Goal: Information Seeking & Learning: Check status

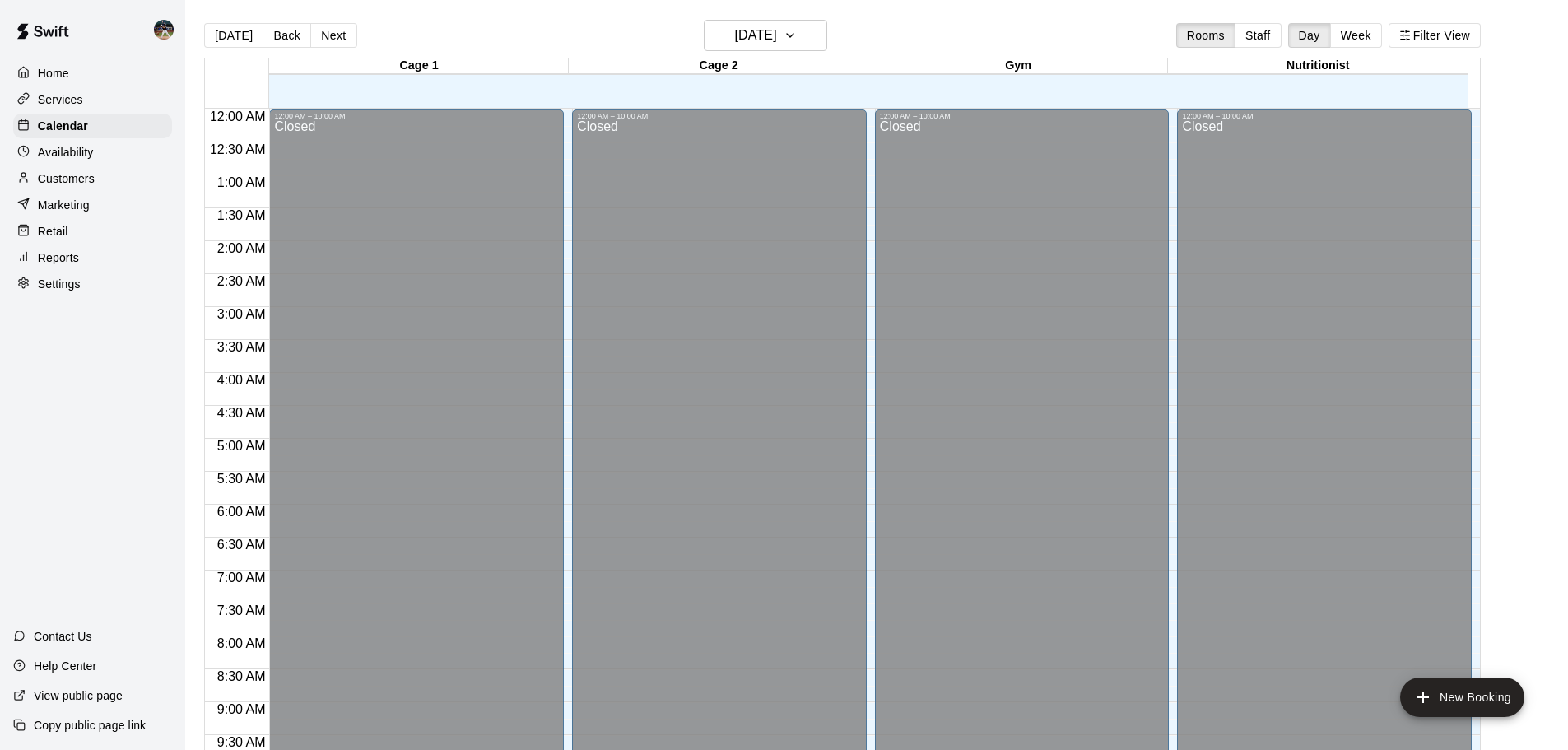
scroll to position [804, 0]
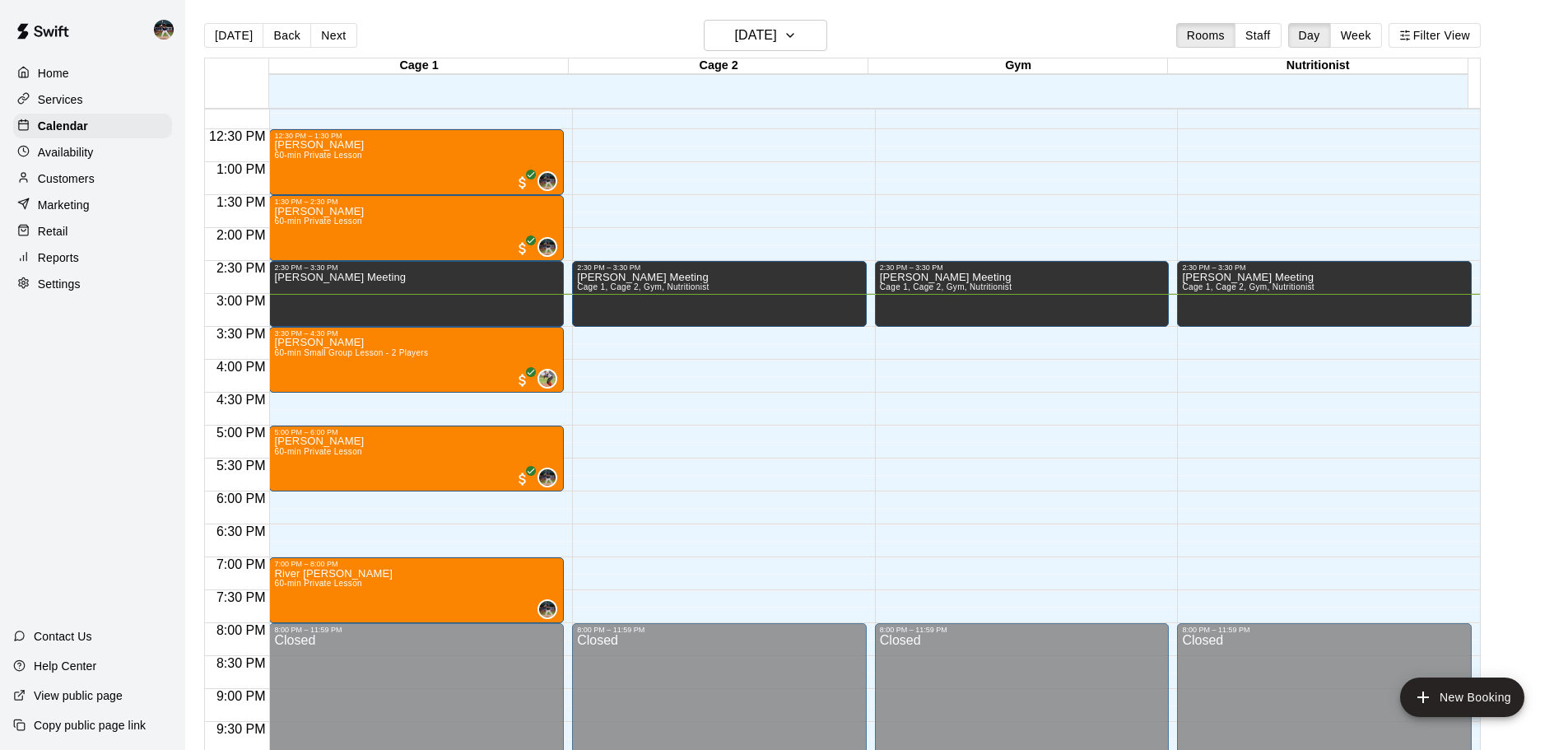
click at [1367, 41] on button "Week" at bounding box center [1356, 35] width 52 height 25
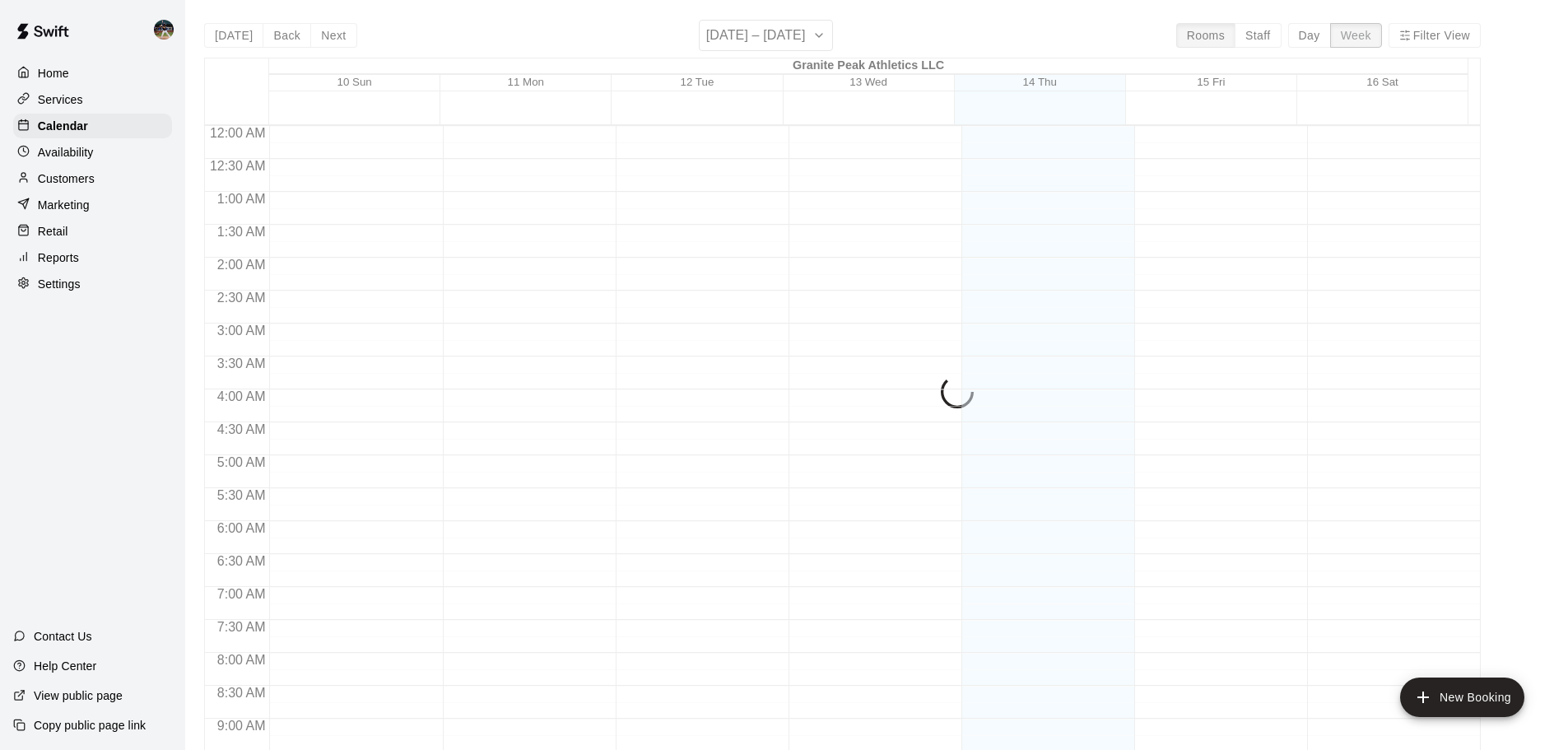
scroll to position [941, 0]
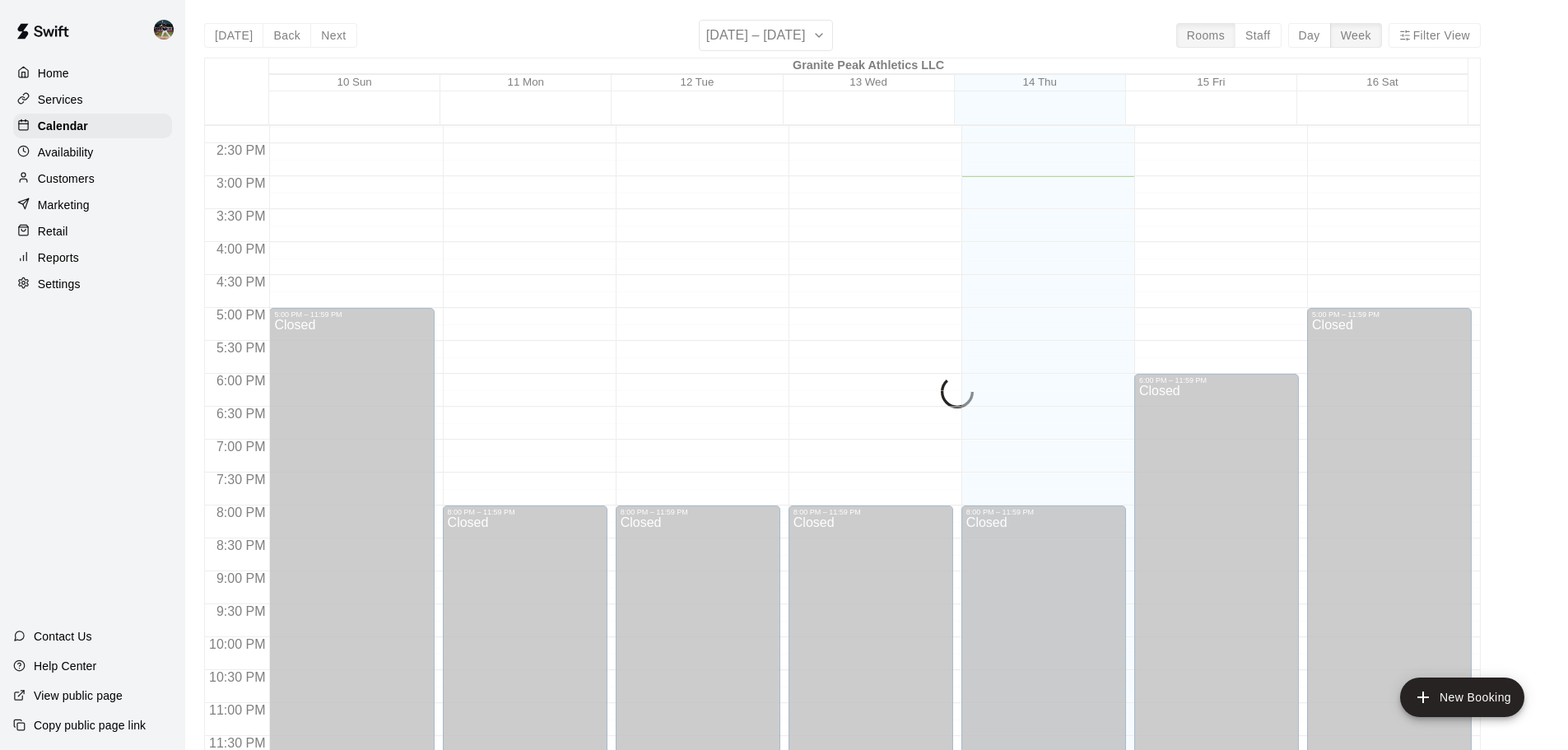
click at [741, 27] on div "[DATE] Back Next [DATE] – [DATE] Rooms Staff Day Week Filter View Granite Peak …" at bounding box center [842, 395] width 1277 height 750
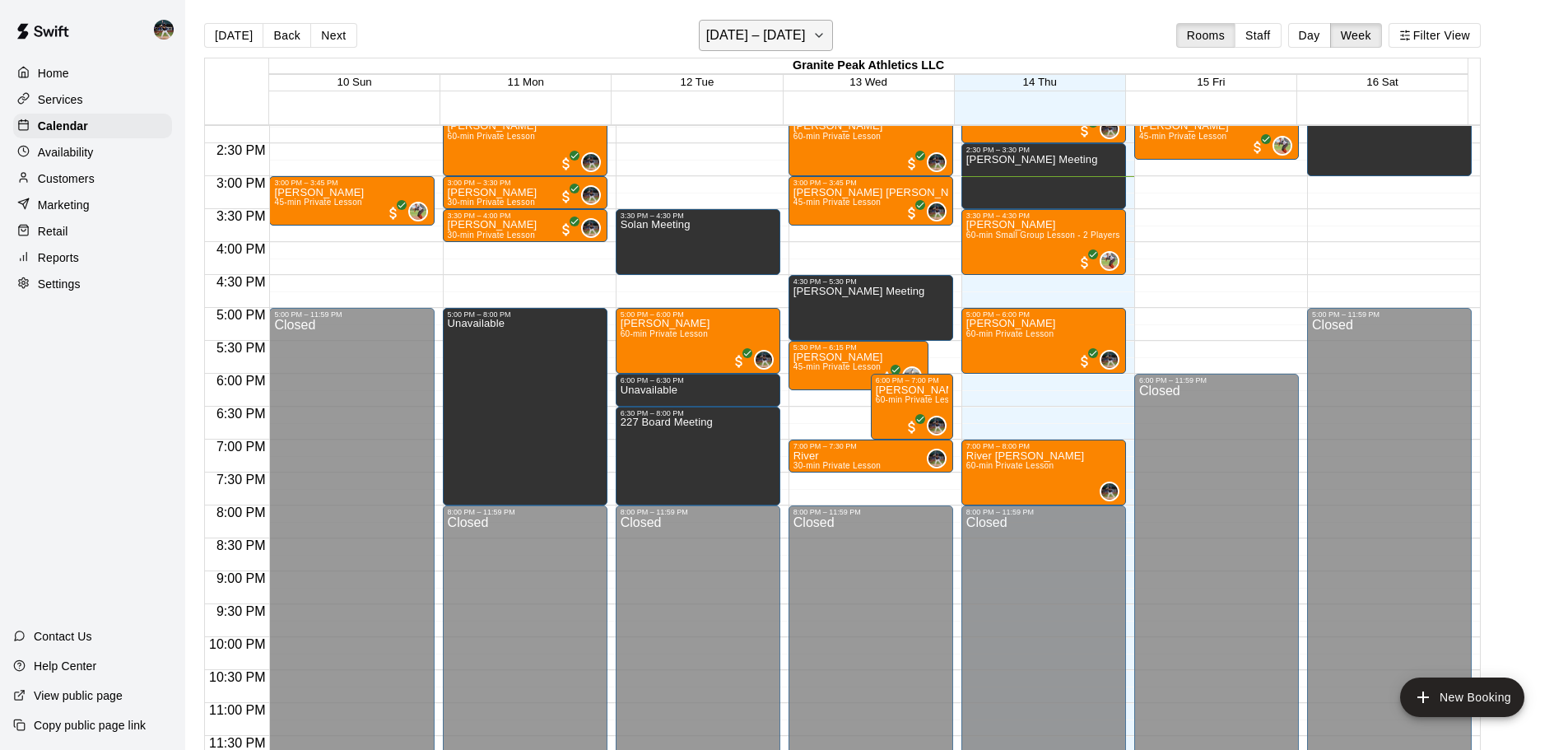
click at [813, 33] on icon "button" at bounding box center [818, 35] width 13 height 20
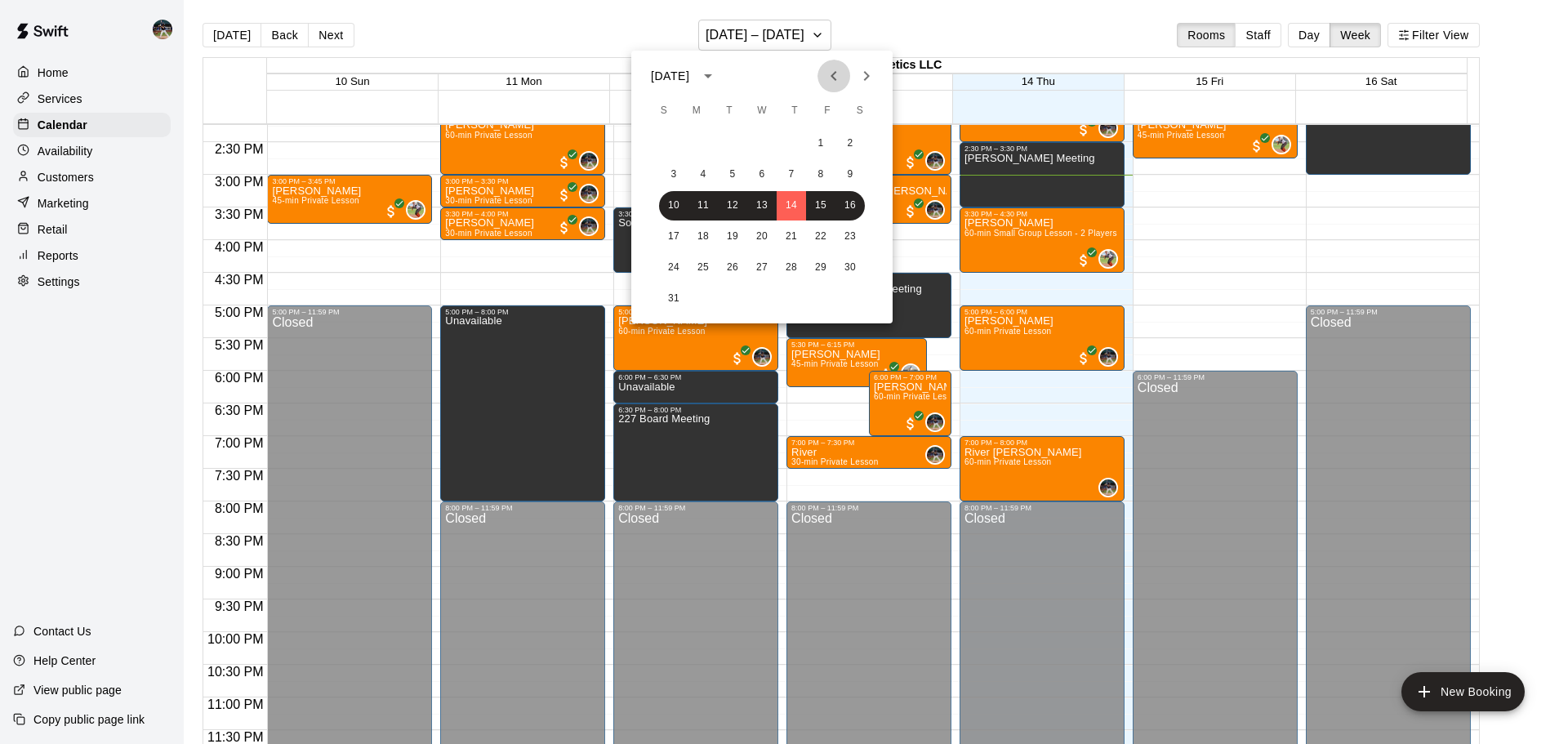
click at [850, 79] on button "Previous month" at bounding box center [833, 76] width 33 height 33
click at [860, 75] on icon "Next month" at bounding box center [866, 75] width 19 height 19
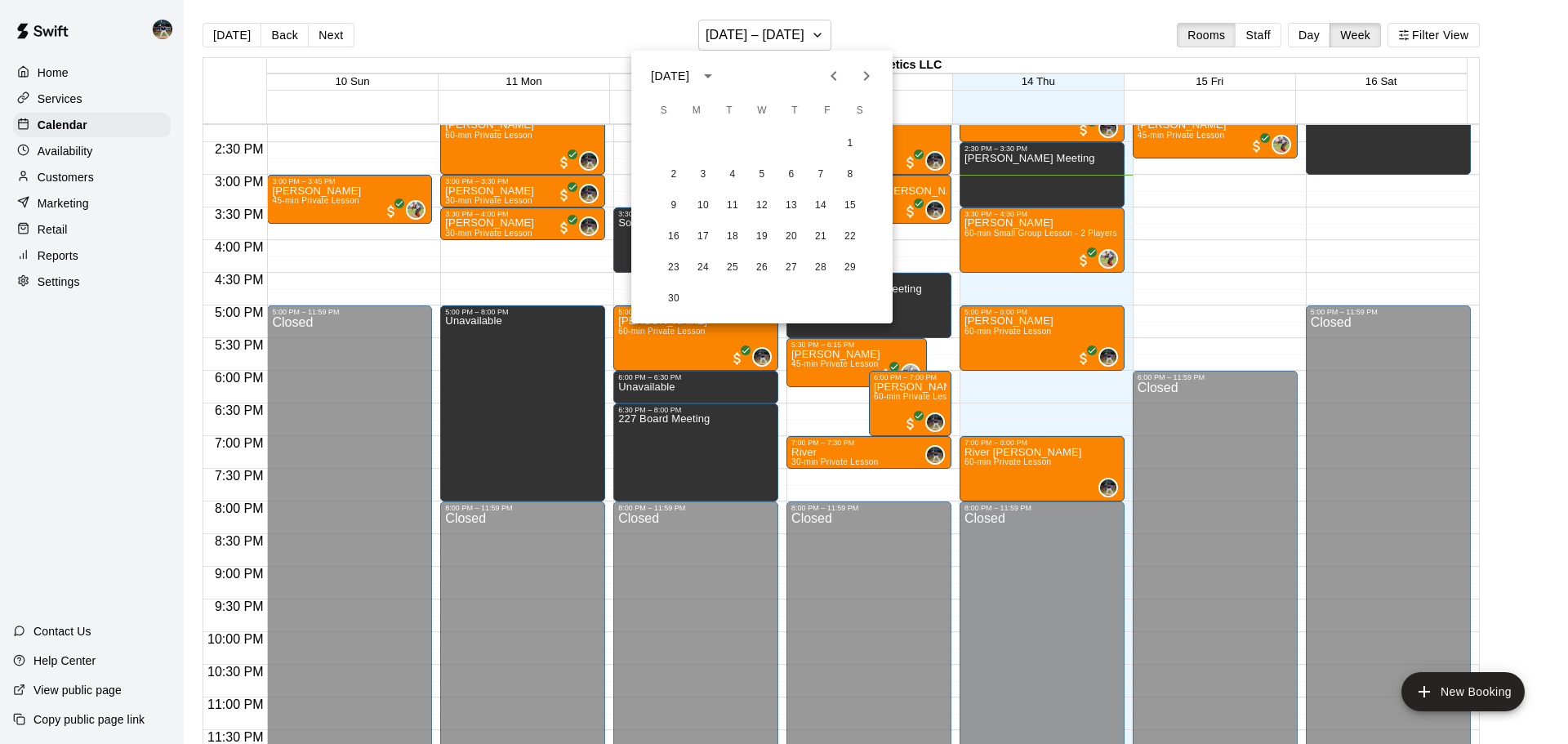
click at [860, 75] on icon "Next month" at bounding box center [866, 75] width 19 height 19
click at [676, 174] on button "7" at bounding box center [674, 174] width 30 height 30
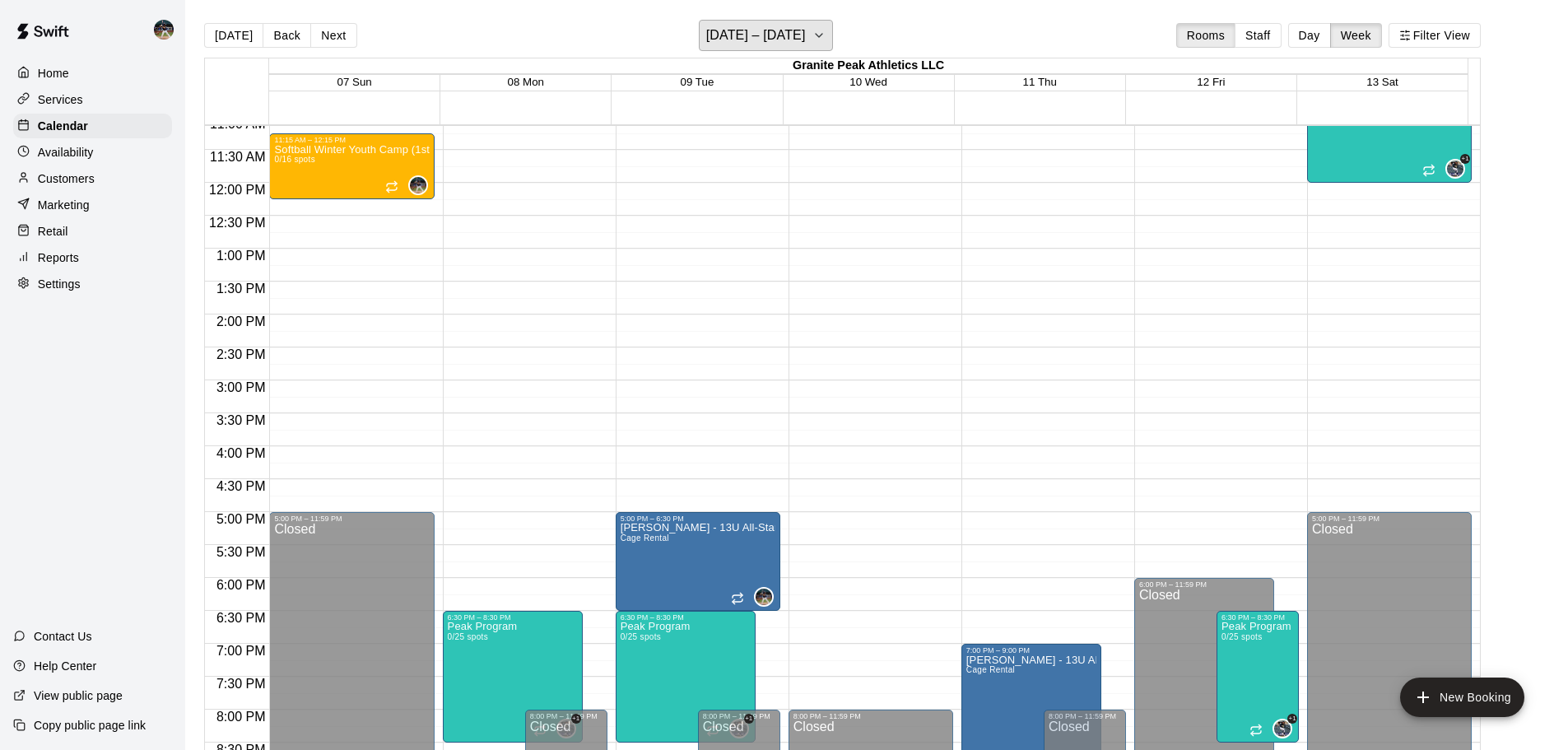
scroll to position [694, 0]
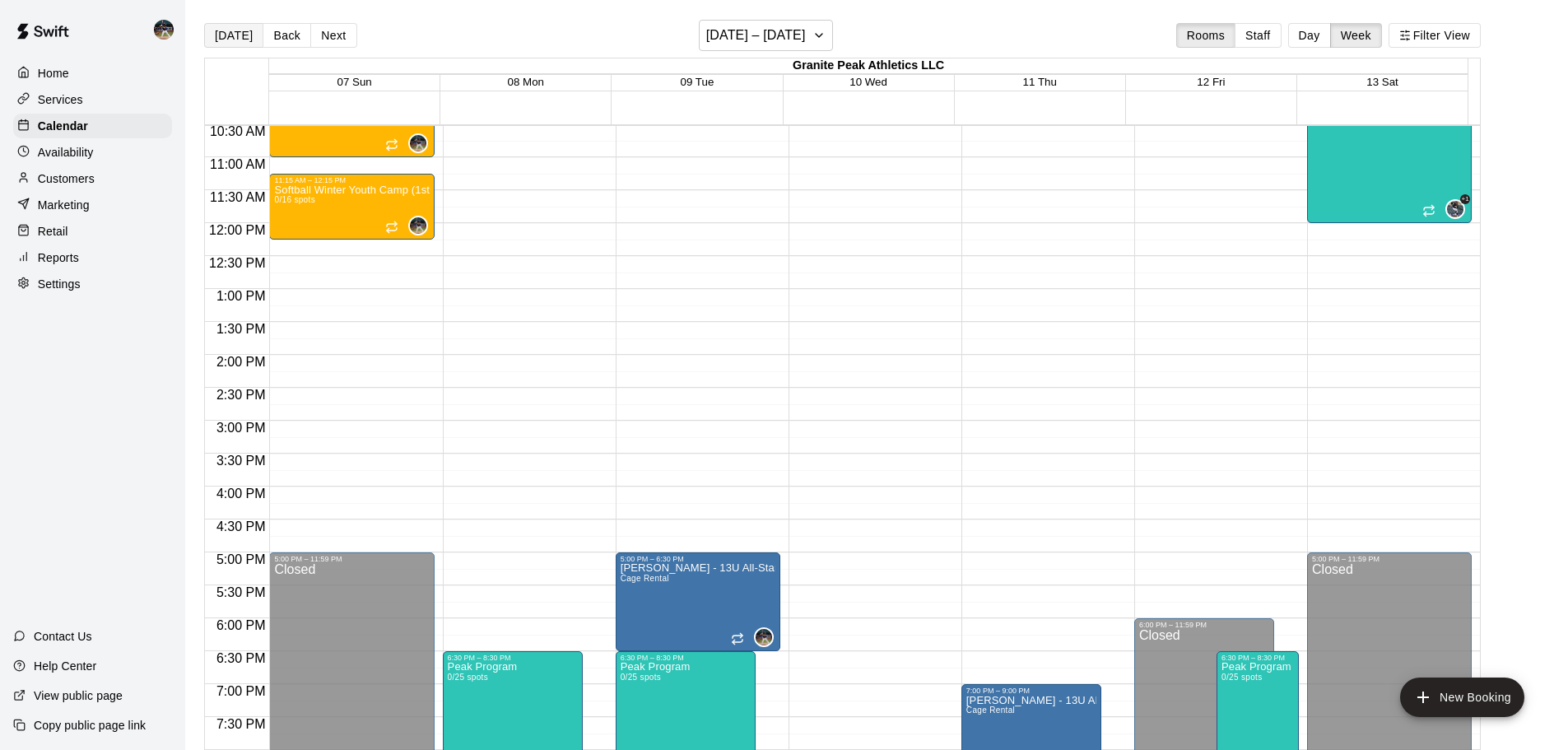
click at [255, 37] on button "[DATE]" at bounding box center [234, 35] width 60 height 25
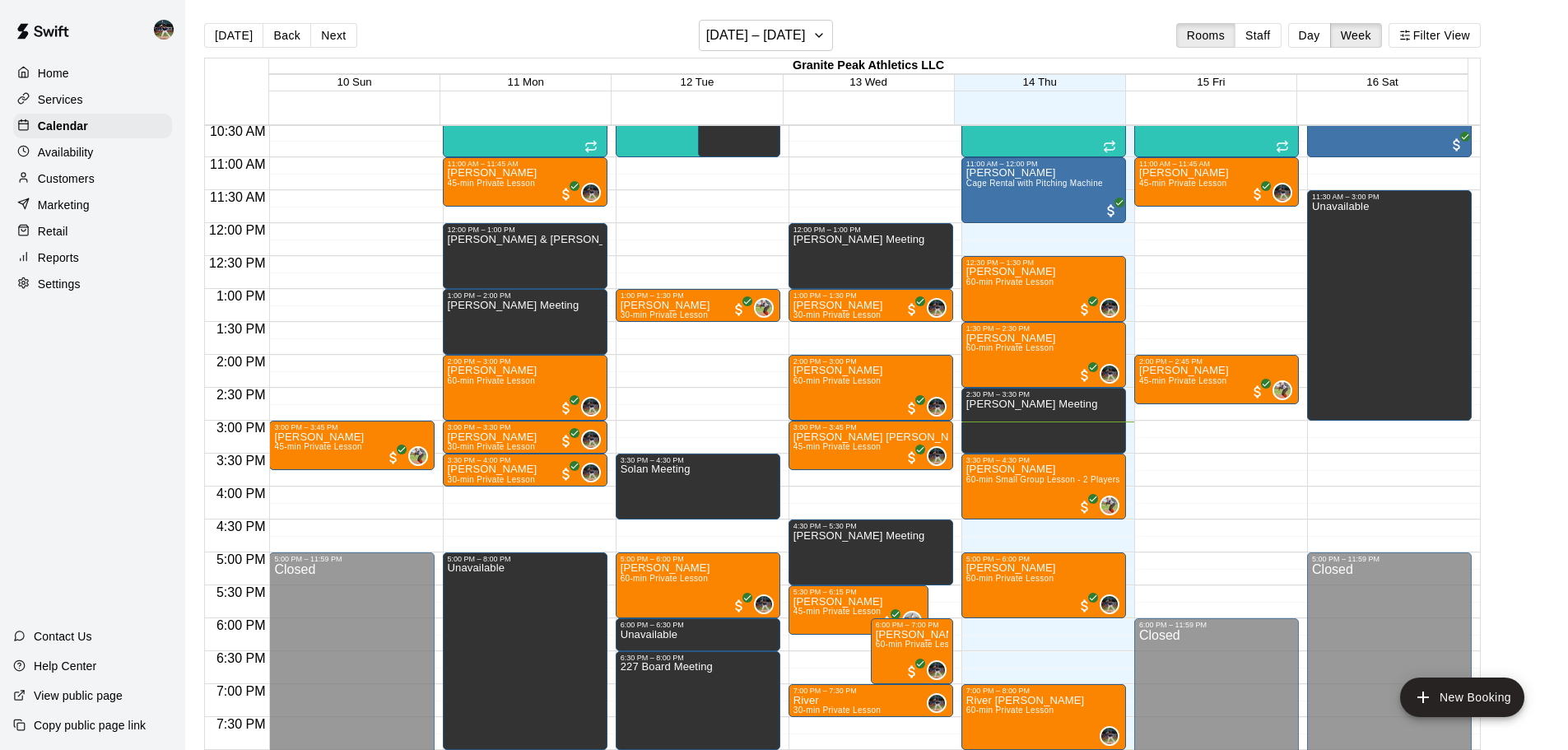
drag, startPoint x: 1326, startPoint y: 44, endPoint x: 1230, endPoint y: 36, distance: 96.3
click at [1326, 43] on button "Day" at bounding box center [1309, 35] width 43 height 25
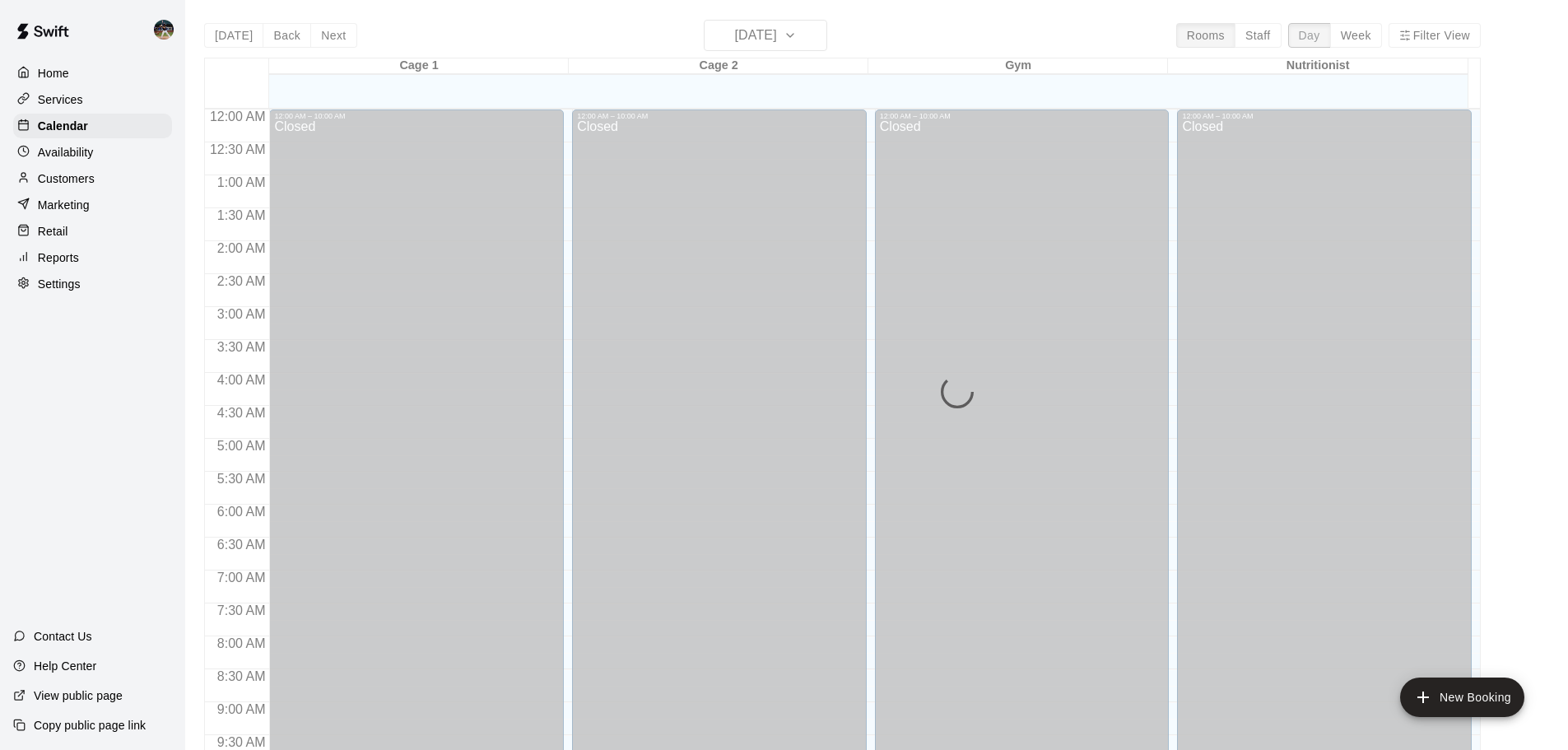
scroll to position [923, 0]
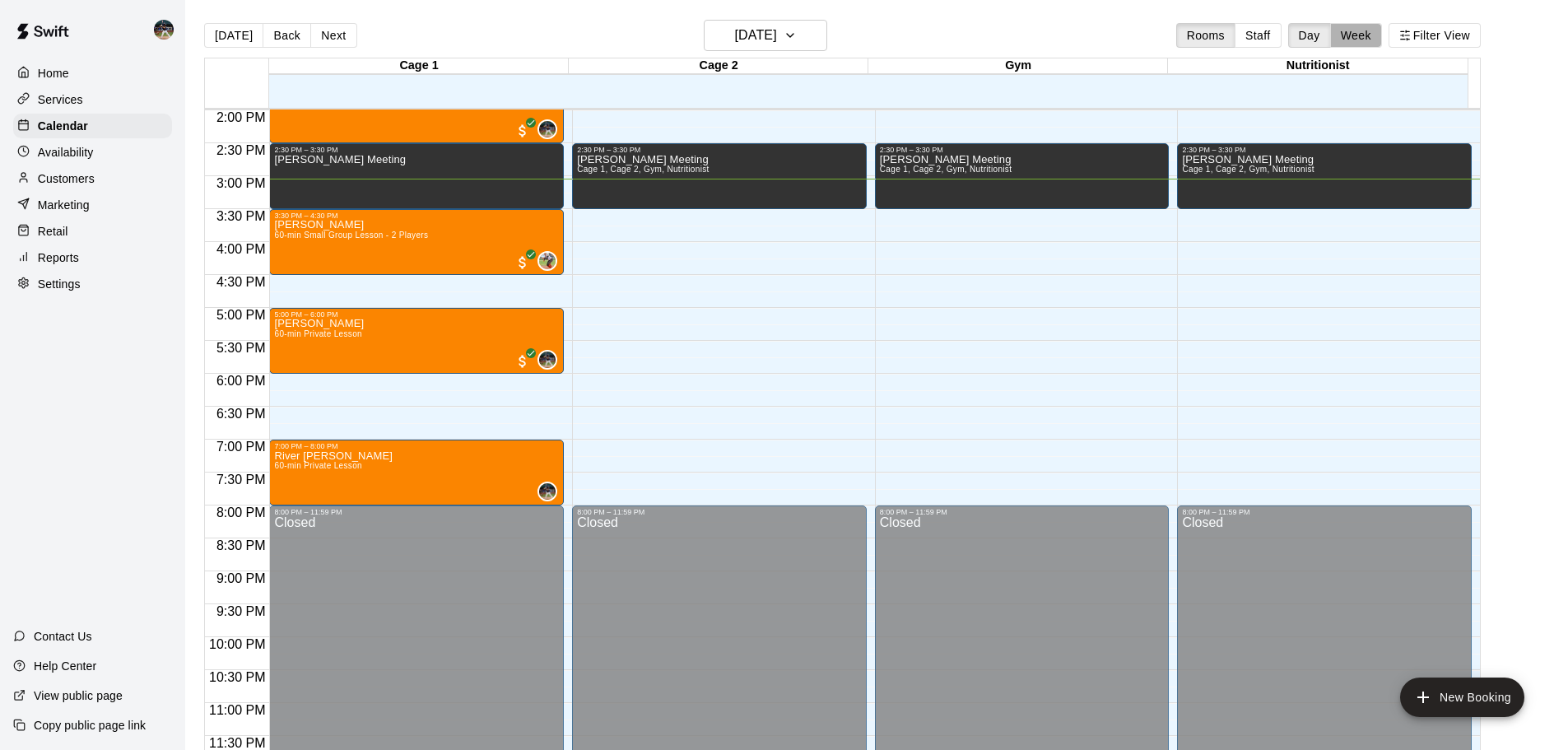
drag, startPoint x: 1372, startPoint y: 39, endPoint x: 741, endPoint y: 10, distance: 631.7
click at [1372, 38] on button "Week" at bounding box center [1356, 35] width 52 height 25
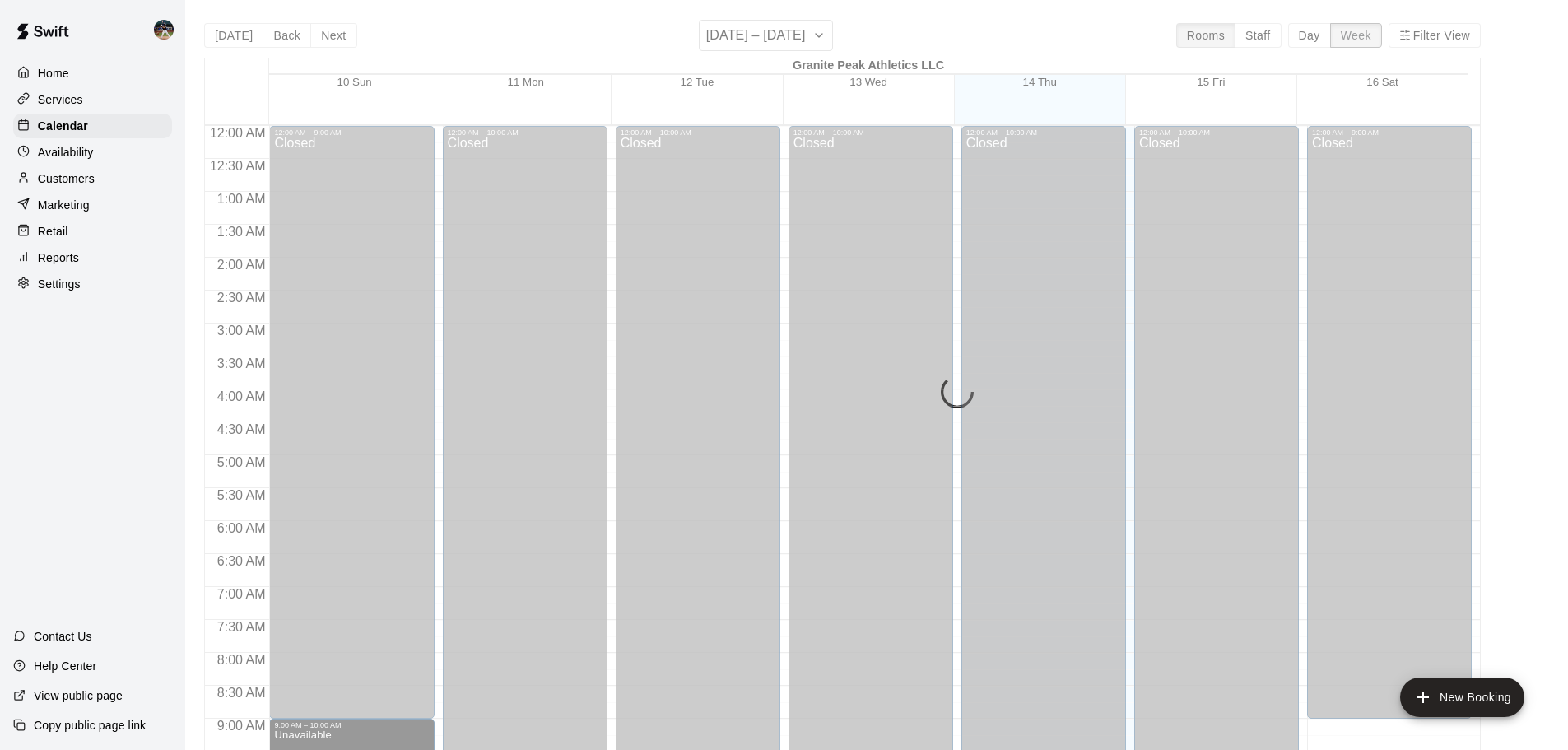
scroll to position [941, 0]
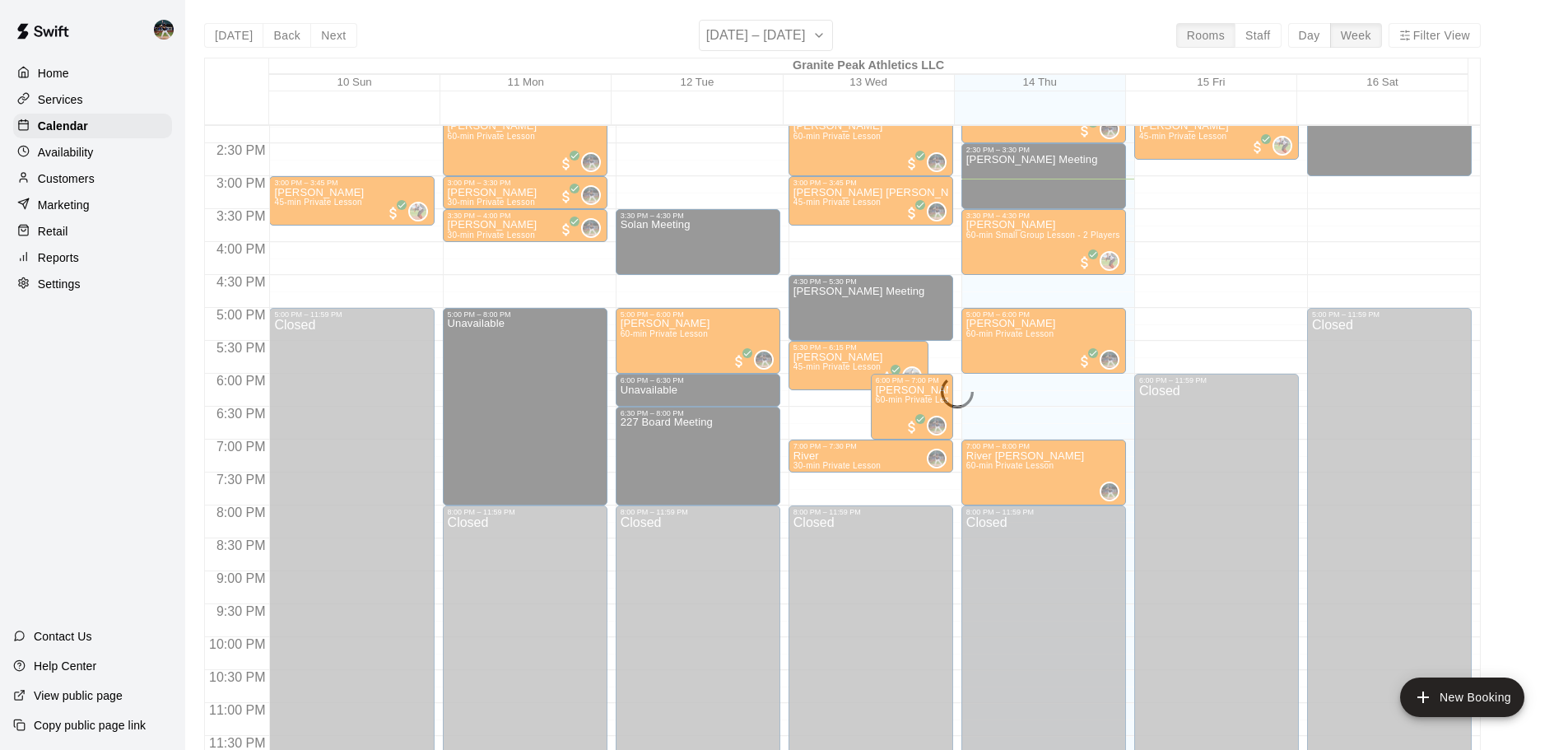
click at [796, 33] on div "[DATE] Back Next [DATE] – [DATE] Rooms Staff Day Week Filter View Granite Peak …" at bounding box center [842, 395] width 1277 height 750
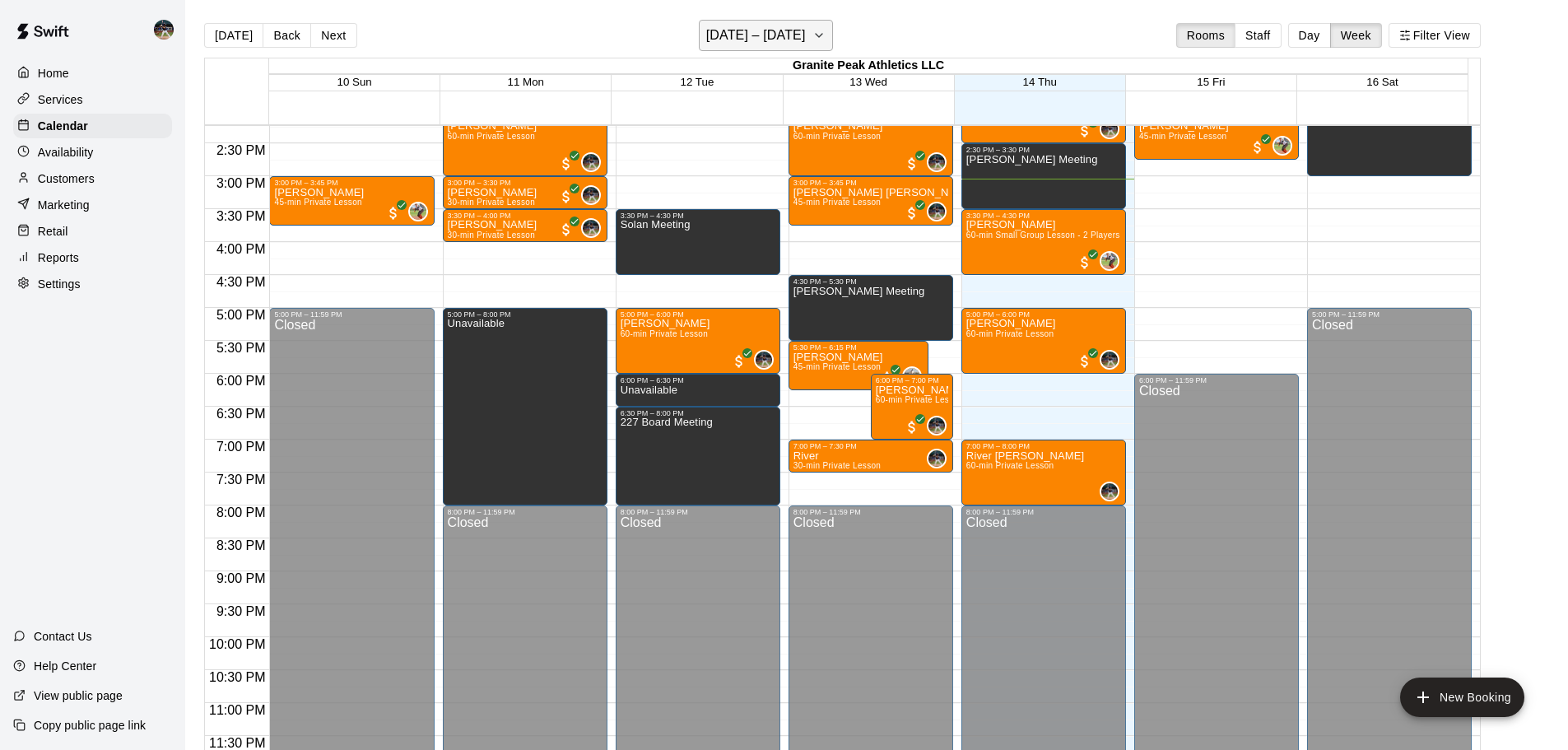
click at [813, 32] on icon "button" at bounding box center [818, 35] width 13 height 20
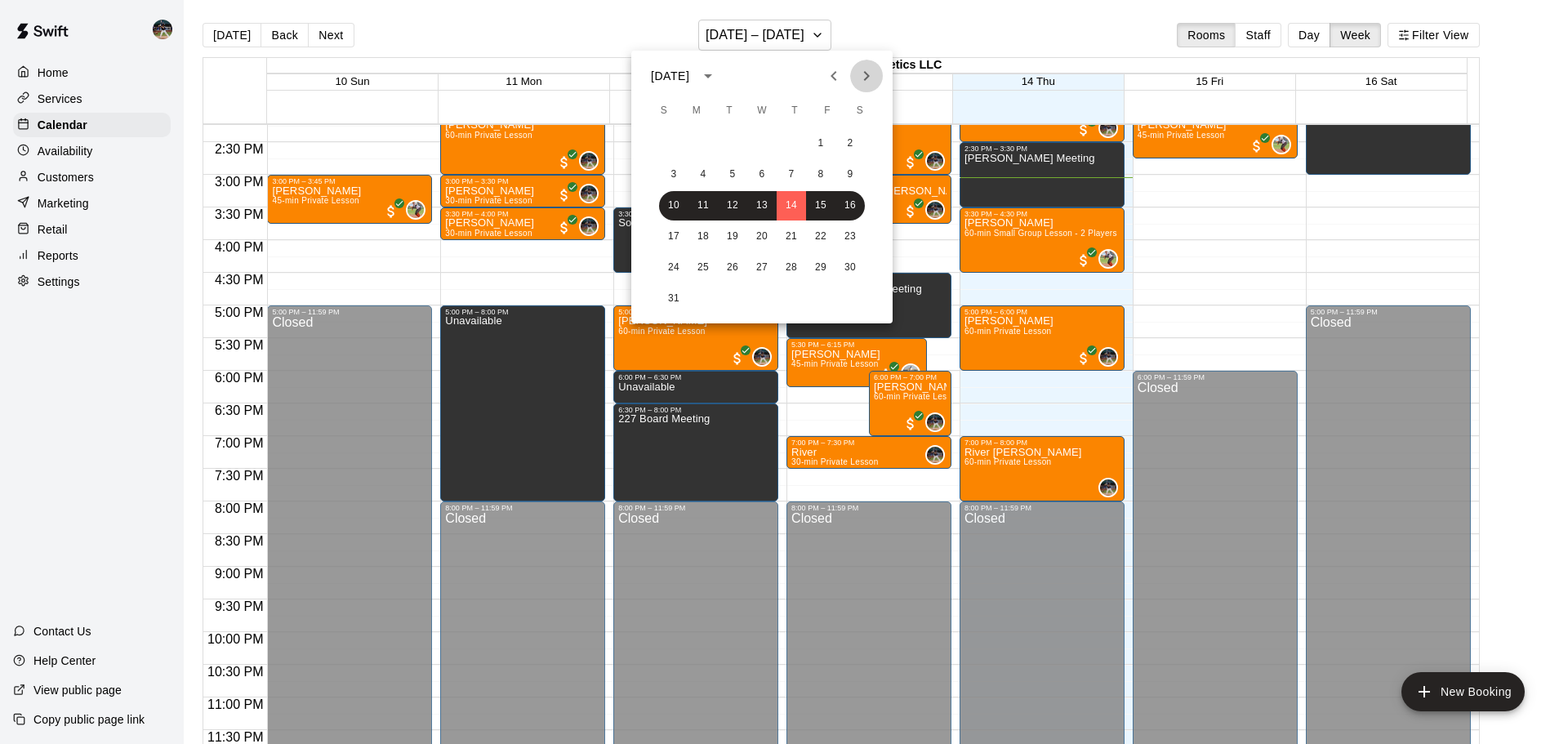
click at [863, 80] on icon "Next month" at bounding box center [866, 75] width 19 height 19
click at [863, 79] on icon "Next month" at bounding box center [866, 75] width 19 height 19
click at [872, 81] on icon "Next month" at bounding box center [866, 75] width 19 height 19
click at [702, 173] on button "8" at bounding box center [703, 174] width 30 height 30
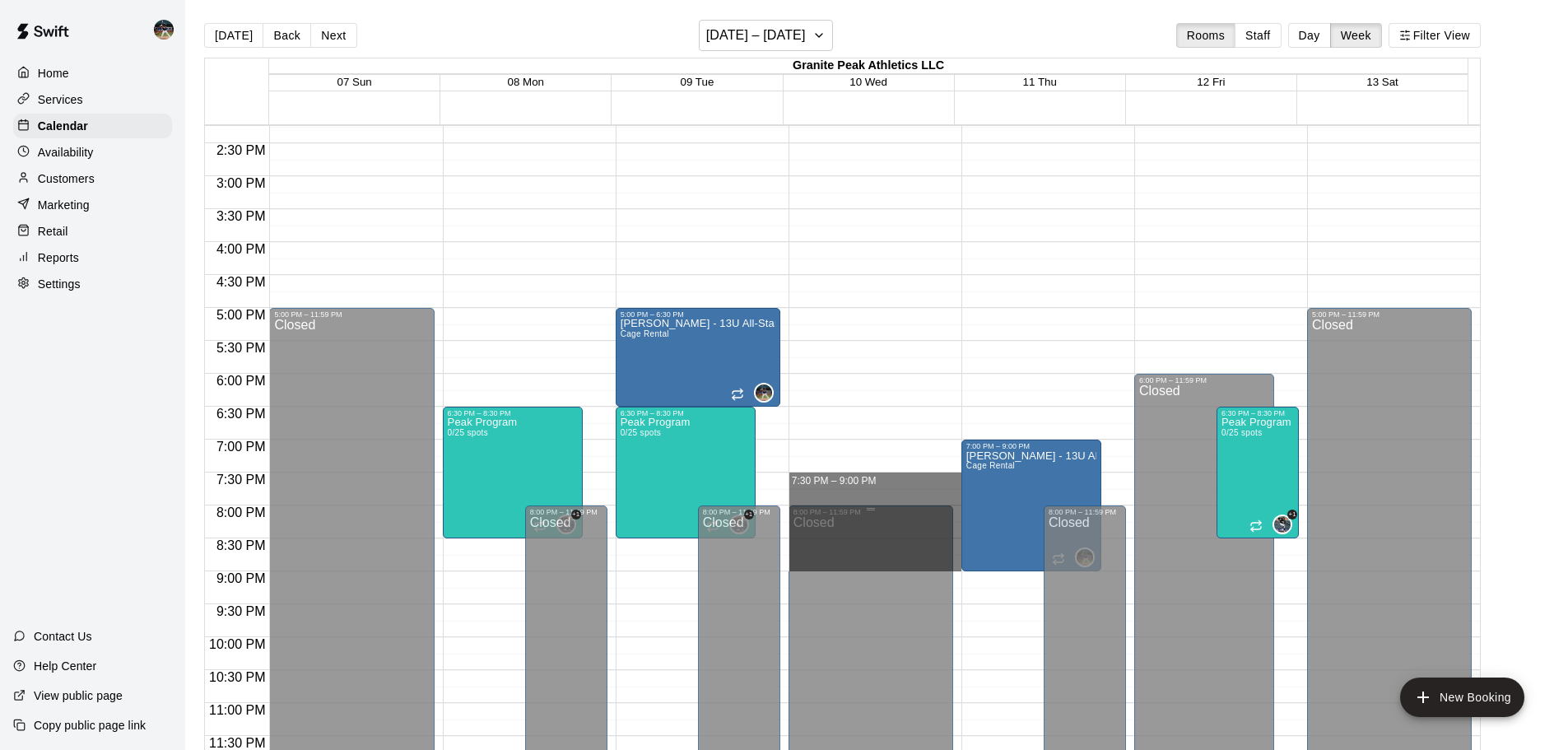
drag, startPoint x: 836, startPoint y: 478, endPoint x: 833, endPoint y: 564, distance: 86.1
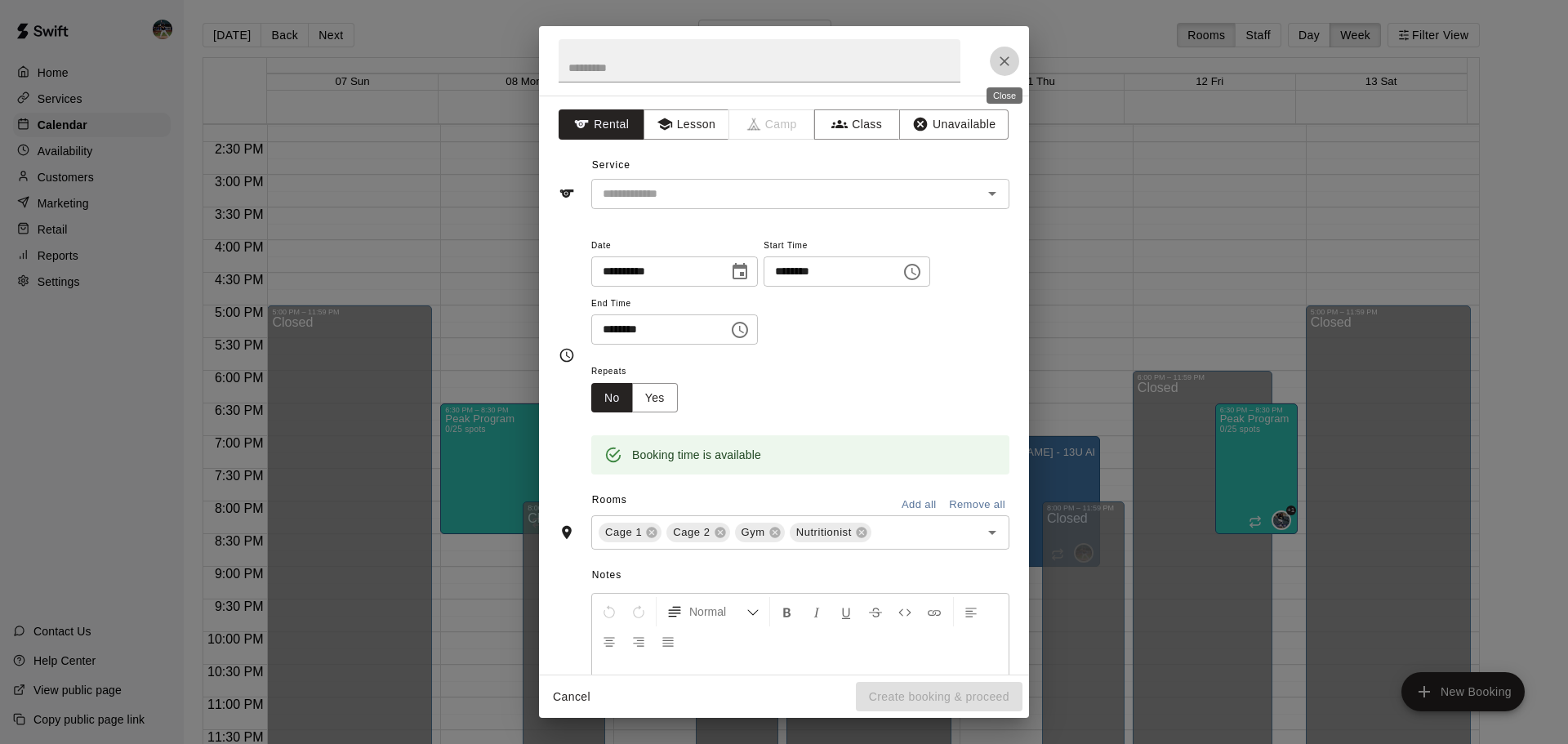
click at [1003, 61] on icon "Close" at bounding box center [1004, 61] width 16 height 16
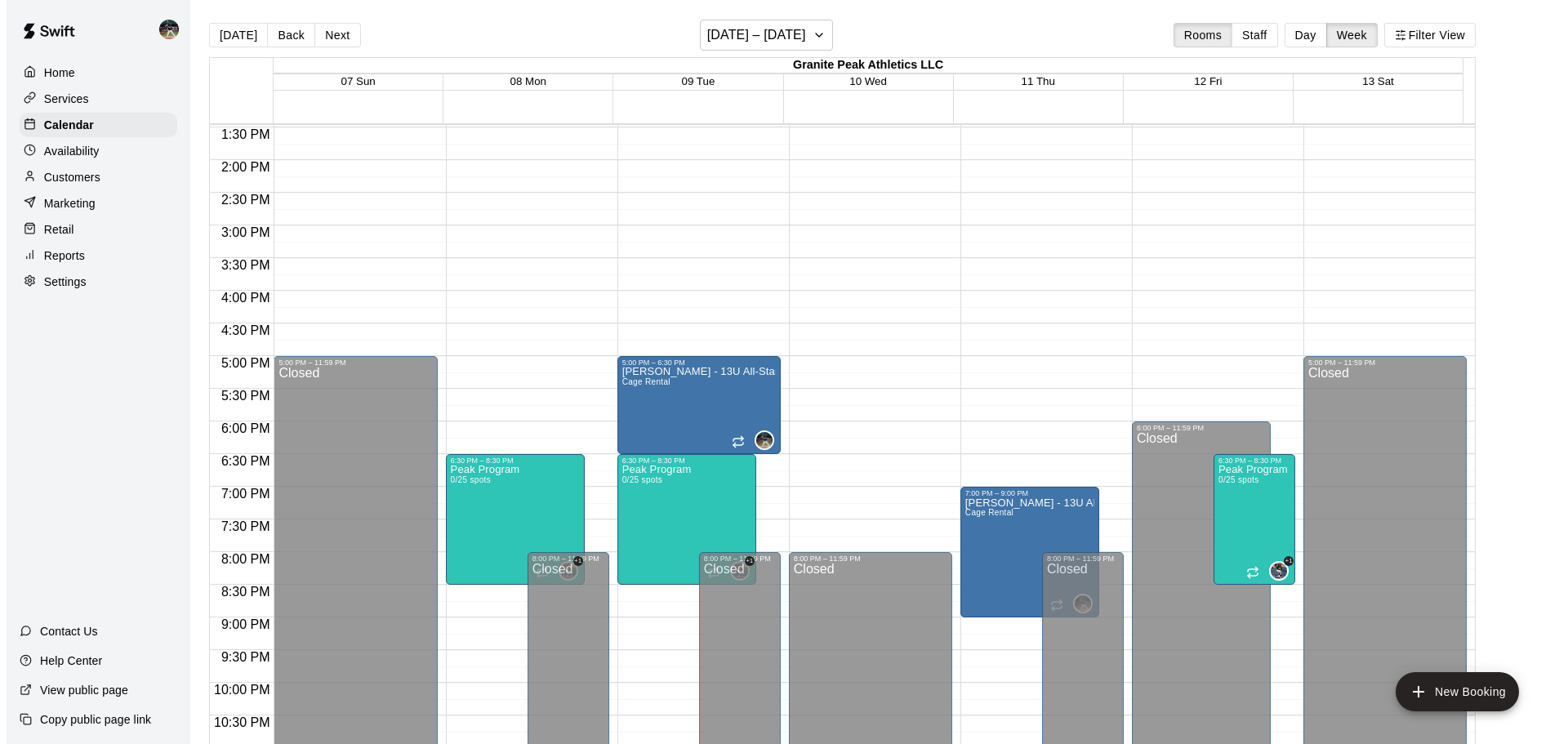
scroll to position [851, 0]
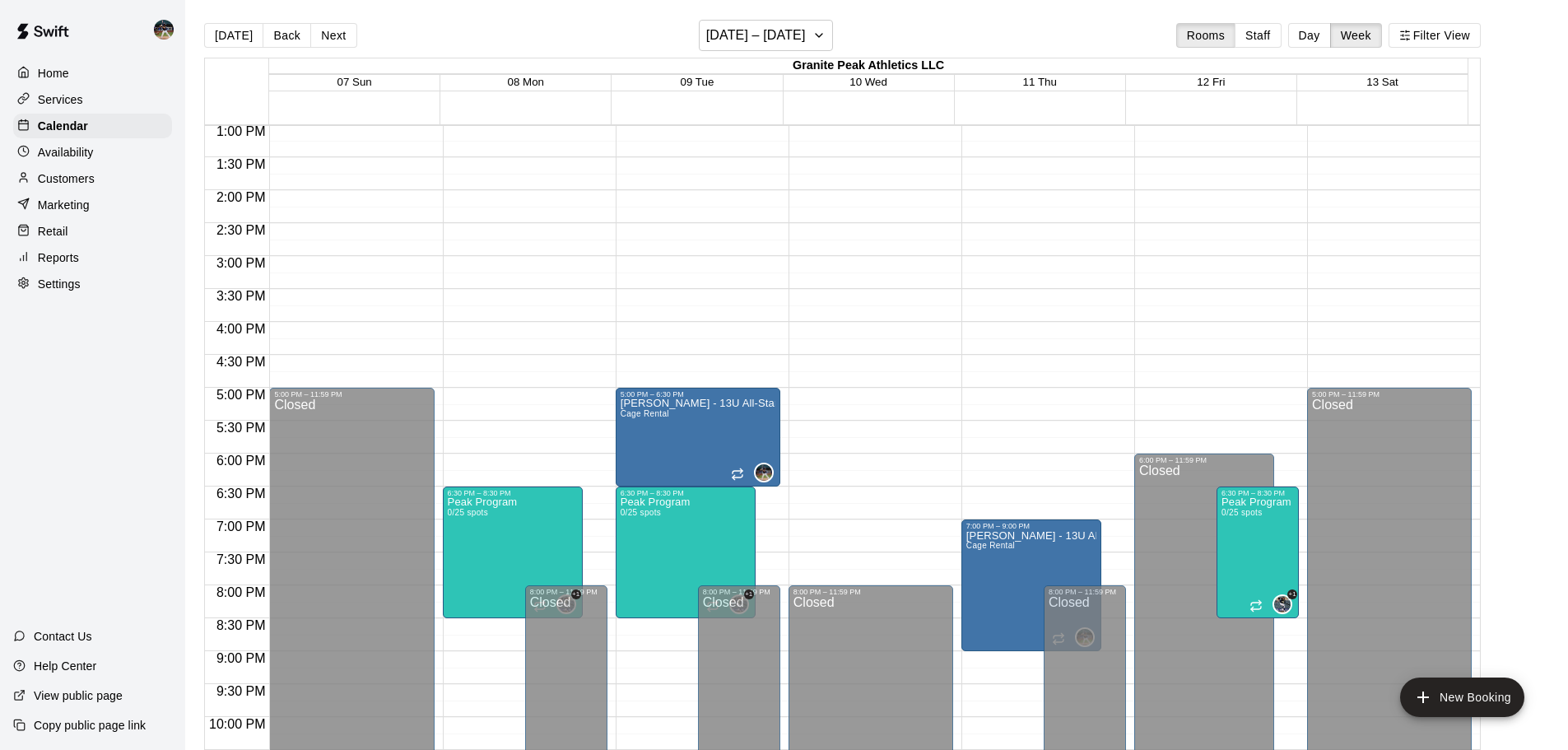
click at [745, 15] on main "[DATE] Back Next [DATE] – [DATE] Rooms Staff Day Week Filter View Granite Peak …" at bounding box center [876, 388] width 1383 height 776
click at [766, 29] on h6 "[DATE] – [DATE]" at bounding box center [755, 35] width 100 height 23
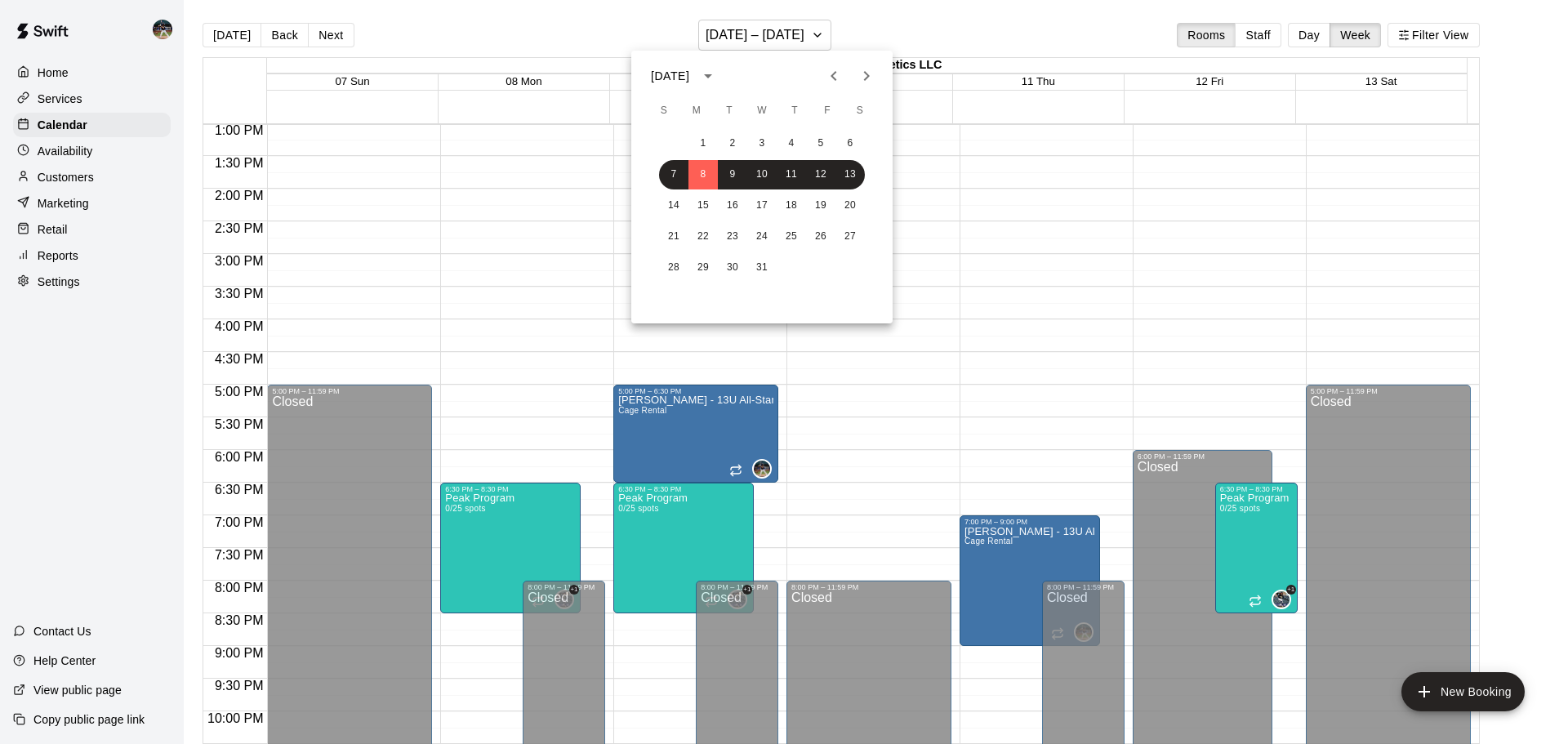
click at [694, 73] on div "[DATE]" at bounding box center [672, 76] width 43 height 17
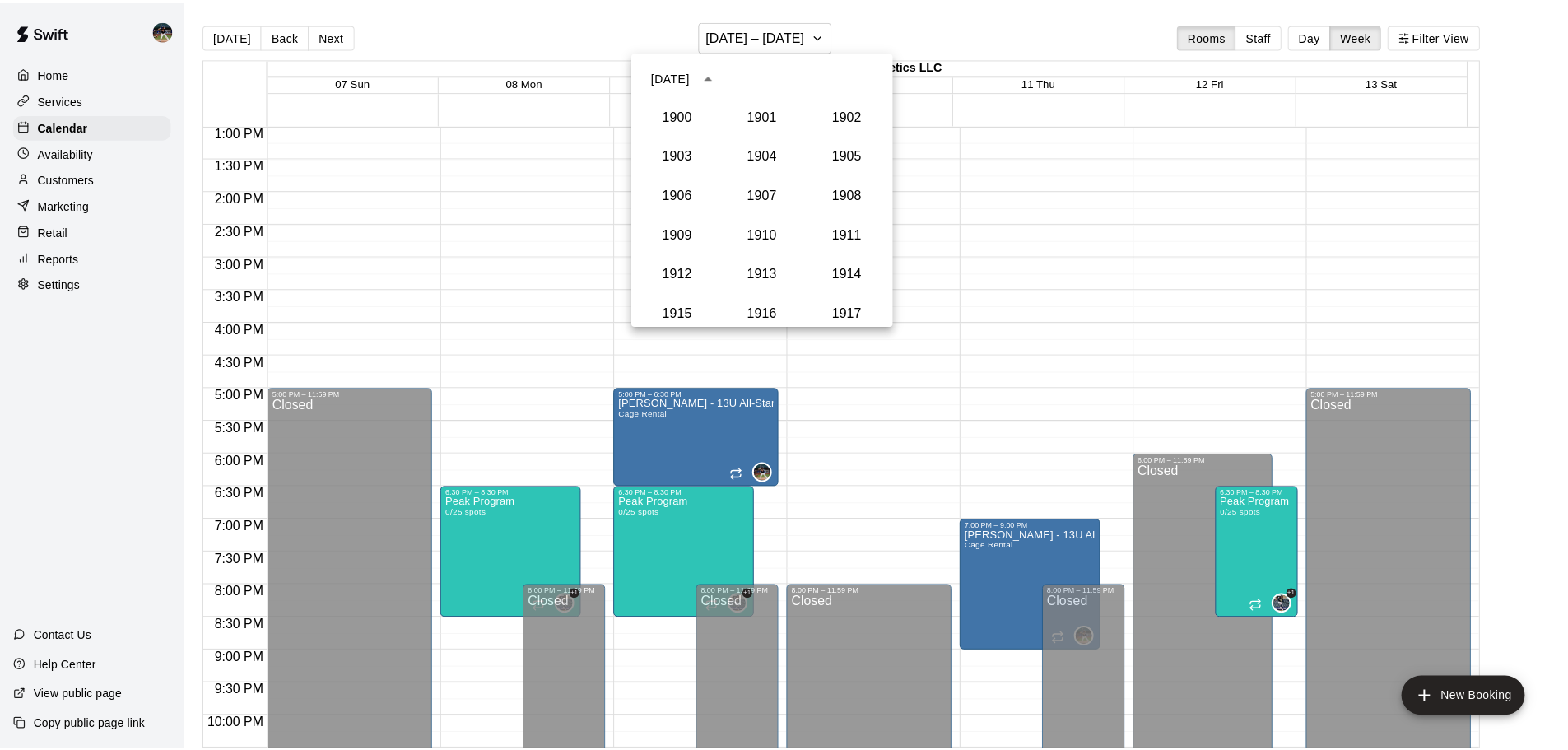
scroll to position [1526, 0]
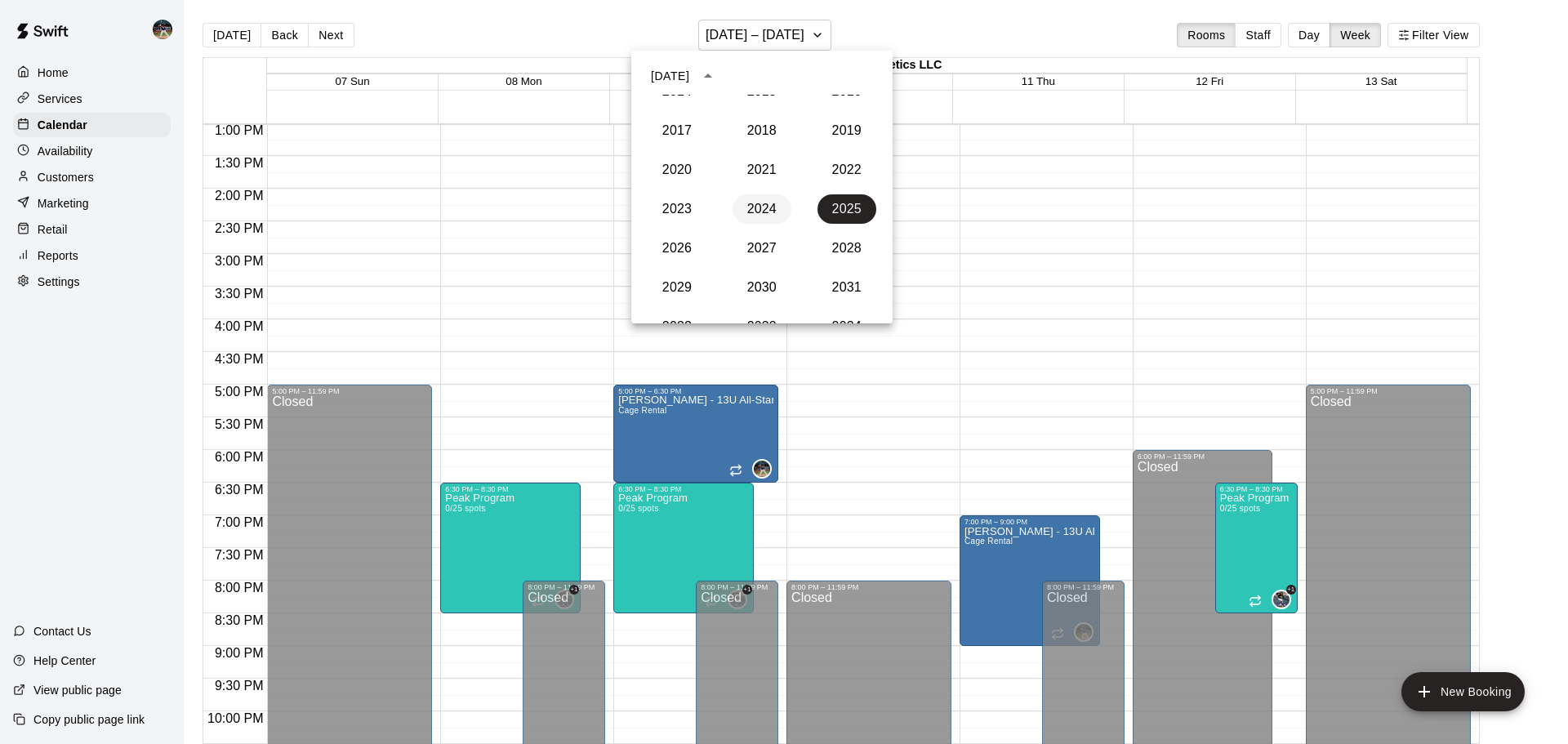
click at [760, 211] on button "2024" at bounding box center [762, 209] width 59 height 30
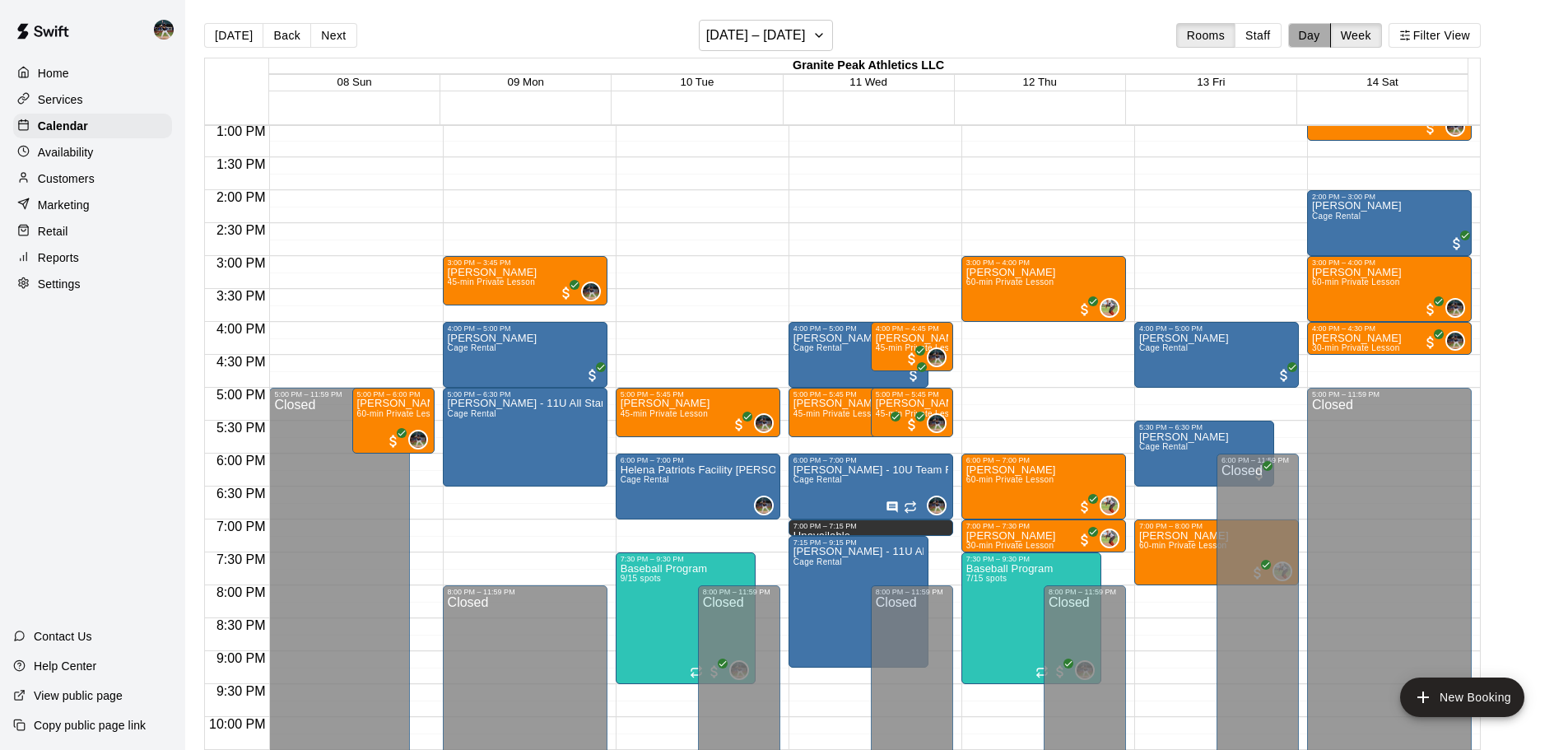
click at [1318, 34] on button "Day" at bounding box center [1309, 35] width 43 height 25
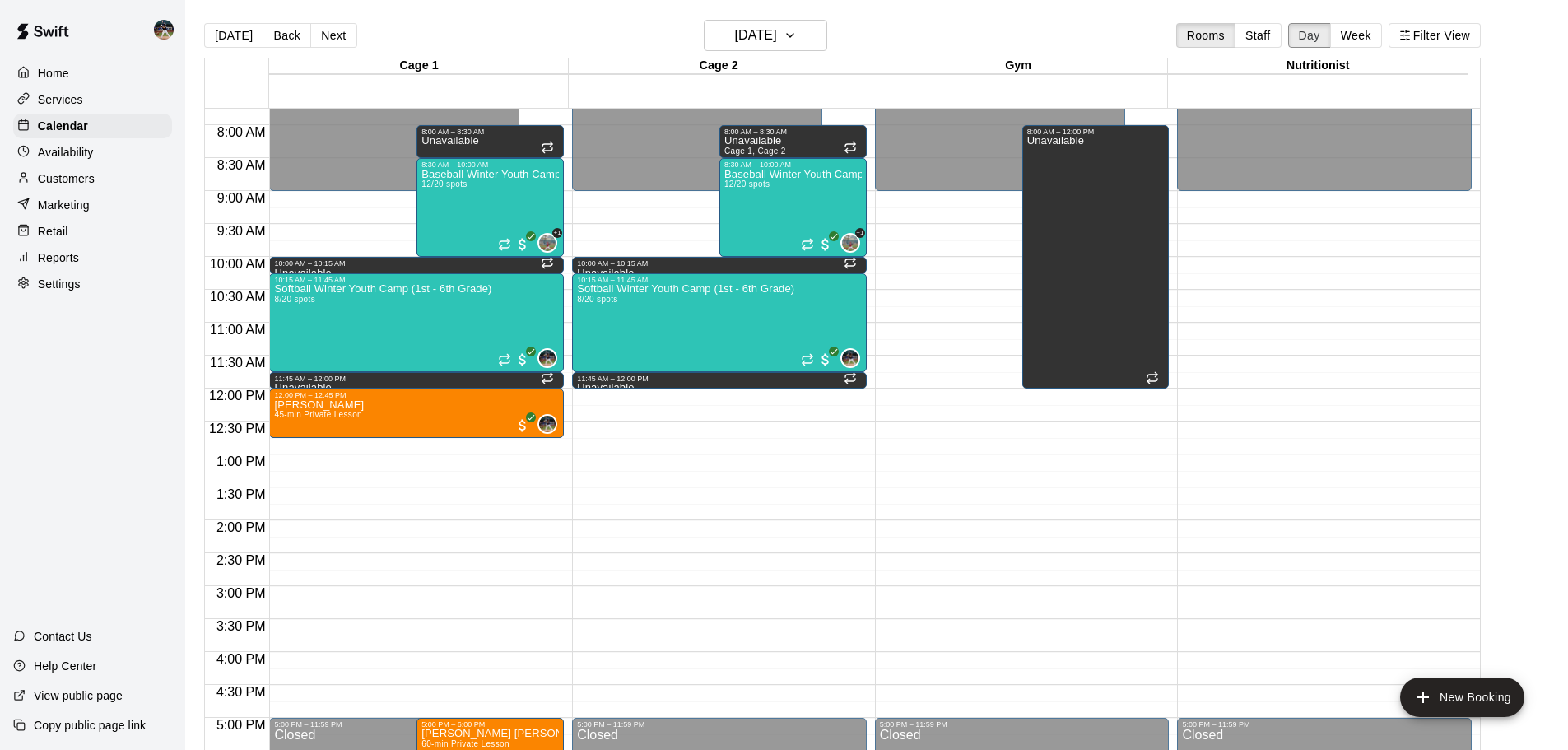
scroll to position [676, 0]
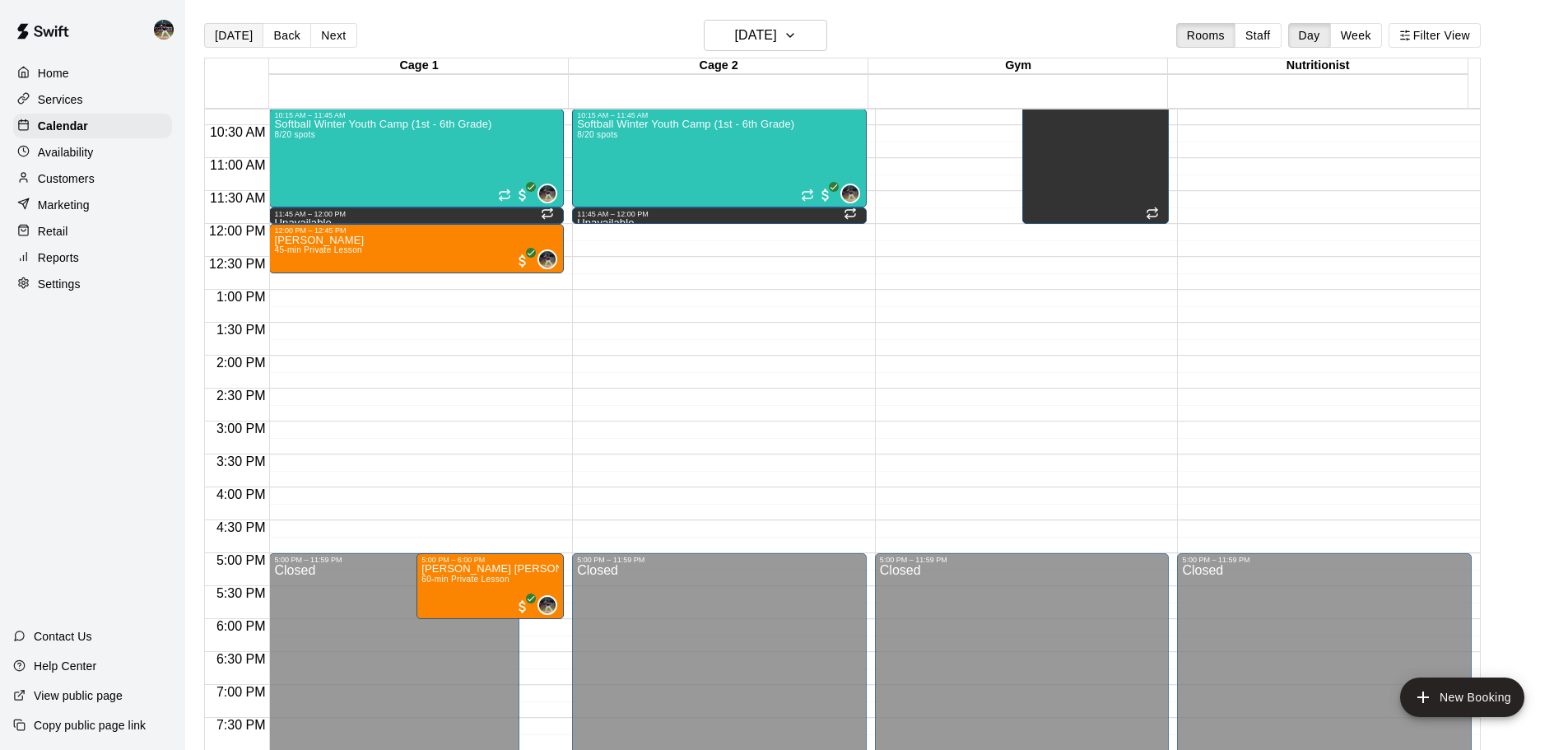
click at [228, 33] on button "[DATE]" at bounding box center [234, 35] width 60 height 25
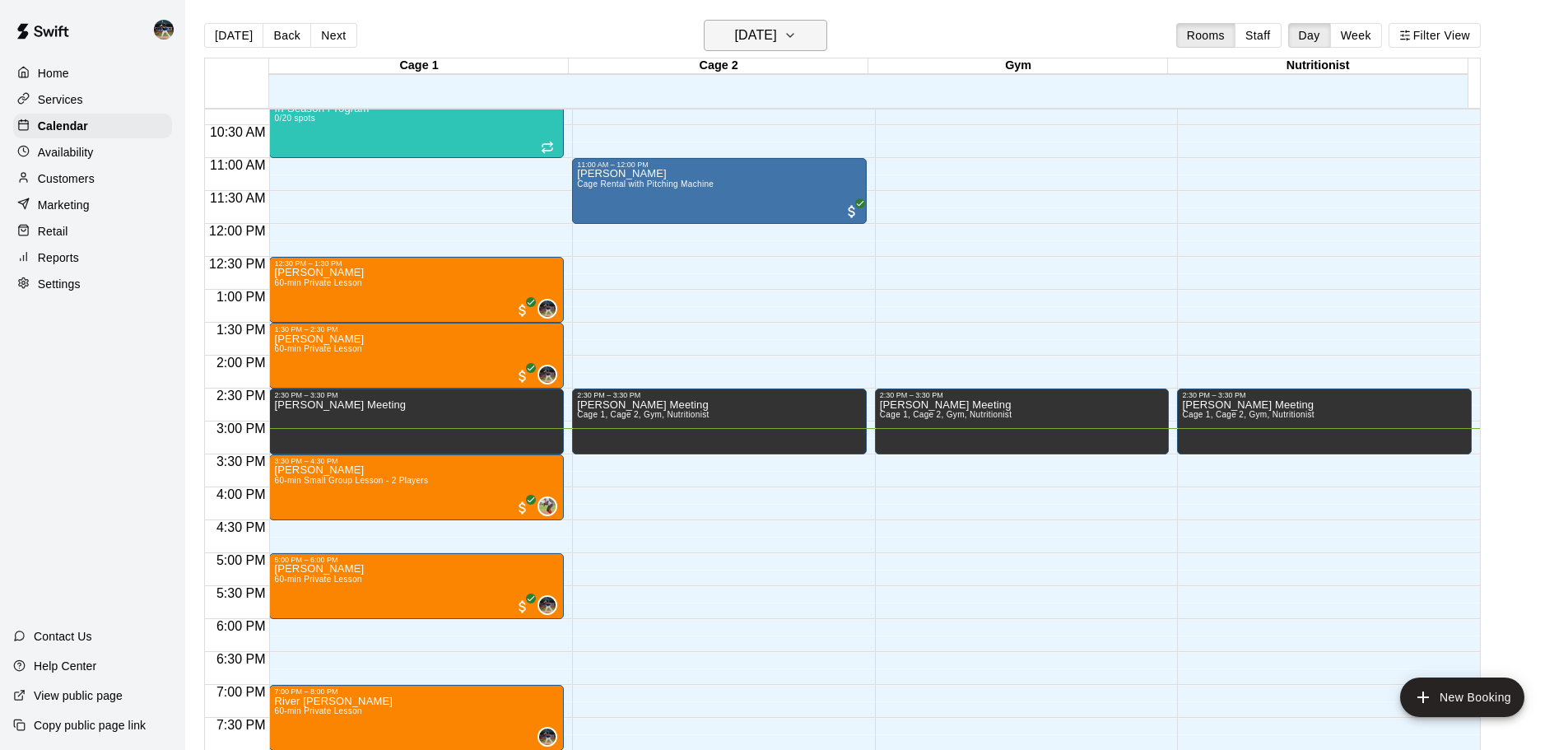
click at [766, 33] on h6 "[DATE]" at bounding box center [755, 35] width 42 height 23
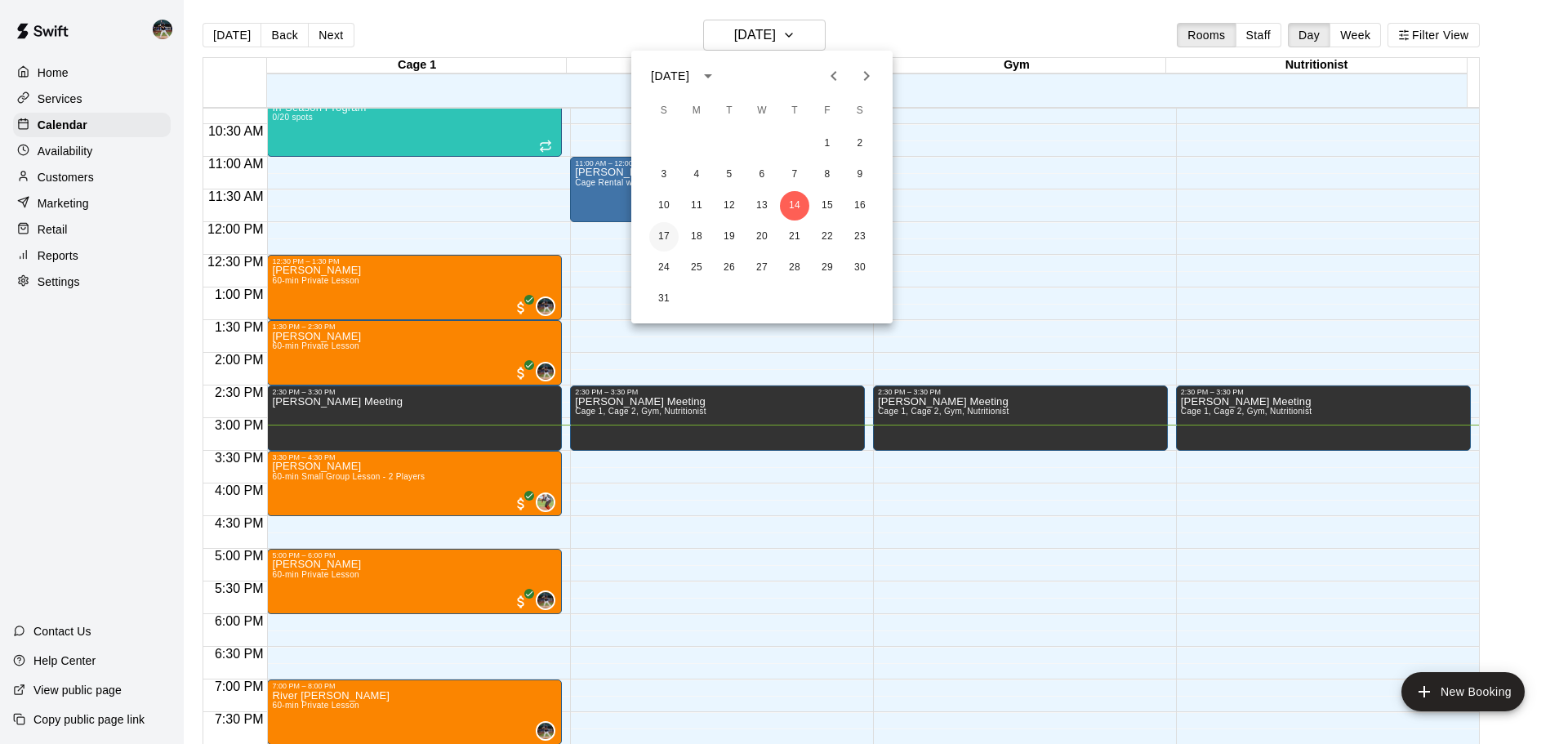
click at [662, 237] on button "17" at bounding box center [664, 237] width 30 height 30
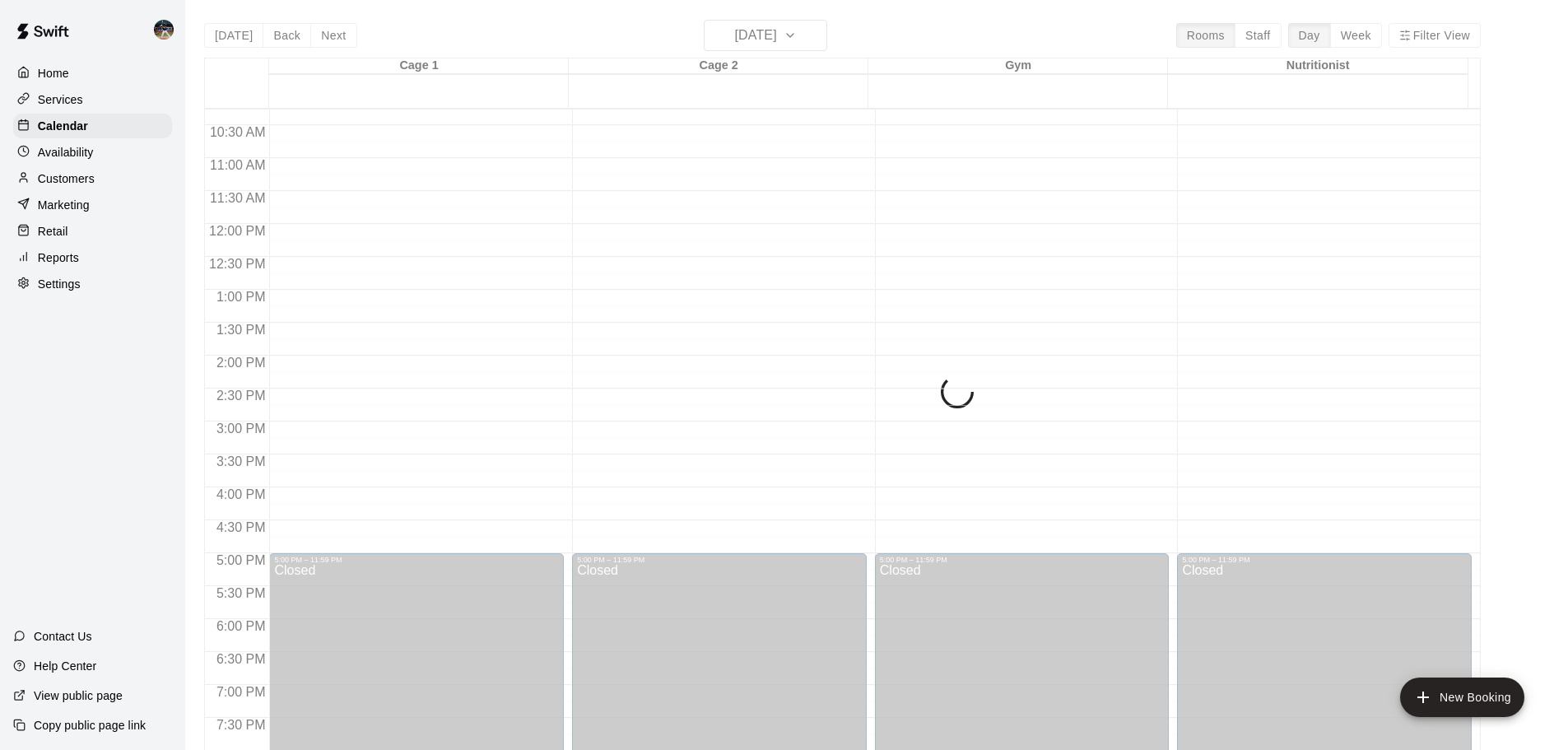
click at [805, 36] on div "[DATE] Back [DATE][DATE] Rooms Staff Day Week Filter View Cage 1 17 Sun Cage 2 …" at bounding box center [842, 395] width 1277 height 750
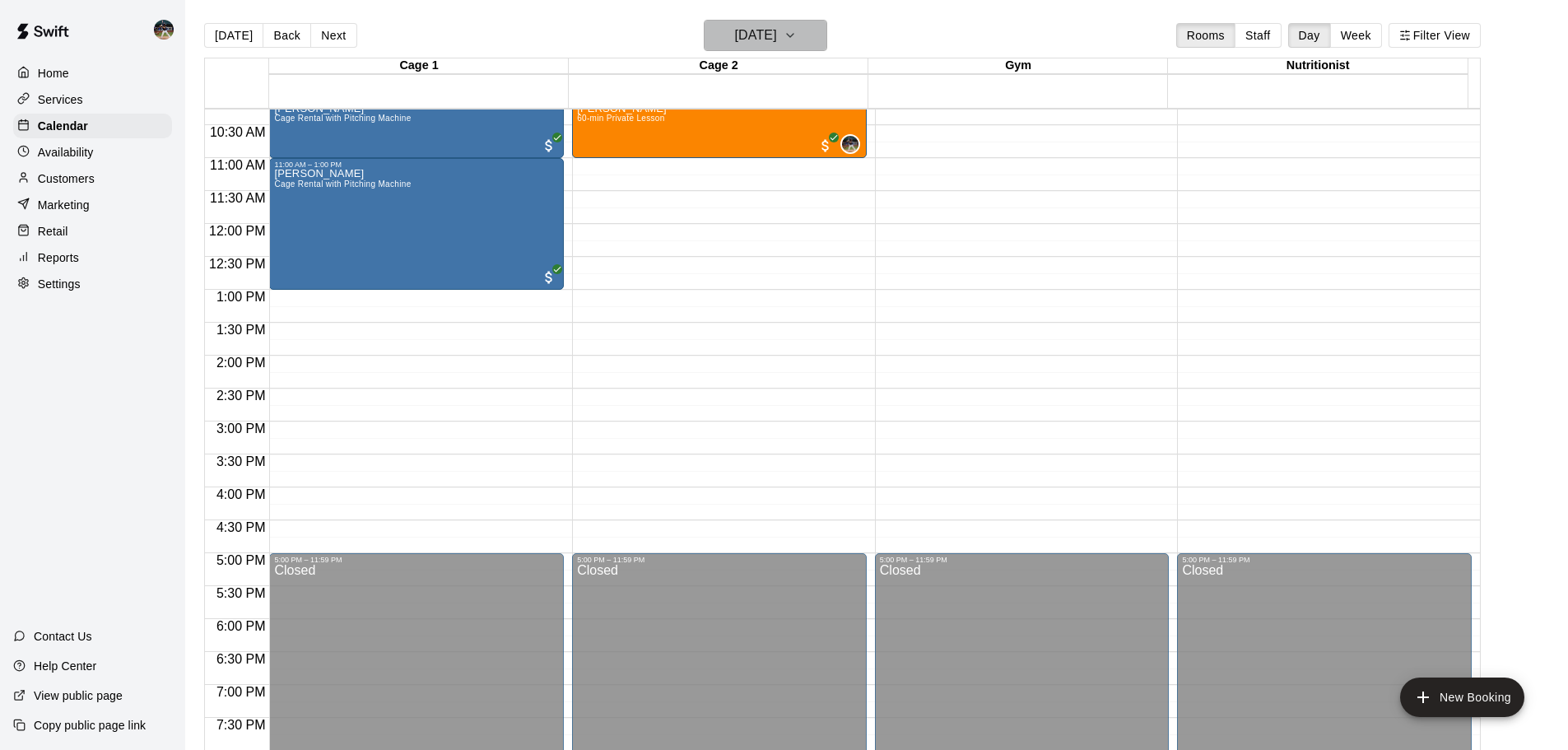
click at [796, 40] on icon "button" at bounding box center [790, 35] width 13 height 20
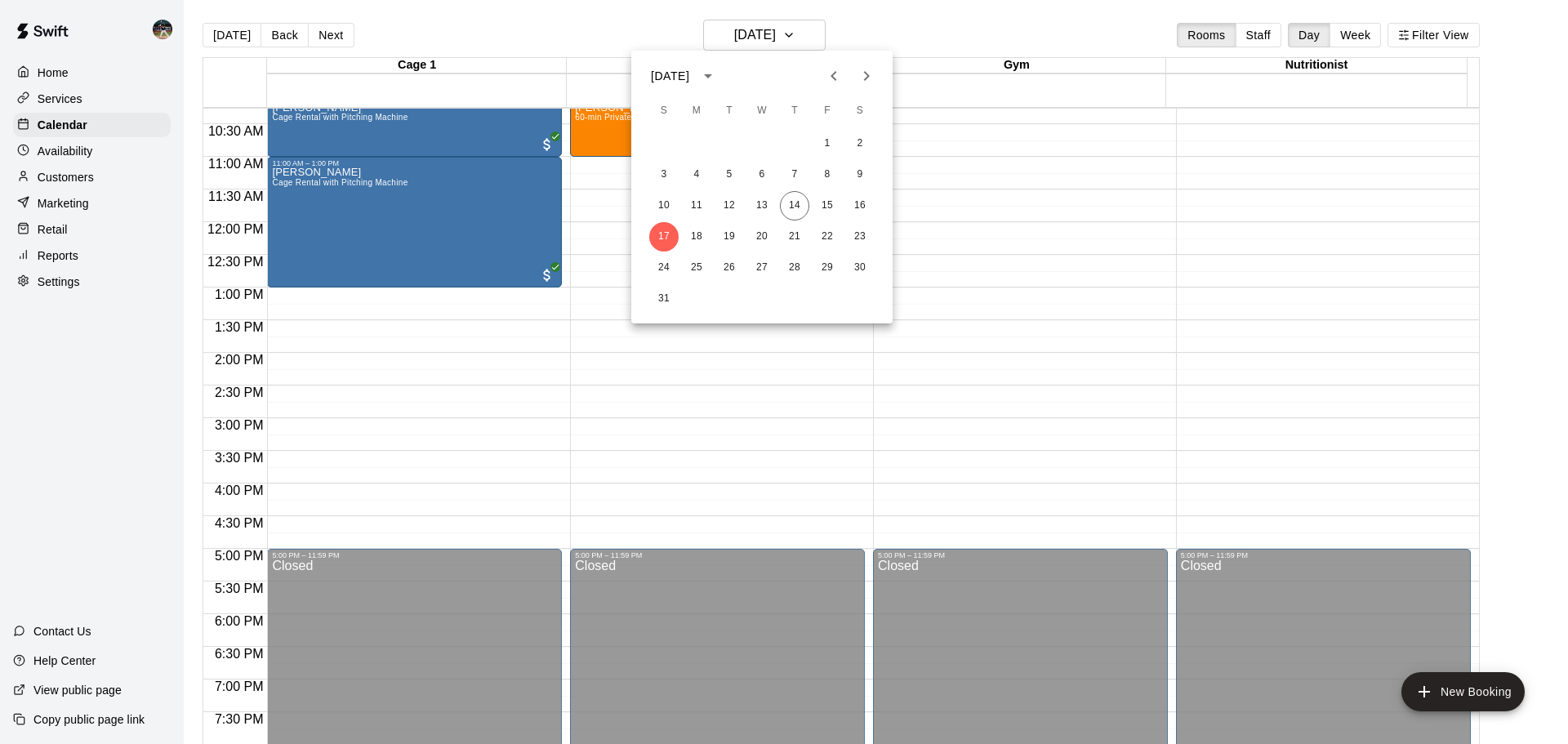
click at [864, 76] on icon "Next month" at bounding box center [866, 75] width 19 height 19
click at [666, 207] on button "14" at bounding box center [664, 205] width 30 height 30
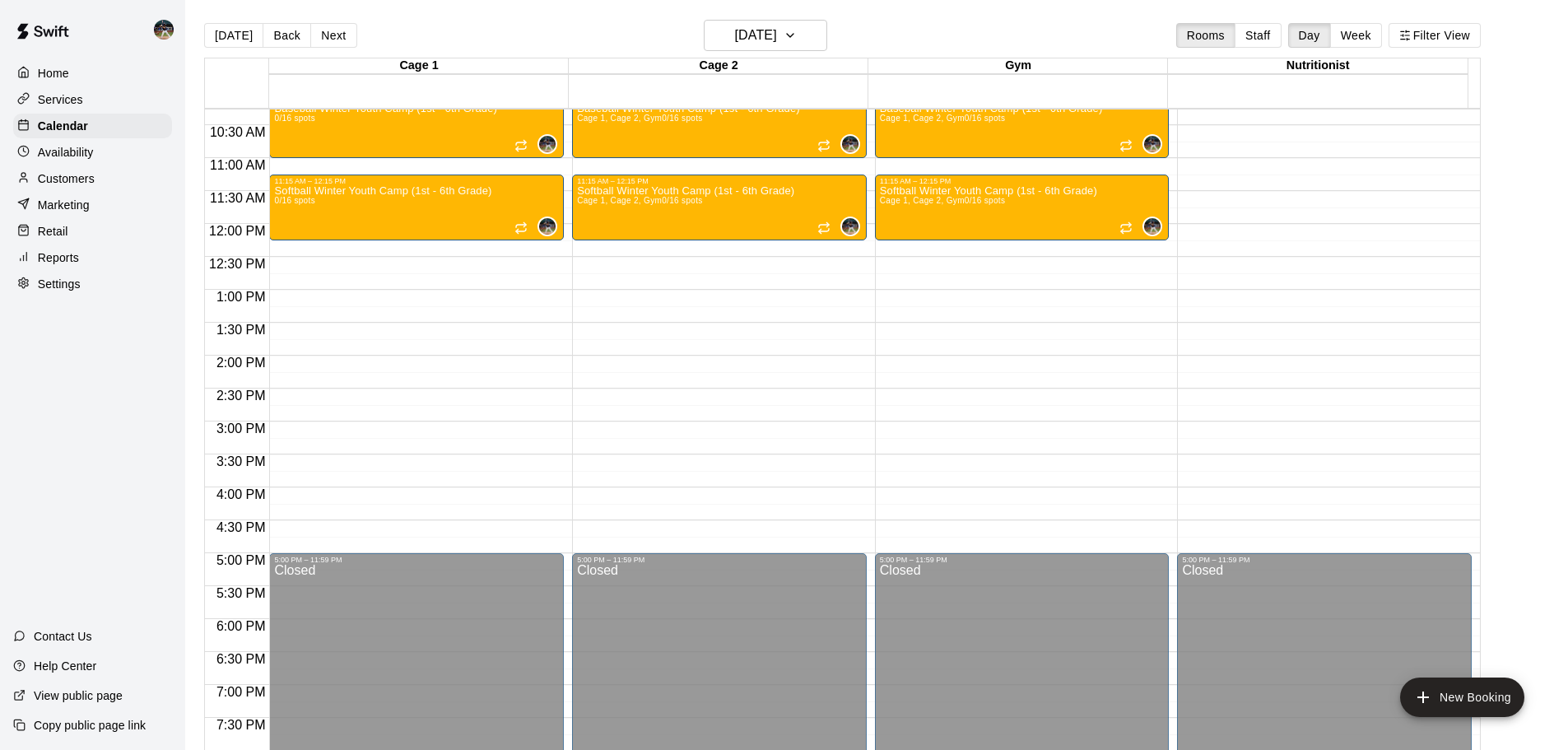
click at [1370, 41] on button "Week" at bounding box center [1356, 35] width 52 height 25
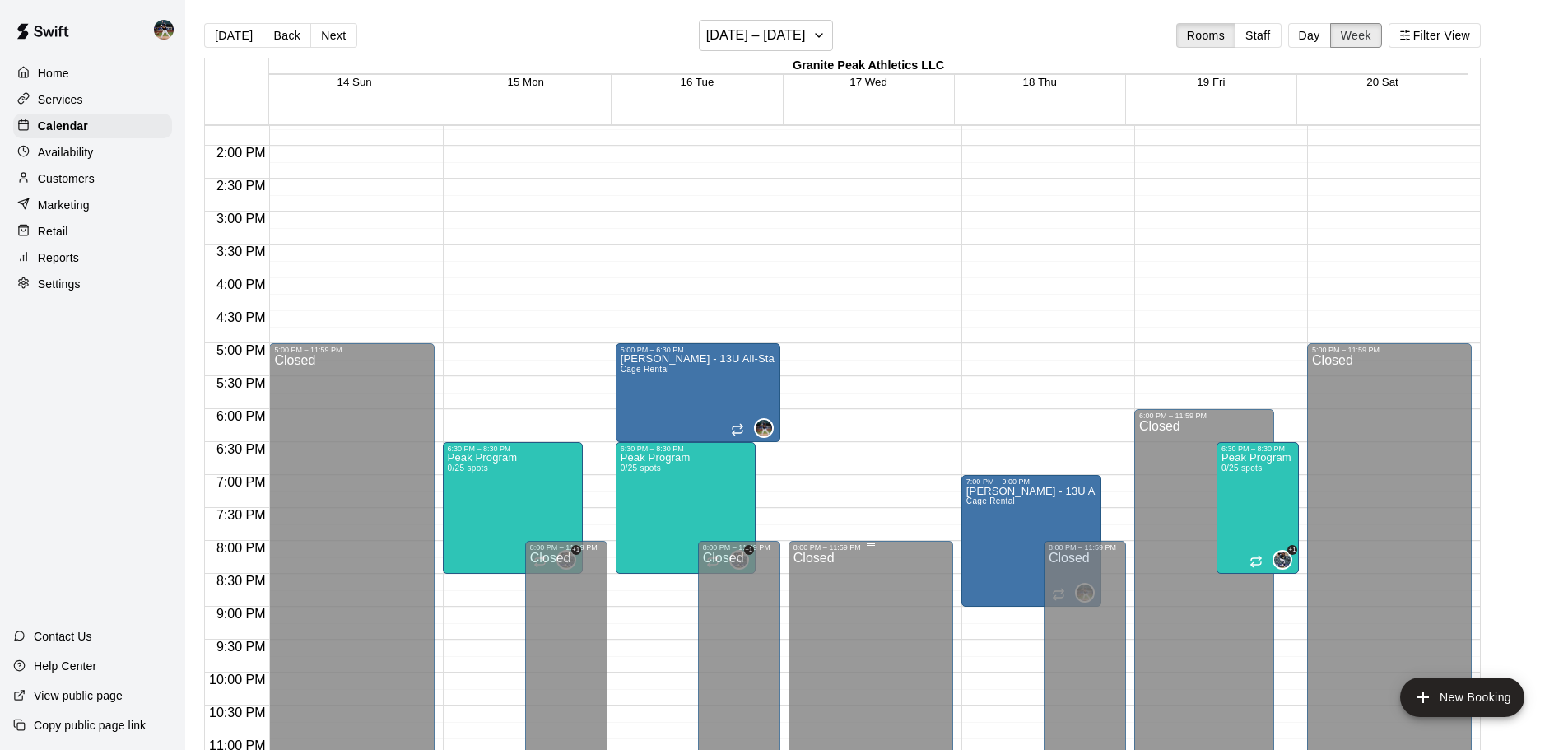
scroll to position [941, 0]
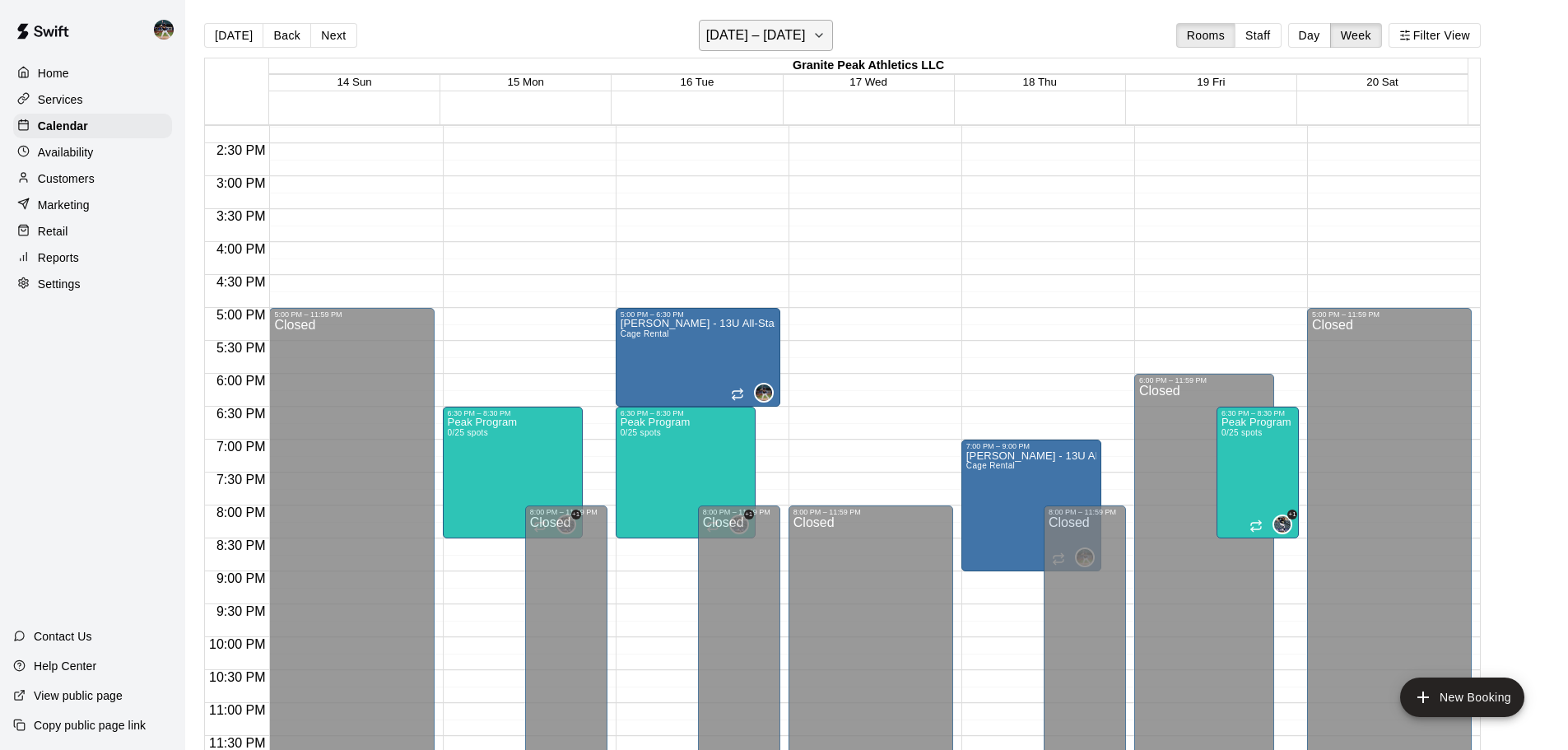
click at [778, 39] on h6 "[DATE] – [DATE]" at bounding box center [755, 35] width 100 height 23
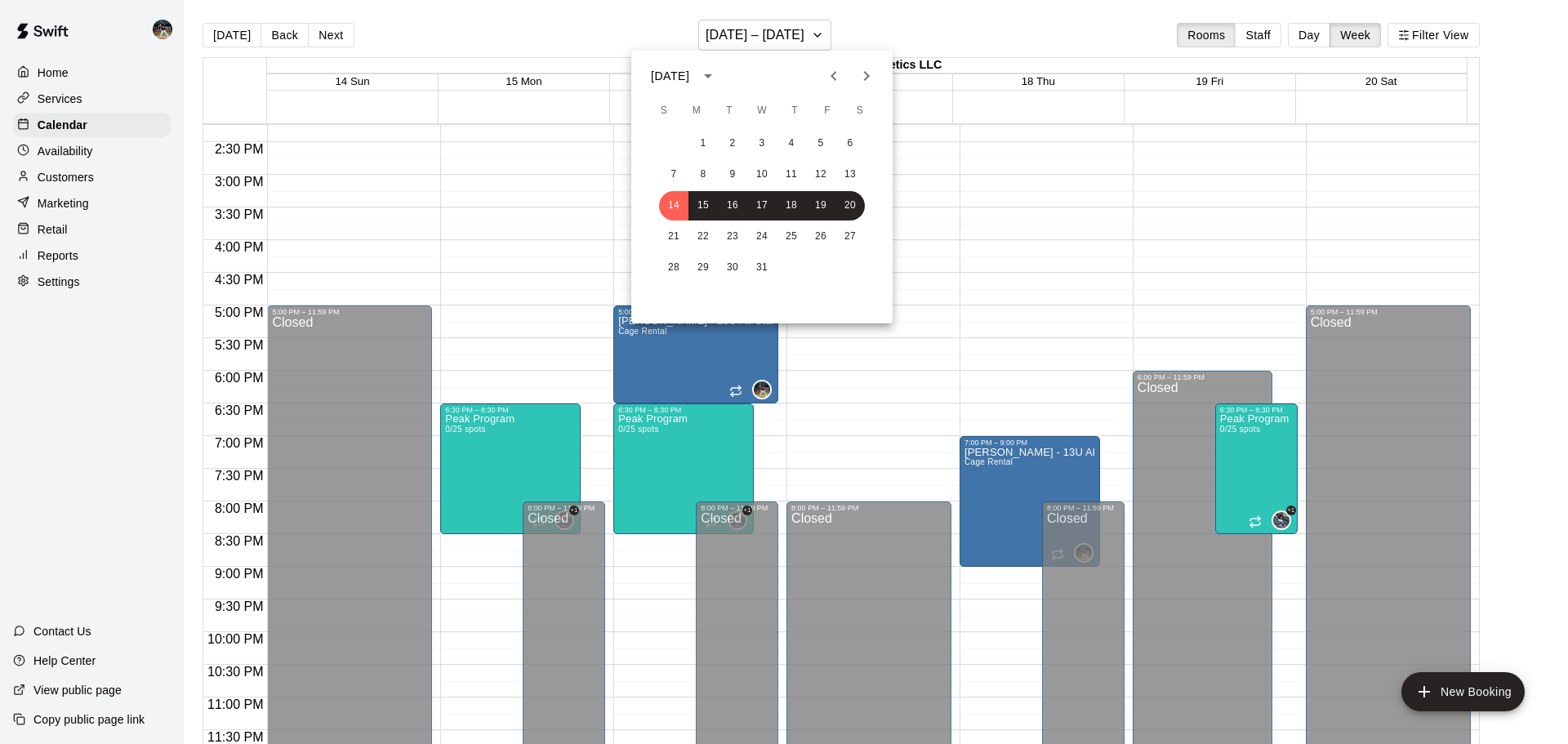
click at [1297, 43] on div at bounding box center [784, 372] width 1568 height 744
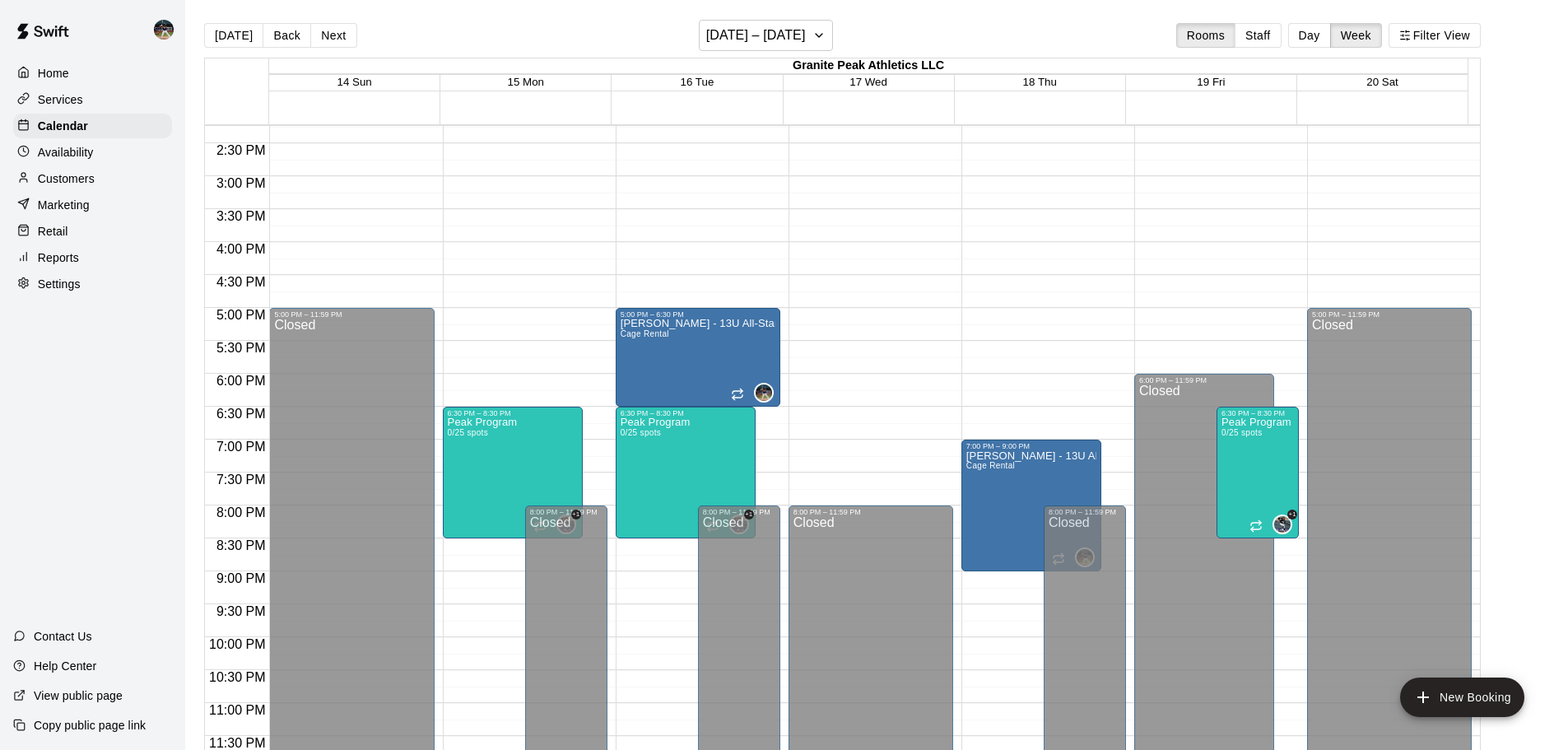
click at [1313, 36] on div "[DATE] S M T W T F S 1 2 3 4 5 6 7 8 9 10 11 12 13 14 15 16 17 18 19 20 21 22 2…" at bounding box center [784, 375] width 1568 height 750
click at [1313, 36] on button "Day" at bounding box center [1309, 35] width 43 height 25
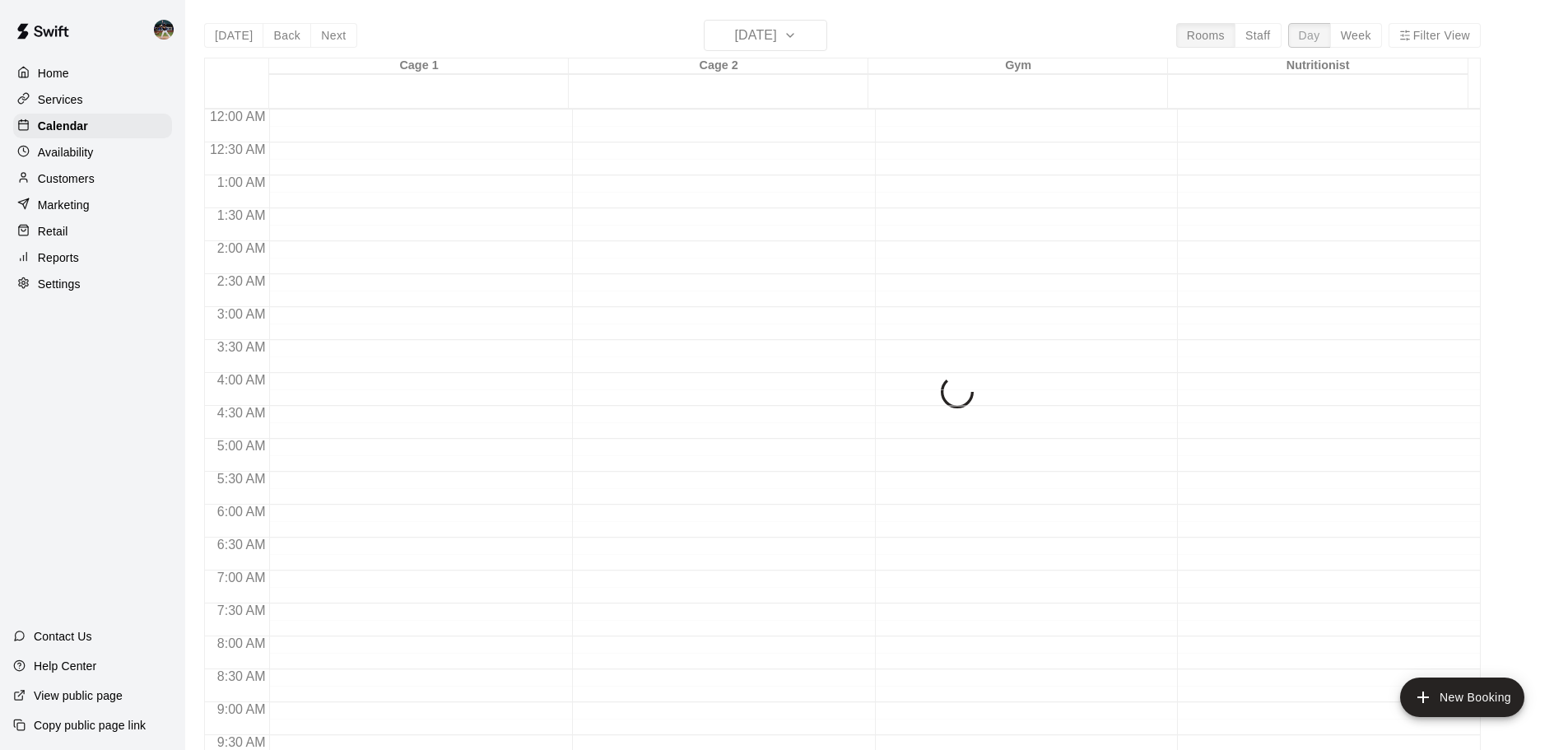
scroll to position [923, 0]
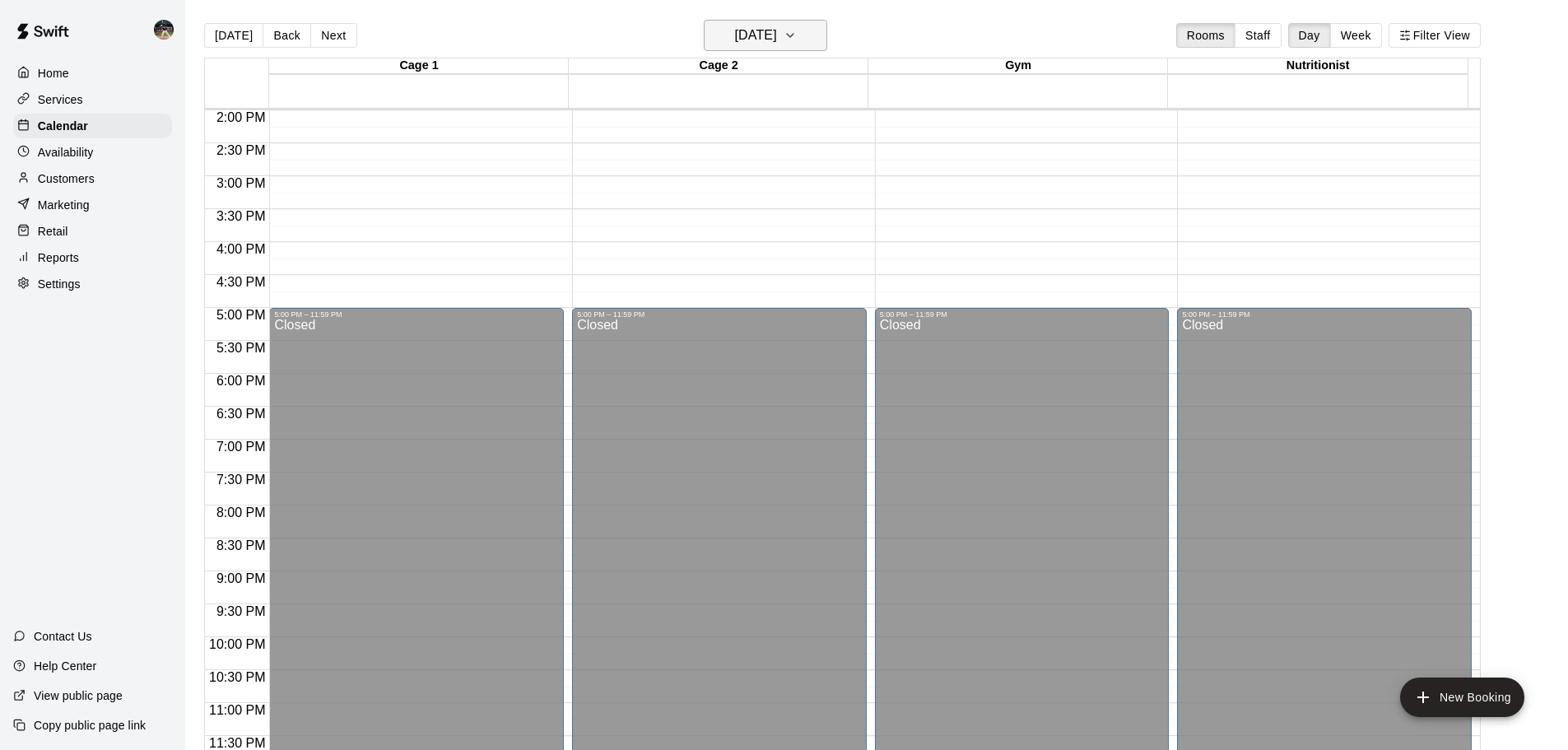
click at [777, 34] on h6 "[DATE]" at bounding box center [755, 35] width 42 height 23
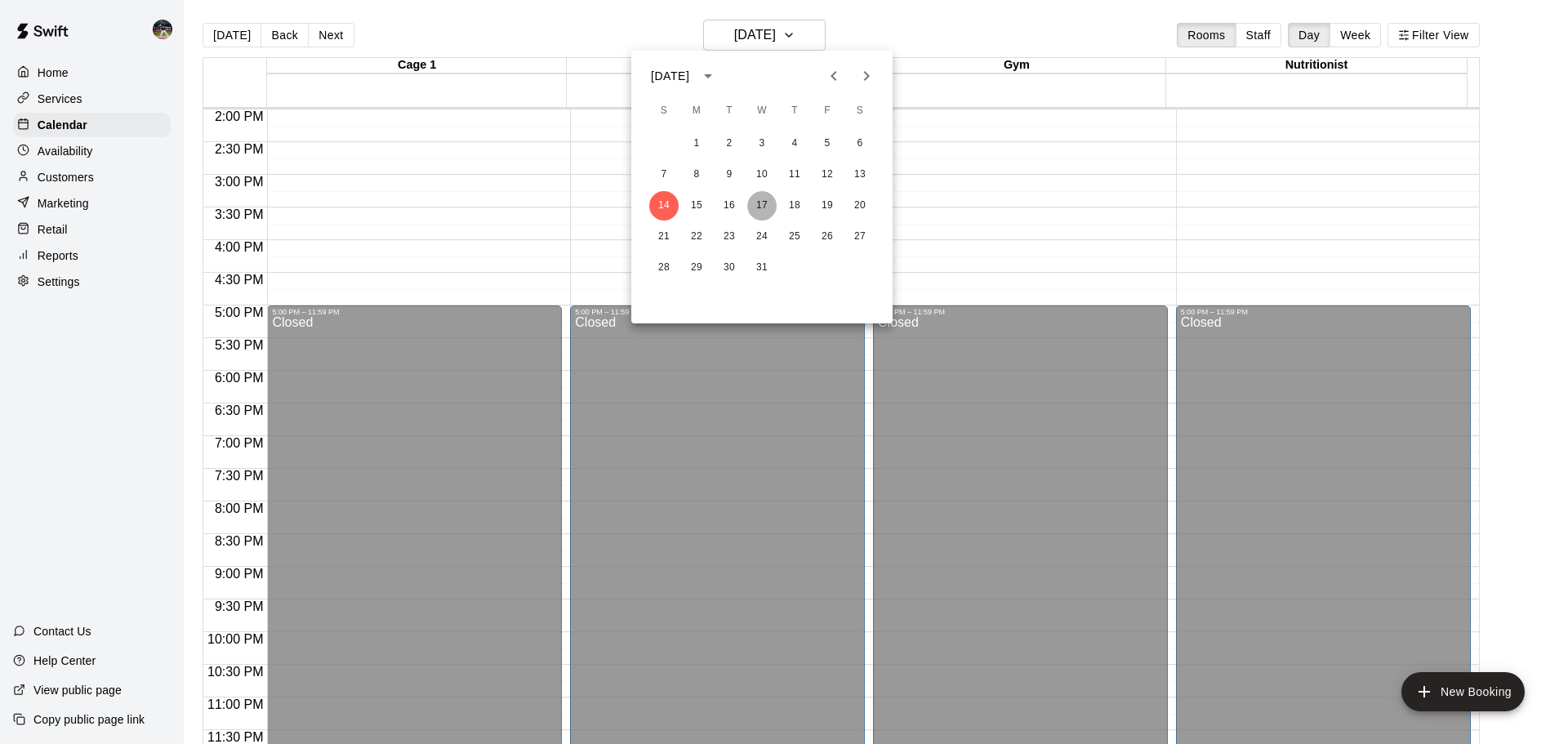
click at [766, 203] on button "17" at bounding box center [762, 205] width 30 height 30
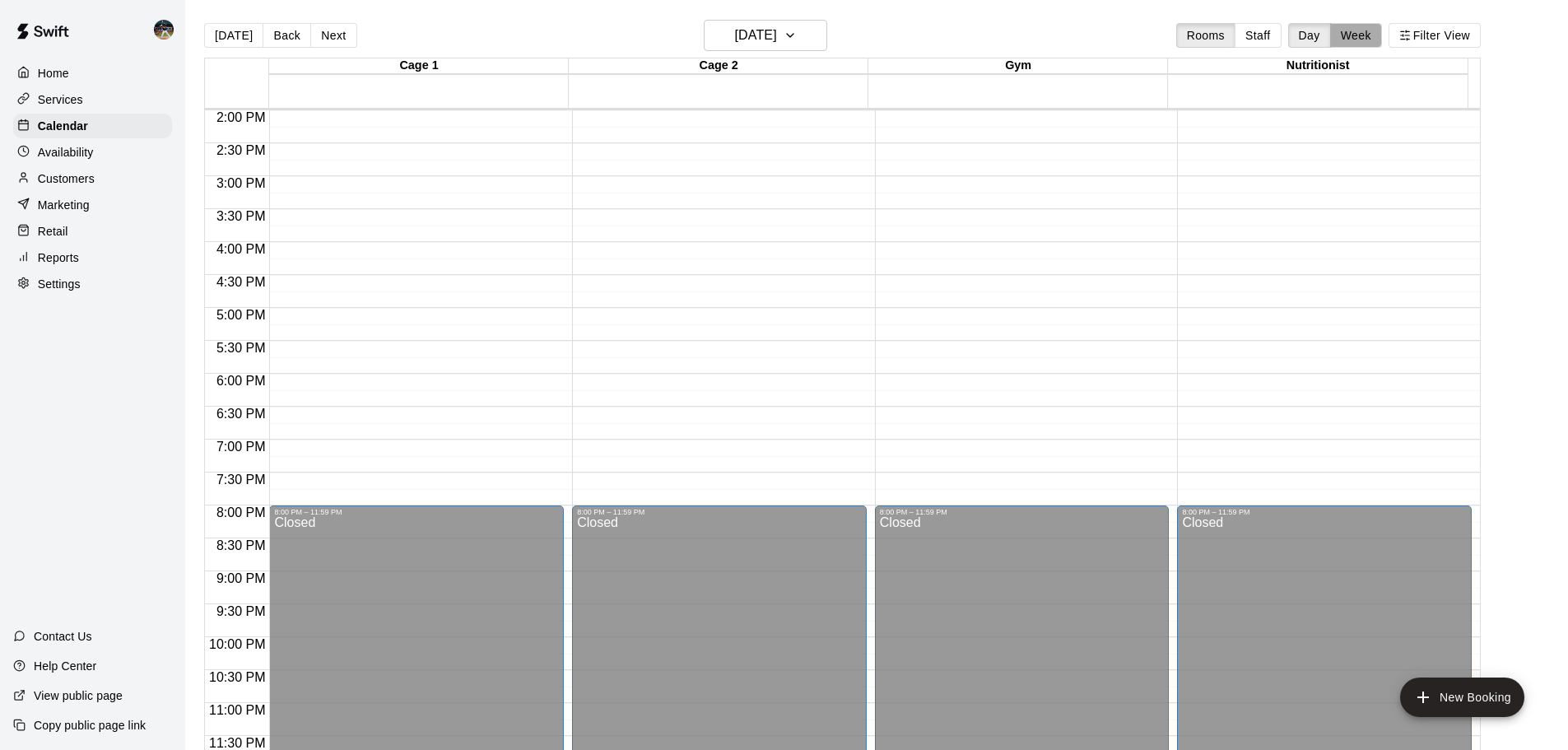
click at [1359, 39] on button "Week" at bounding box center [1356, 35] width 52 height 25
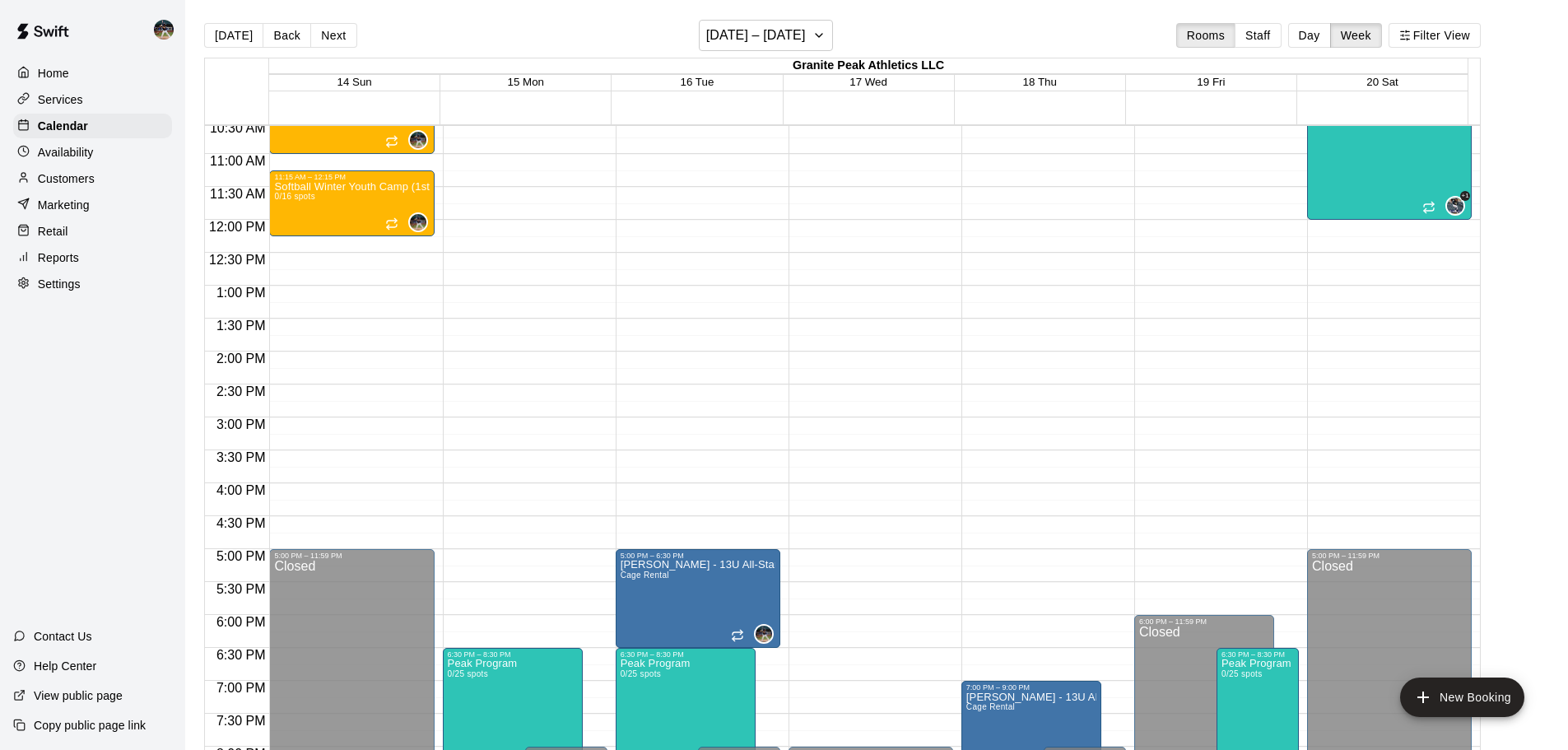
scroll to position [611, 0]
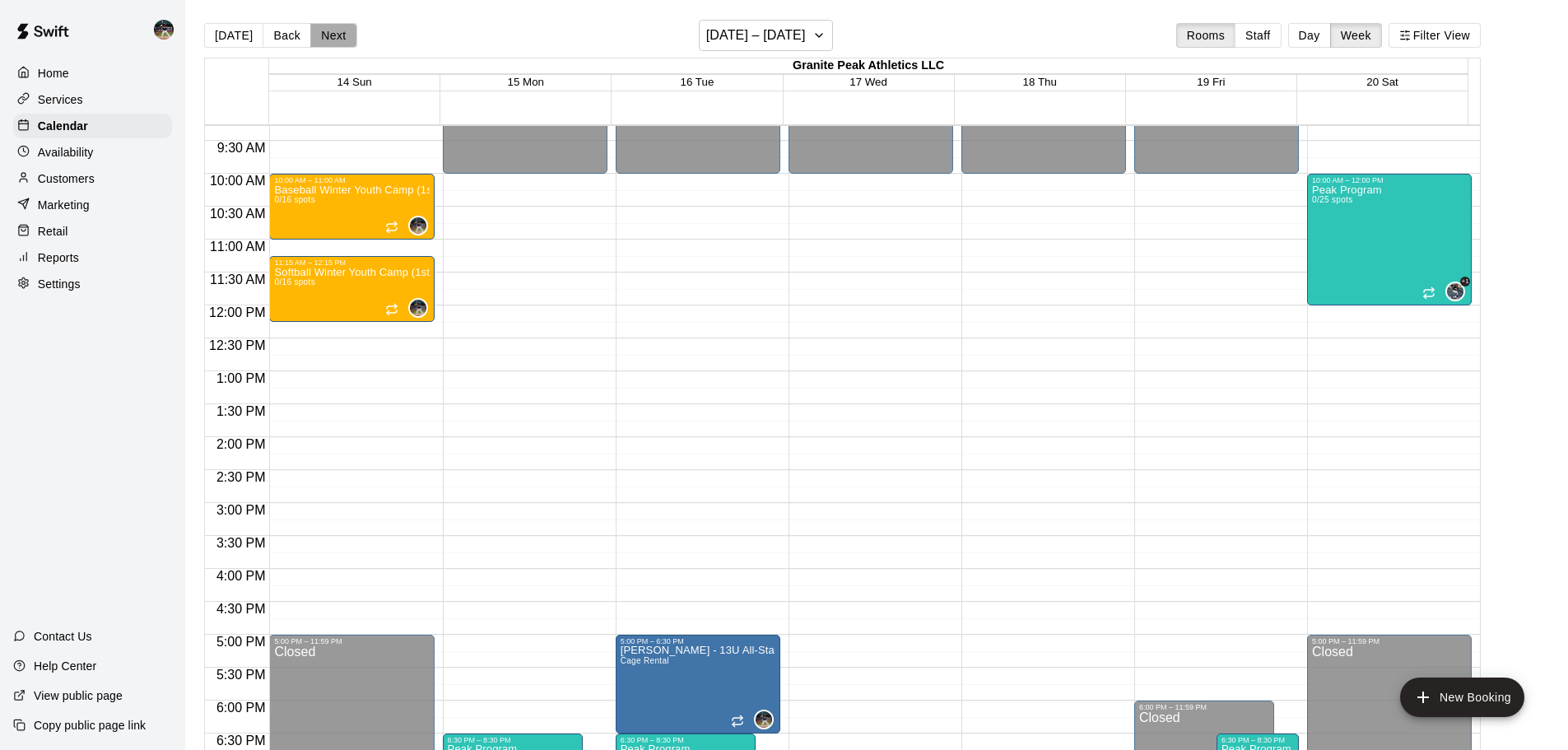
click at [333, 42] on button "Next" at bounding box center [333, 35] width 46 height 25
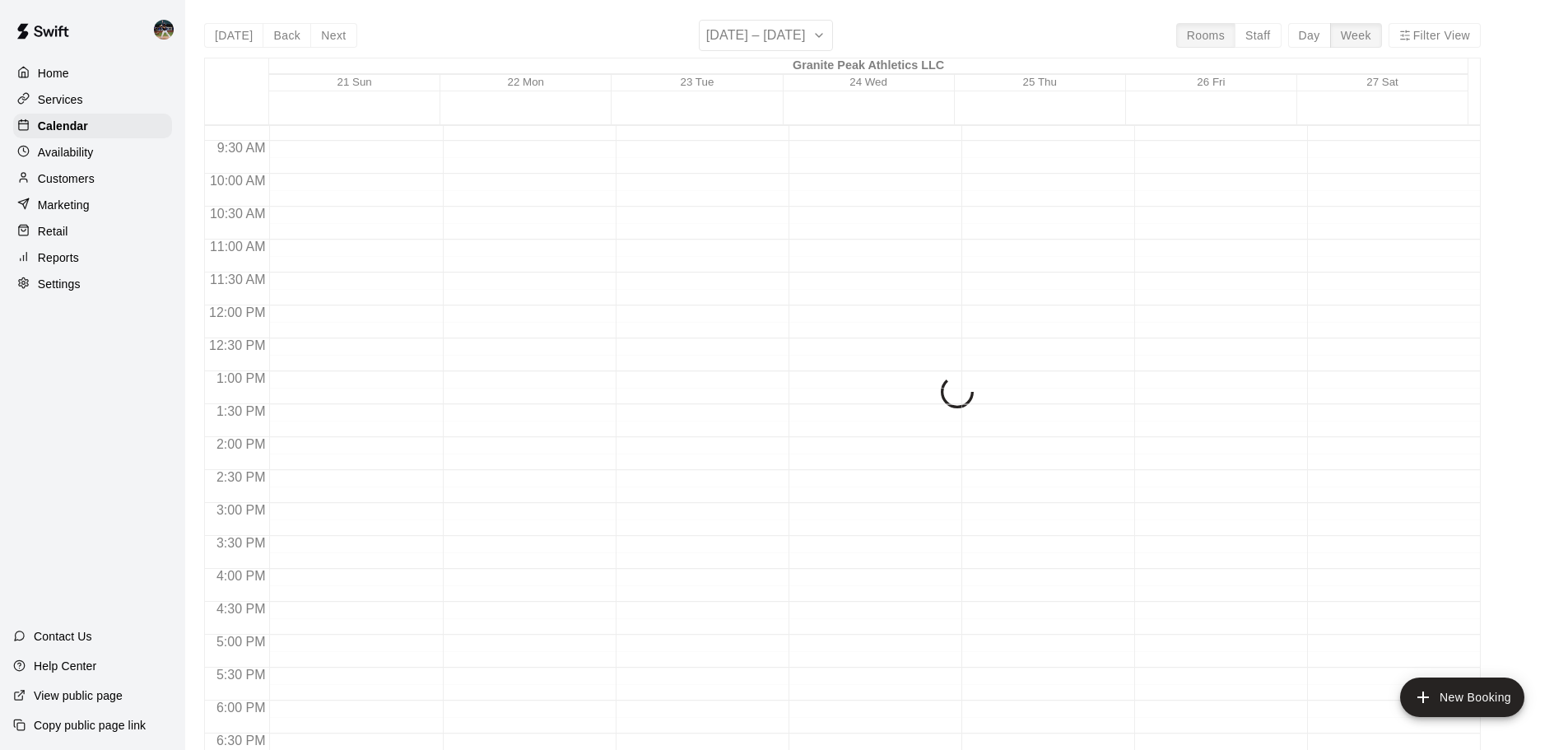
click at [335, 39] on div "[DATE] Back Next [DATE] – [DATE] Rooms Staff Day Week Filter View Granite Peak …" at bounding box center [842, 395] width 1277 height 750
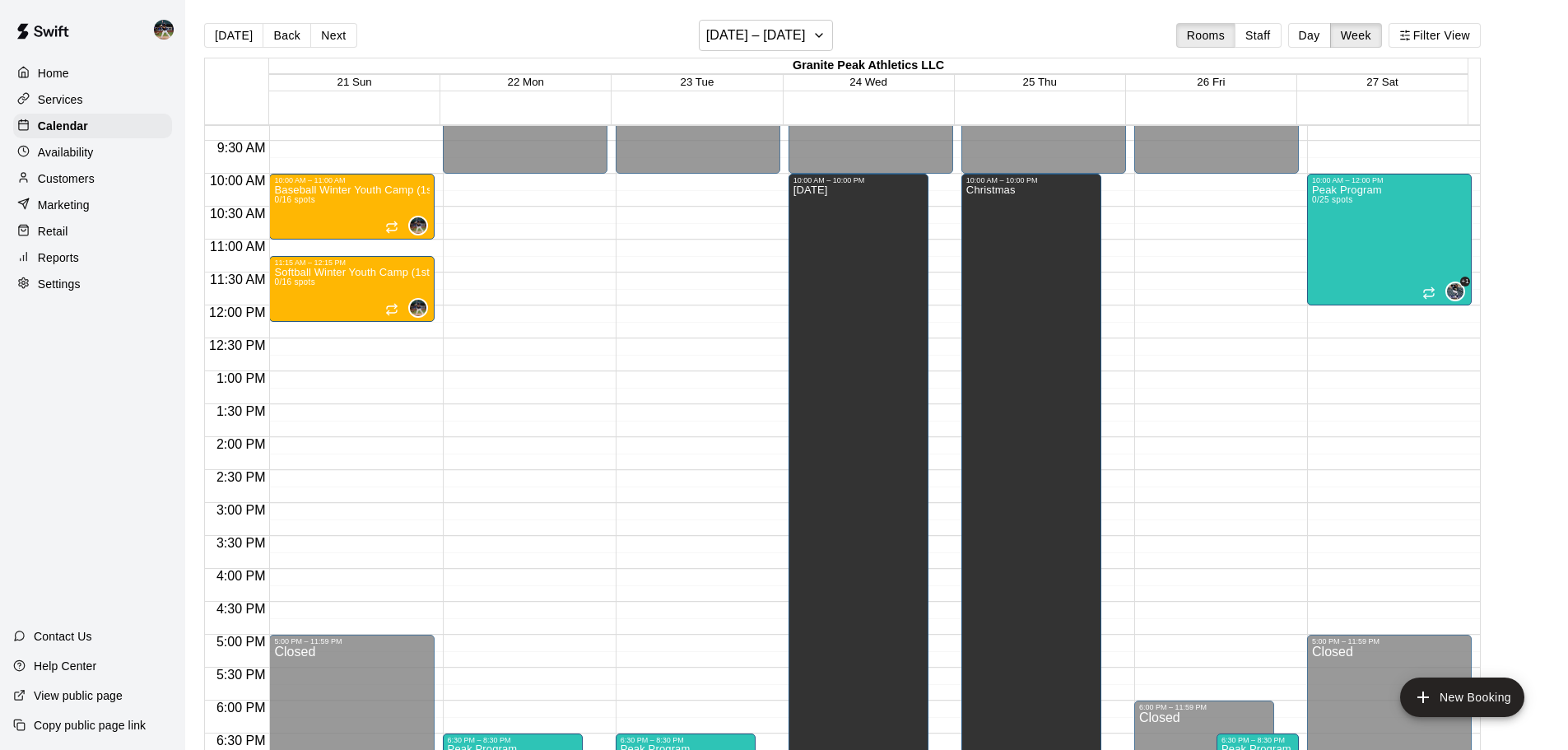
click at [336, 38] on button "Next" at bounding box center [333, 35] width 46 height 25
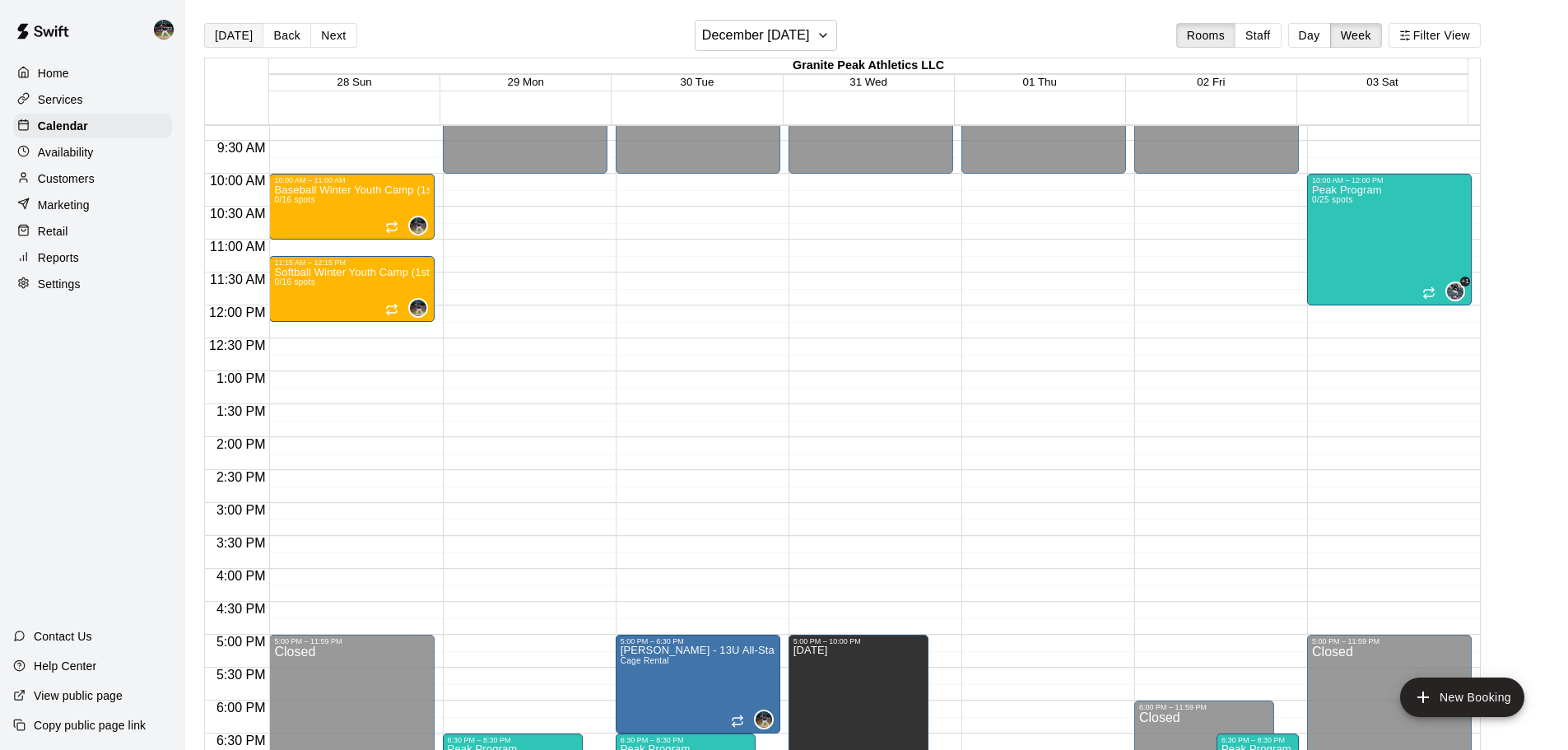
click at [249, 33] on button "[DATE]" at bounding box center [234, 35] width 60 height 25
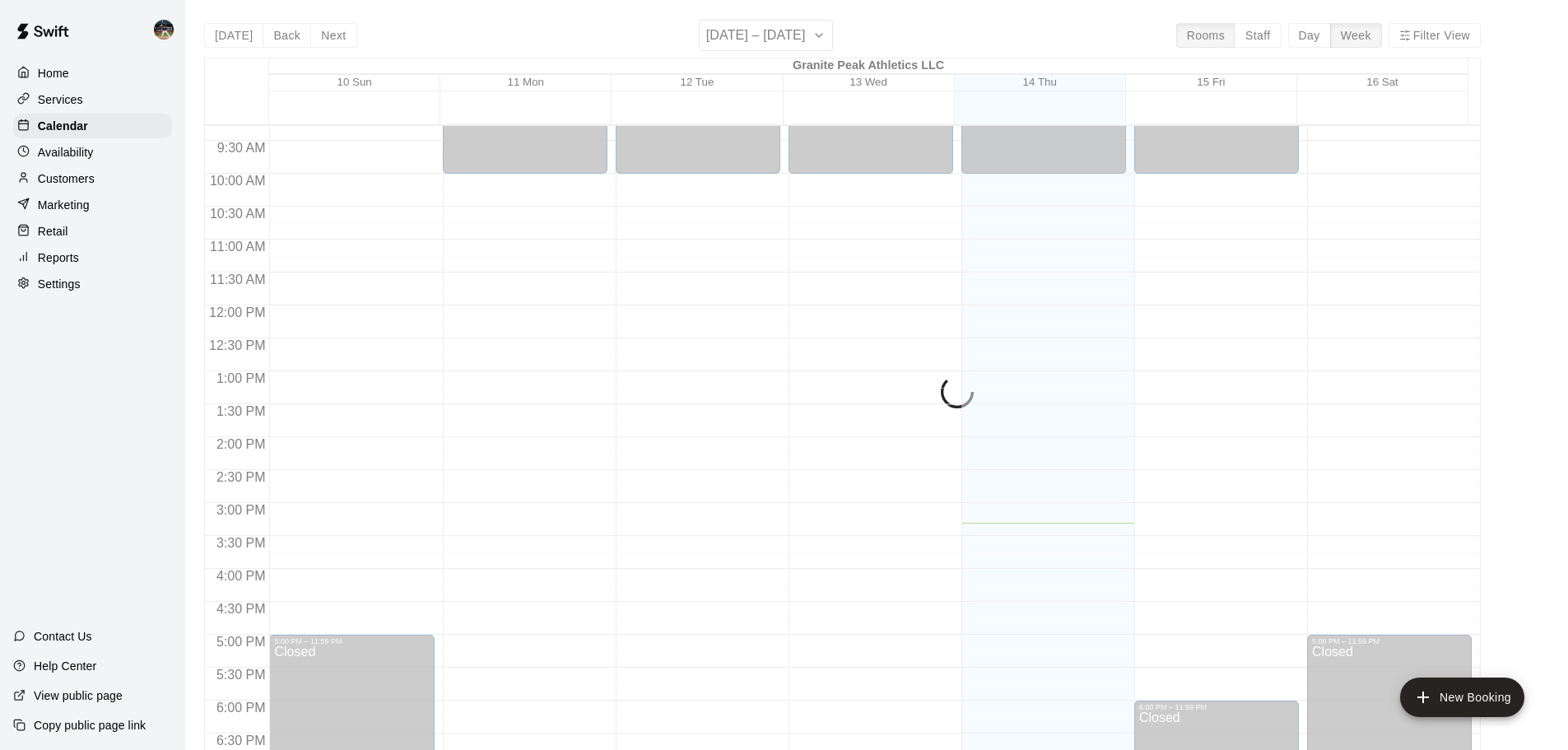
click at [1332, 37] on div "[DATE] Back Next [DATE] – [DATE] Rooms Staff Day Week Filter View Granite Peak …" at bounding box center [842, 395] width 1277 height 750
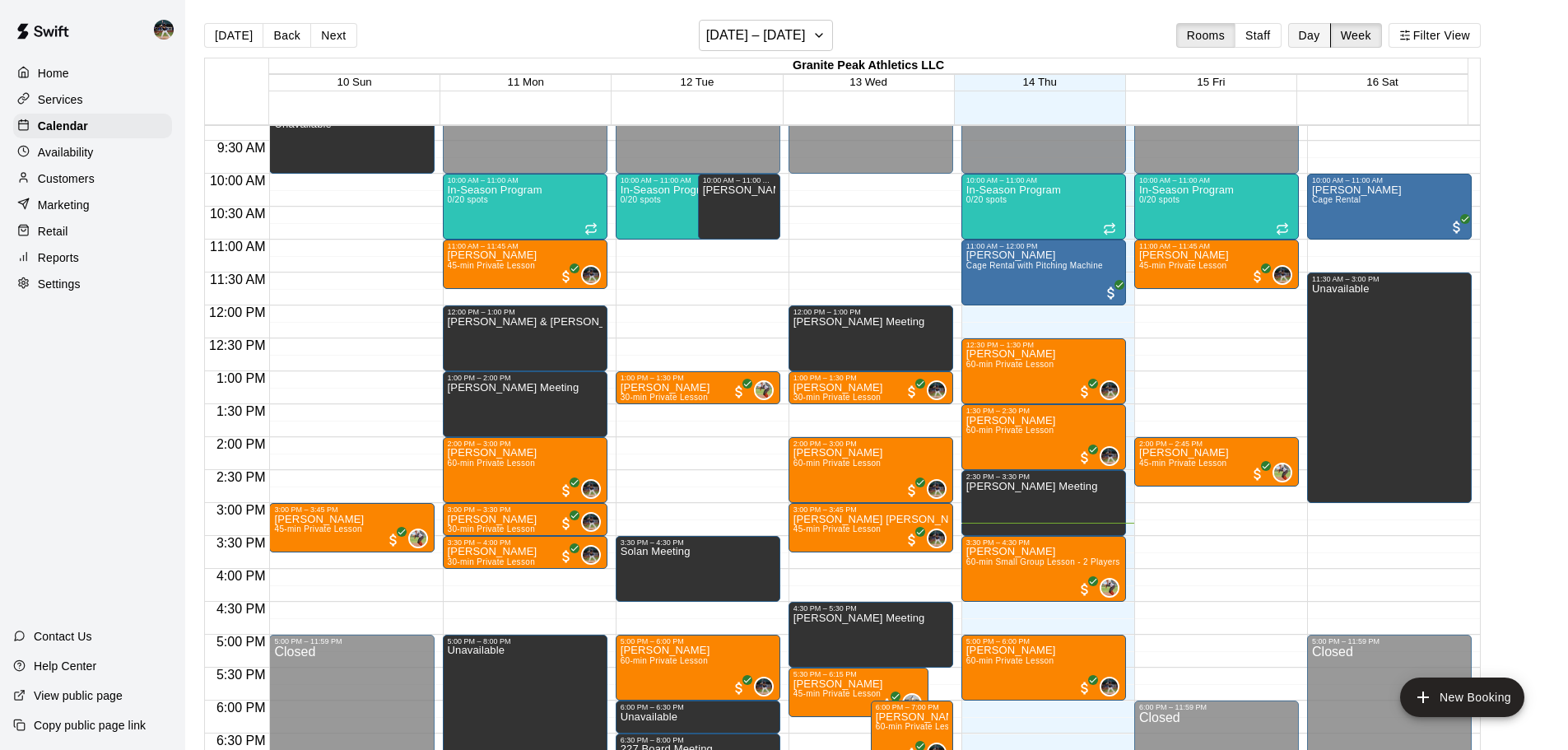
click at [1328, 38] on button "Day" at bounding box center [1309, 35] width 43 height 25
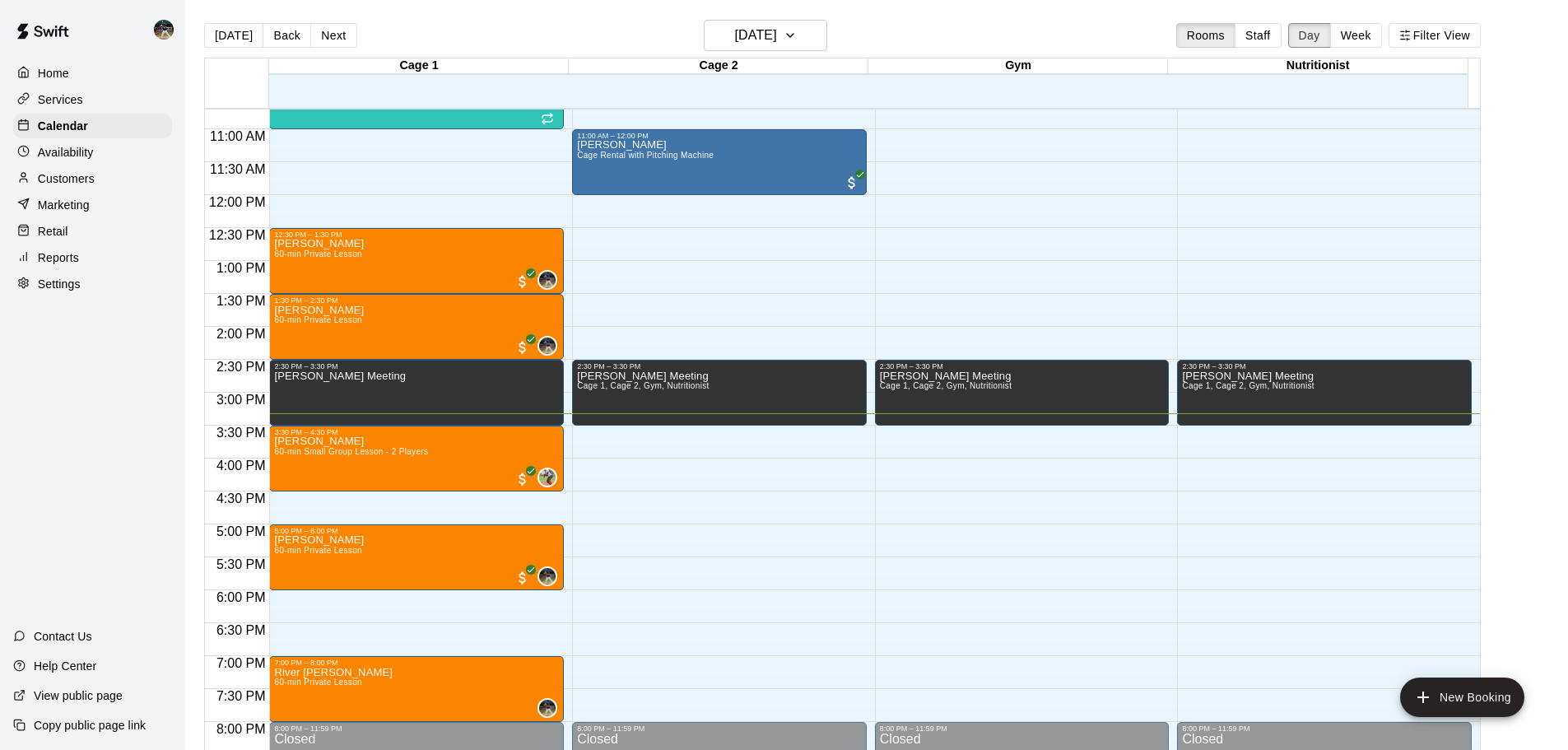
scroll to position [676, 0]
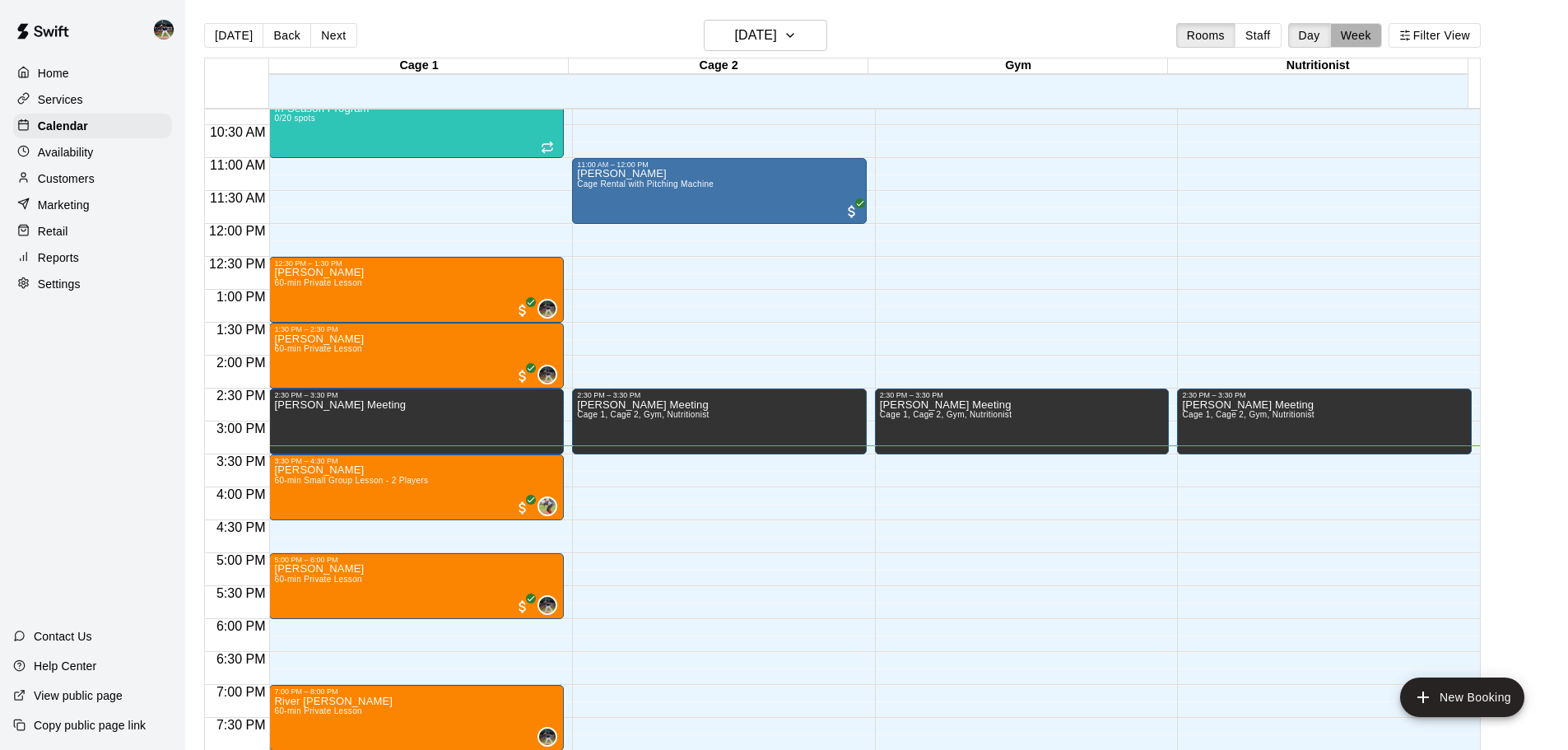
drag, startPoint x: 1391, startPoint y: 40, endPoint x: 933, endPoint y: 36, distance: 458.0
click at [1382, 38] on button "Week" at bounding box center [1356, 35] width 52 height 25
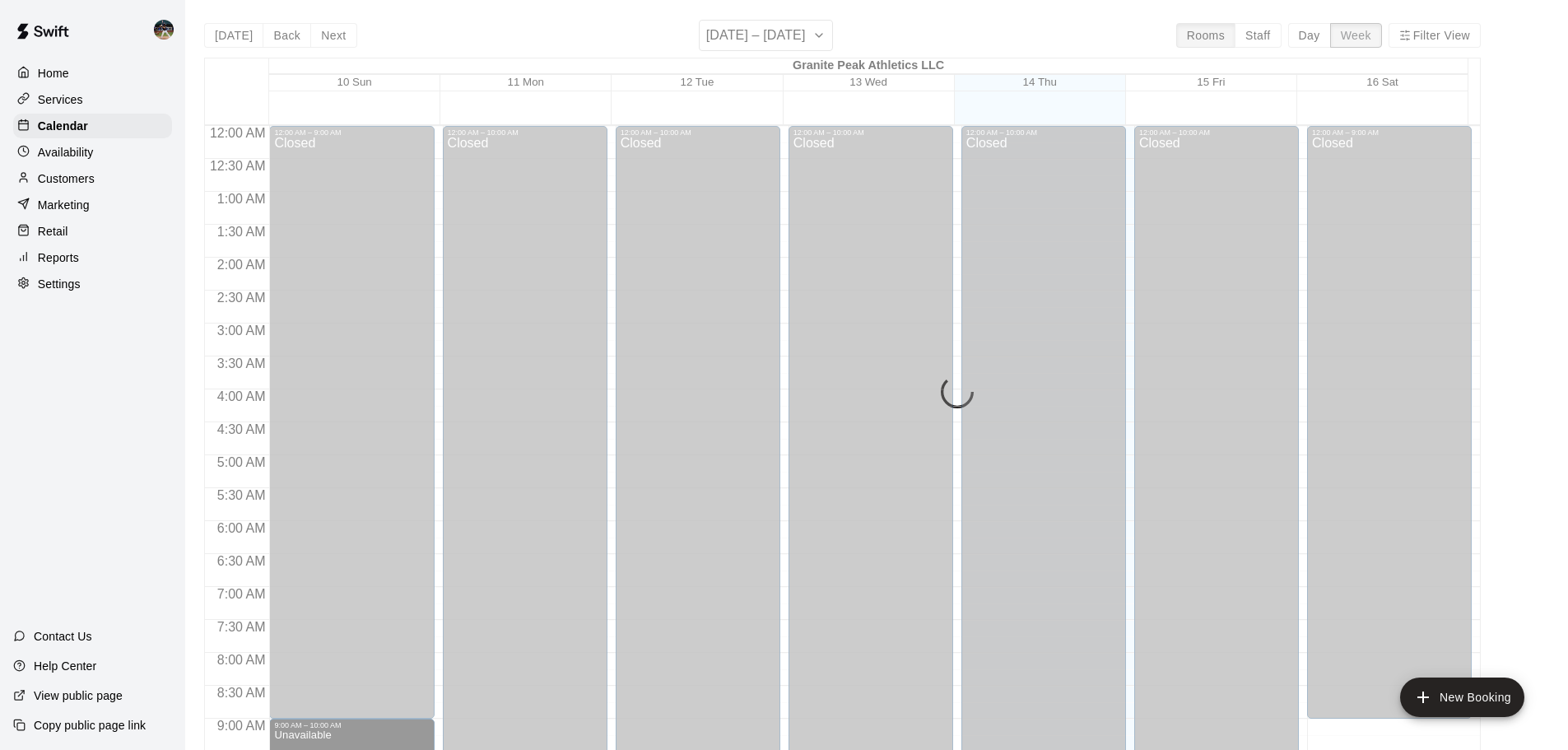
scroll to position [941, 0]
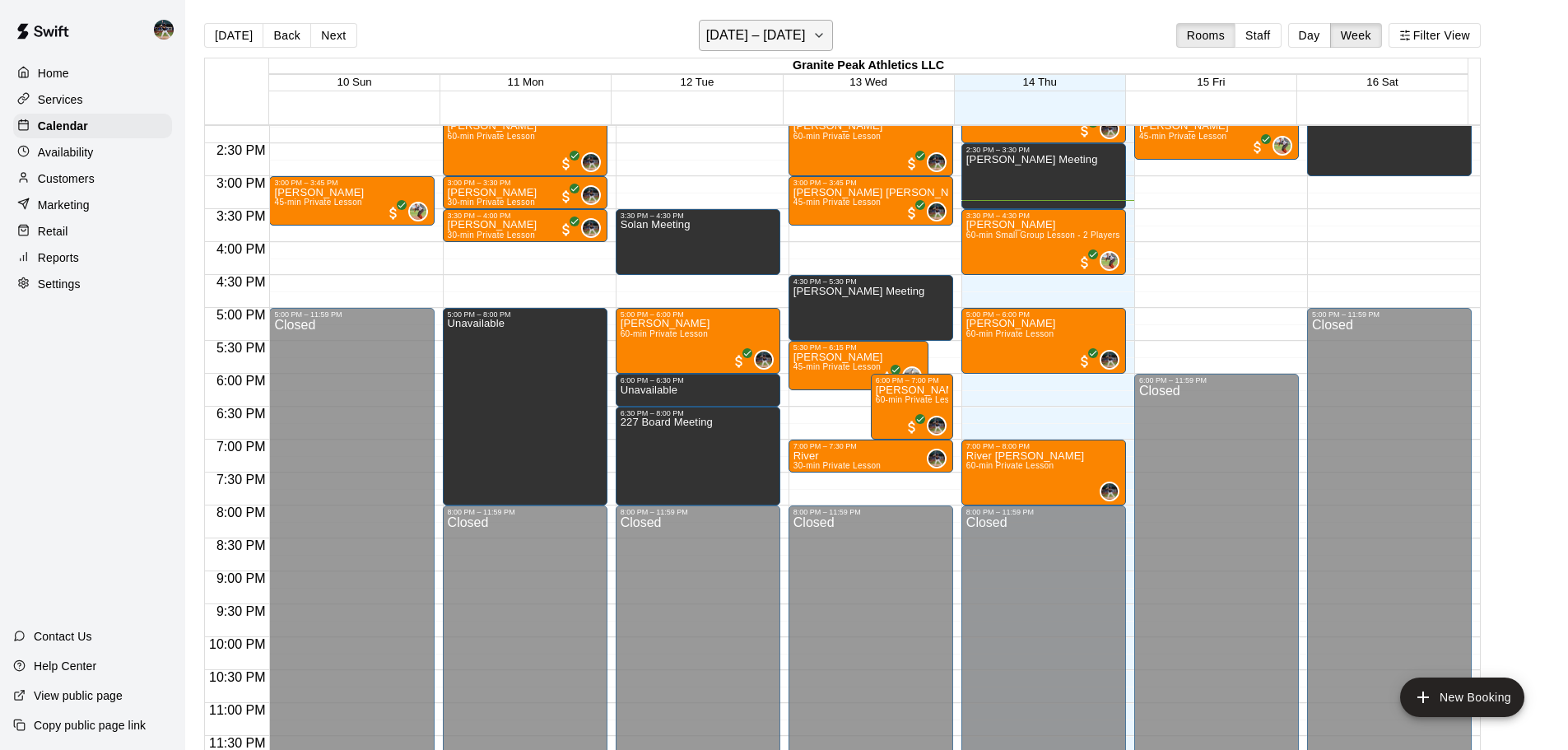
click at [807, 37] on button "[DATE] – [DATE]" at bounding box center [766, 35] width 135 height 32
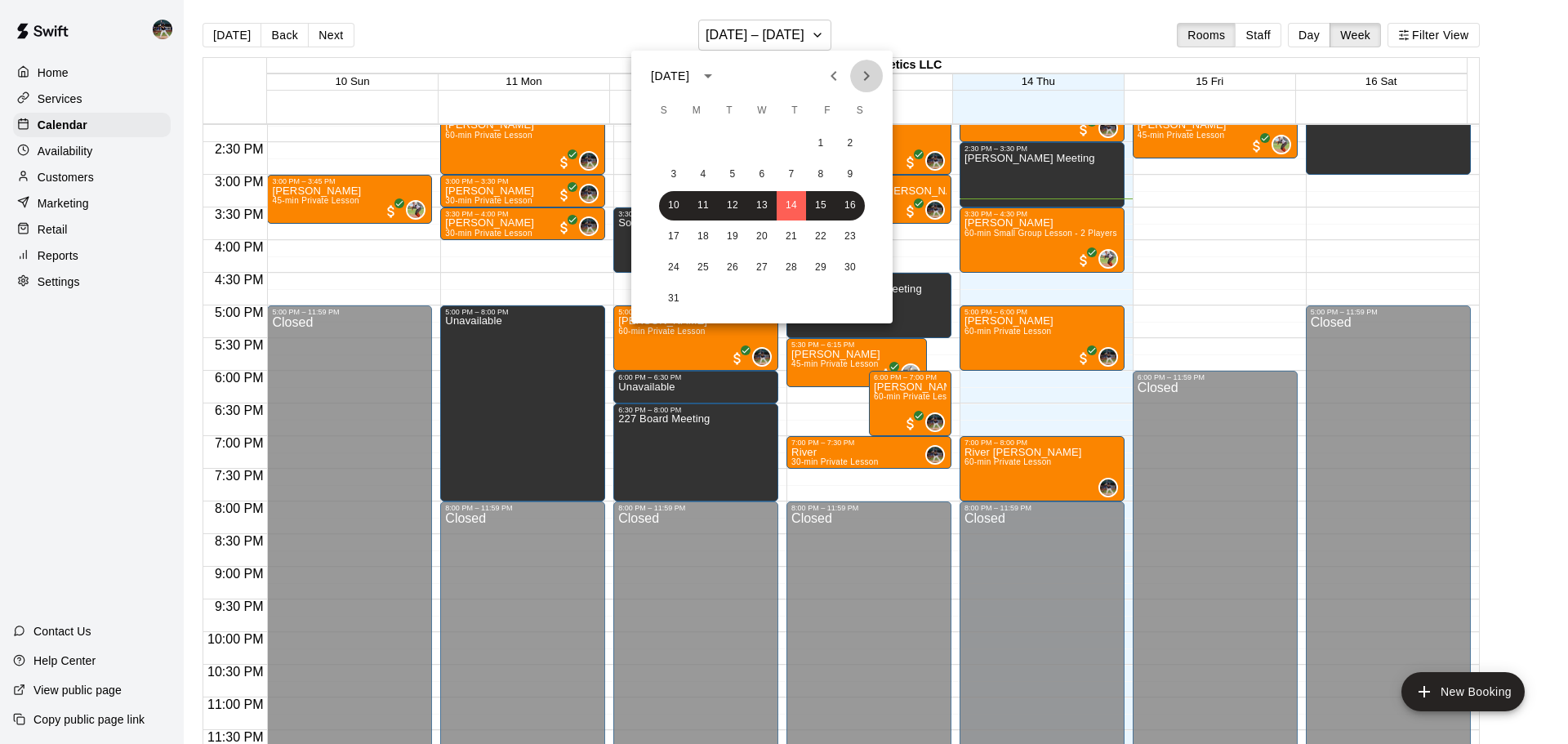
click at [870, 78] on icon "Next month" at bounding box center [866, 75] width 19 height 19
click at [702, 173] on button "8" at bounding box center [703, 174] width 30 height 30
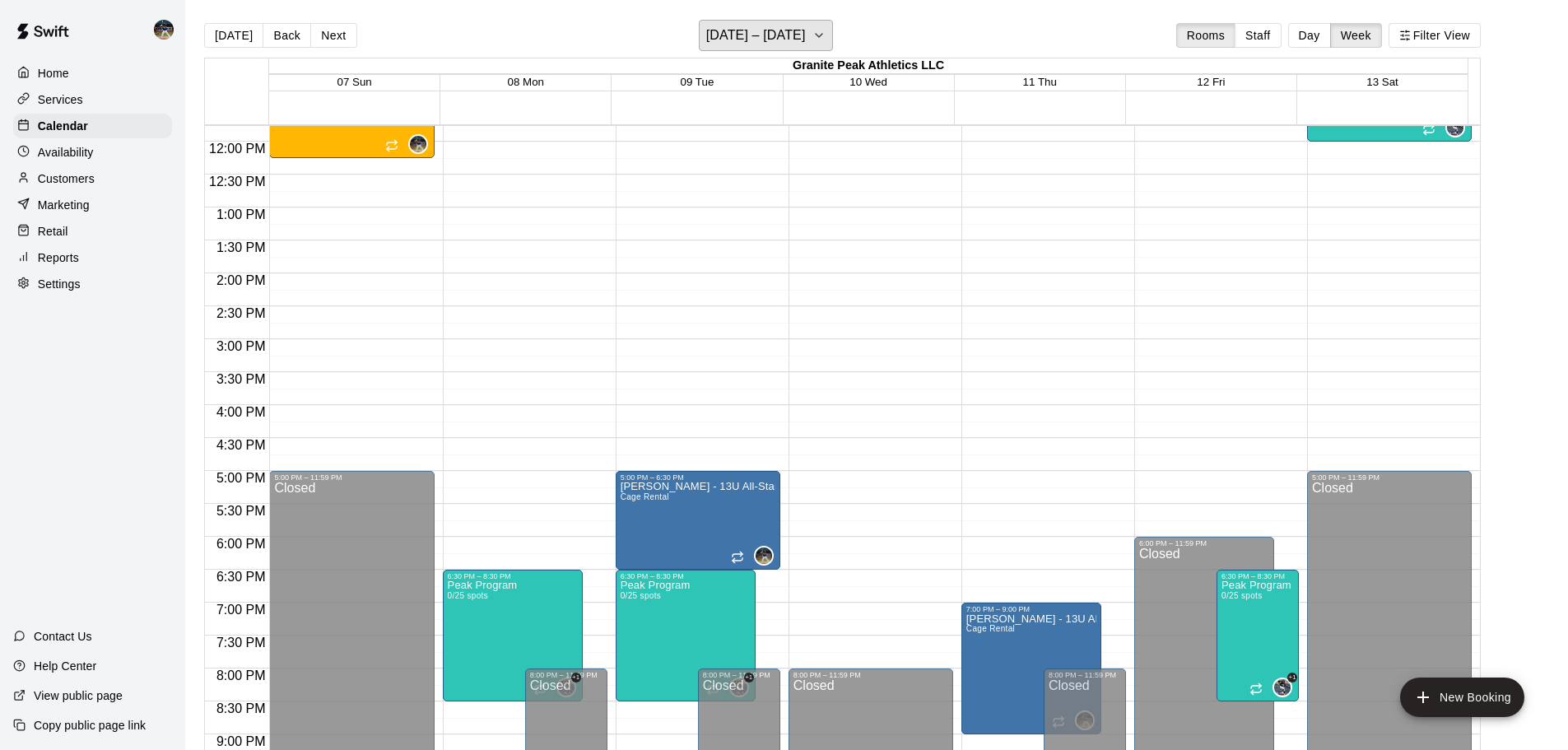
scroll to position [776, 0]
click at [819, 28] on icon "button" at bounding box center [818, 35] width 13 height 20
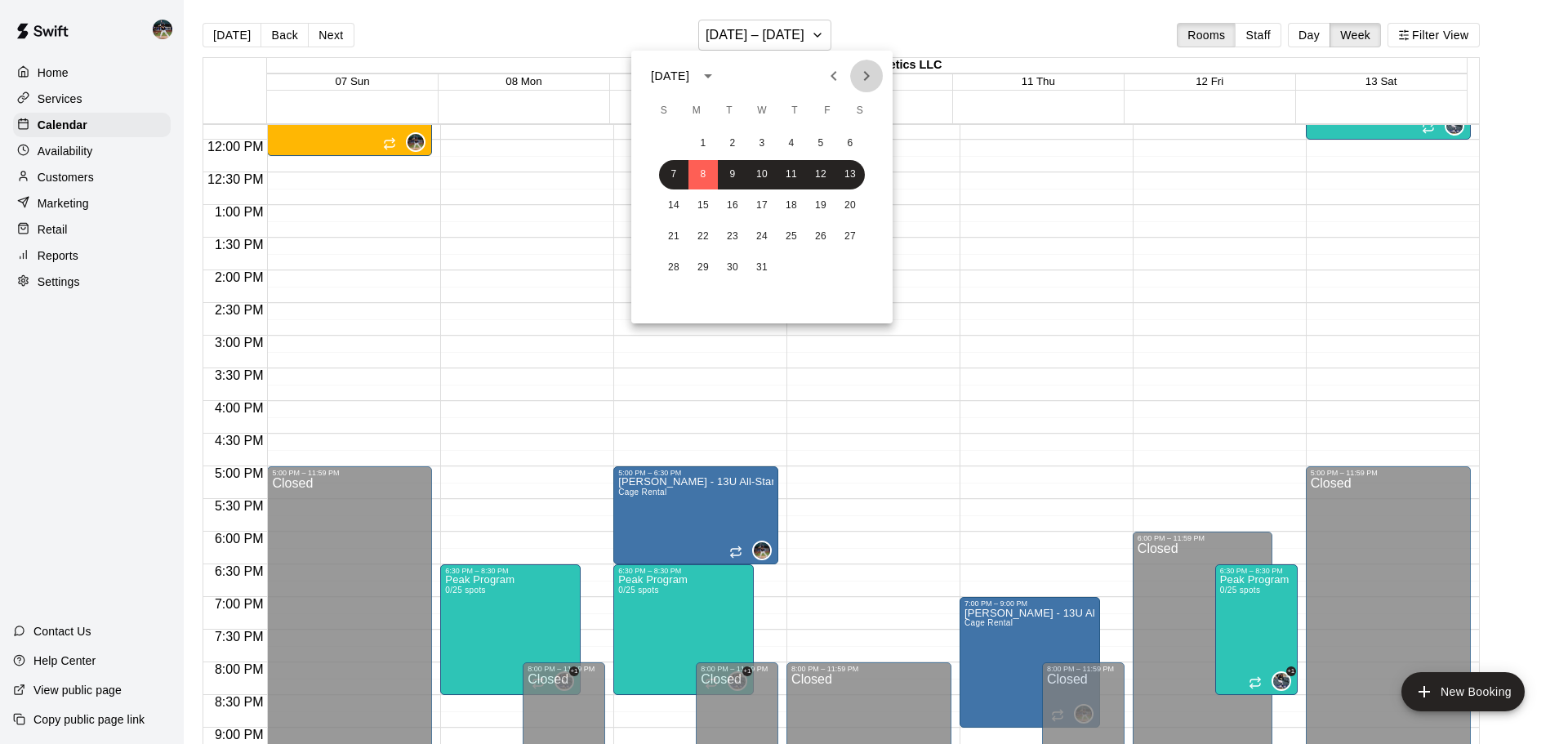
click at [871, 71] on icon "Next month" at bounding box center [866, 75] width 19 height 19
click at [871, 67] on icon "Next month" at bounding box center [866, 75] width 19 height 19
click at [836, 79] on icon "Previous month" at bounding box center [833, 75] width 19 height 19
click at [680, 180] on button "4" at bounding box center [674, 174] width 30 height 30
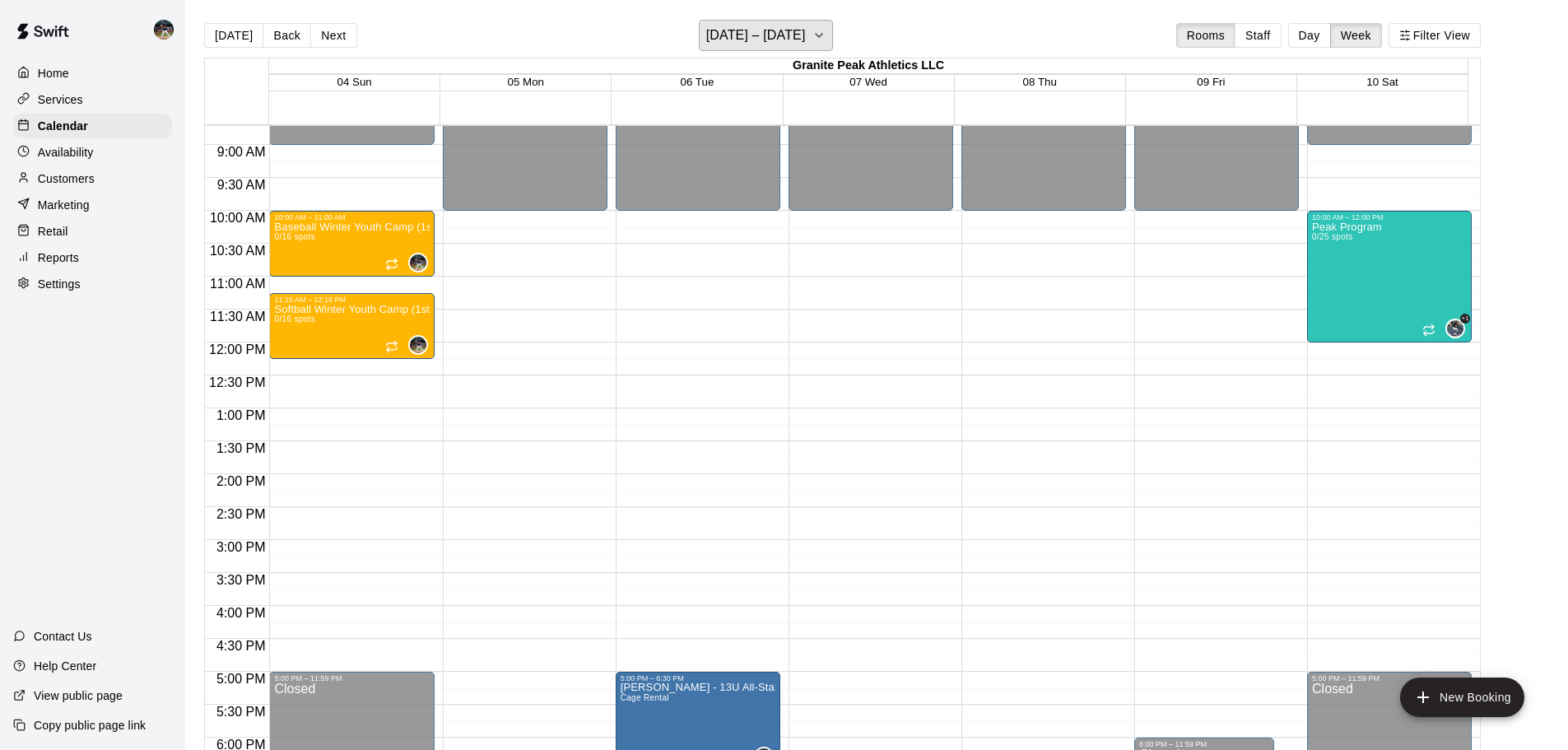
scroll to position [611, 0]
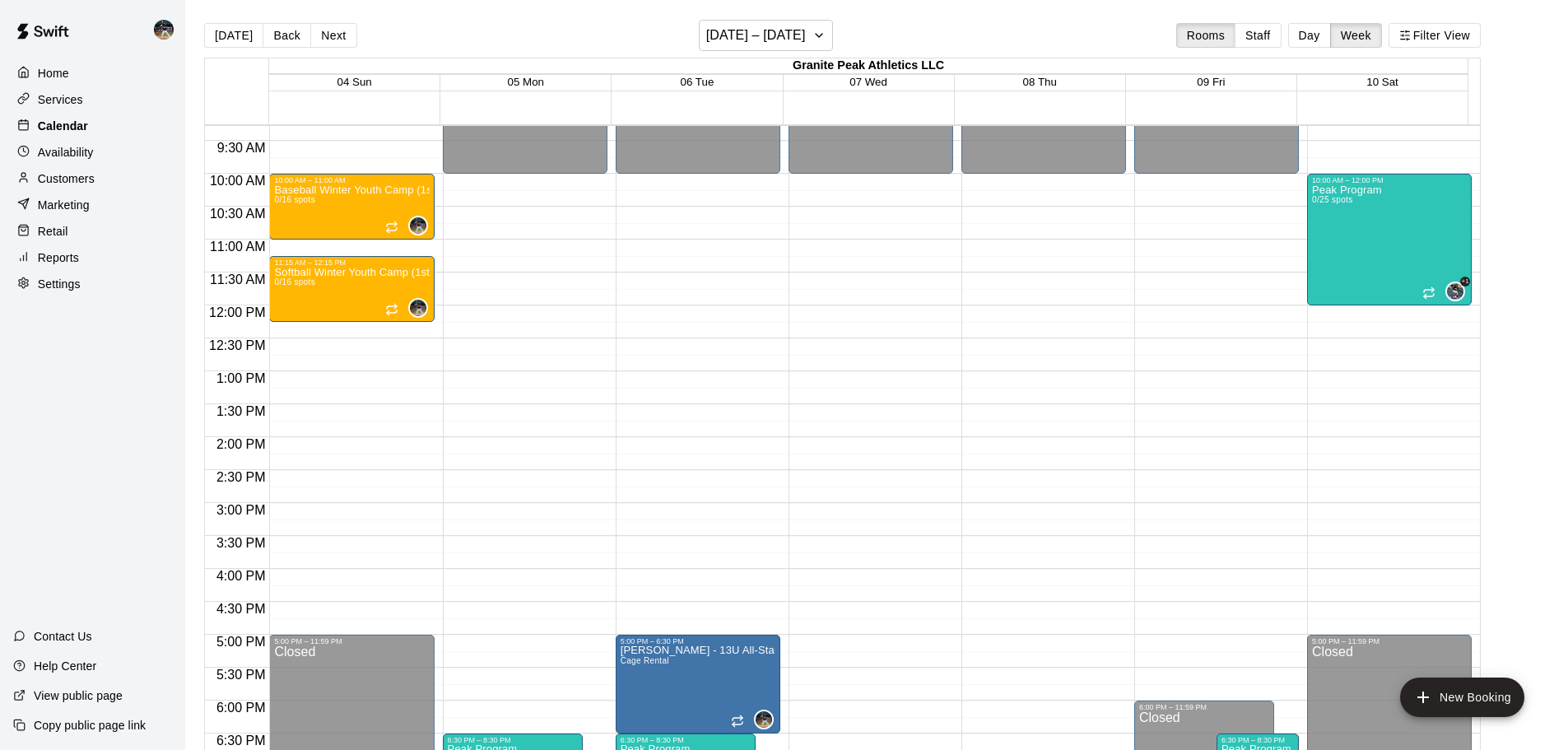
click at [85, 131] on p "Calendar" at bounding box center [62, 125] width 50 height 16
click at [224, 37] on button "[DATE]" at bounding box center [234, 35] width 60 height 25
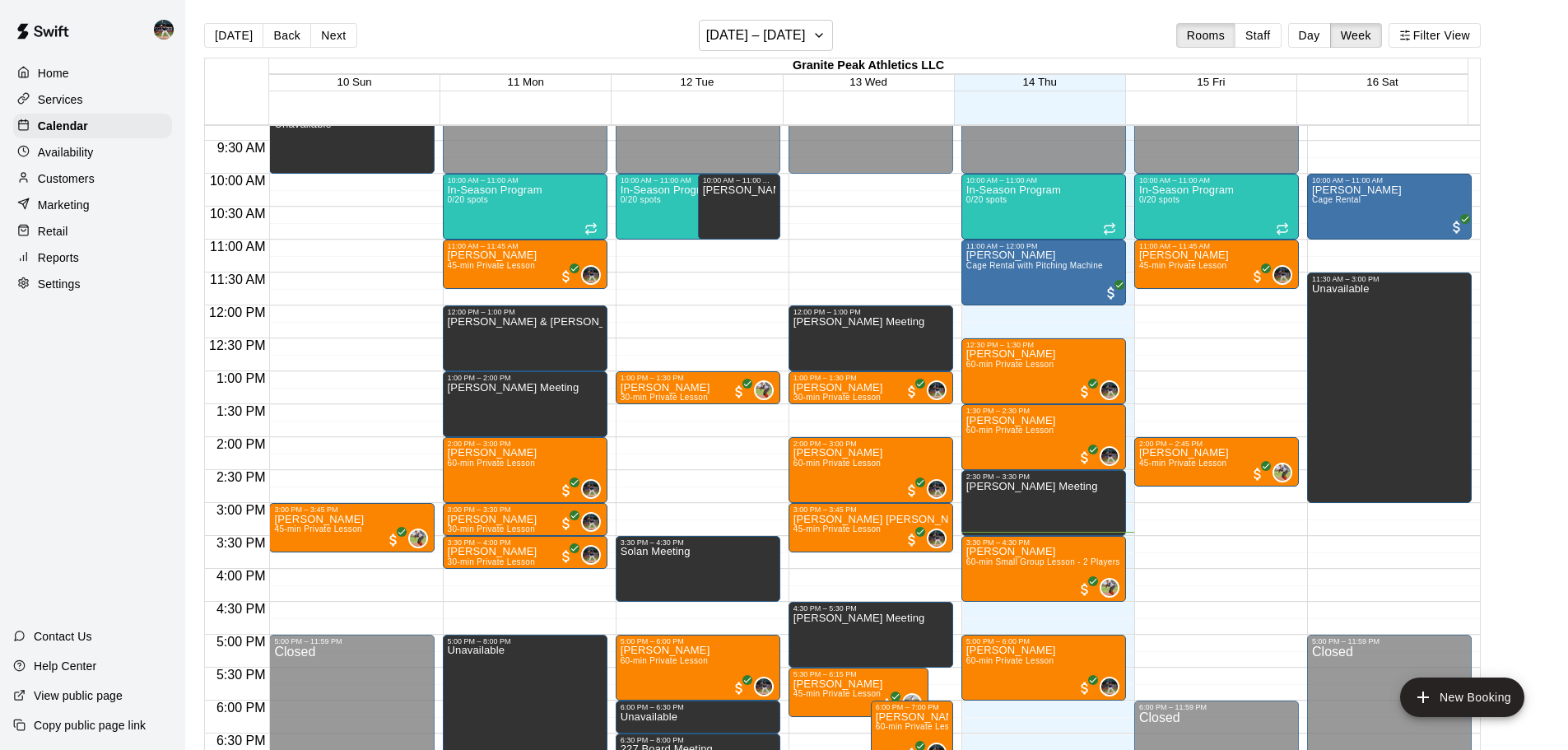
click at [1331, 37] on button "Day" at bounding box center [1309, 35] width 43 height 25
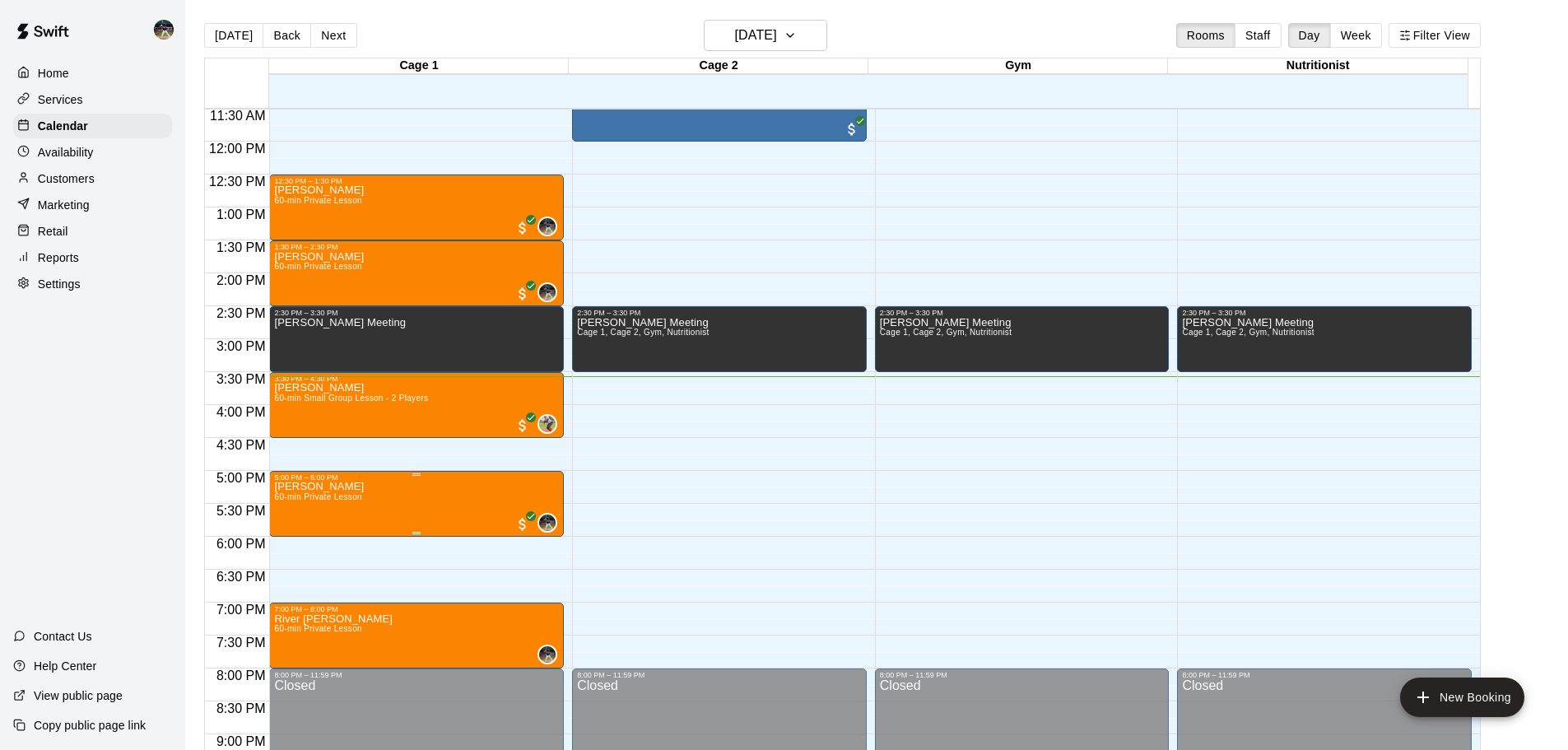
scroll to position [511, 0]
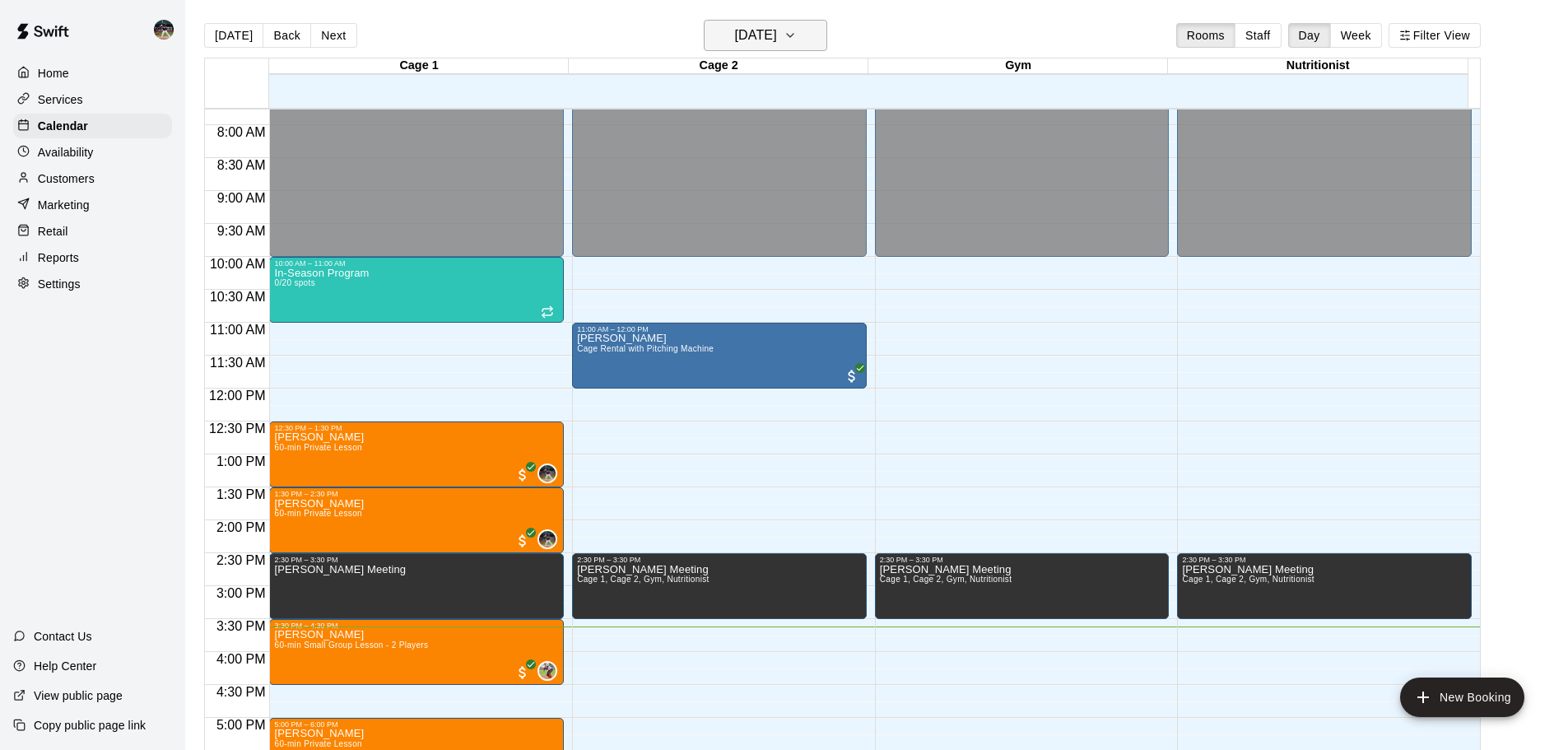
click at [796, 26] on icon "button" at bounding box center [790, 35] width 13 height 20
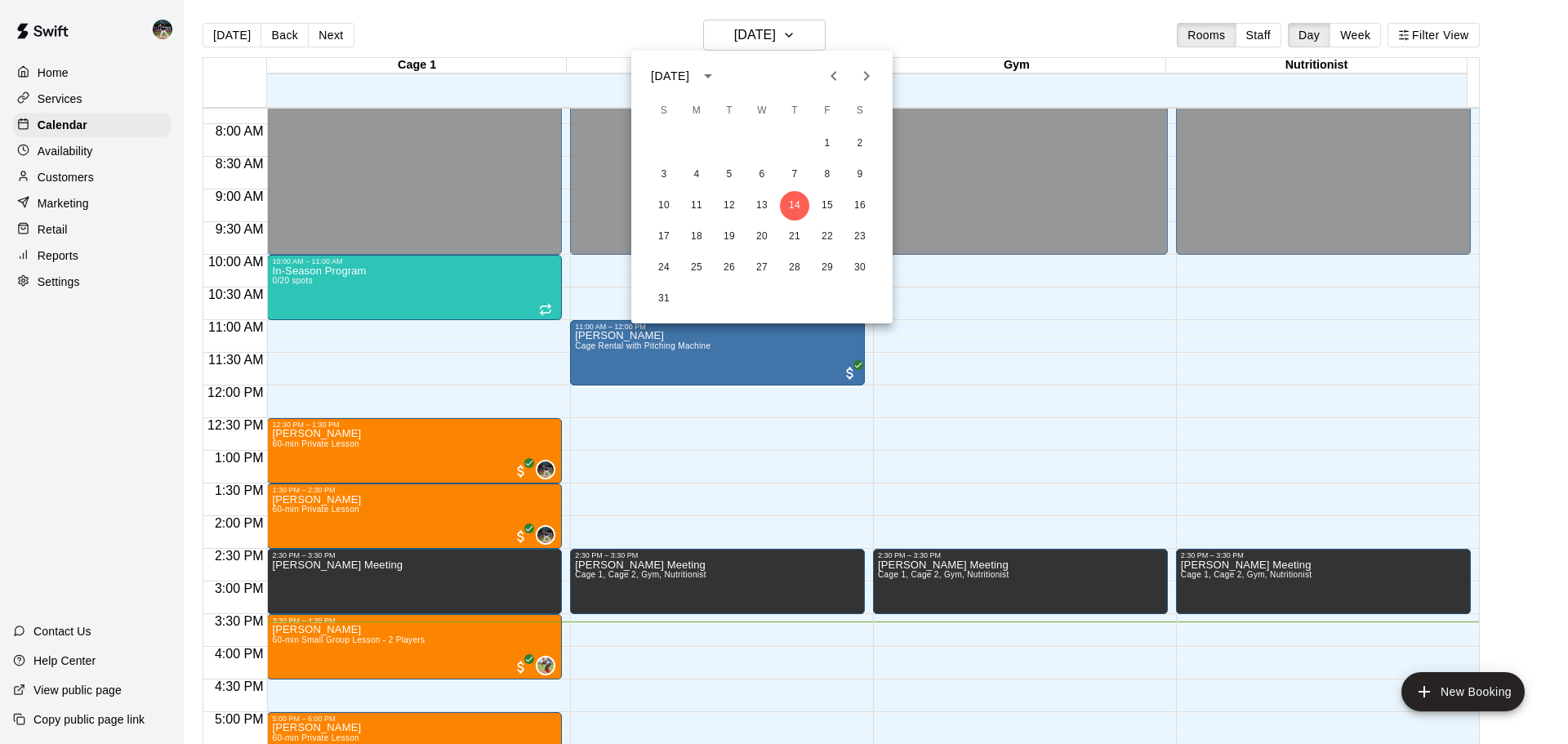
click at [863, 75] on icon "Next month" at bounding box center [866, 75] width 19 height 19
click at [861, 76] on icon "Next month" at bounding box center [866, 75] width 19 height 19
click at [834, 82] on icon "Previous month" at bounding box center [833, 75] width 19 height 19
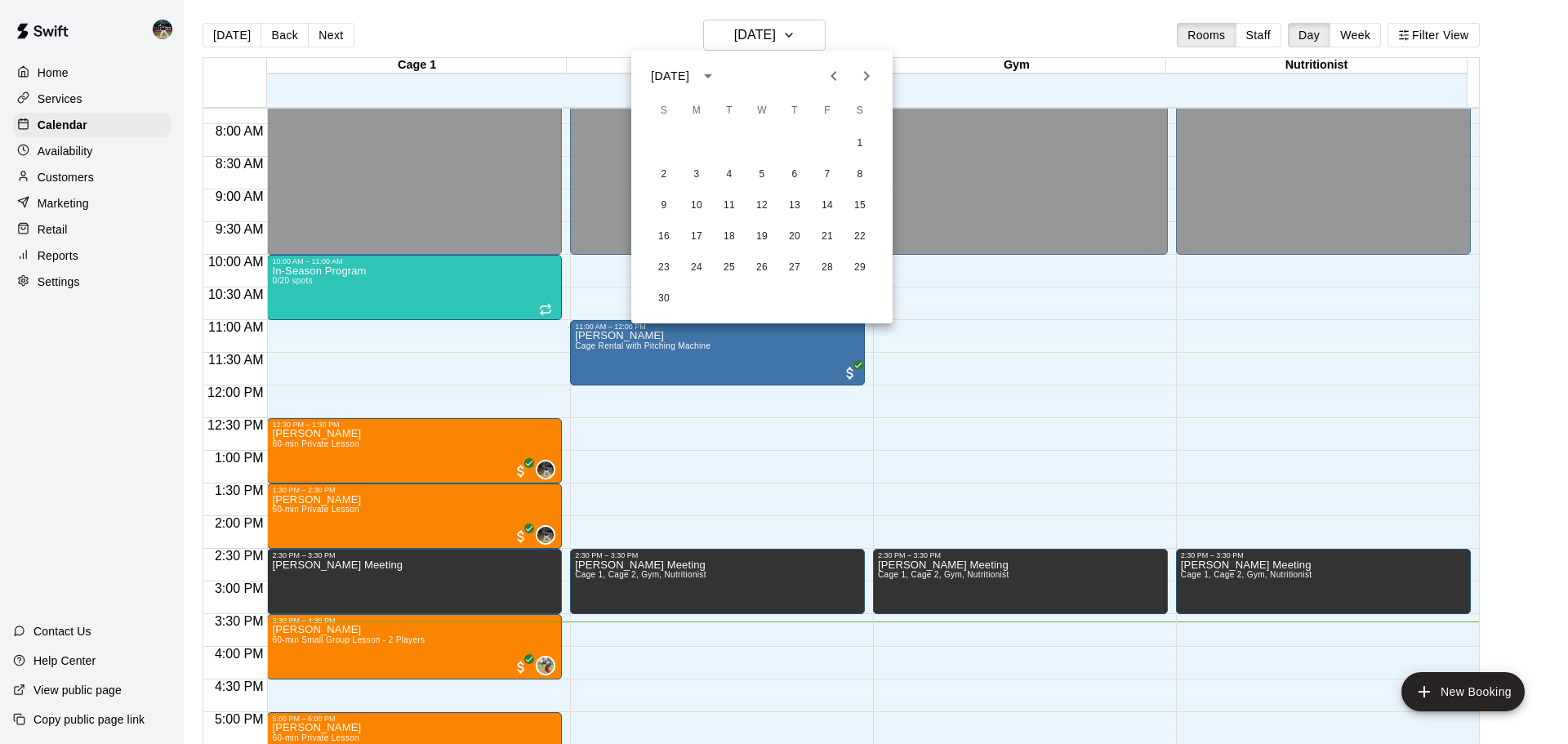
click at [862, 80] on icon "Next month" at bounding box center [866, 75] width 19 height 19
click at [661, 175] on button "7" at bounding box center [664, 174] width 30 height 30
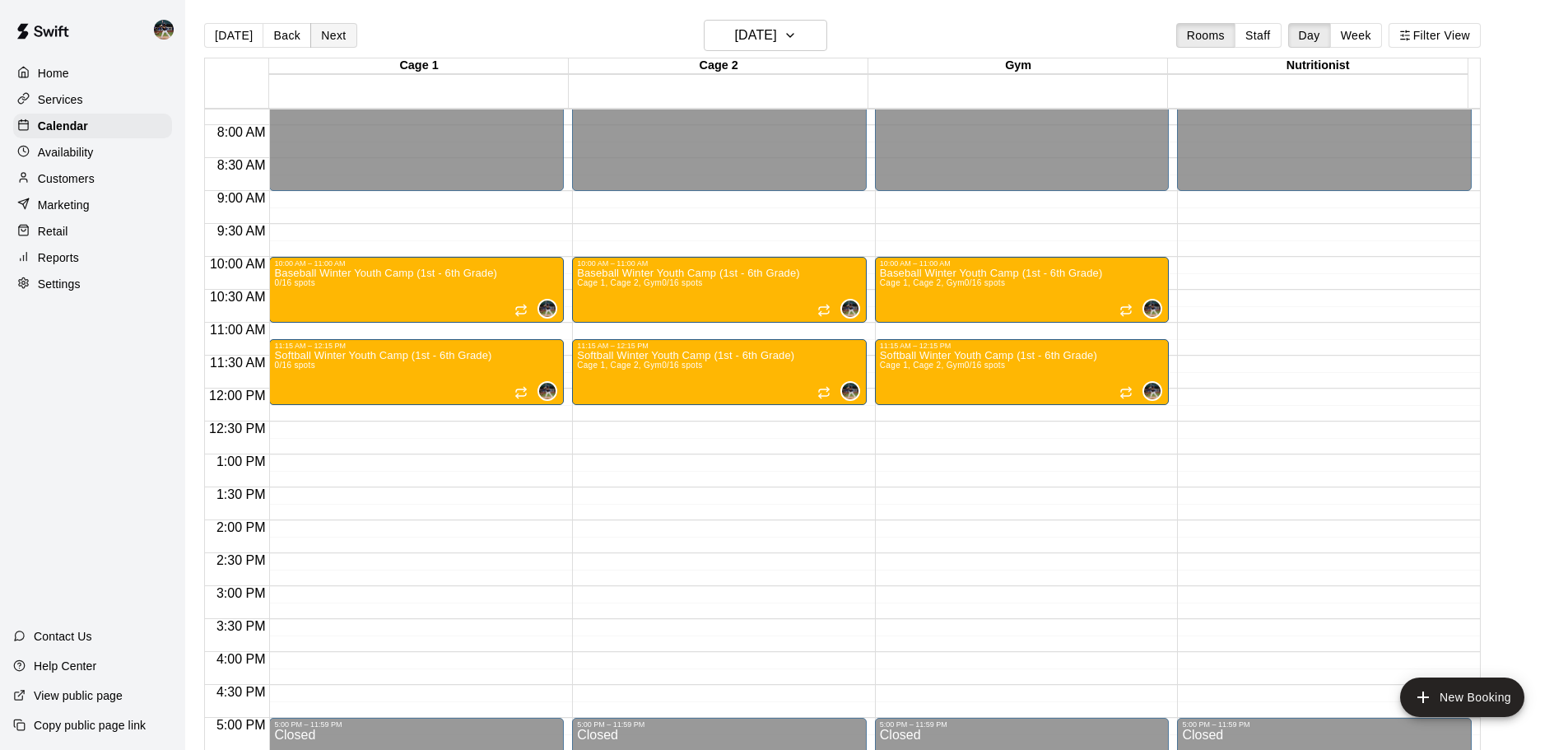
click at [327, 32] on button "Next" at bounding box center [333, 35] width 46 height 25
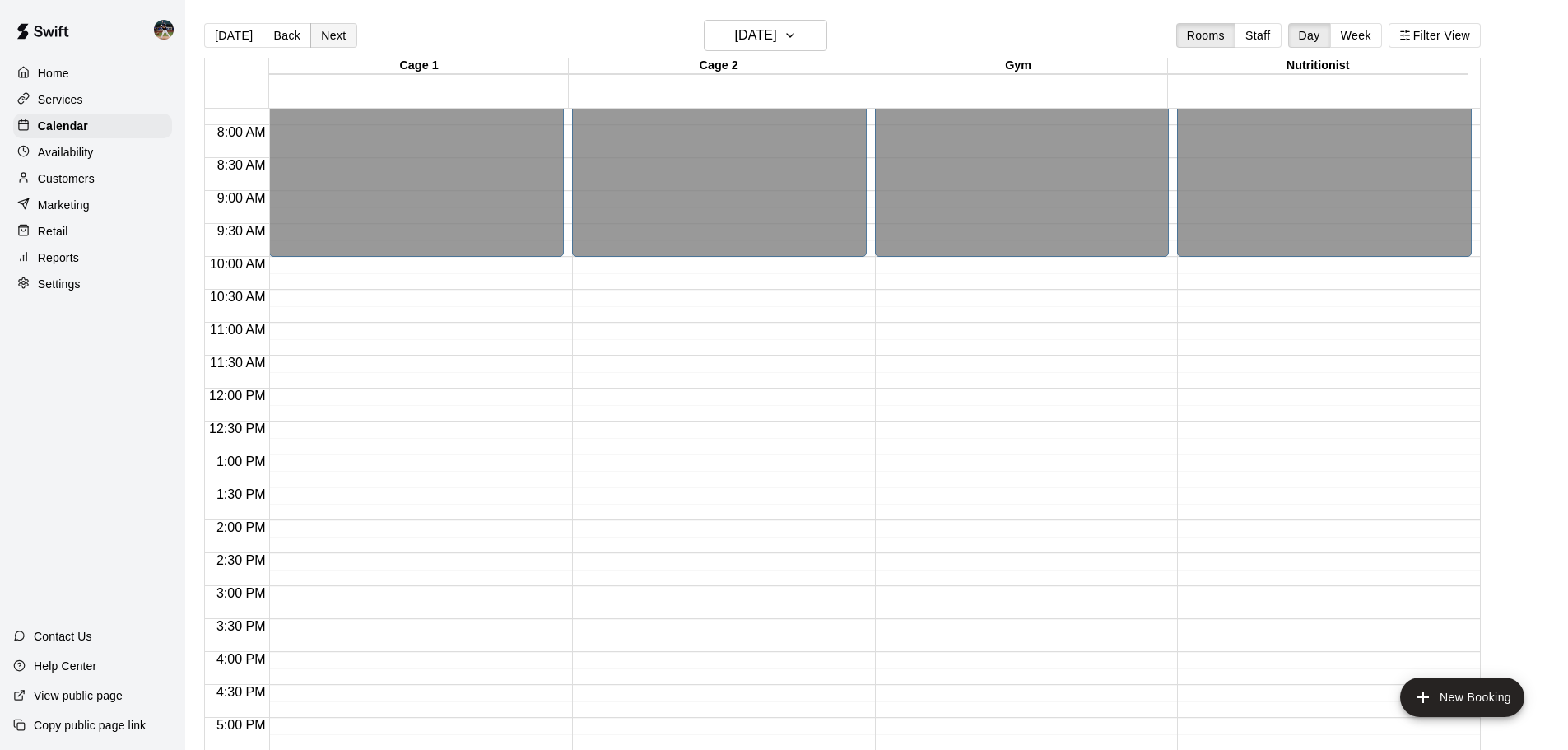
click at [336, 35] on button "Next" at bounding box center [333, 35] width 46 height 25
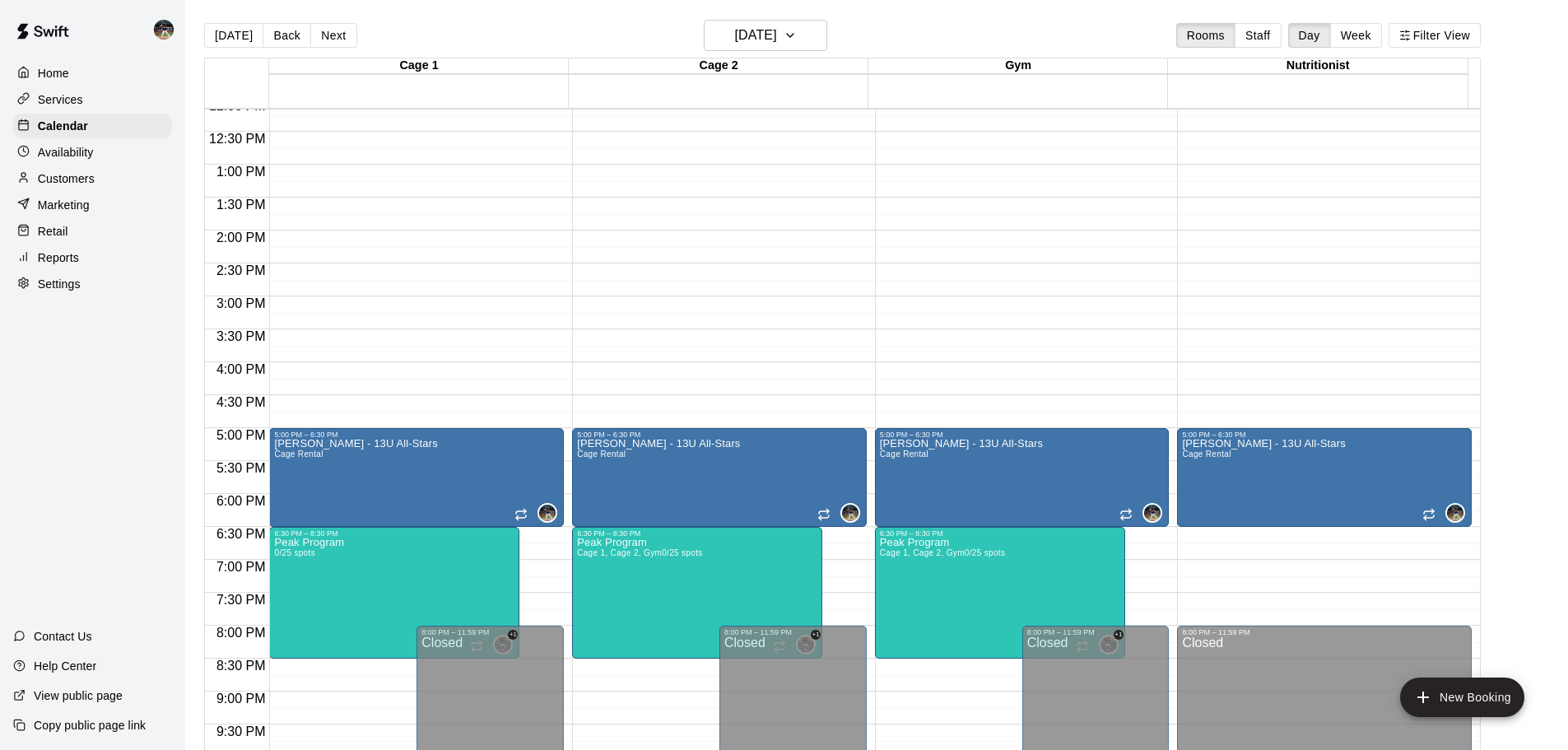
scroll to position [841, 0]
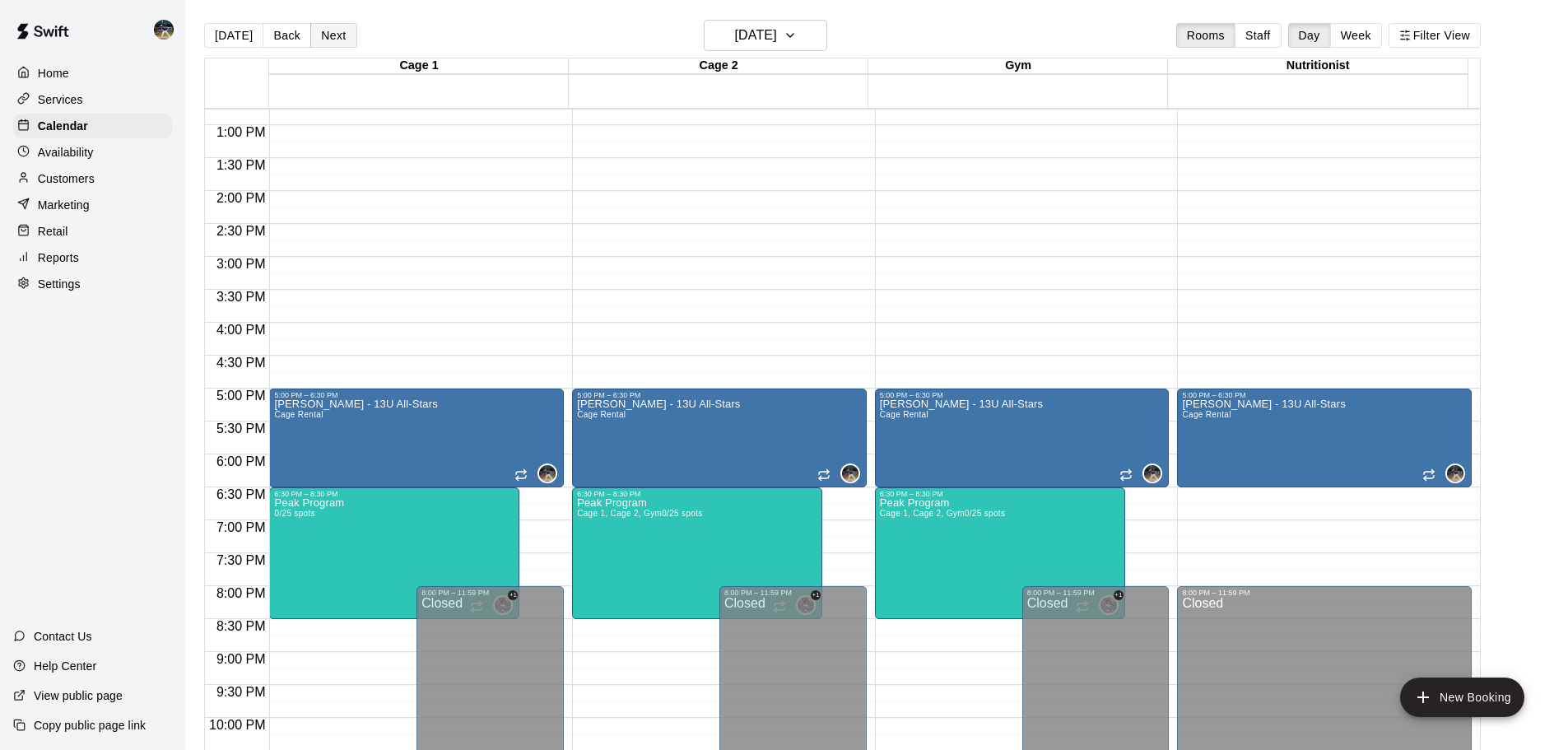
click at [330, 38] on button "Next" at bounding box center [333, 35] width 46 height 25
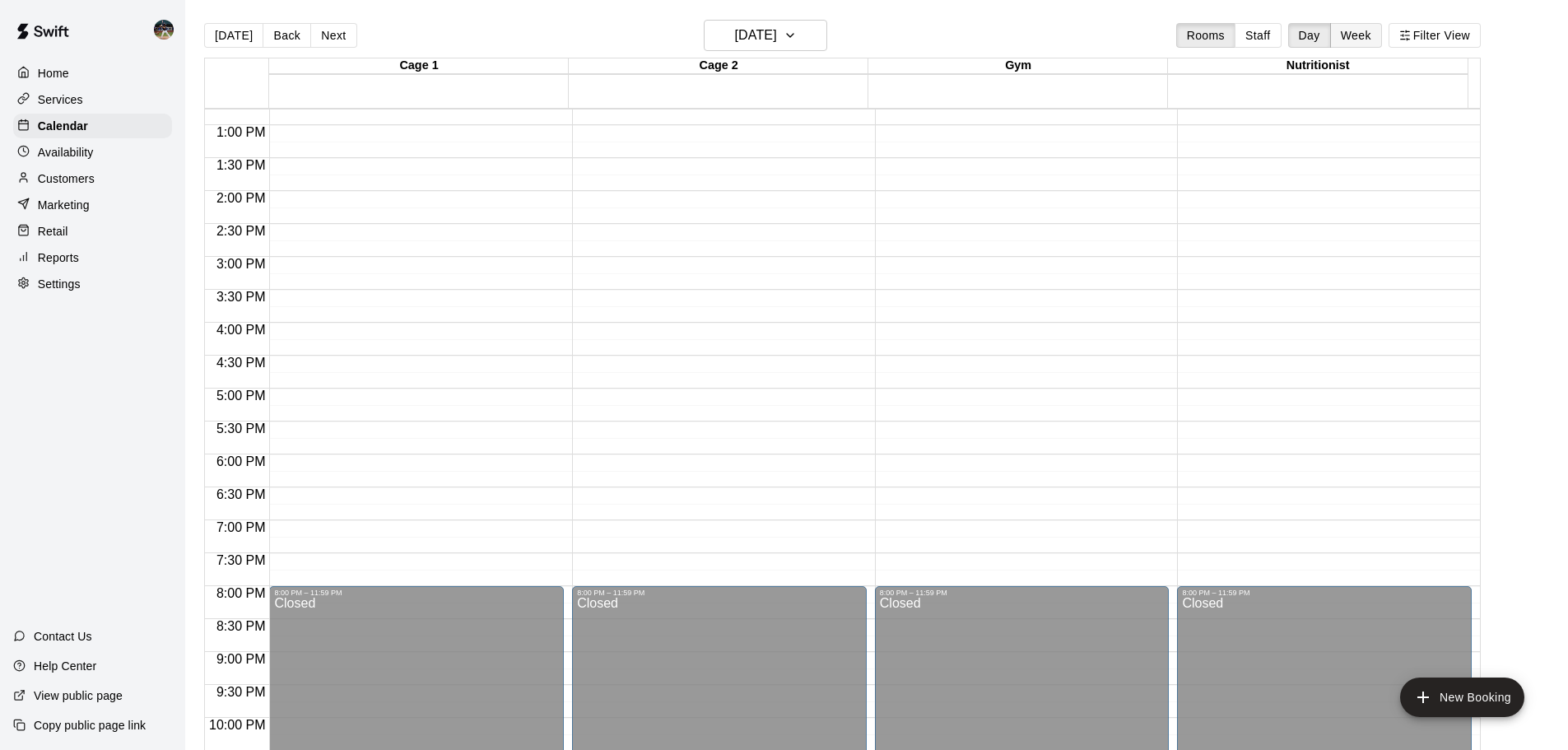
click at [1399, 55] on div "[DATE] Back [DATE][DATE] Rooms Staff Day Week Filter View" at bounding box center [842, 38] width 1277 height 38
click at [1375, 38] on button "Week" at bounding box center [1356, 35] width 52 height 25
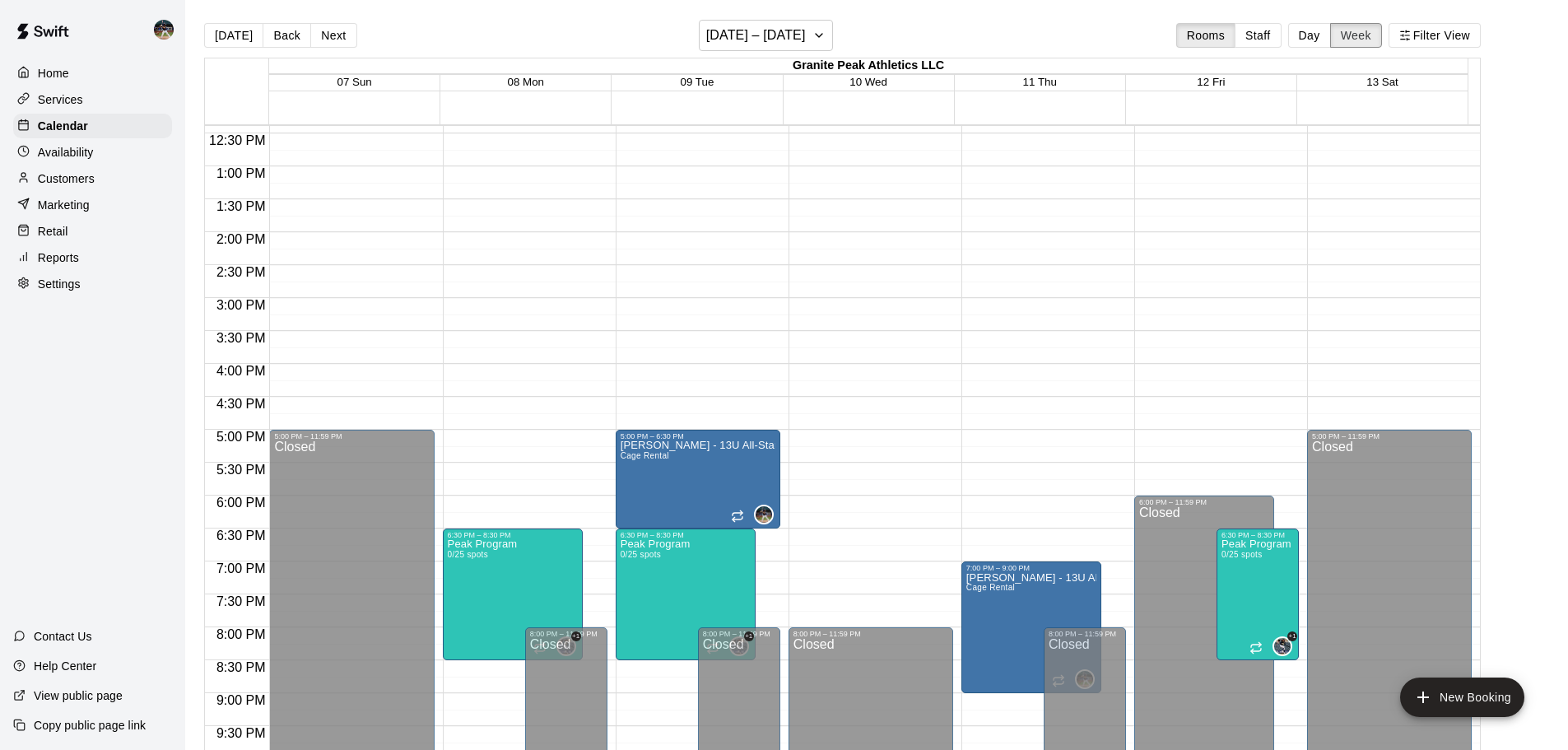
scroll to position [776, 0]
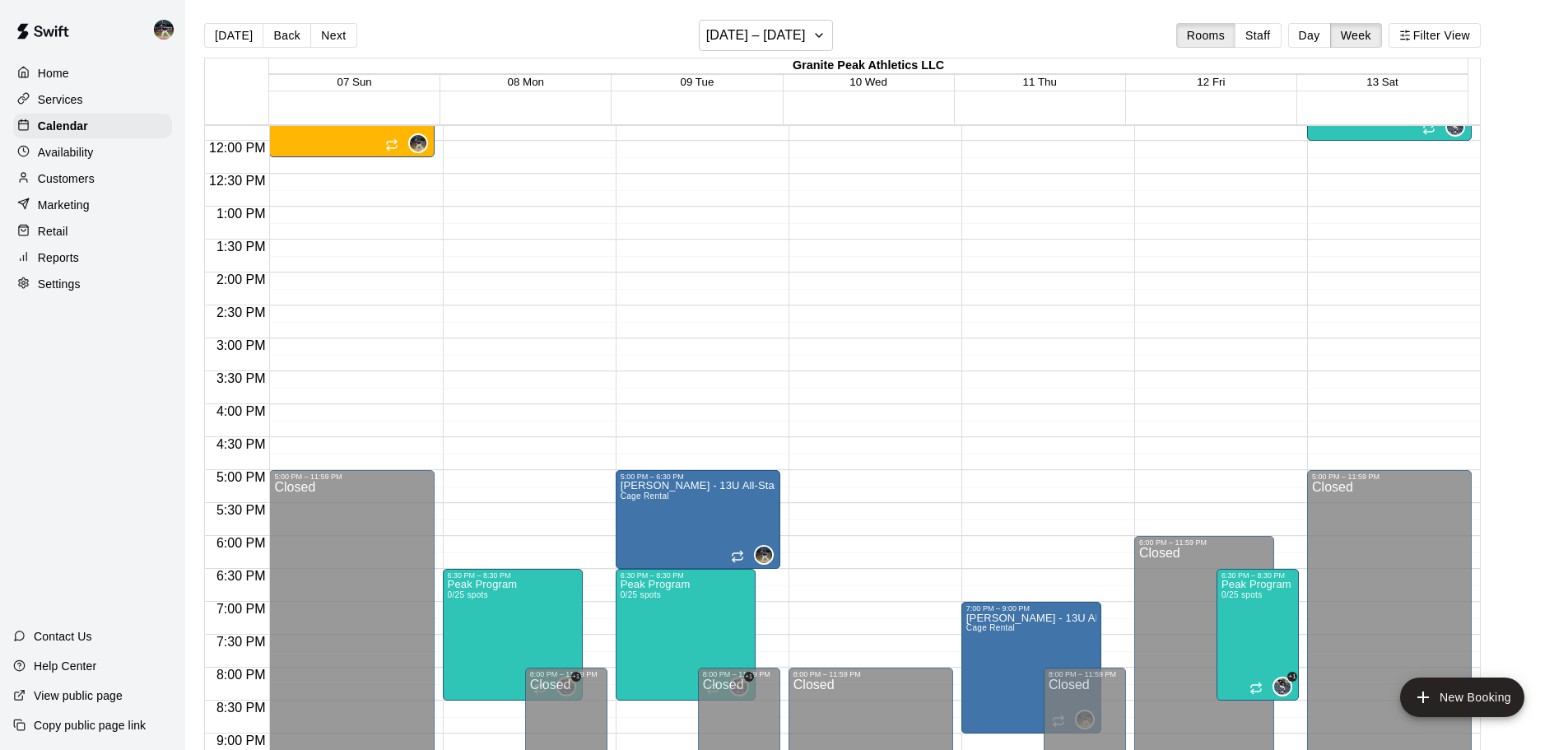
click at [80, 260] on div "Reports" at bounding box center [92, 257] width 159 height 25
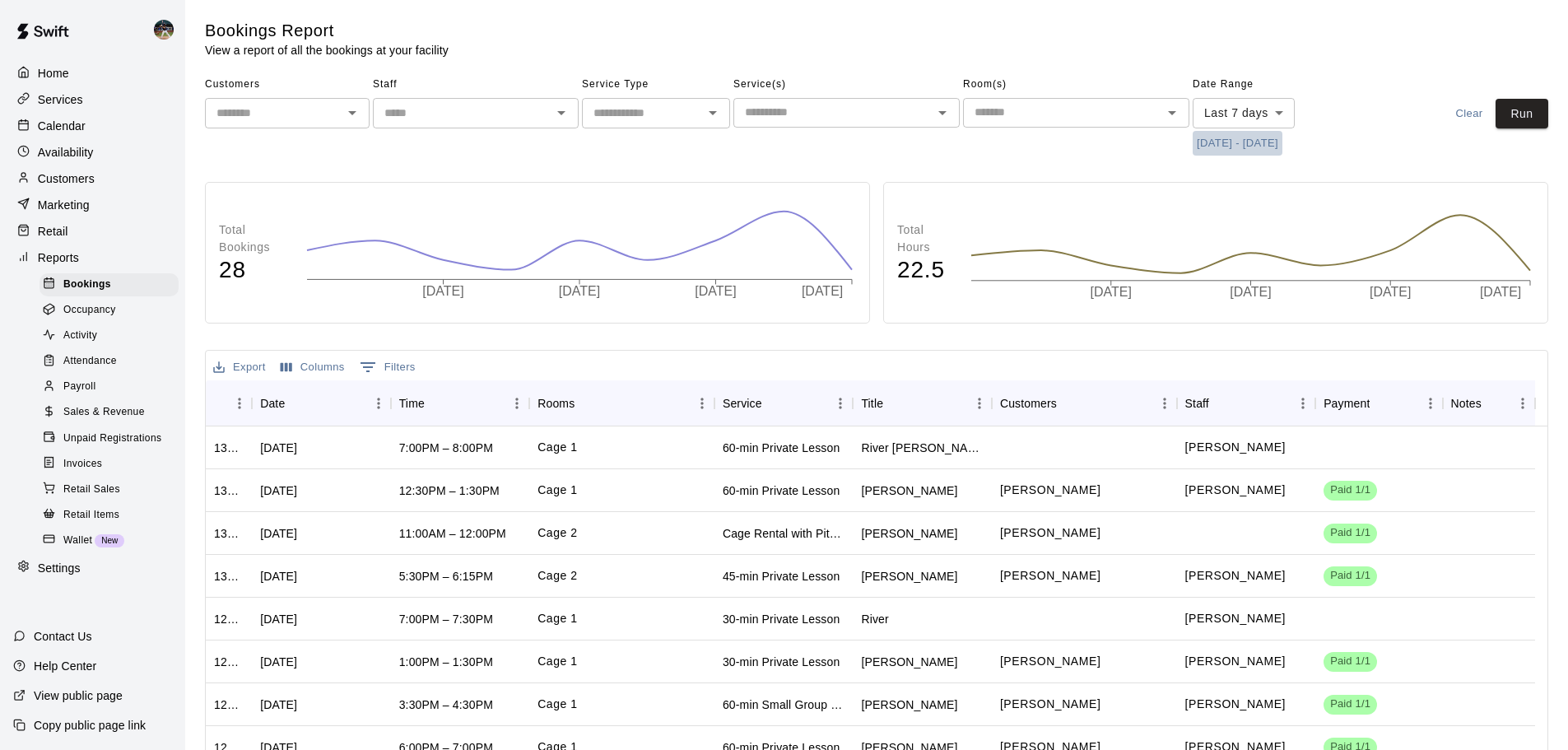
click at [1250, 138] on button "[DATE] - [DATE]" at bounding box center [1237, 144] width 89 height 26
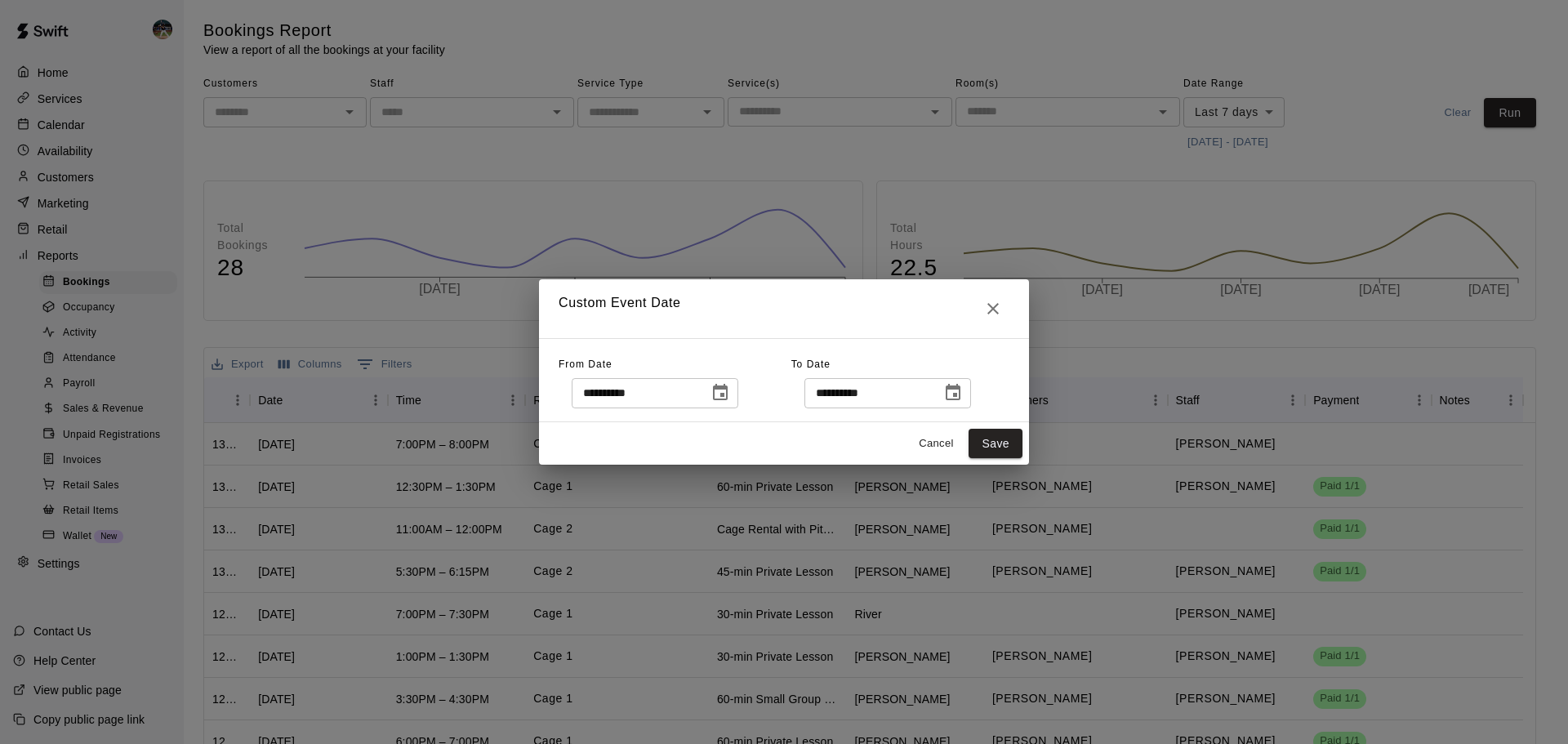
click at [728, 393] on icon "Choose date, selected date is Aug 7, 2025" at bounding box center [720, 391] width 14 height 16
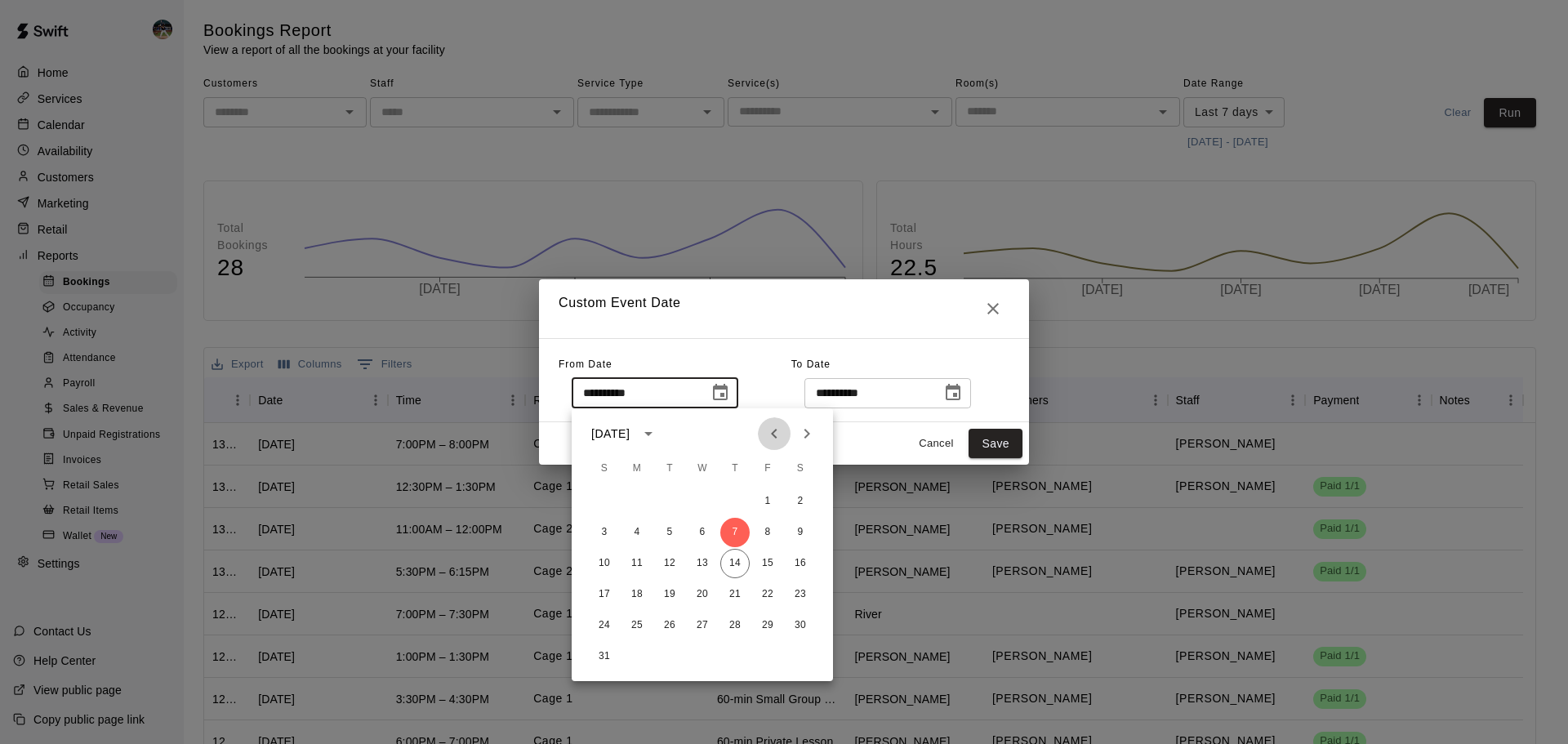
click at [764, 432] on button "Previous month" at bounding box center [774, 434] width 33 height 33
click at [765, 433] on icon "Previous month" at bounding box center [774, 434] width 19 height 19
click at [775, 437] on icon "Previous month" at bounding box center [773, 434] width 6 height 10
click at [608, 532] on button "6" at bounding box center [604, 533] width 30 height 30
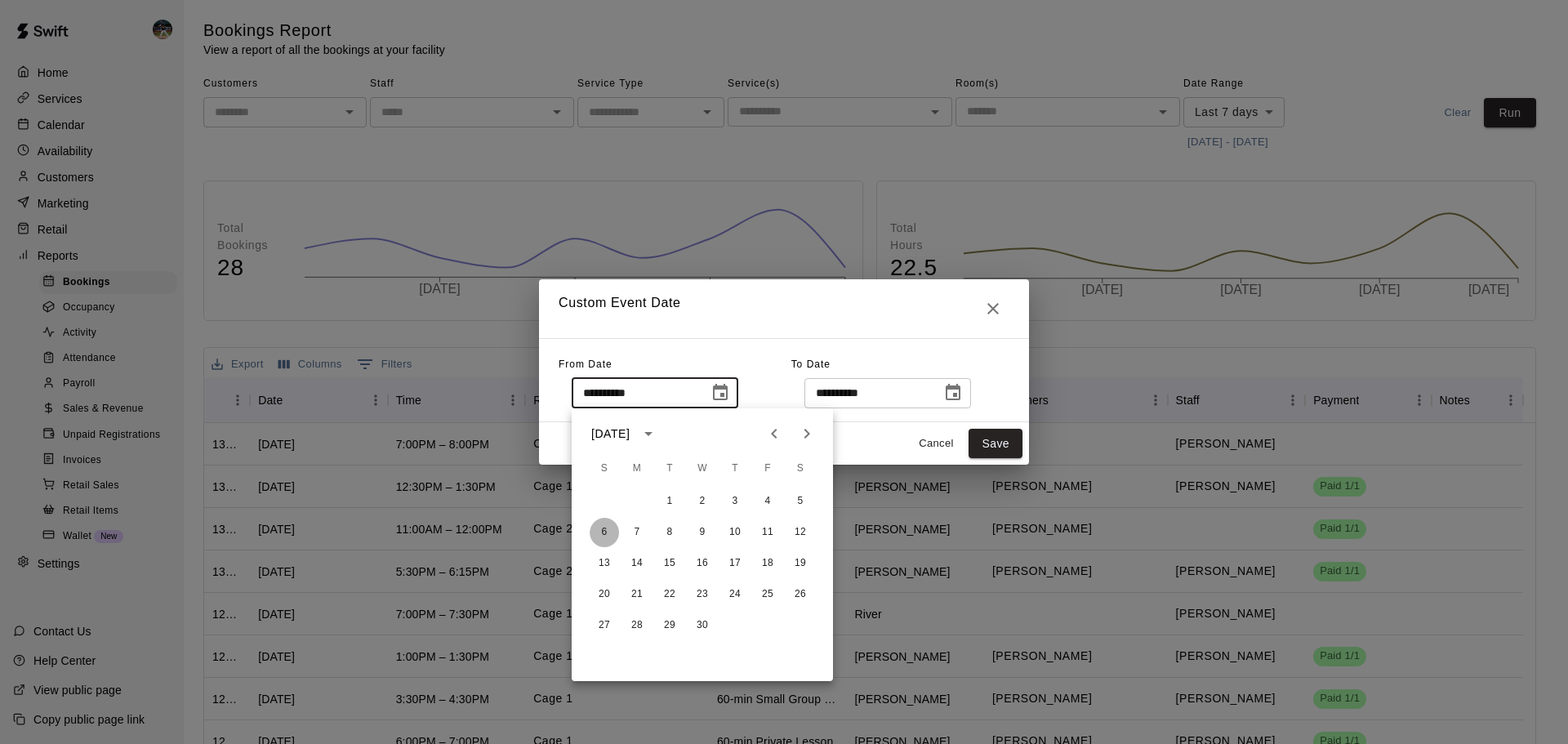
type input "**********"
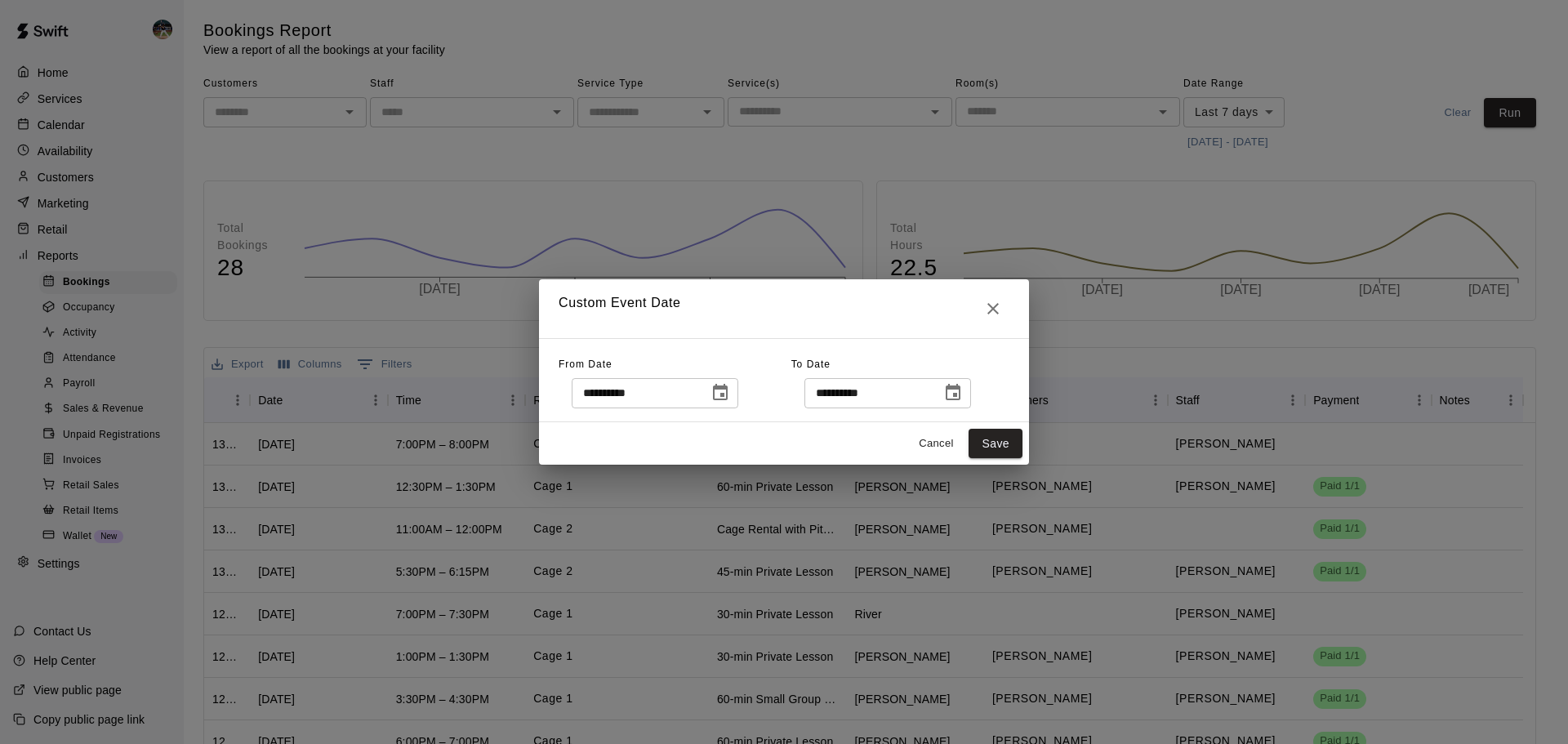
click at [963, 394] on icon "Choose date, selected date is Aug 14, 2025" at bounding box center [953, 392] width 19 height 19
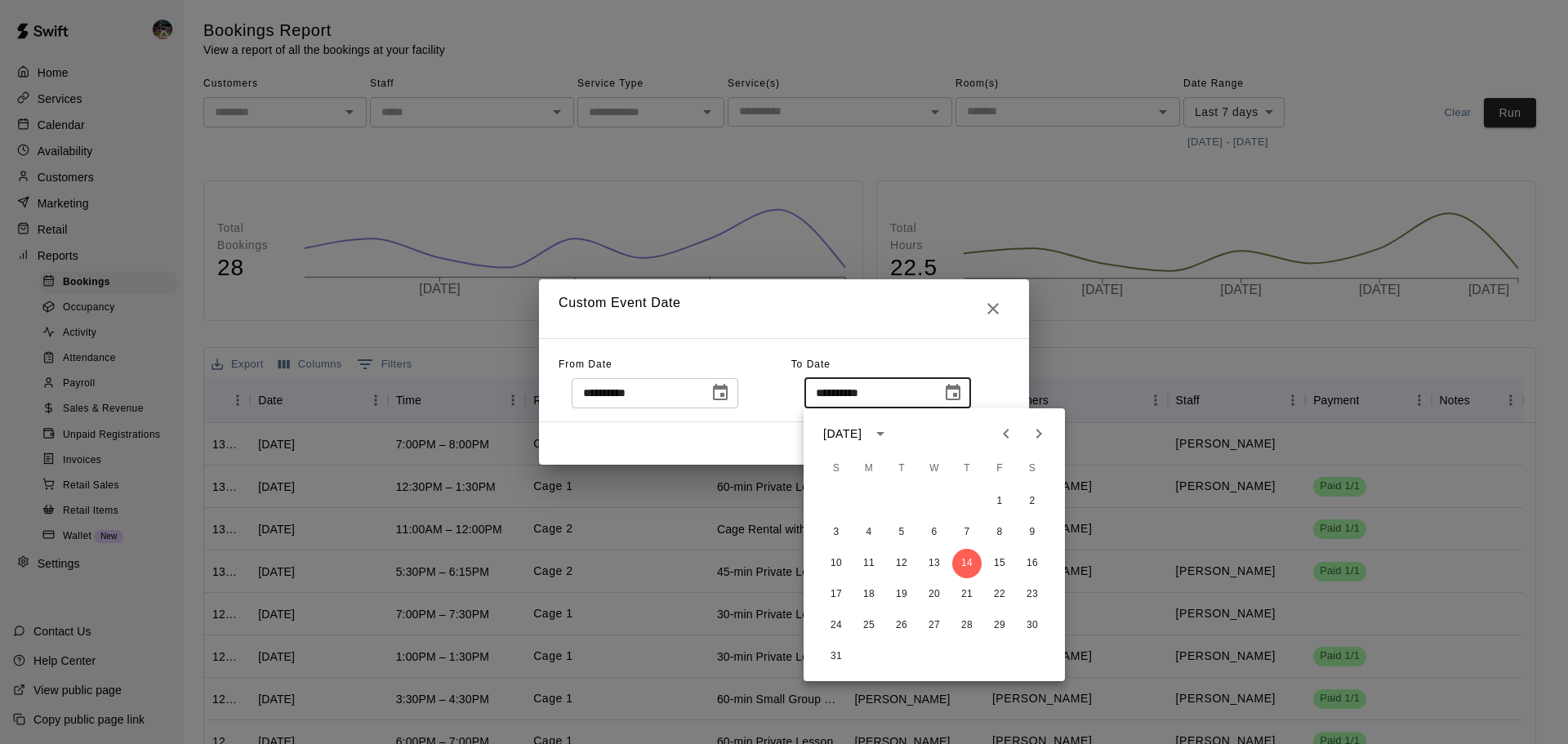
click at [998, 433] on icon "Previous month" at bounding box center [1006, 434] width 19 height 19
click at [1035, 533] on button "12" at bounding box center [1032, 533] width 30 height 30
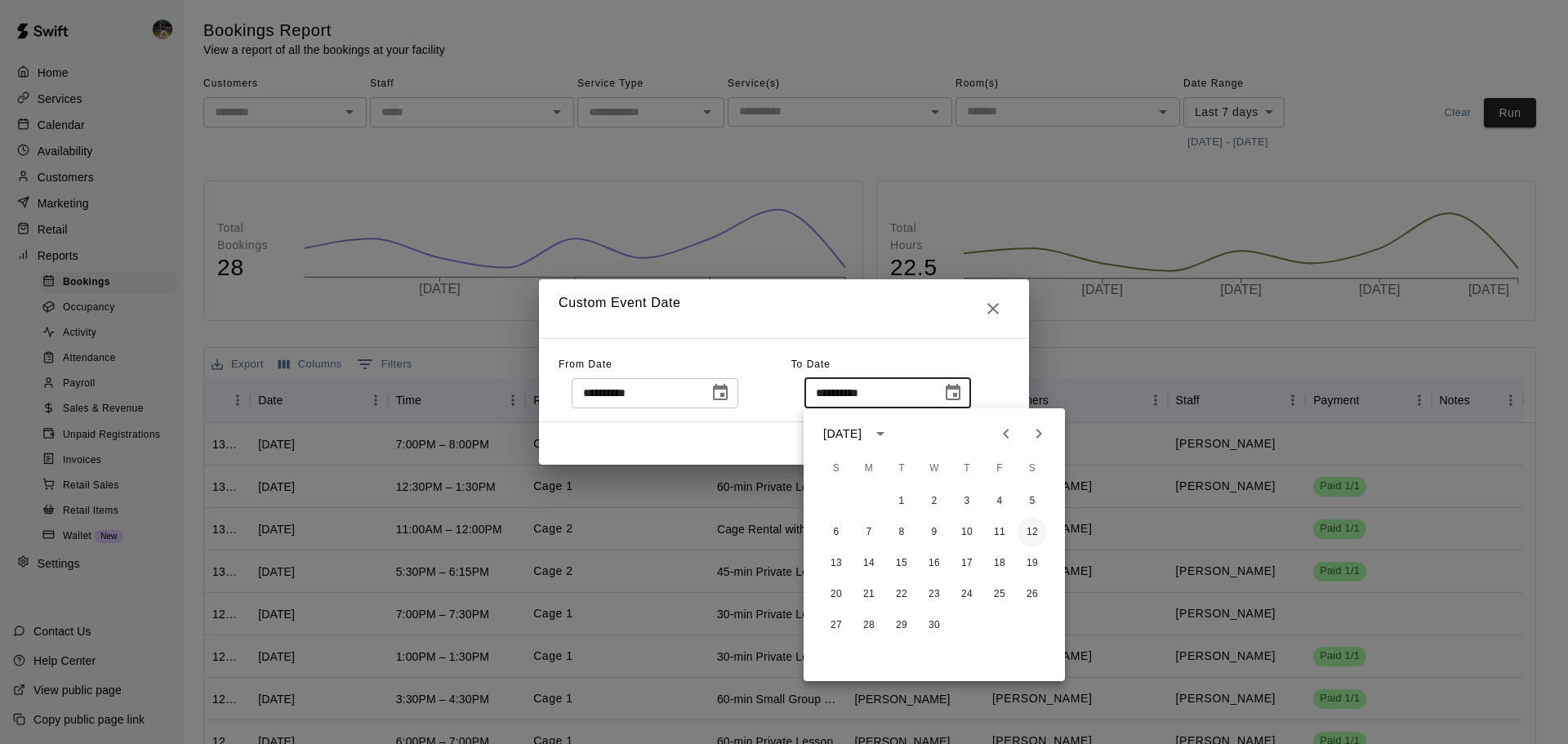
type input "**********"
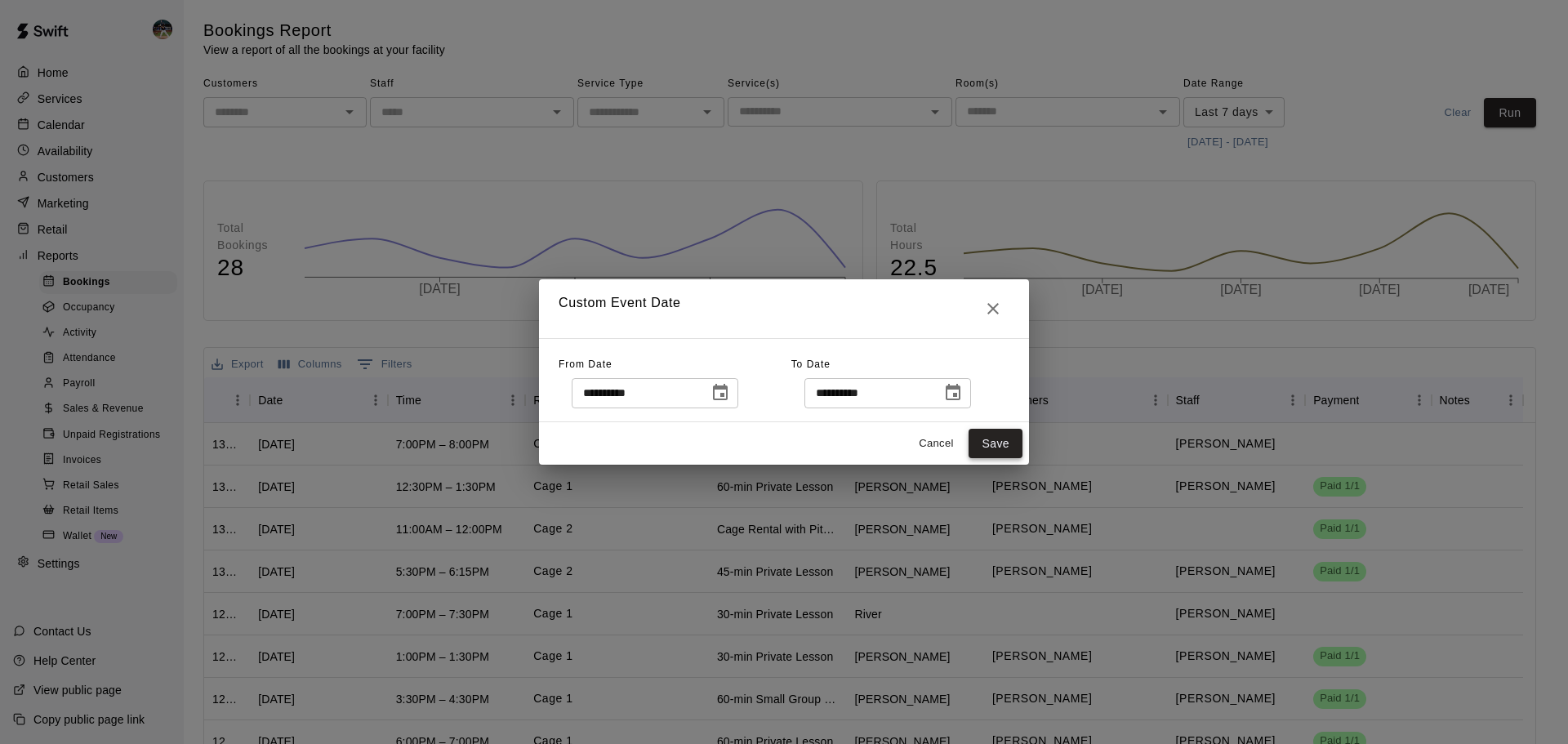
click at [998, 449] on button "Save" at bounding box center [996, 444] width 54 height 30
type input "******"
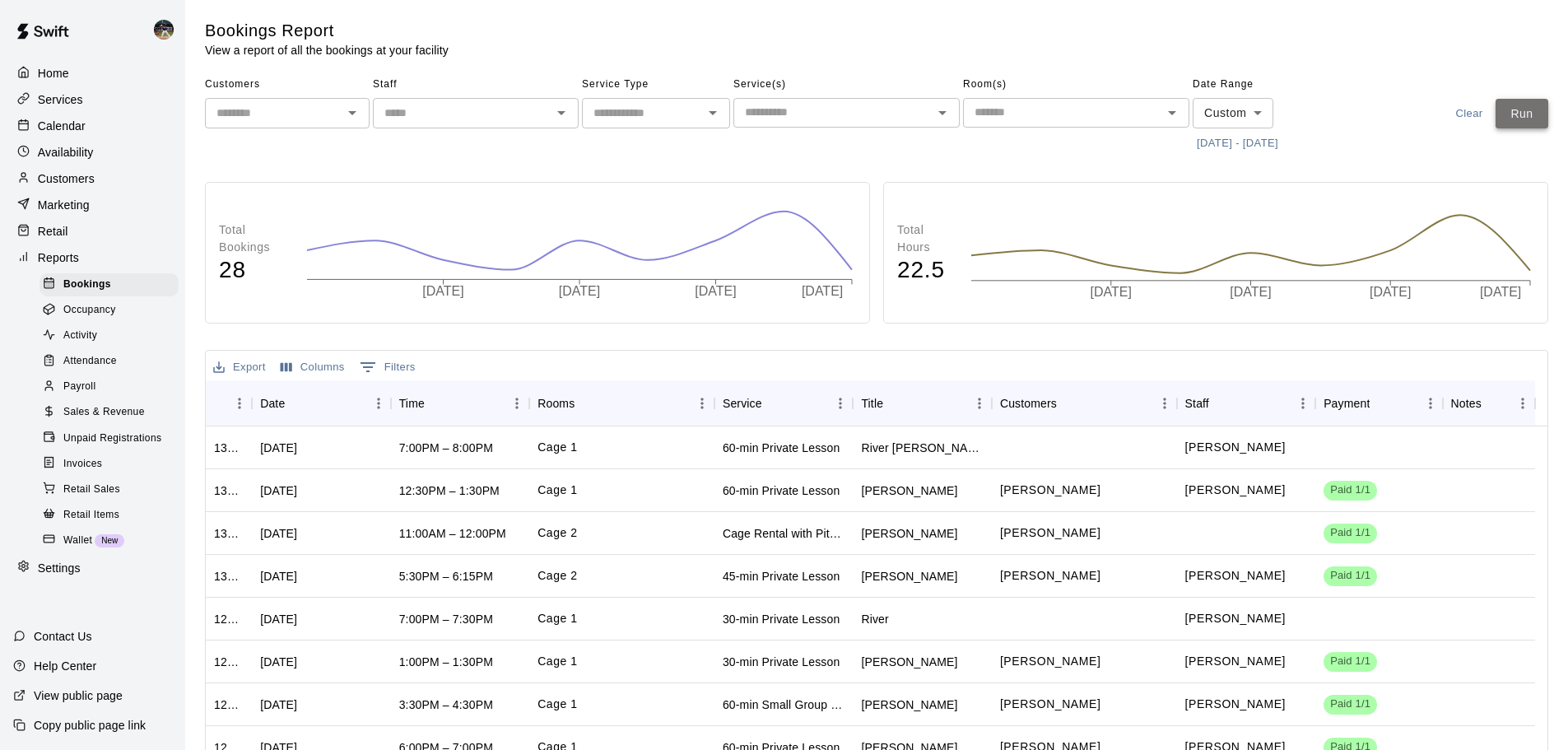
click at [1535, 104] on button "Run" at bounding box center [1522, 114] width 53 height 31
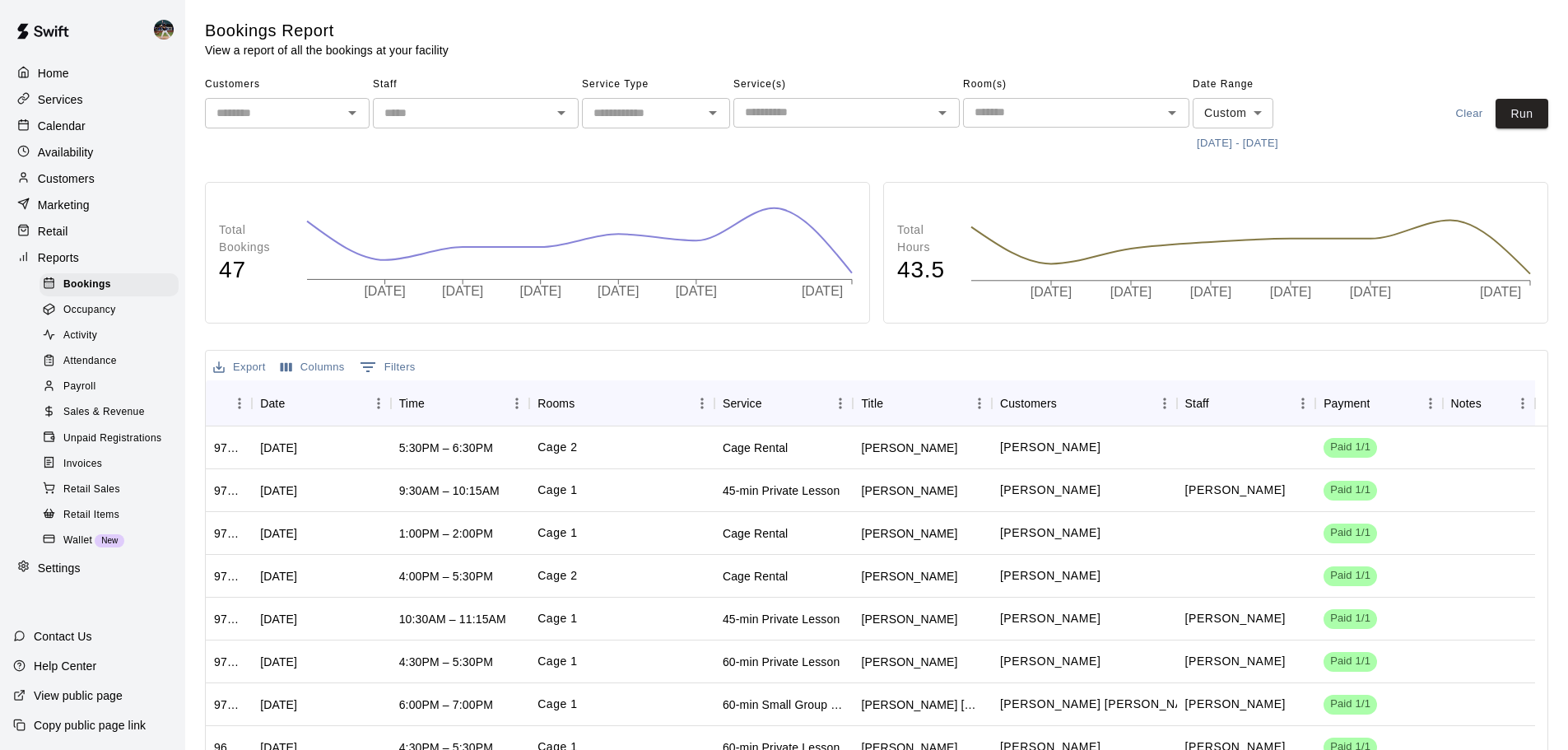
click at [81, 130] on p "Calendar" at bounding box center [61, 125] width 48 height 16
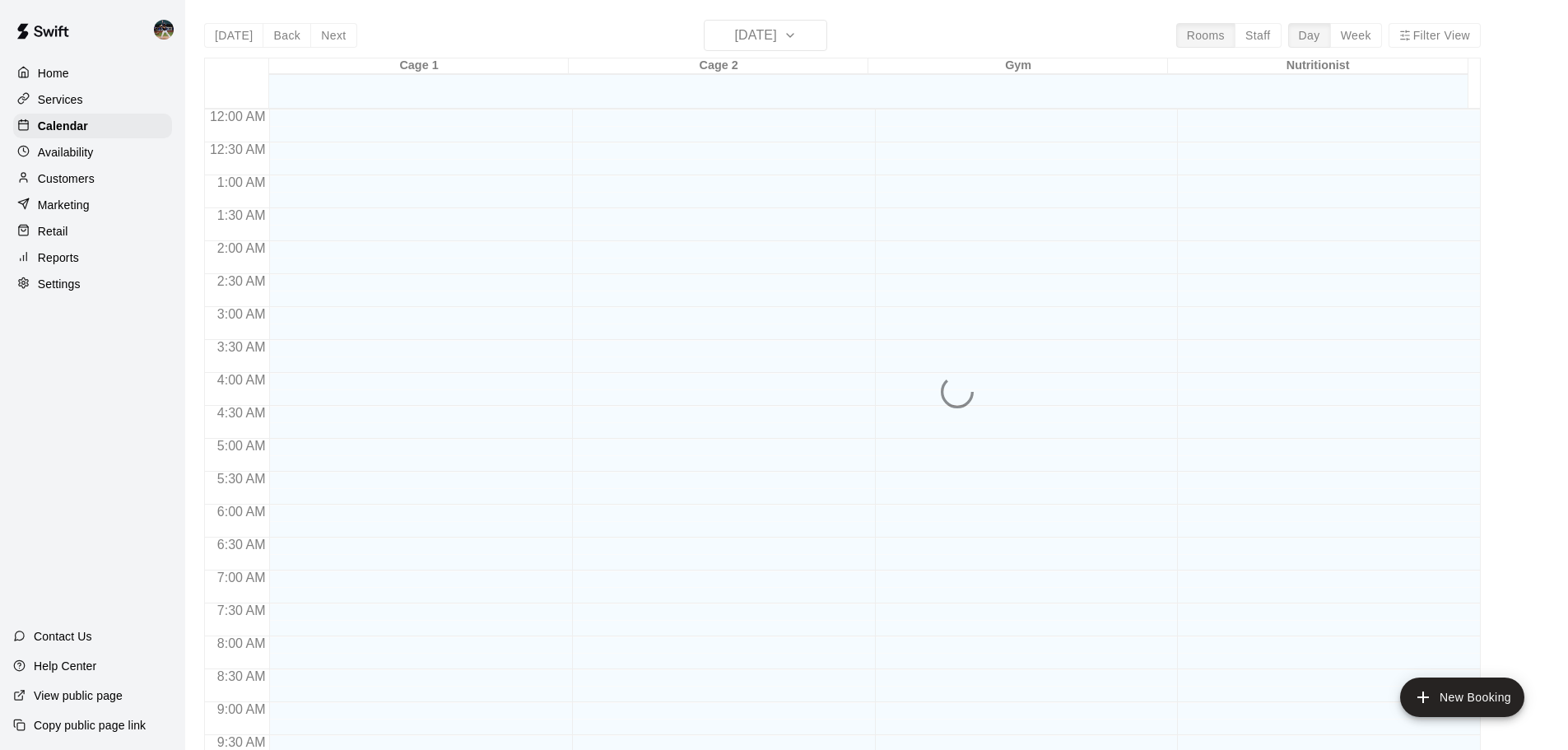
scroll to position [872, 0]
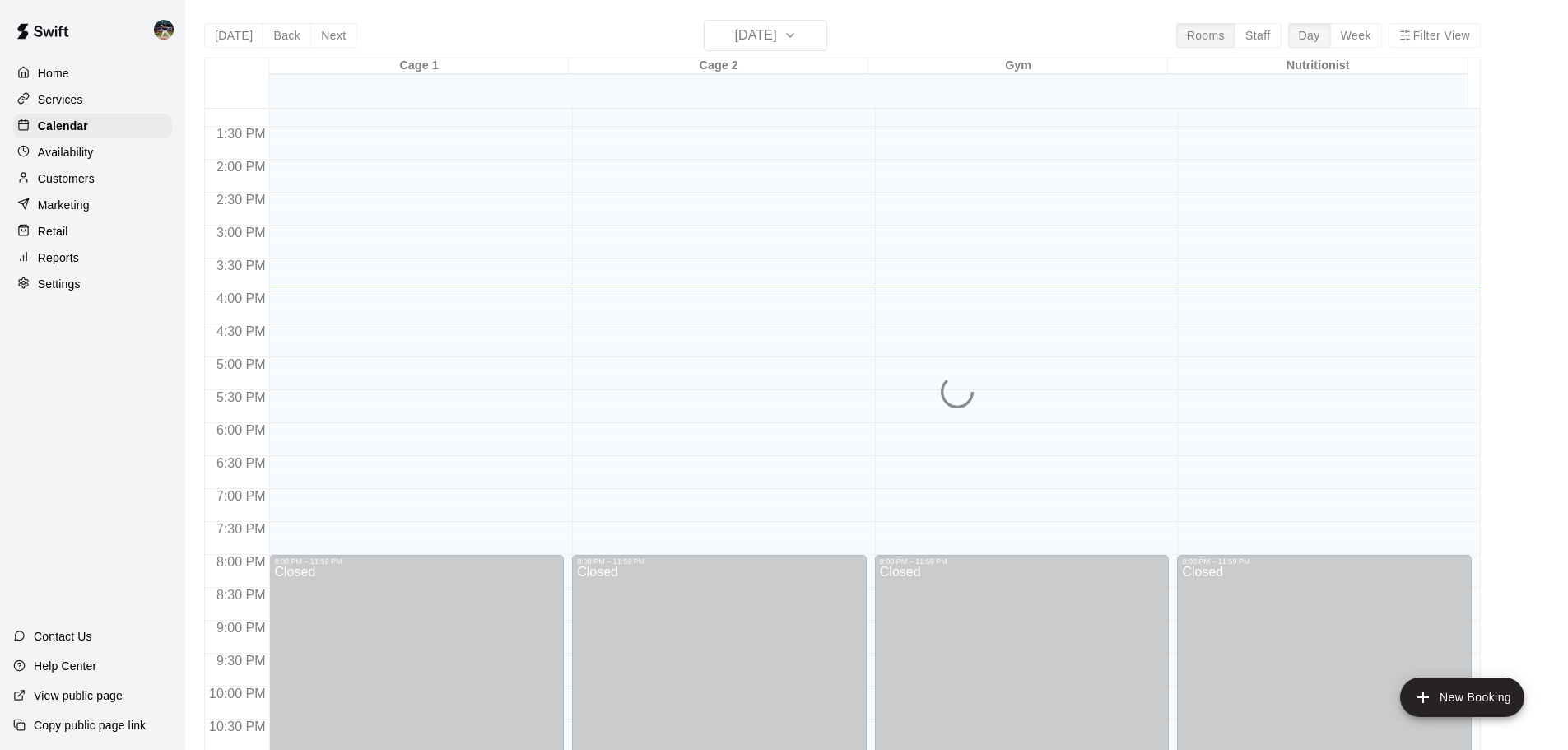
click at [1365, 37] on div "[DATE] Back [DATE][DATE] Rooms Staff Day Week Filter View Cage 1 14 Thu Cage 2 …" at bounding box center [842, 395] width 1277 height 750
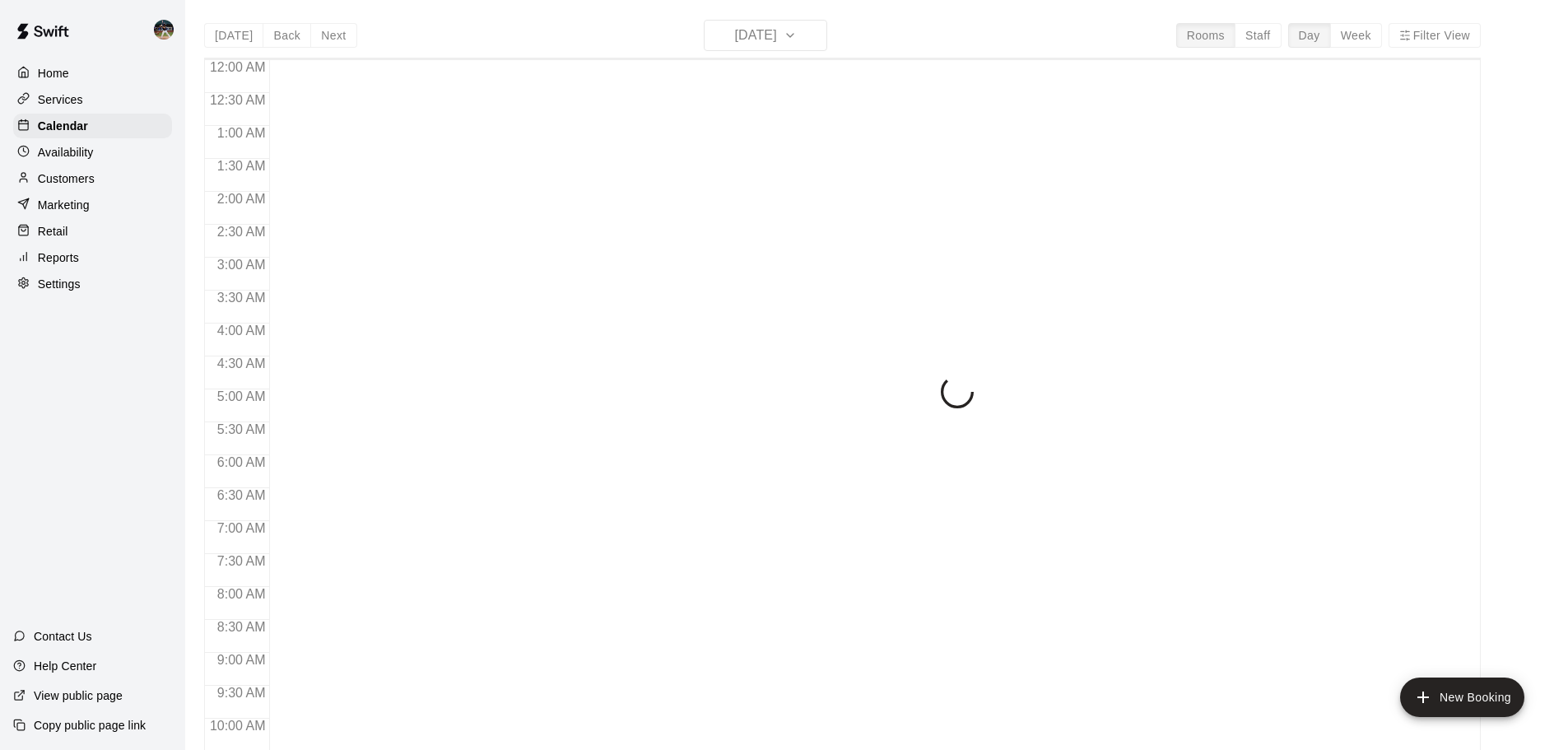
scroll to position [872, 0]
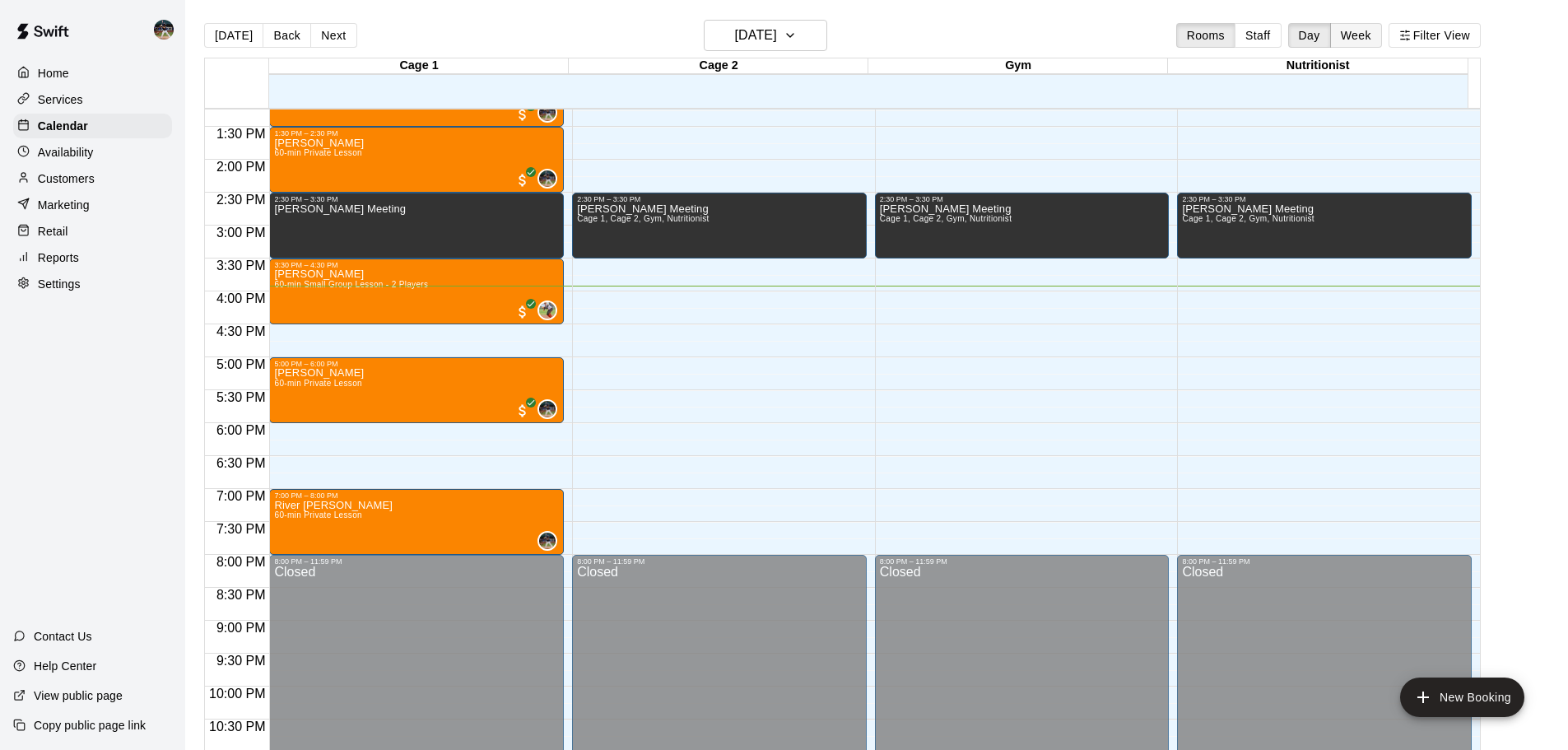
click at [1378, 35] on button "Week" at bounding box center [1356, 35] width 52 height 25
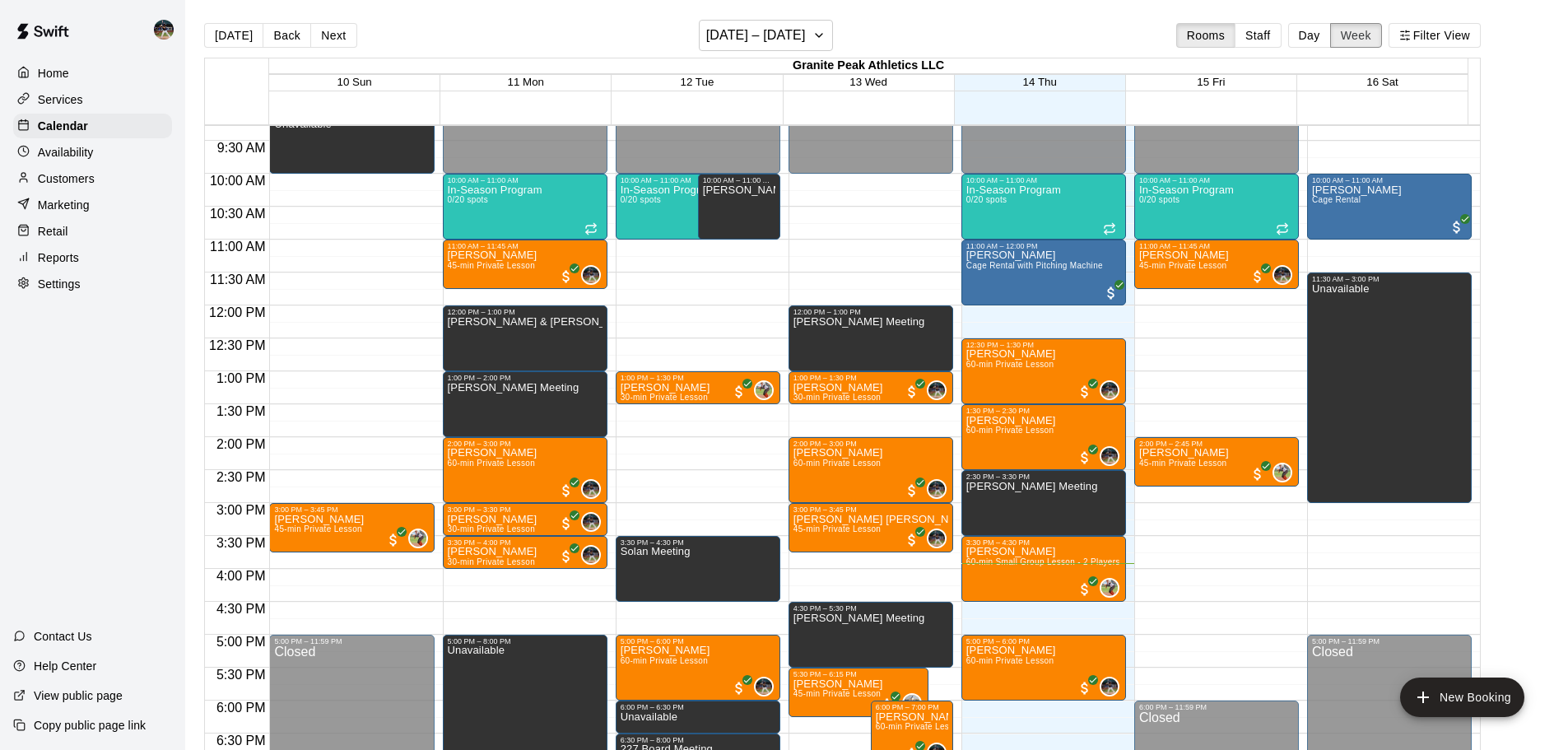
scroll to position [694, 0]
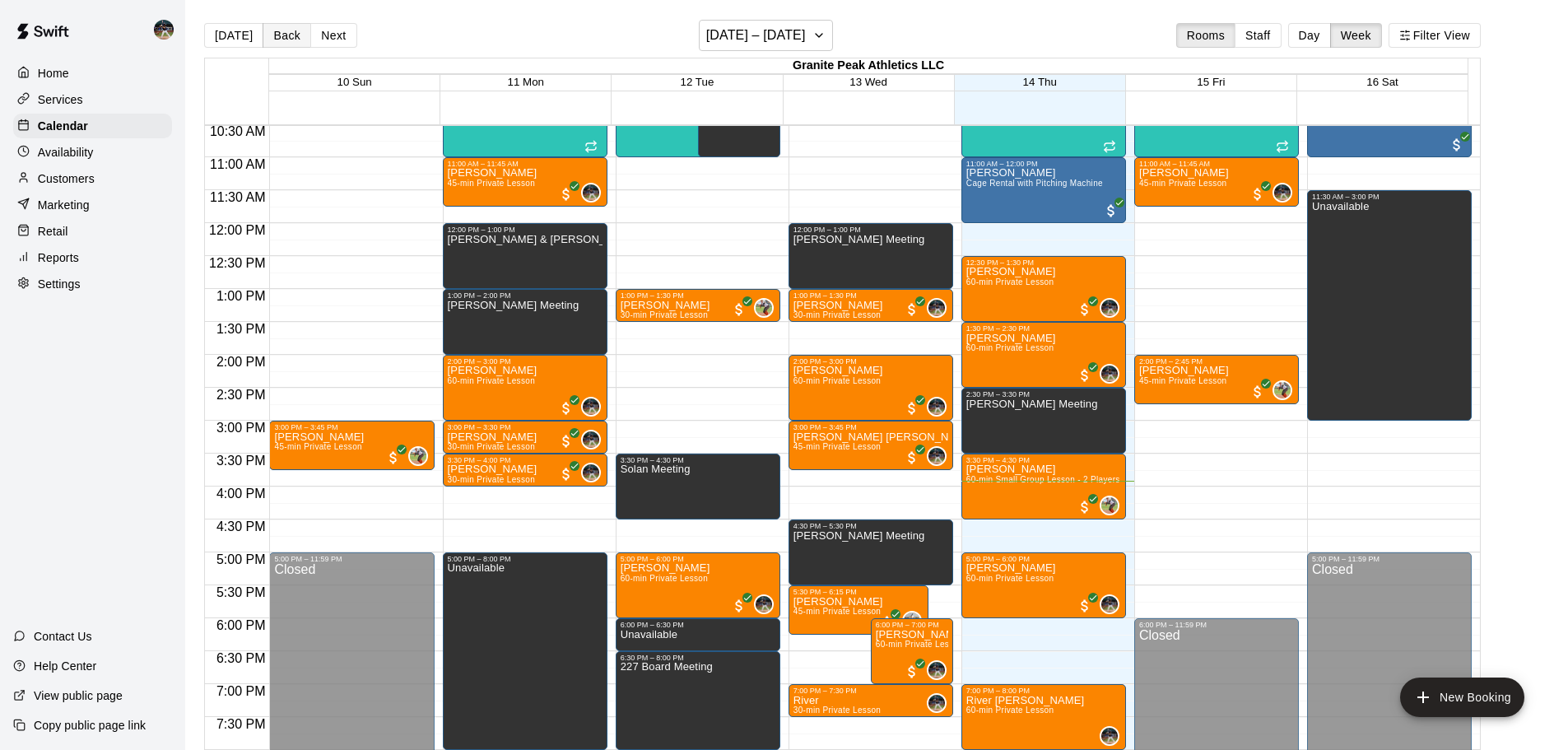
click at [274, 35] on button "Back" at bounding box center [286, 35] width 49 height 25
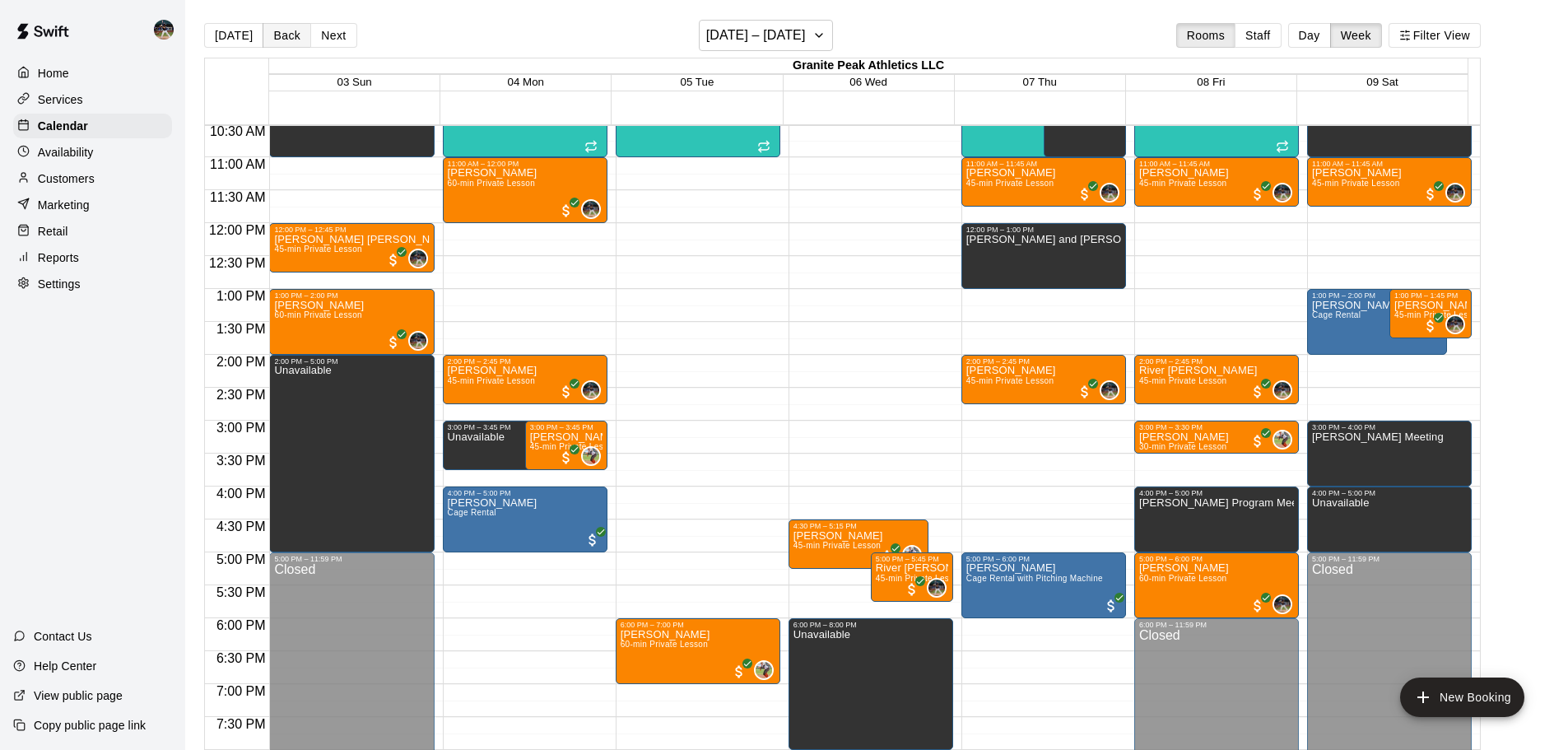
click at [274, 35] on button "Back" at bounding box center [286, 35] width 49 height 25
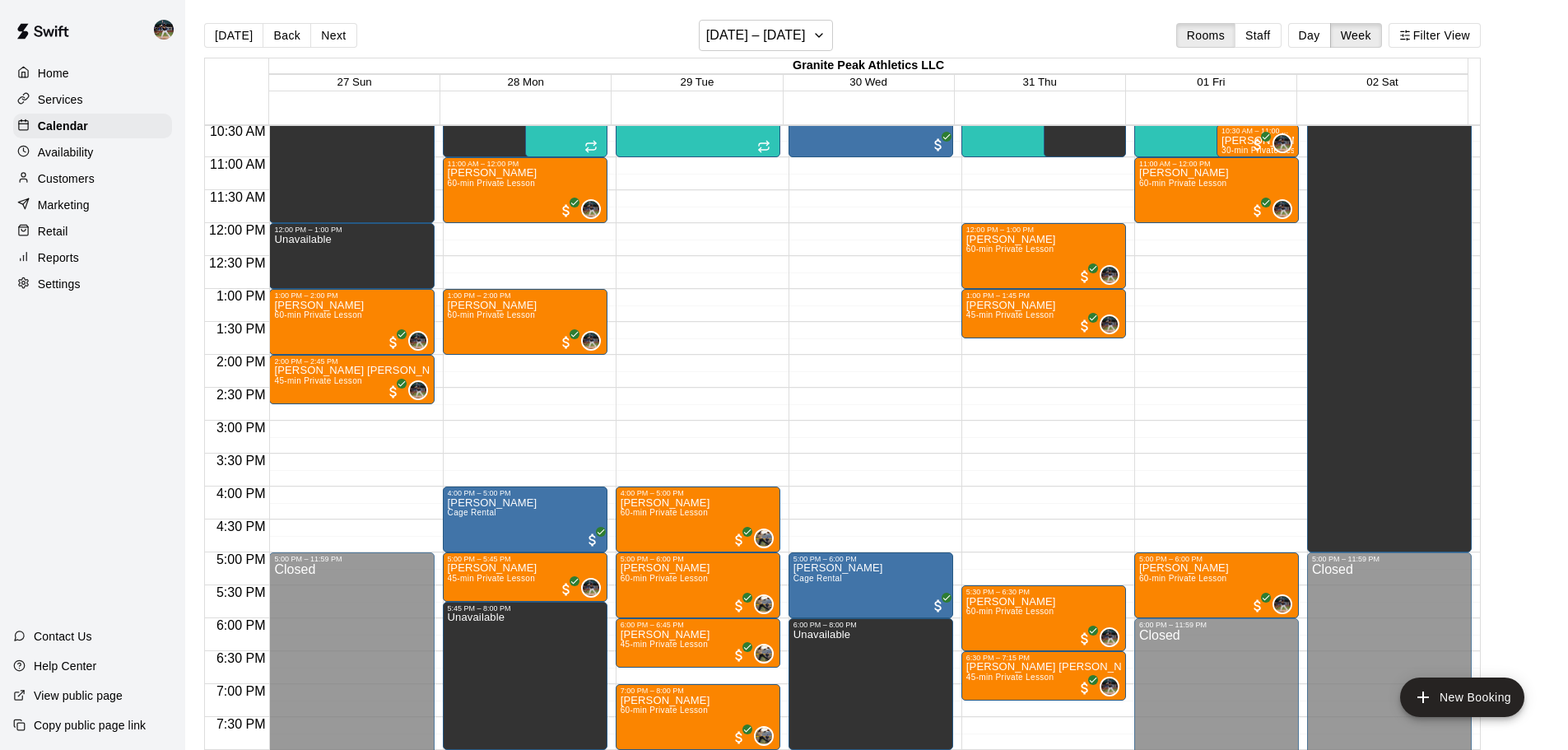
click at [300, 40] on button "Back" at bounding box center [286, 35] width 49 height 25
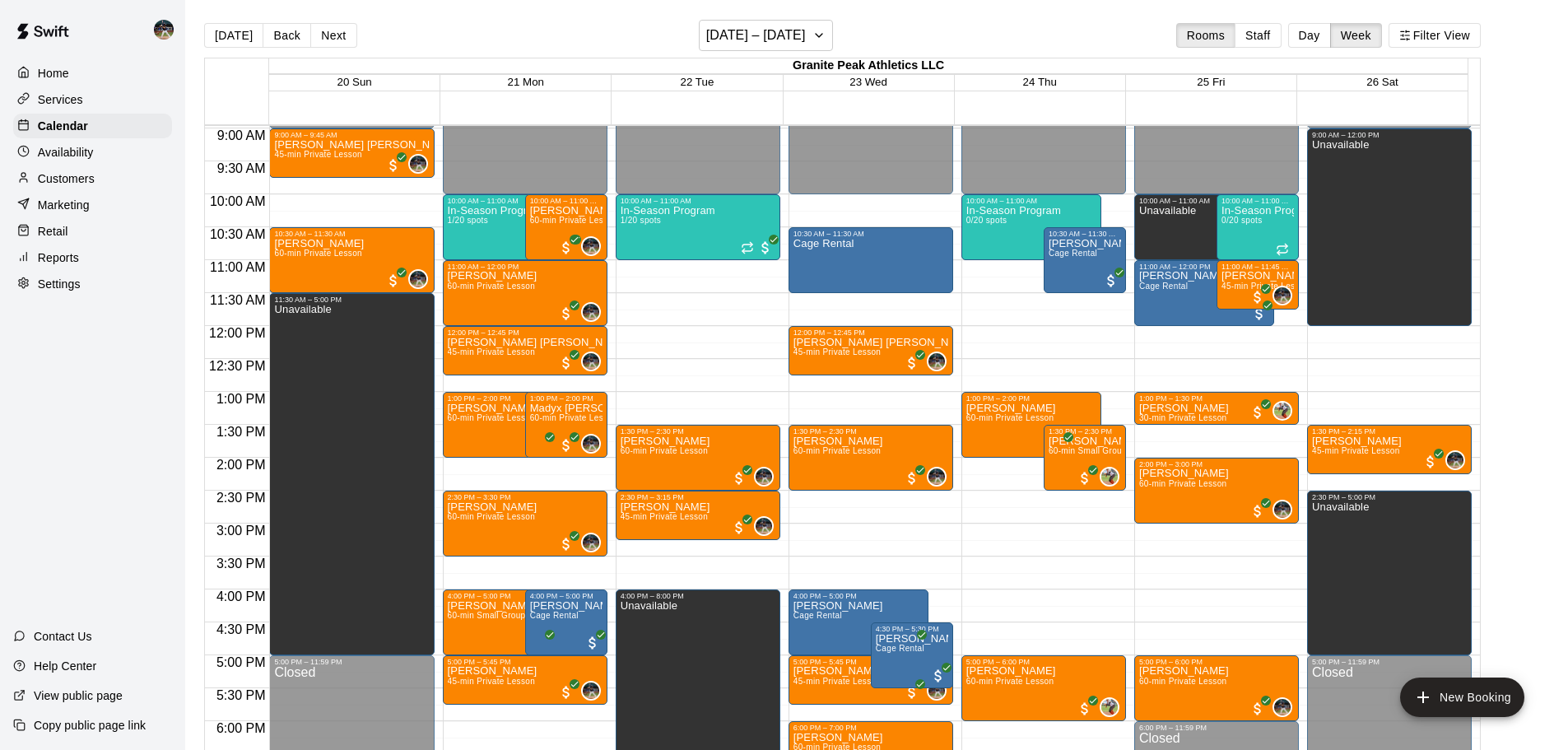
scroll to position [528, 0]
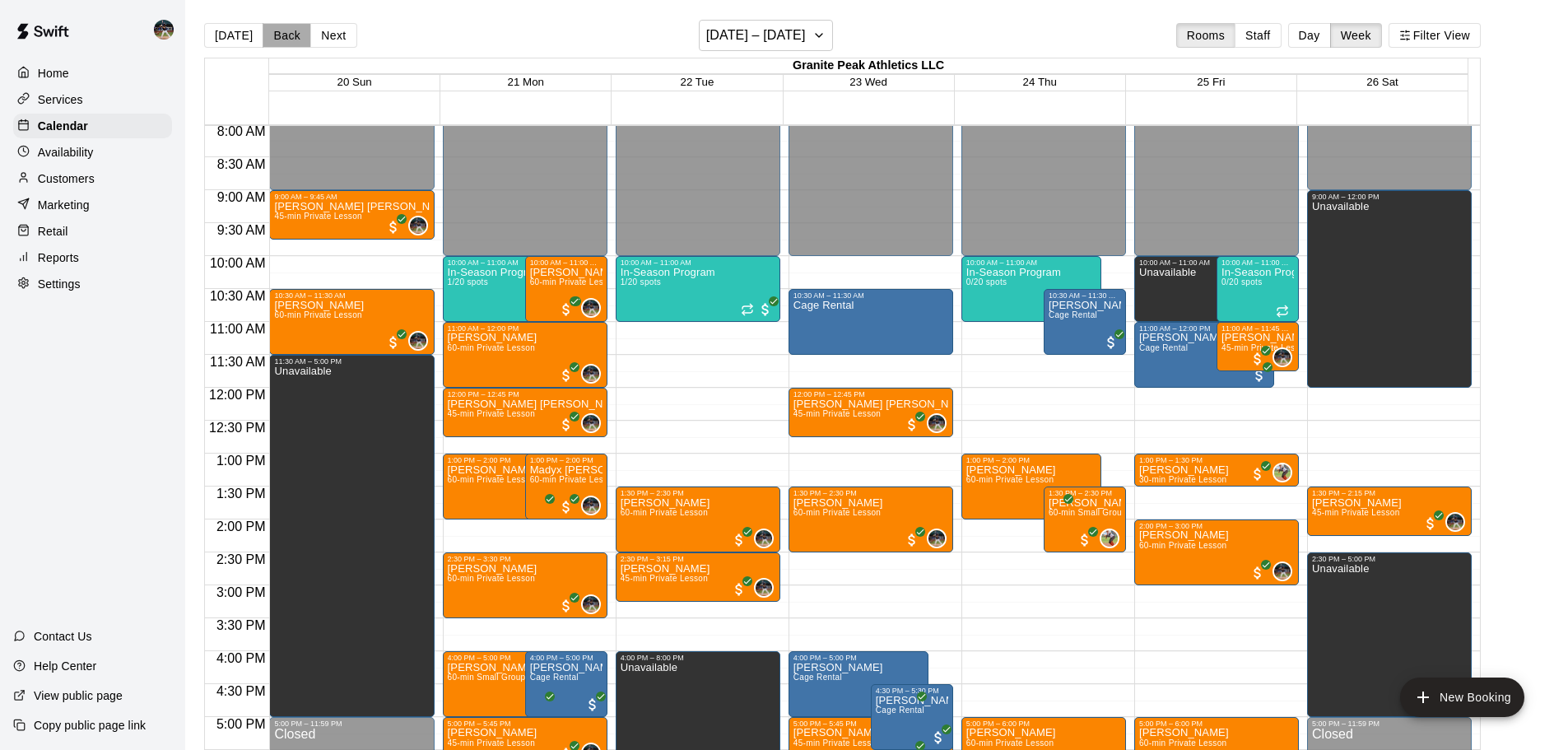
click at [284, 36] on button "Back" at bounding box center [286, 35] width 49 height 25
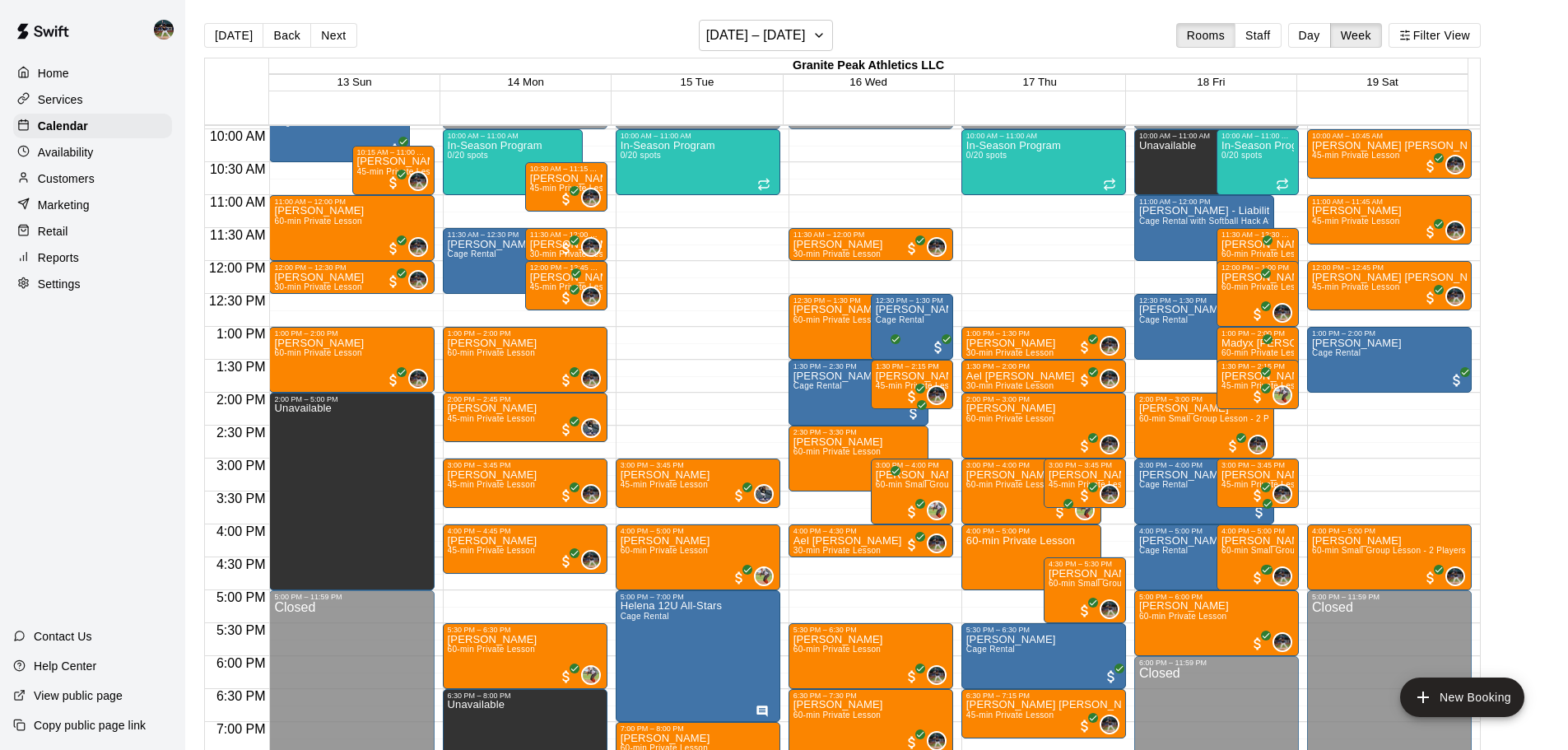
scroll to position [694, 0]
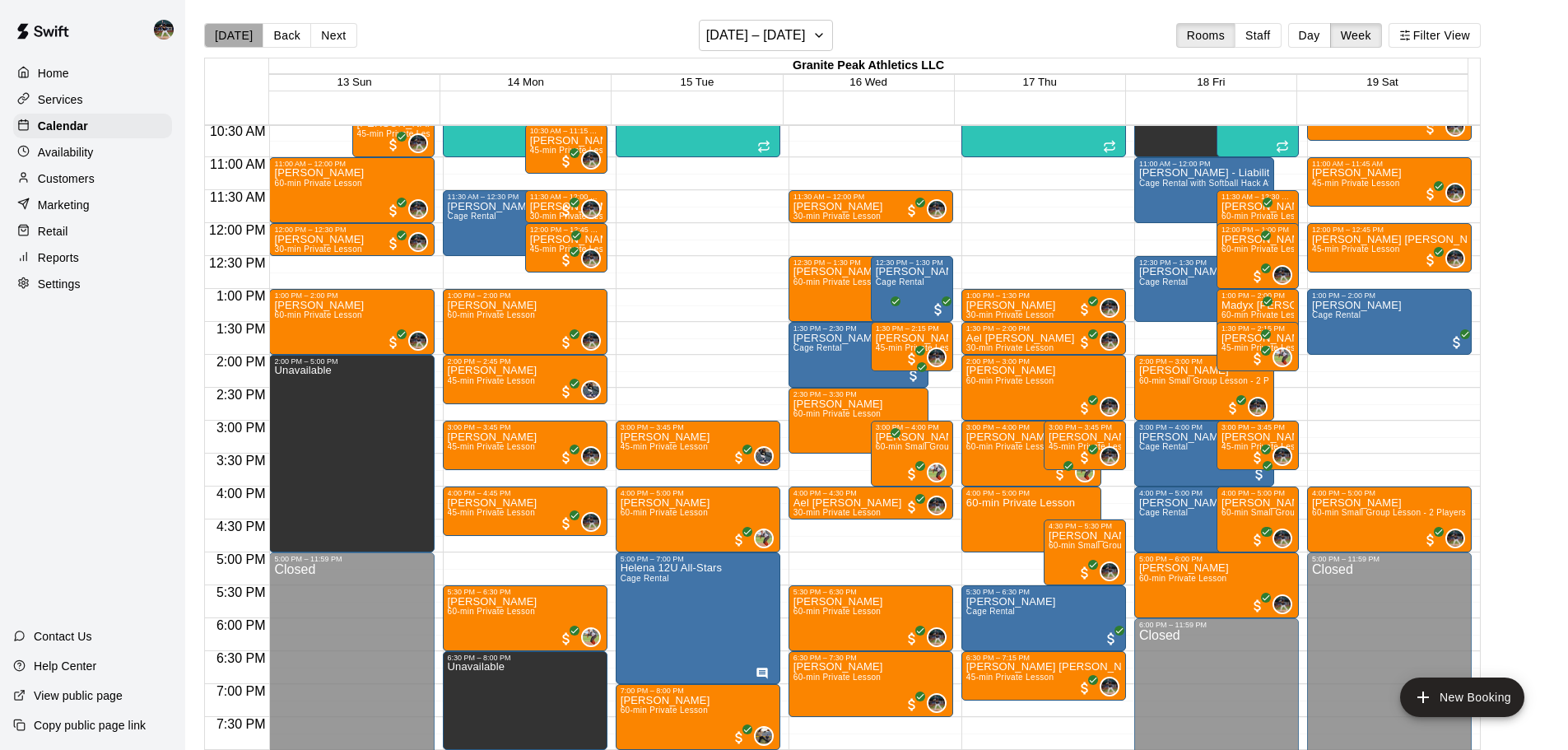
click at [235, 34] on button "[DATE]" at bounding box center [234, 35] width 60 height 25
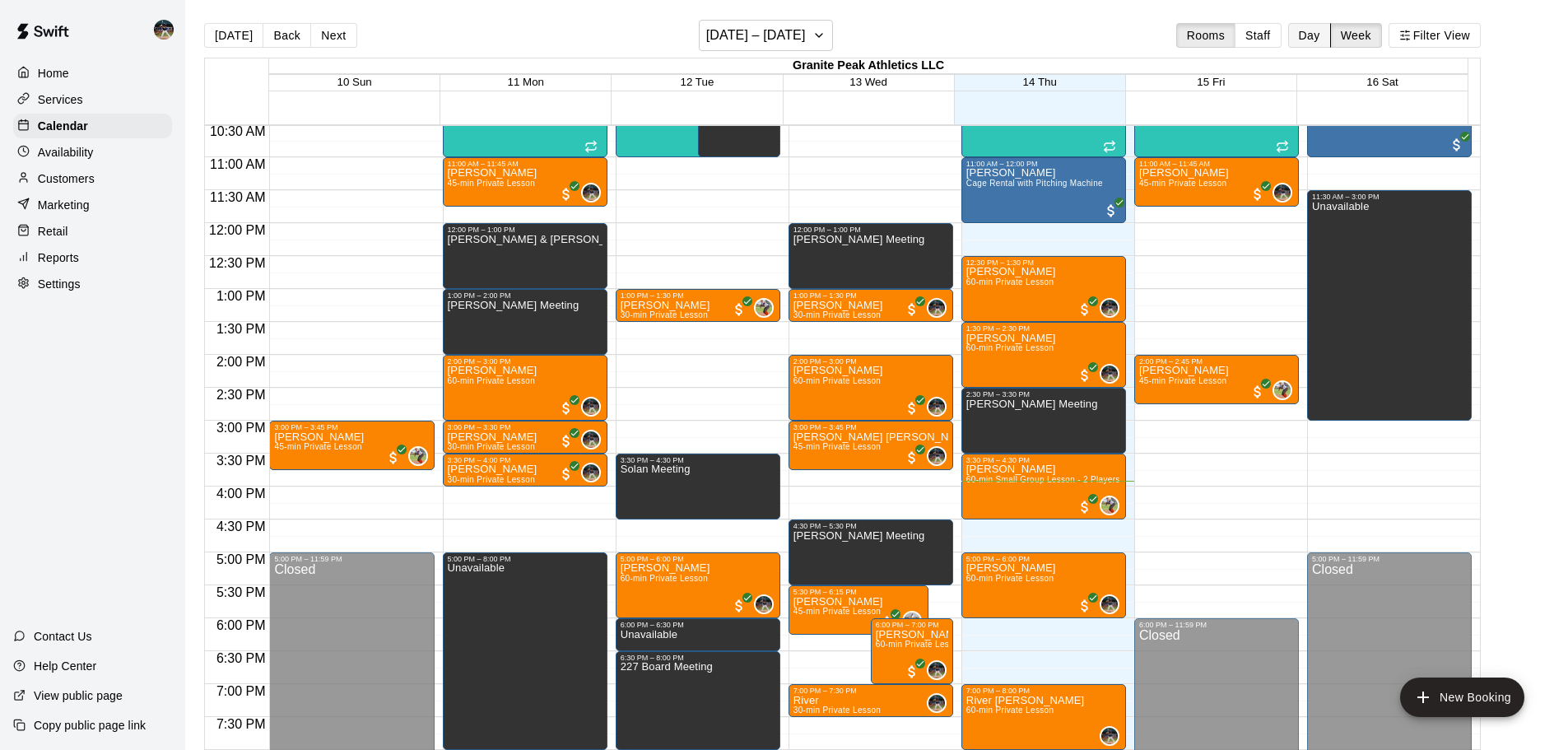
click at [1330, 37] on button "Day" at bounding box center [1309, 35] width 43 height 25
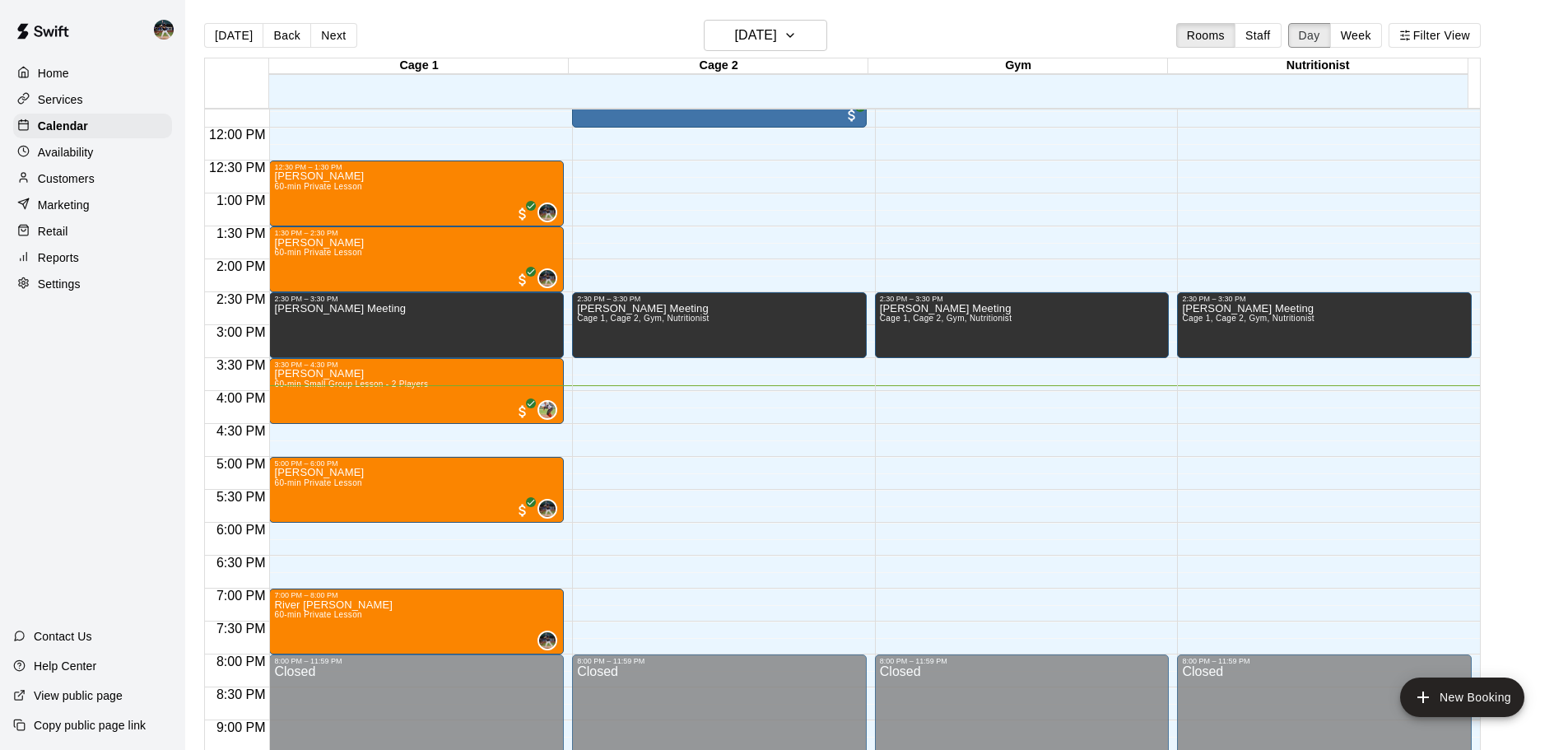
scroll to position [759, 0]
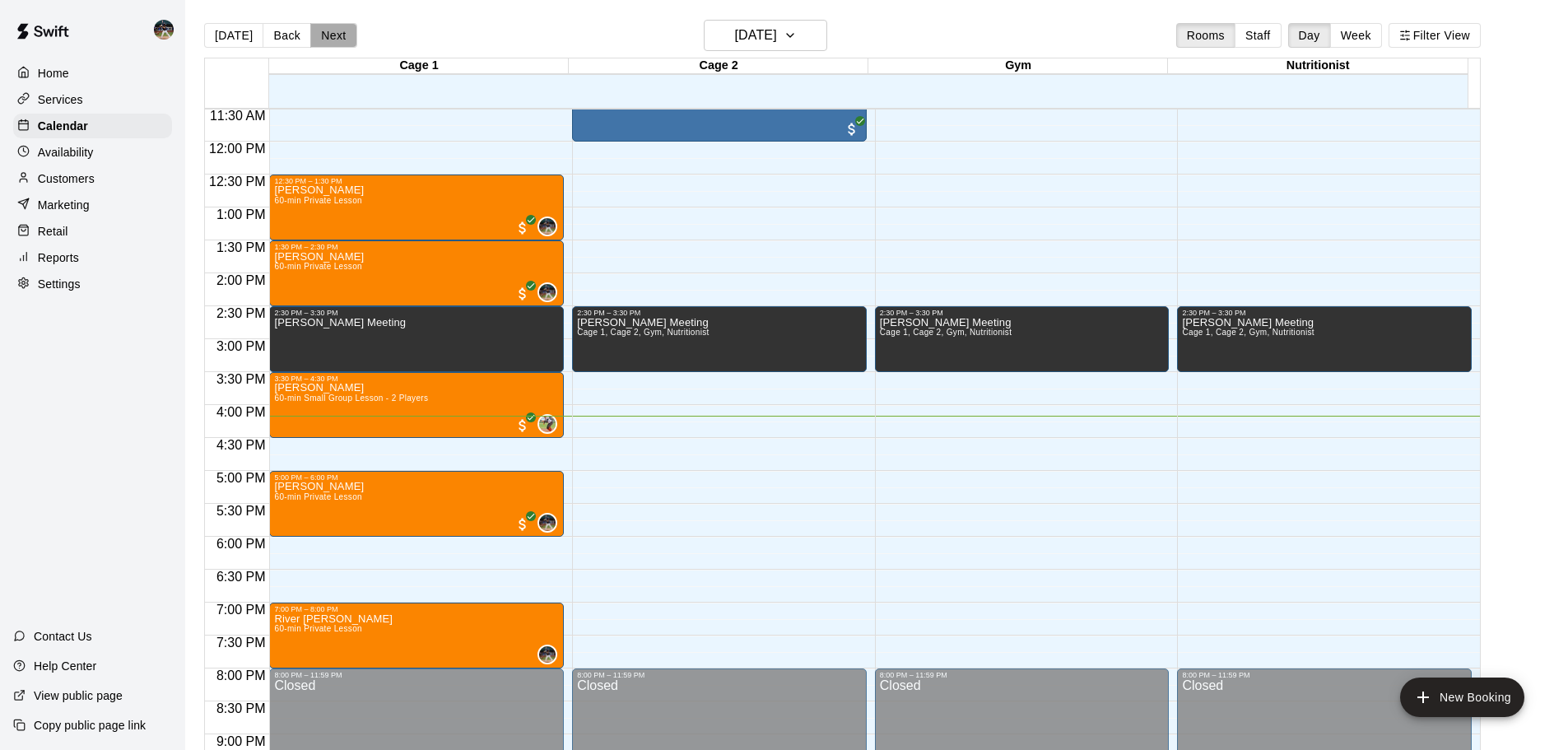
click at [334, 36] on button "Next" at bounding box center [333, 35] width 46 height 25
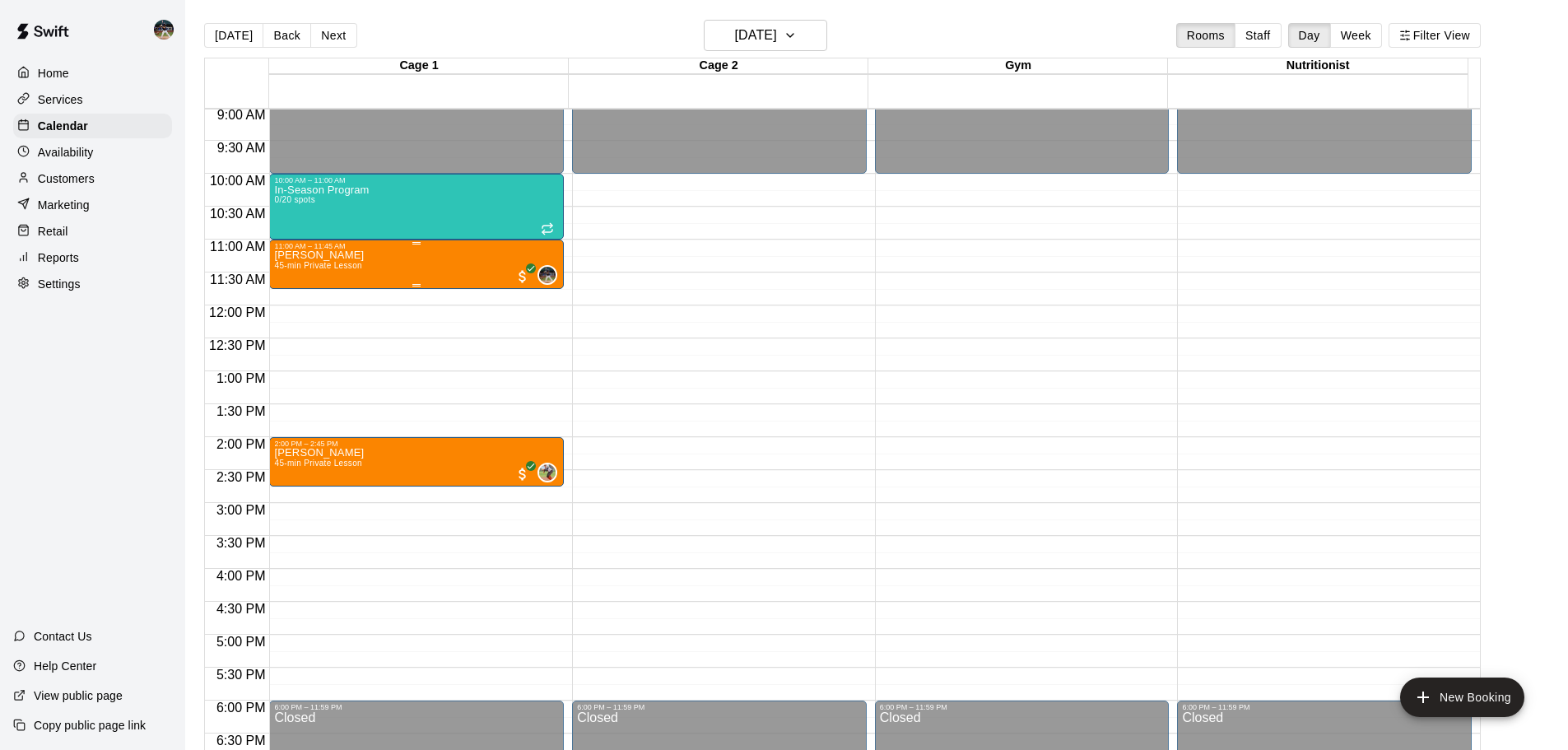
scroll to position [594, 0]
click at [281, 35] on button "Back" at bounding box center [286, 35] width 49 height 25
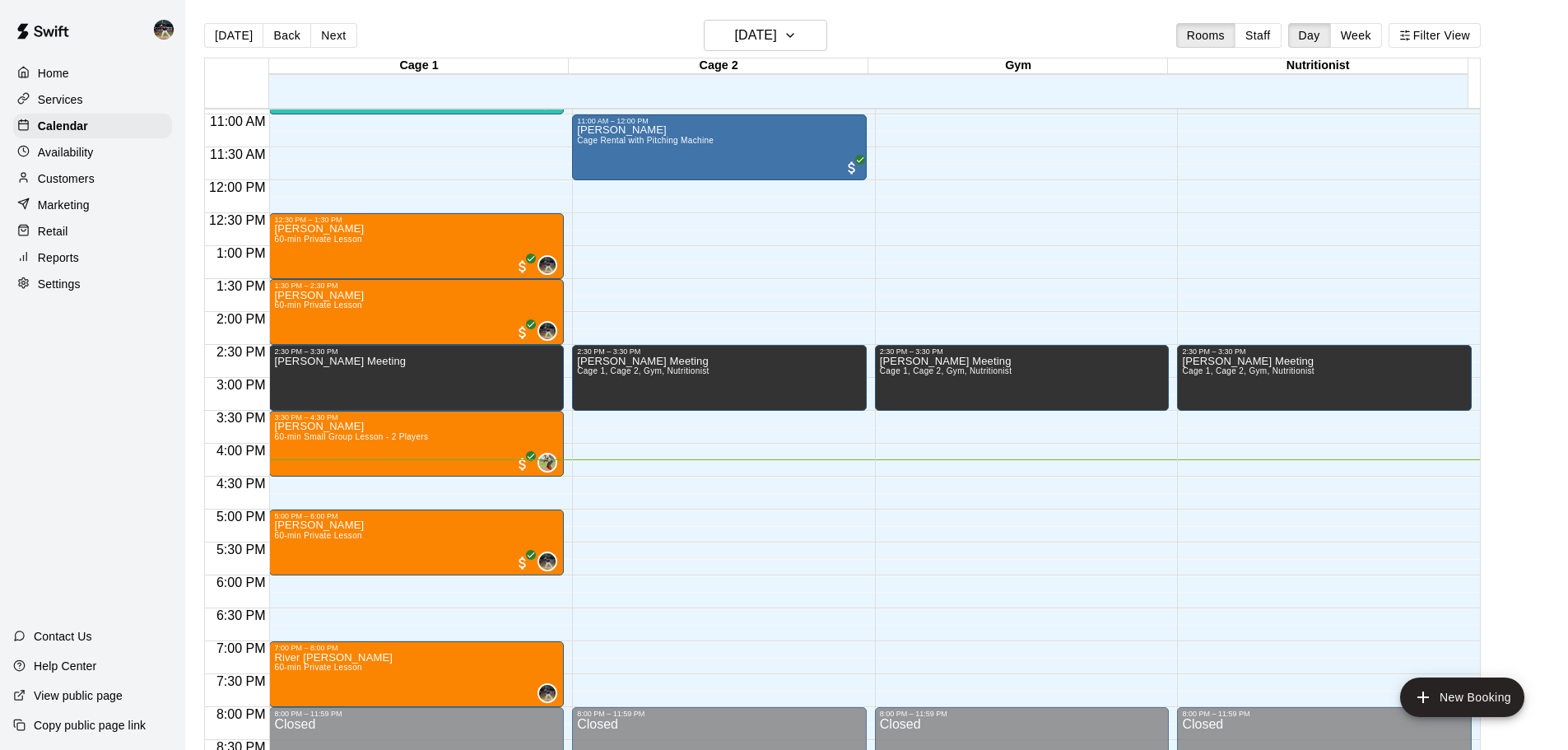
scroll to position [759, 0]
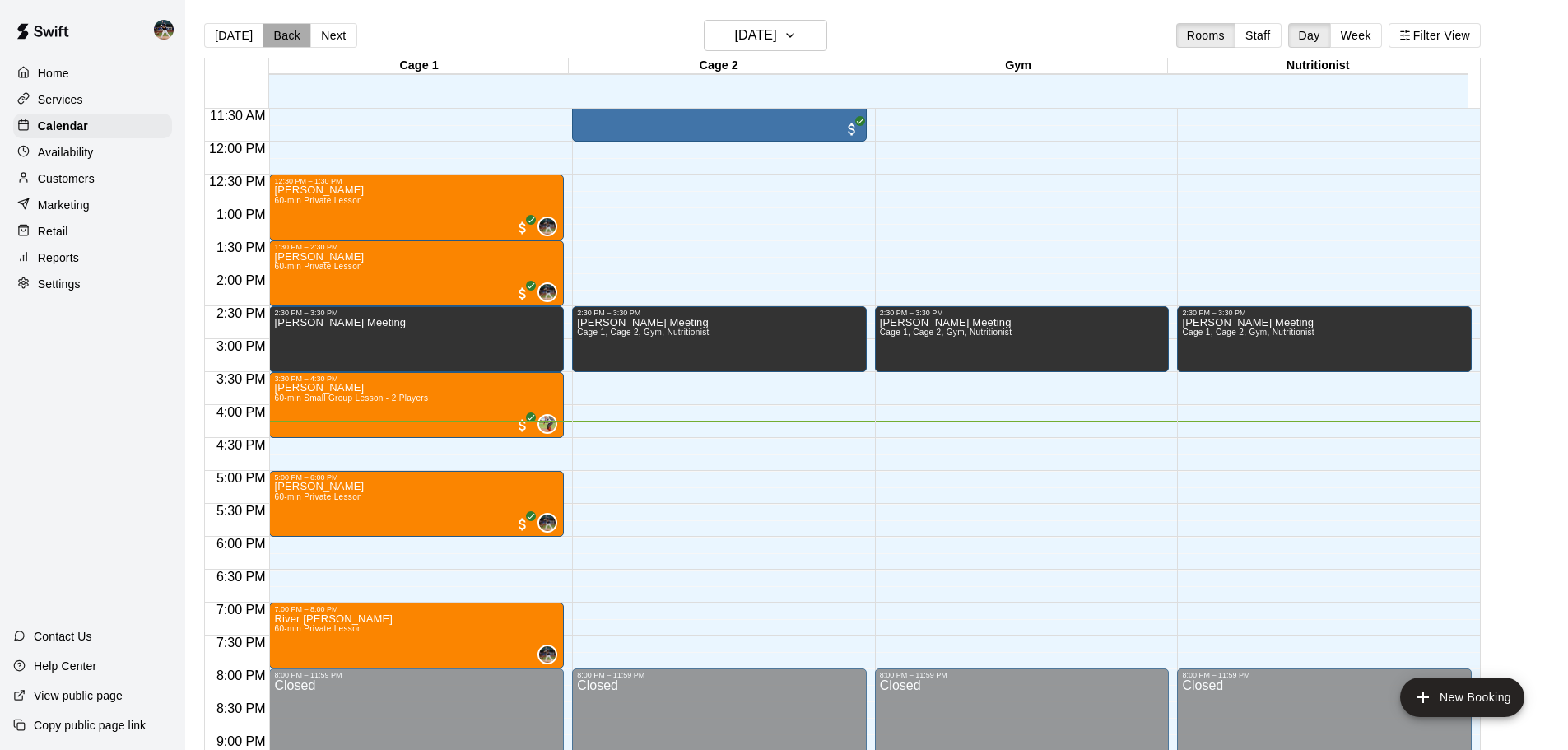
click at [279, 41] on button "Back" at bounding box center [286, 35] width 49 height 25
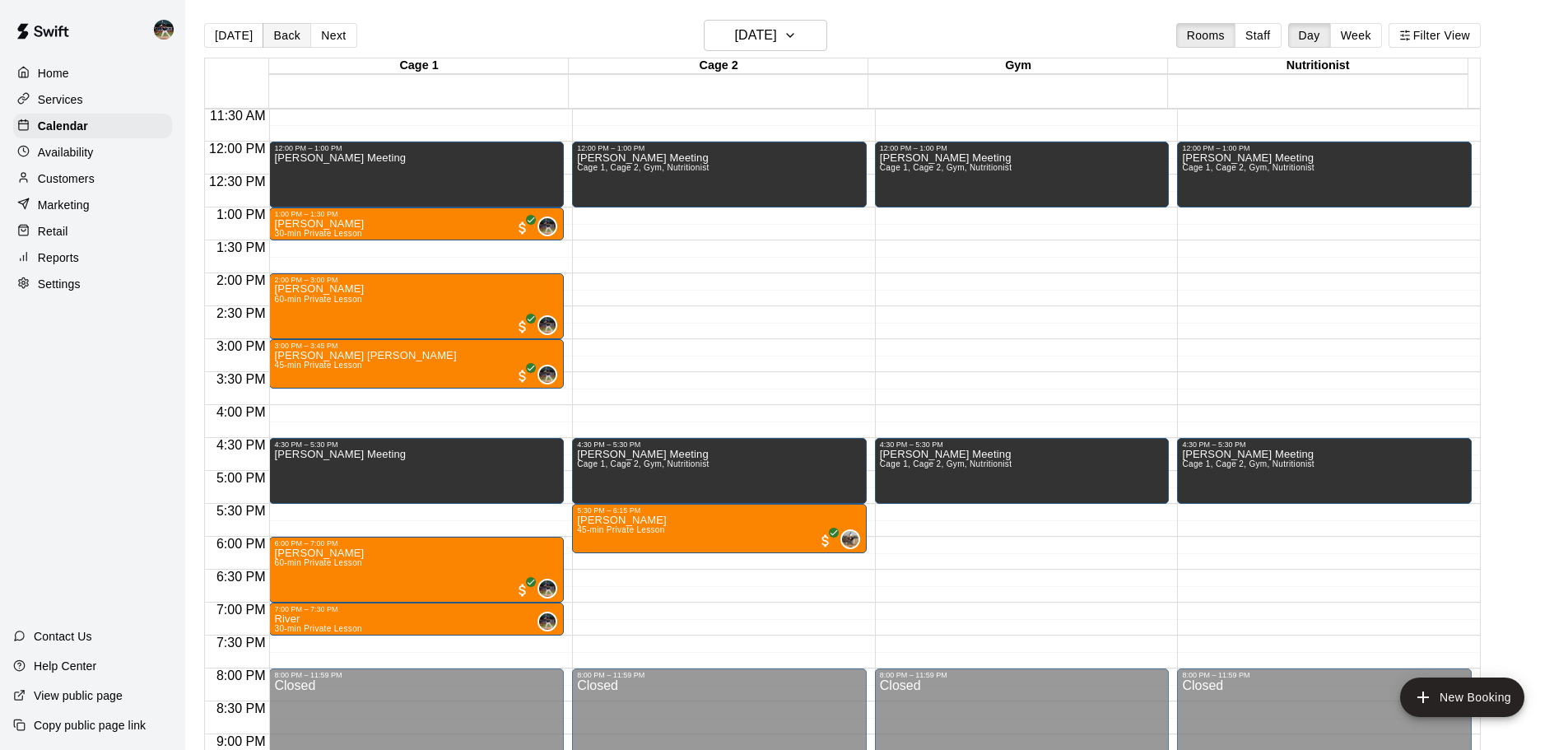
click at [279, 41] on button "Back" at bounding box center [286, 35] width 49 height 25
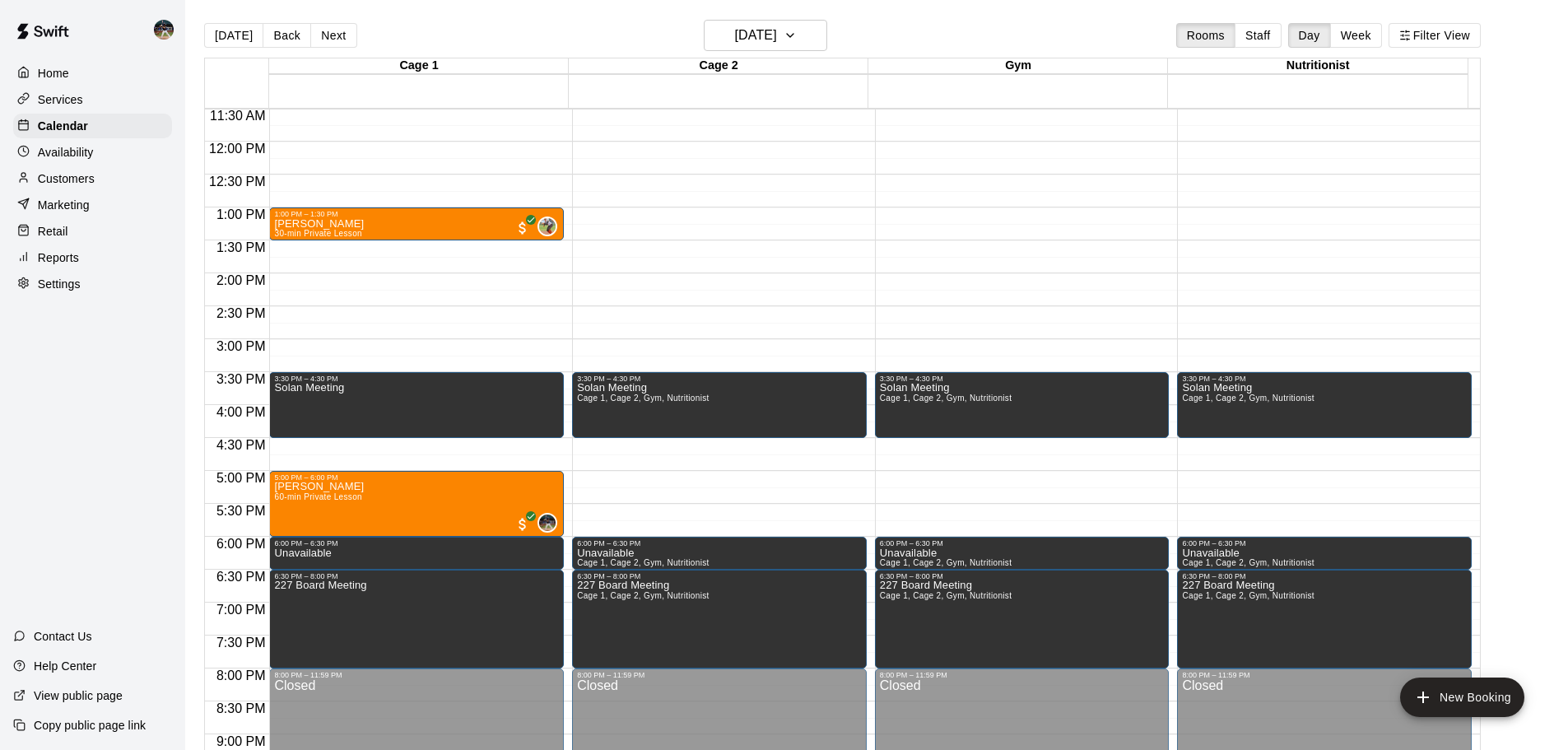
click at [294, 34] on button "Back" at bounding box center [286, 35] width 49 height 25
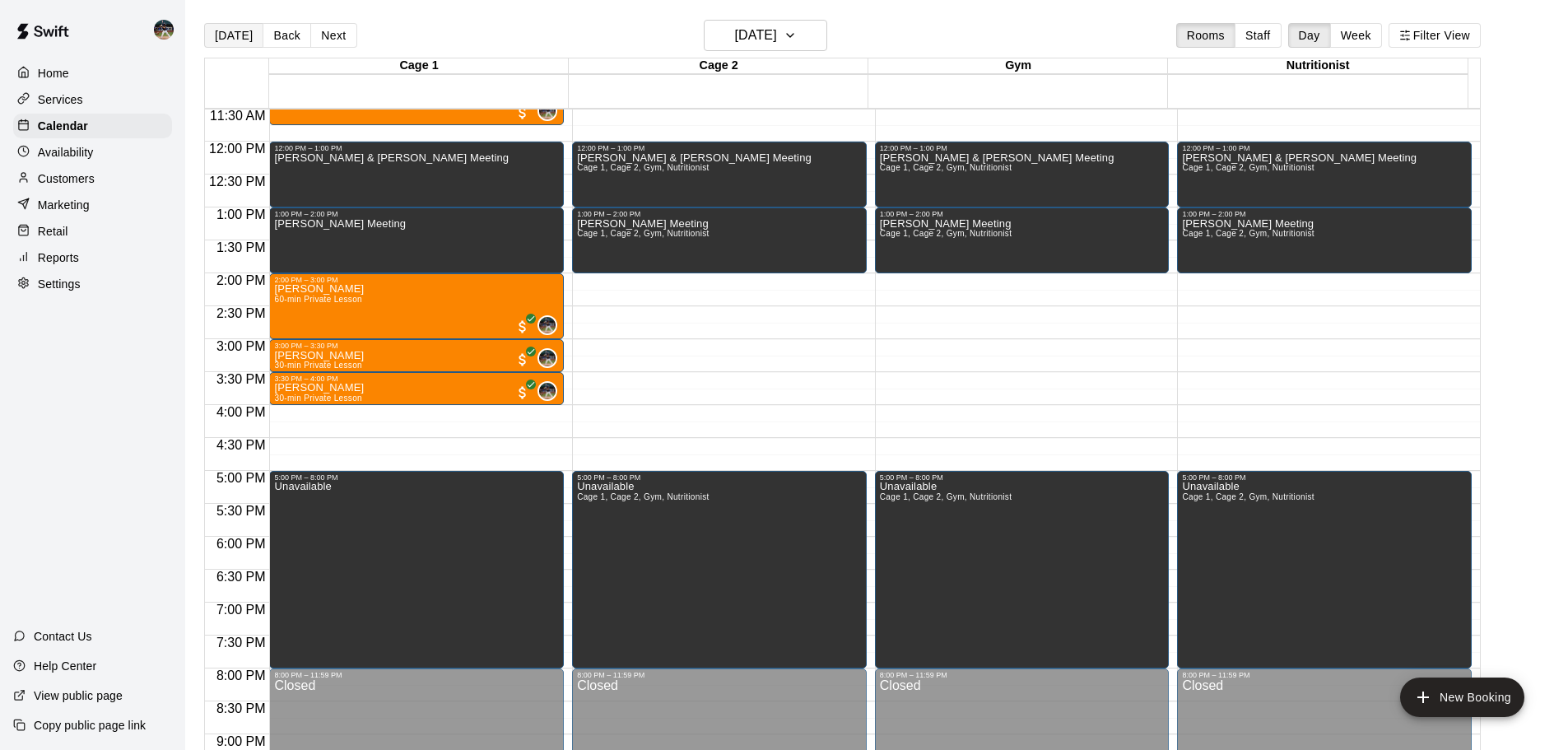
click at [238, 38] on button "[DATE]" at bounding box center [234, 35] width 60 height 25
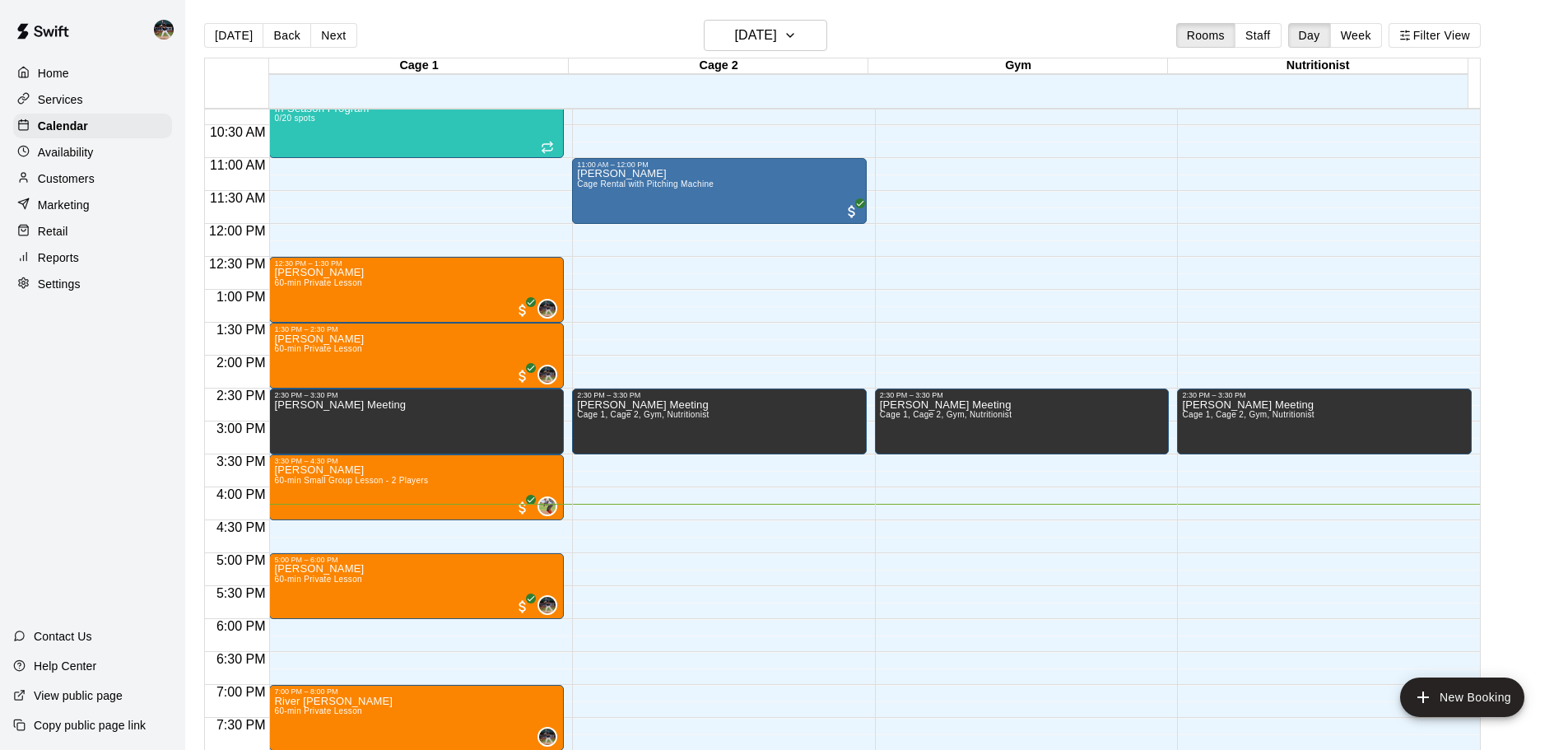
scroll to position [594, 0]
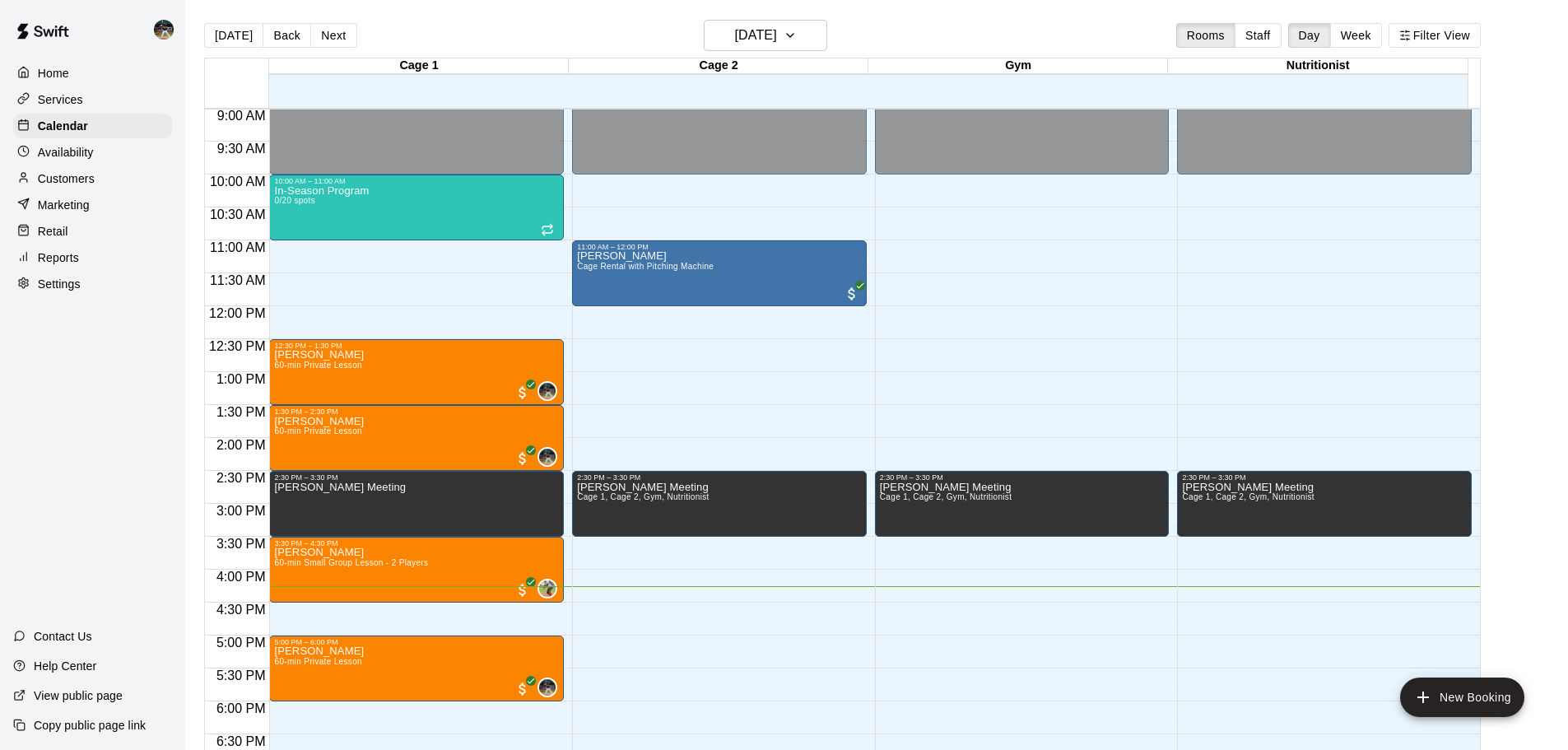
click at [325, 49] on div "Today Back Next Thursday Aug 14 Rooms Staff Day Week Filter View" at bounding box center [842, 38] width 1277 height 38
click at [330, 28] on button "Next" at bounding box center [333, 35] width 46 height 25
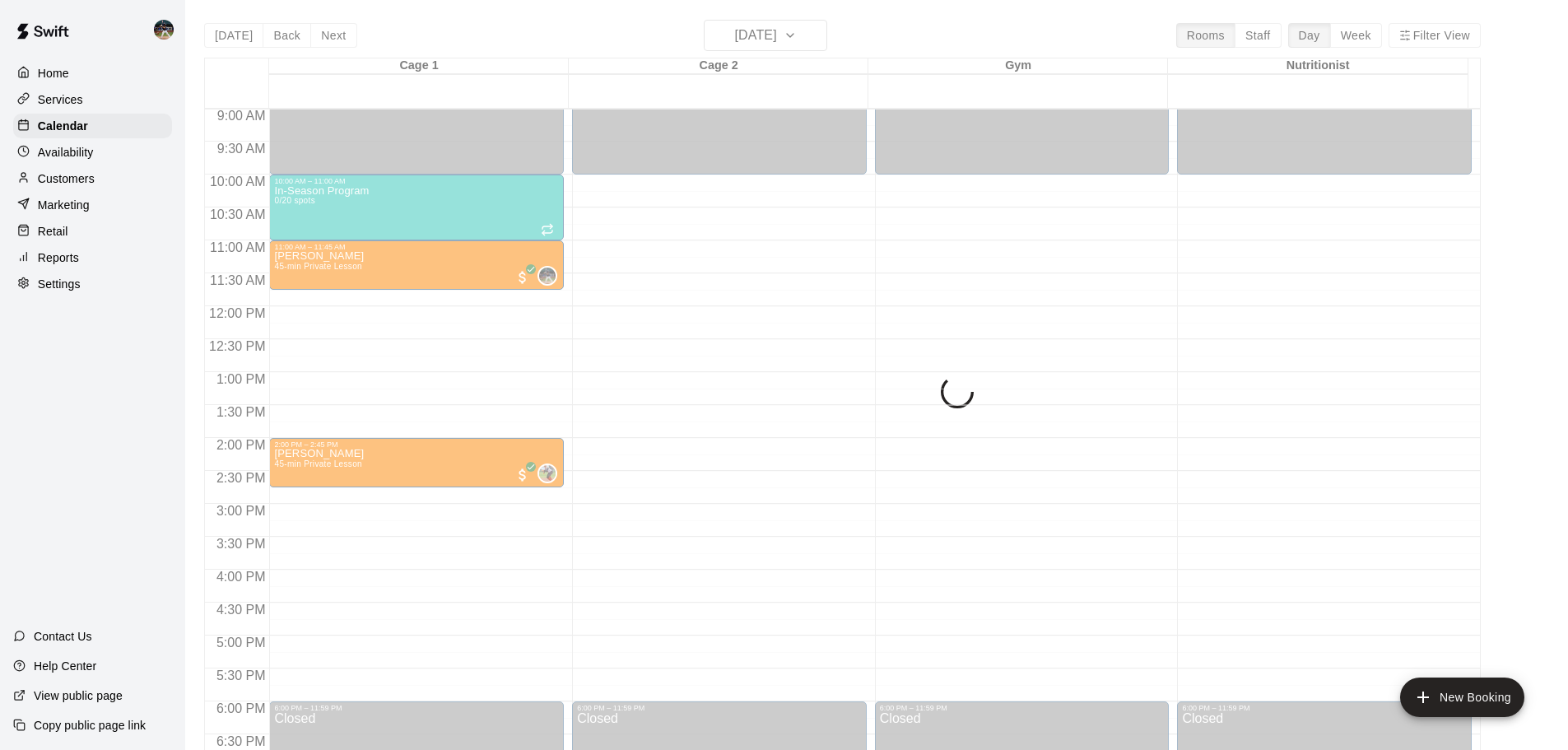
click at [328, 37] on div "Today Back Next Friday Aug 15 Rooms Staff Day Week Filter View Cage 1 15 Fri Ca…" at bounding box center [842, 395] width 1277 height 750
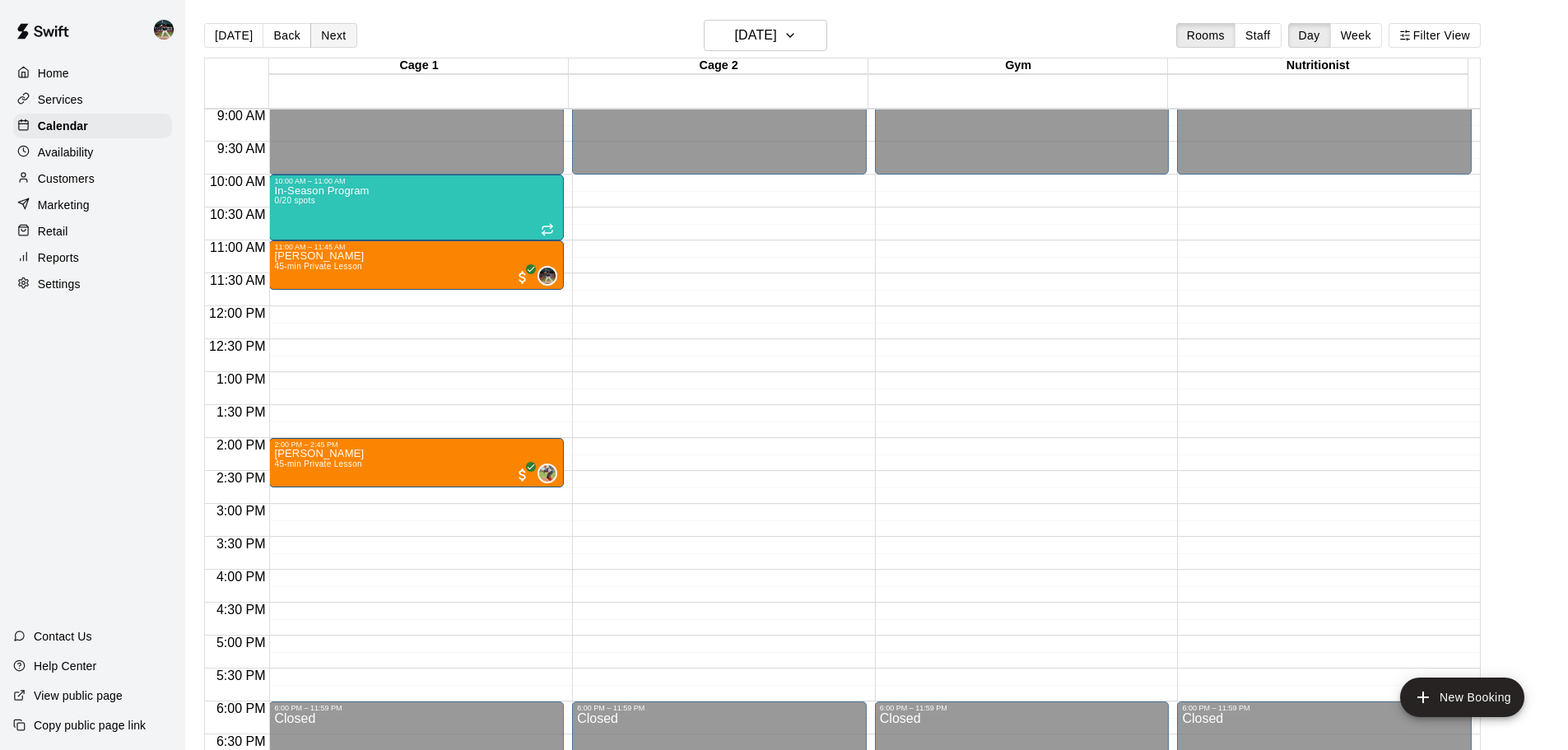
click at [330, 32] on button "Next" at bounding box center [333, 35] width 46 height 25
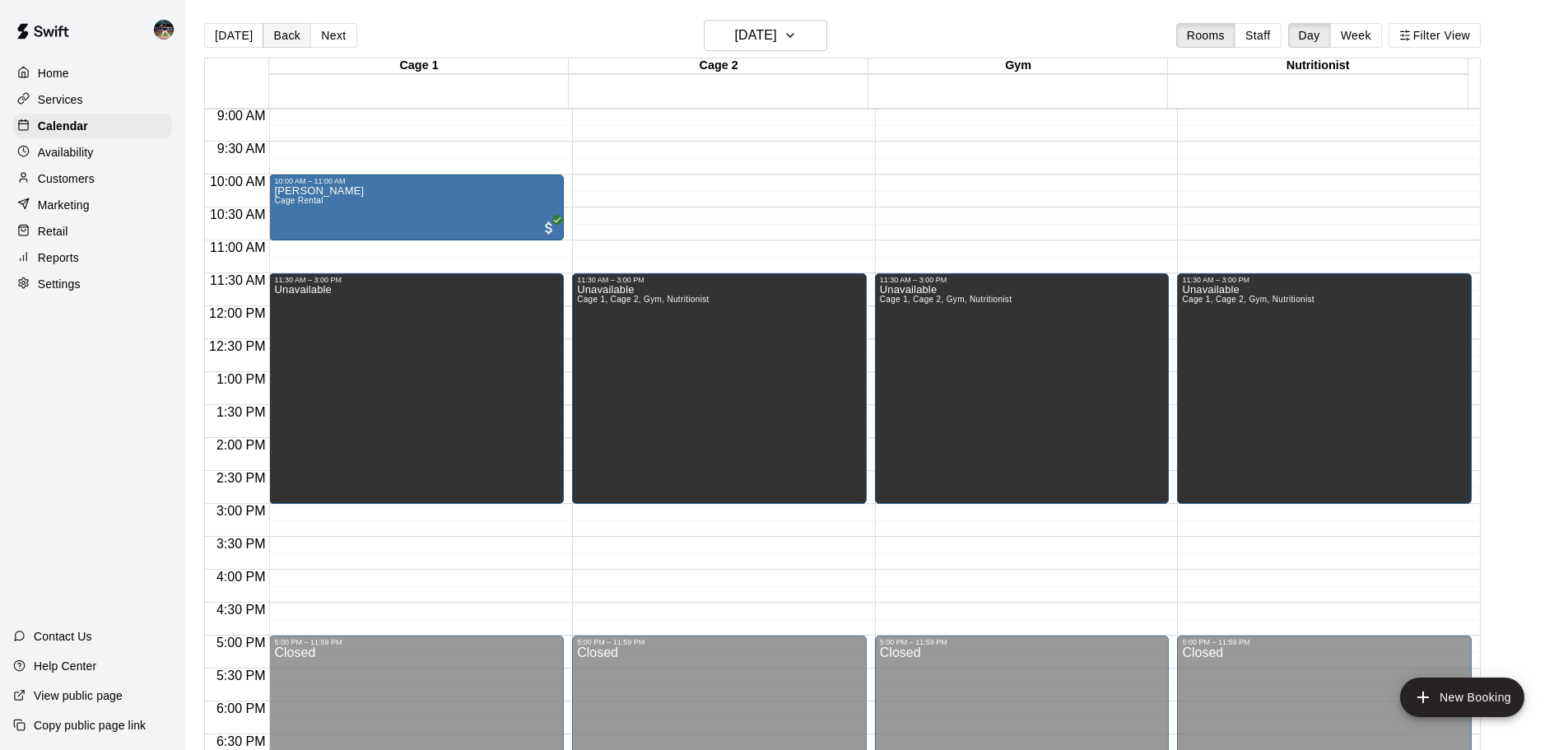
click at [289, 43] on button "Back" at bounding box center [286, 35] width 49 height 25
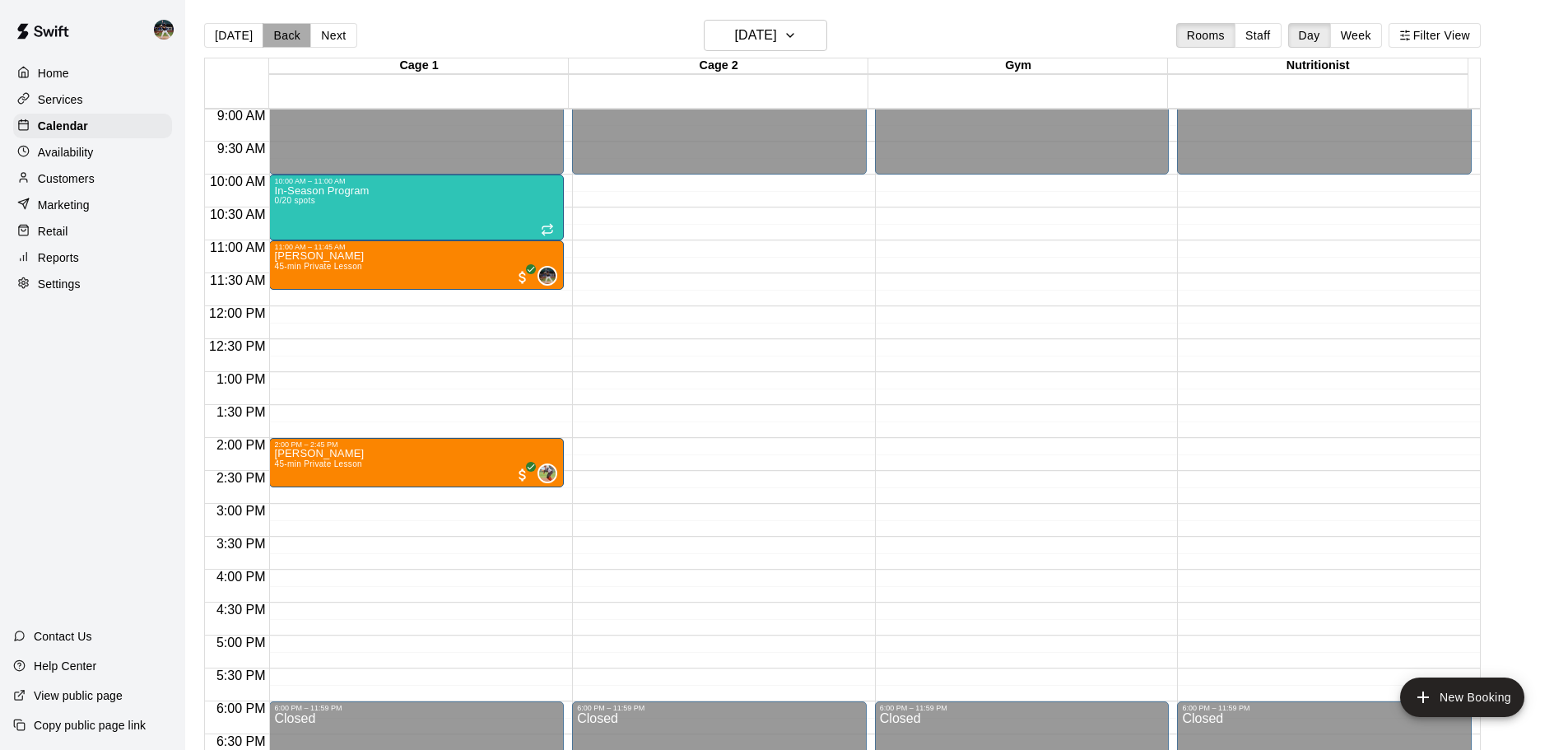
click at [289, 32] on button "Back" at bounding box center [286, 35] width 49 height 25
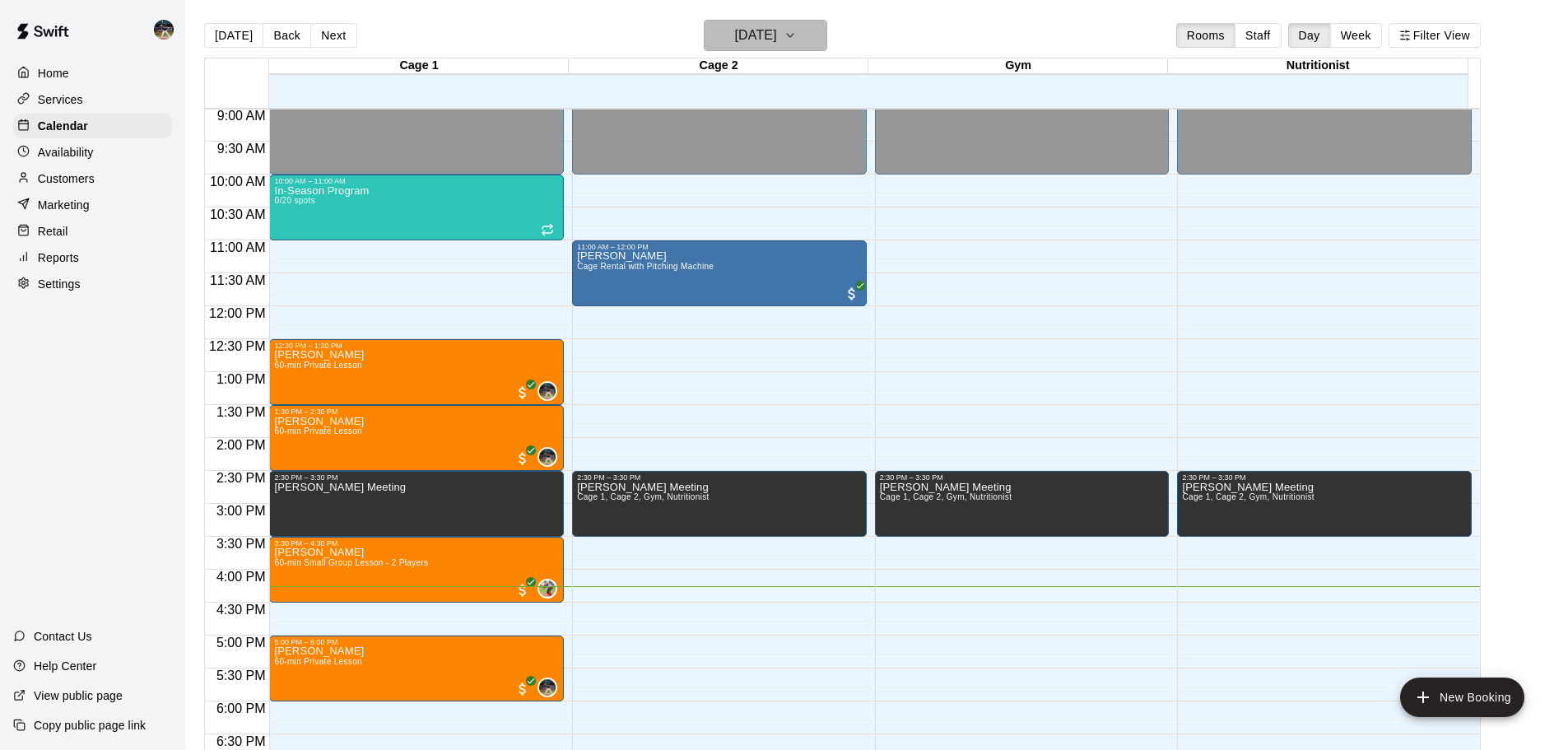
click at [777, 25] on h6 "[DATE]" at bounding box center [755, 35] width 42 height 23
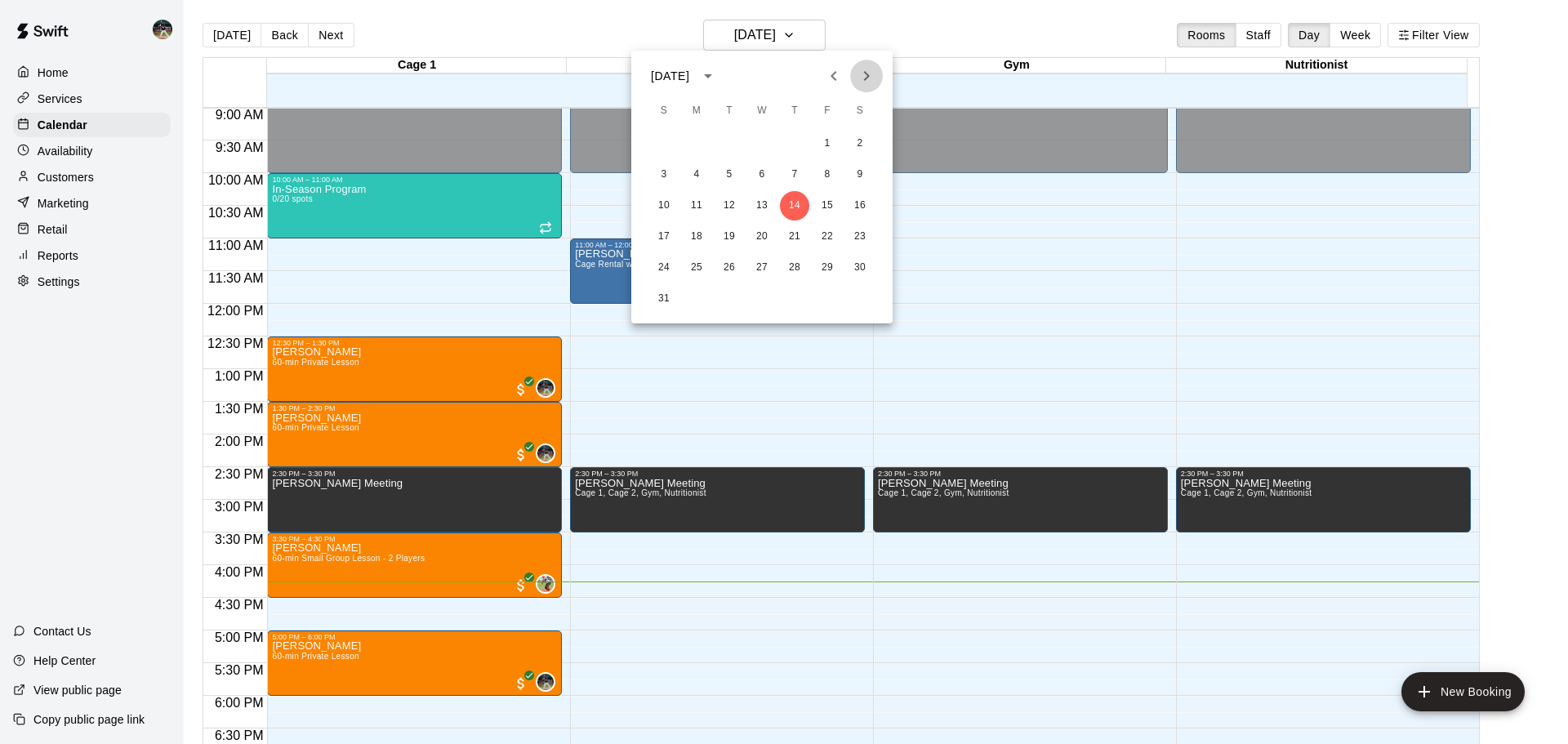
click at [865, 80] on icon "Next month" at bounding box center [866, 76] width 6 height 10
click at [865, 79] on icon "Next month" at bounding box center [866, 76] width 6 height 10
click at [866, 79] on icon "Next month" at bounding box center [866, 76] width 6 height 10
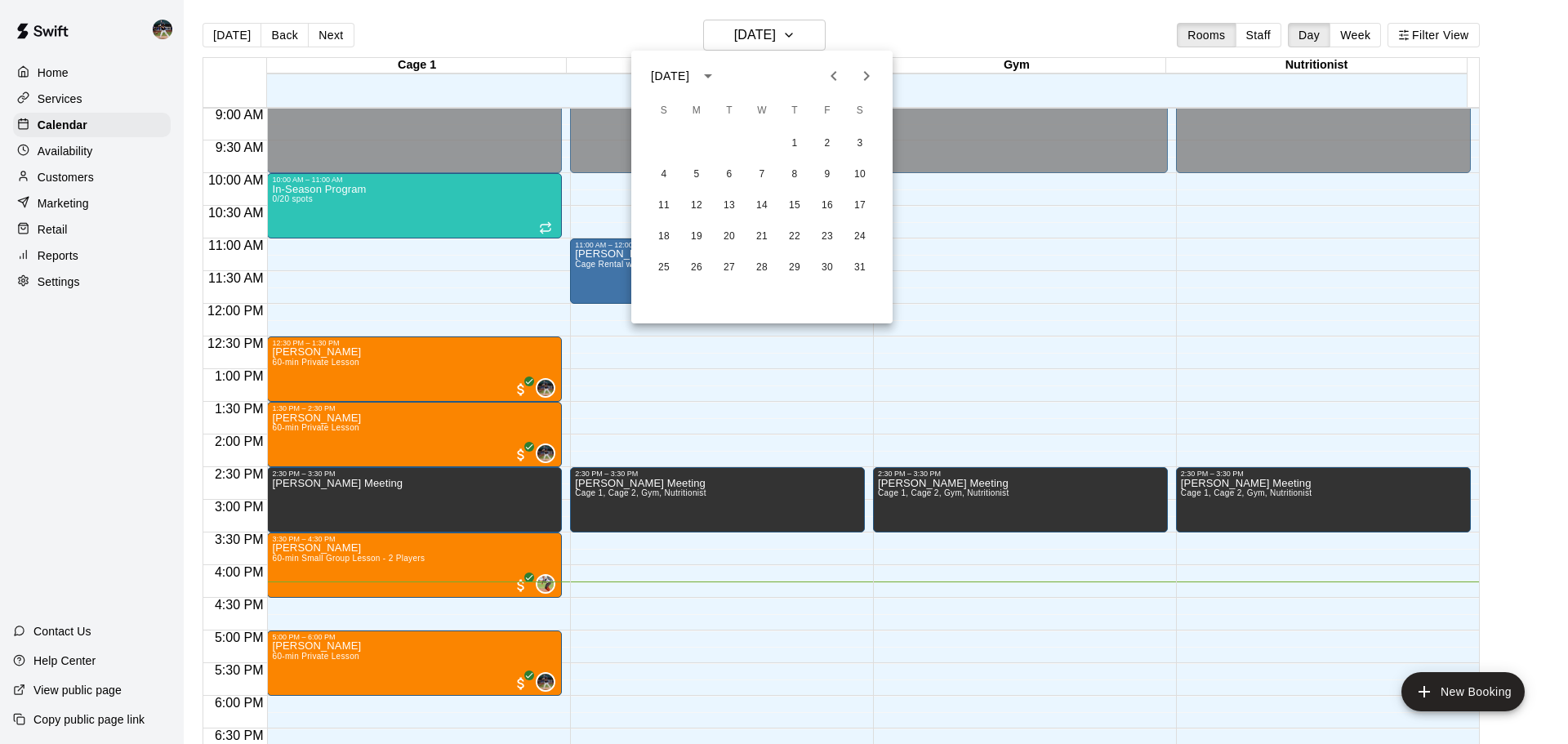
click at [839, 79] on icon "Previous month" at bounding box center [833, 75] width 19 height 19
click at [663, 173] on button "2" at bounding box center [664, 174] width 30 height 30
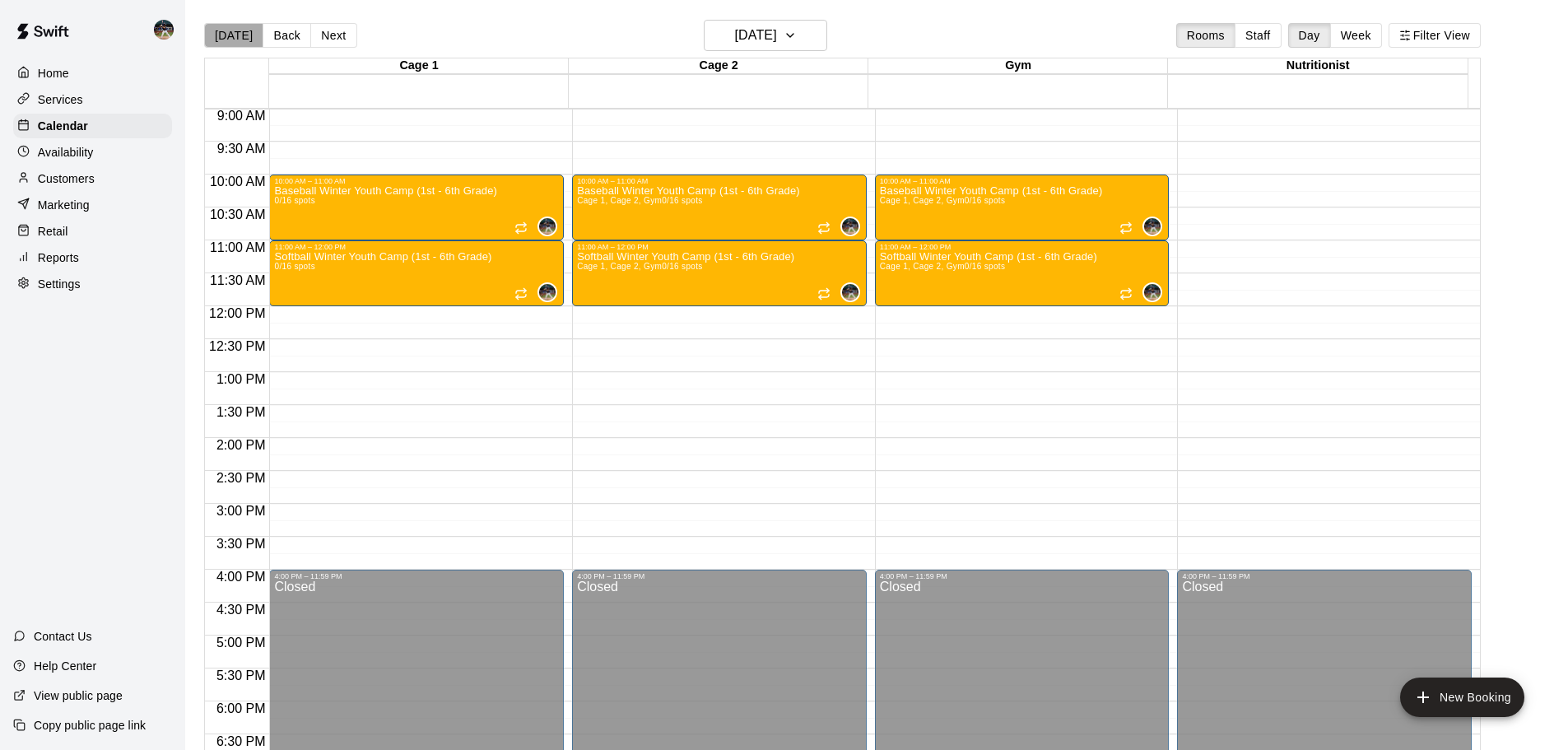
click at [234, 32] on button "[DATE]" at bounding box center [234, 35] width 60 height 25
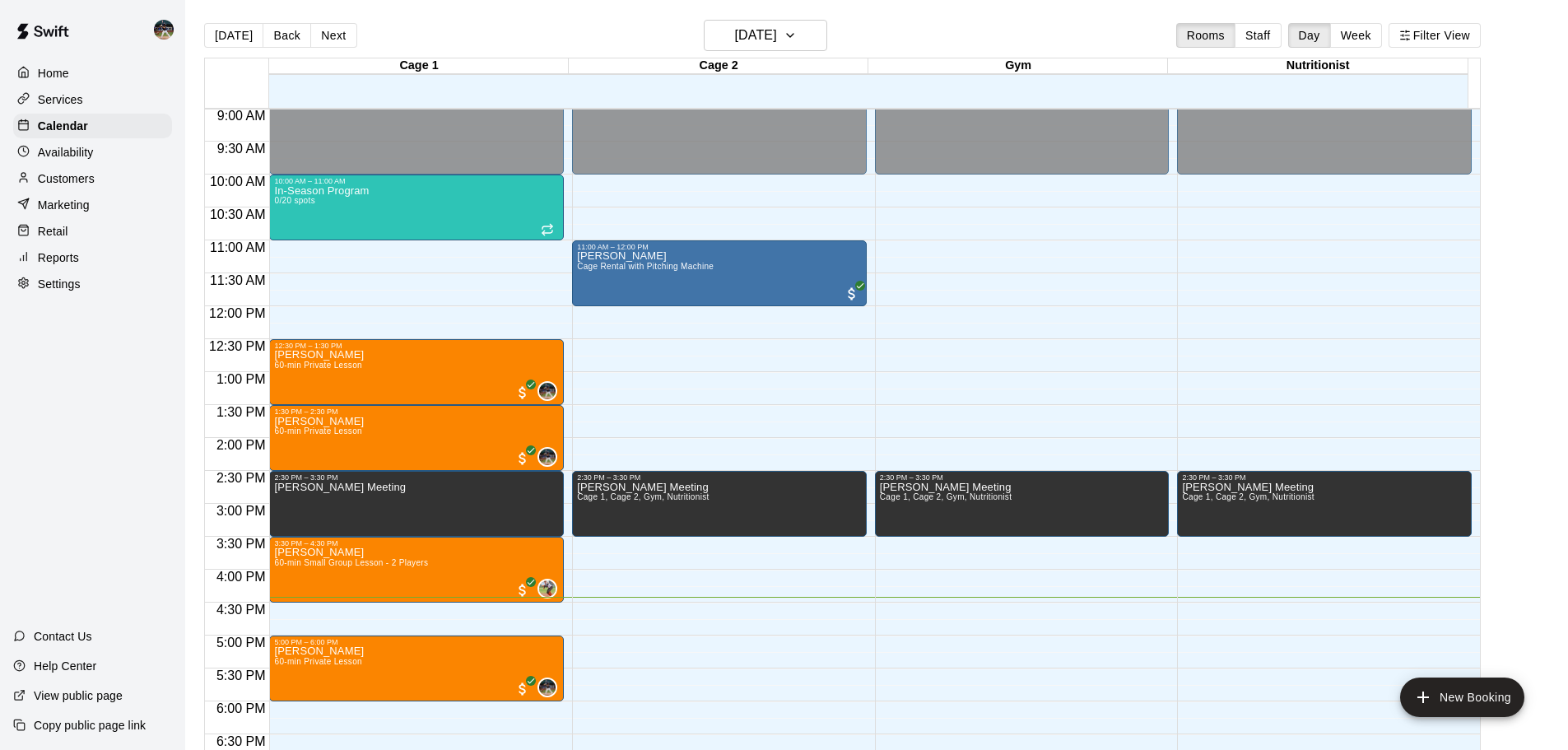
click at [90, 286] on div "Settings" at bounding box center [92, 284] width 159 height 25
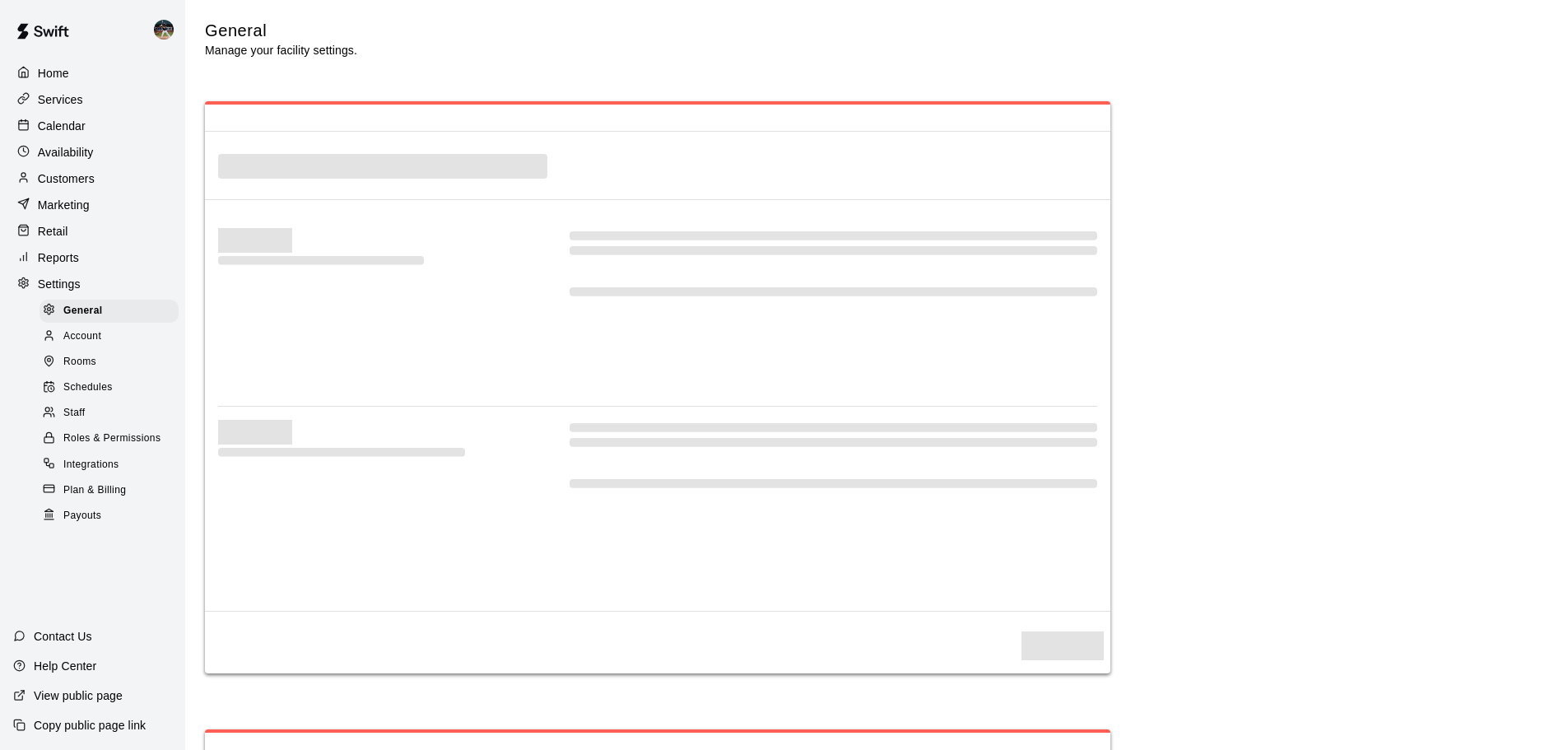
select select "**"
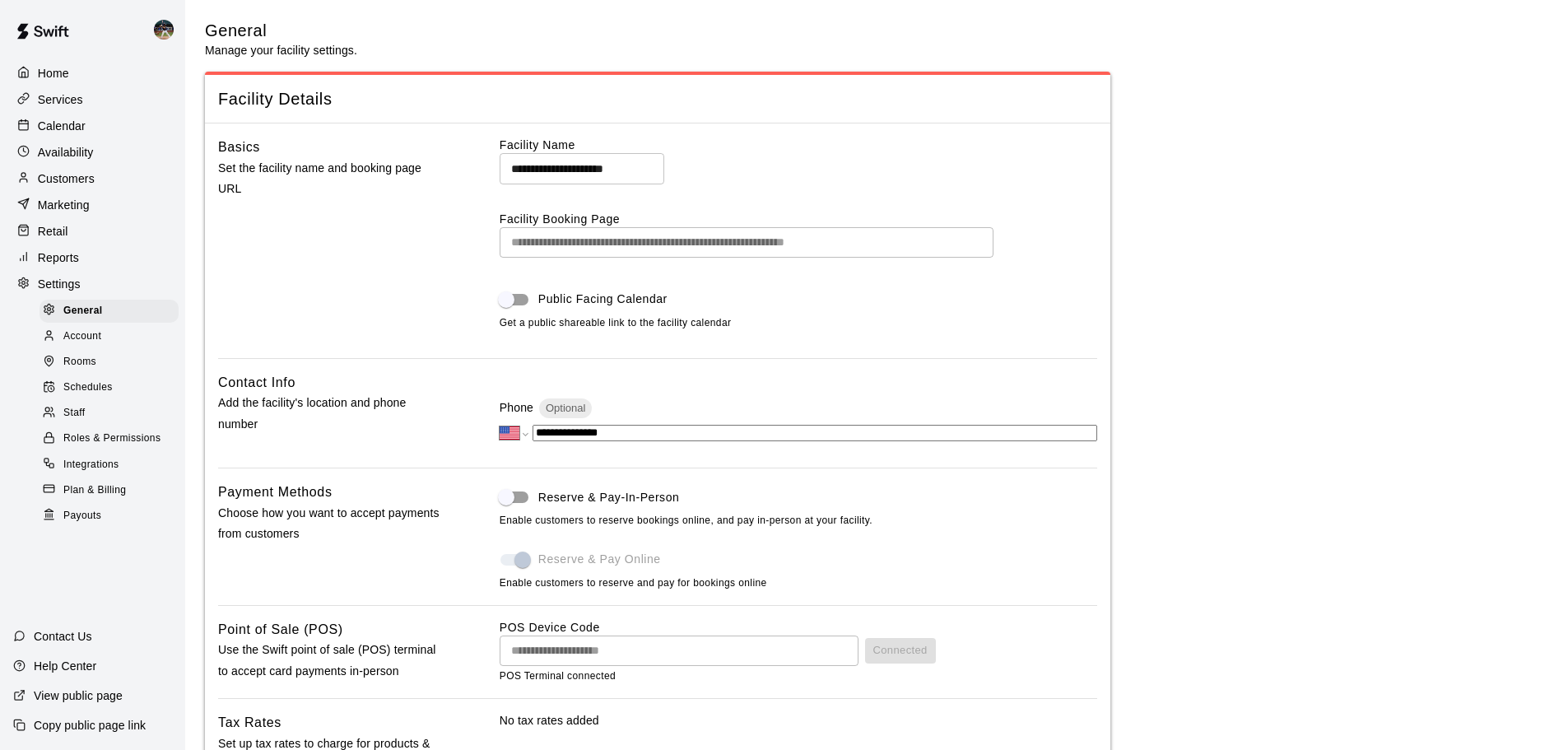
scroll to position [2945, 0]
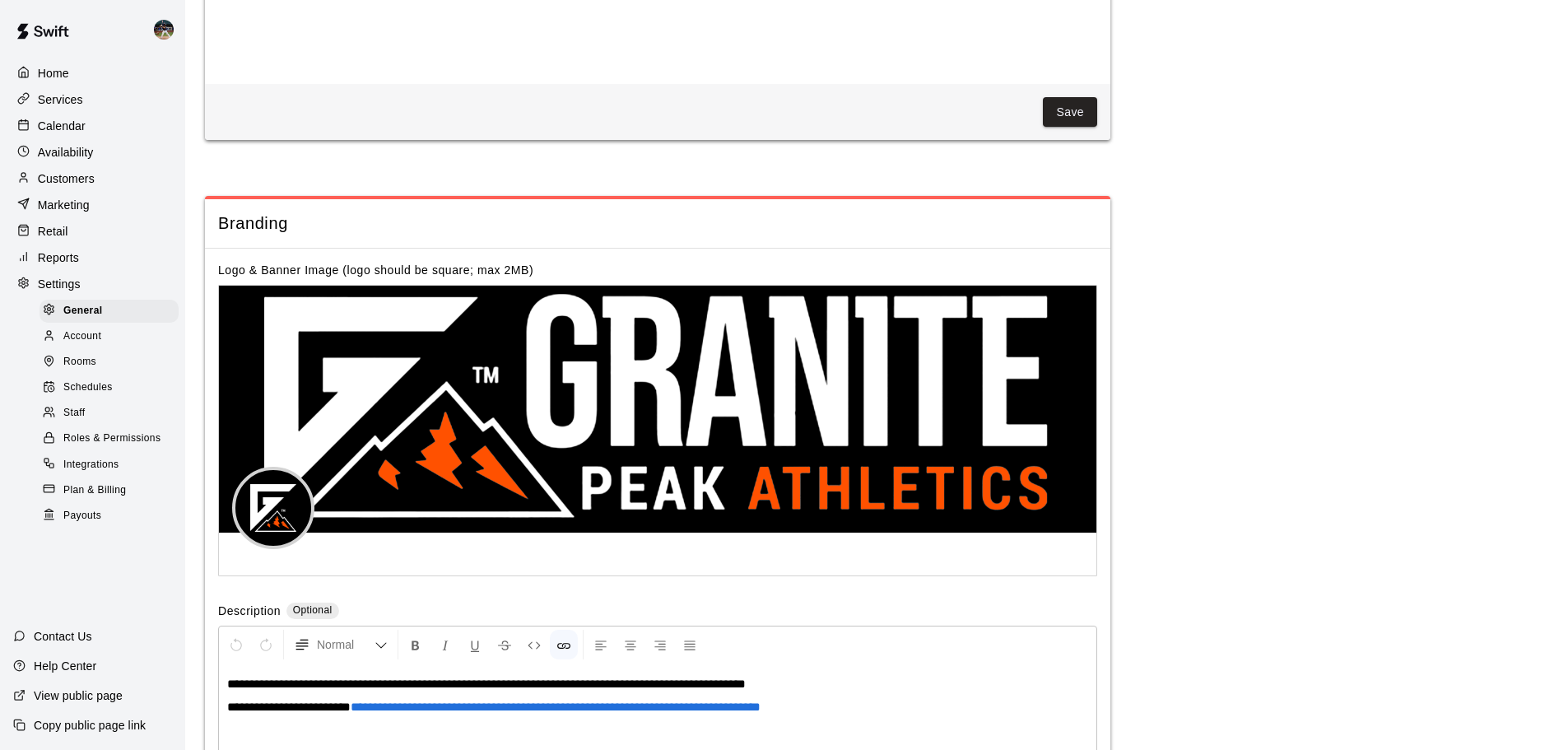
click at [94, 361] on div "Rooms" at bounding box center [108, 362] width 139 height 23
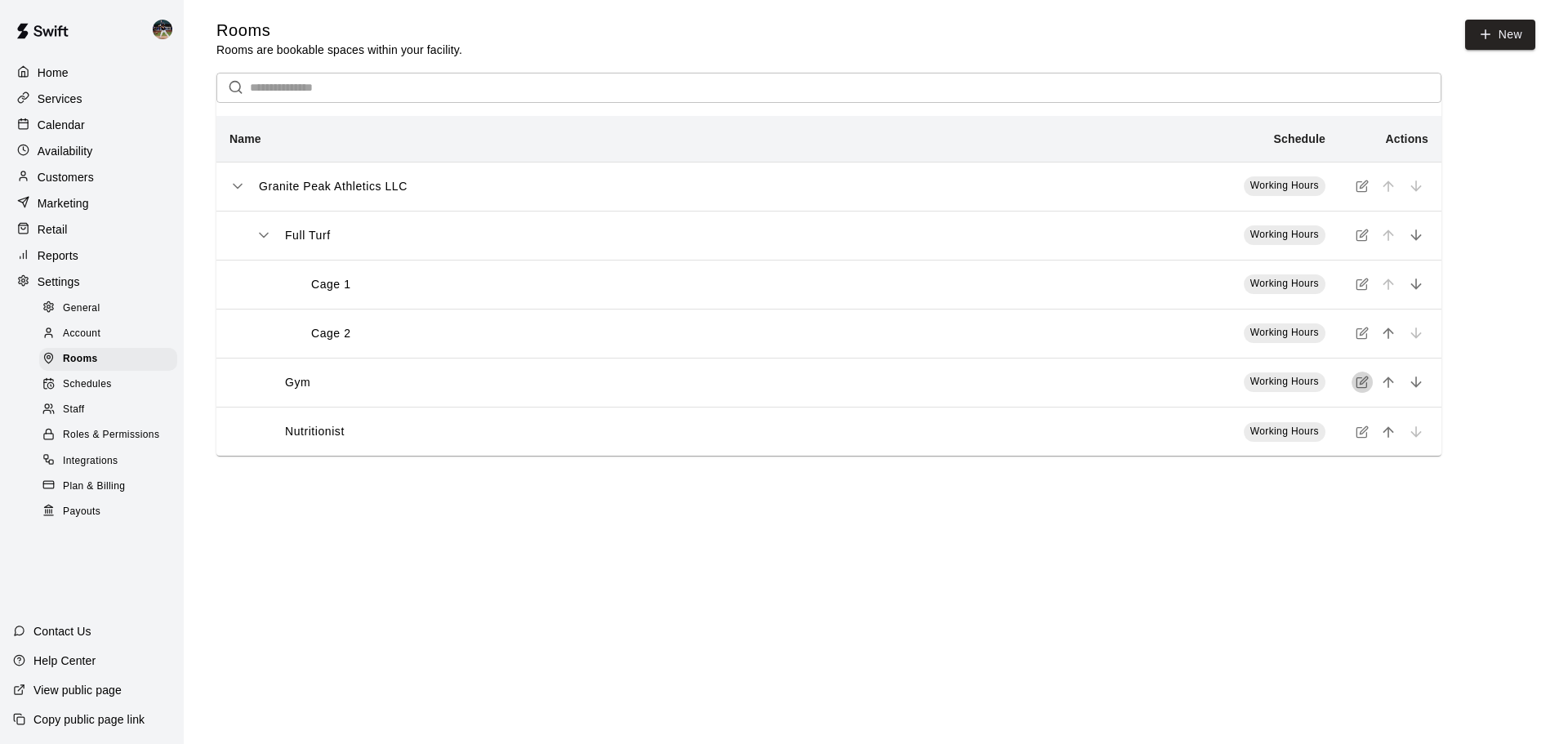
click at [1363, 384] on icon "simple table" at bounding box center [1362, 382] width 13 height 13
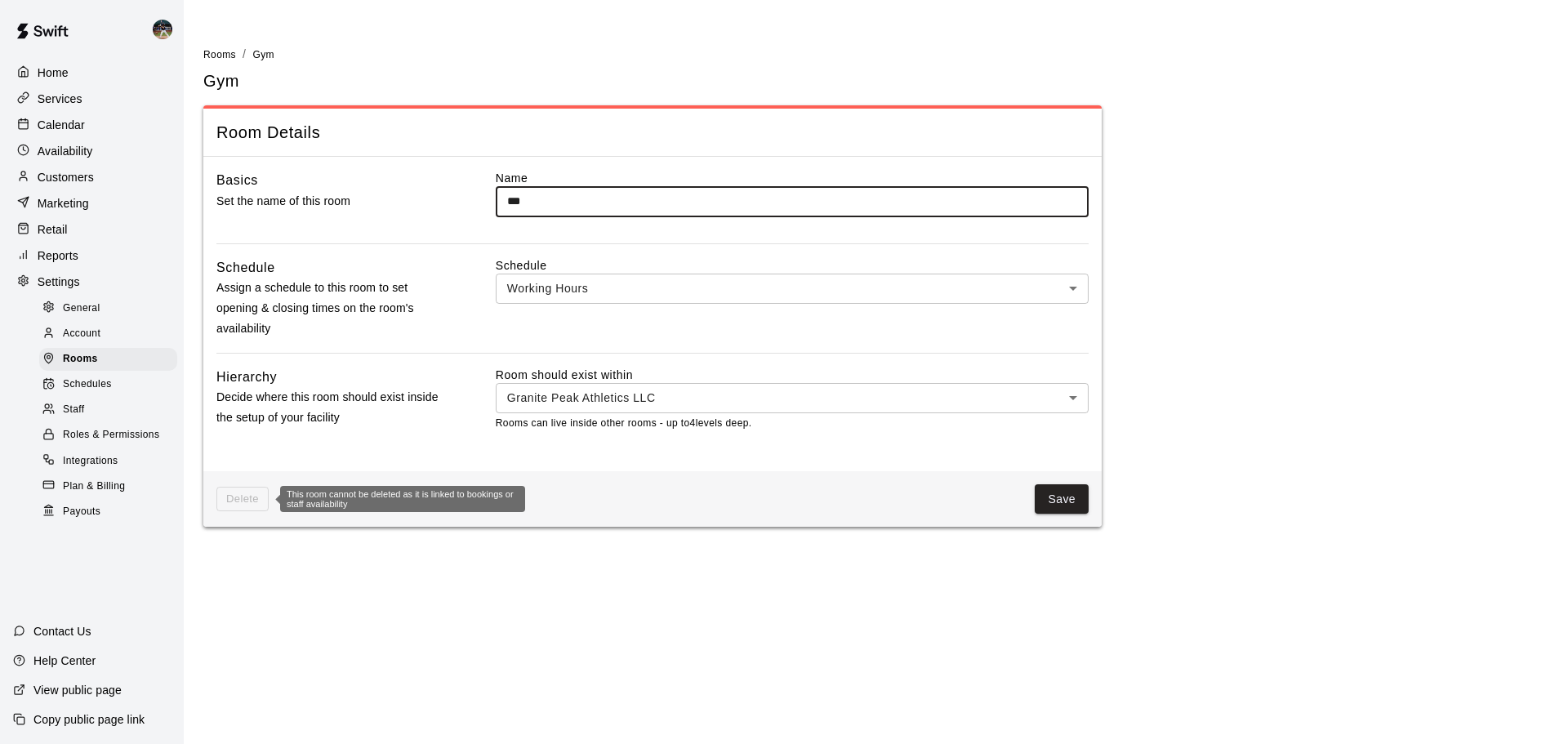
click at [253, 495] on span "Delete" at bounding box center [243, 500] width 52 height 25
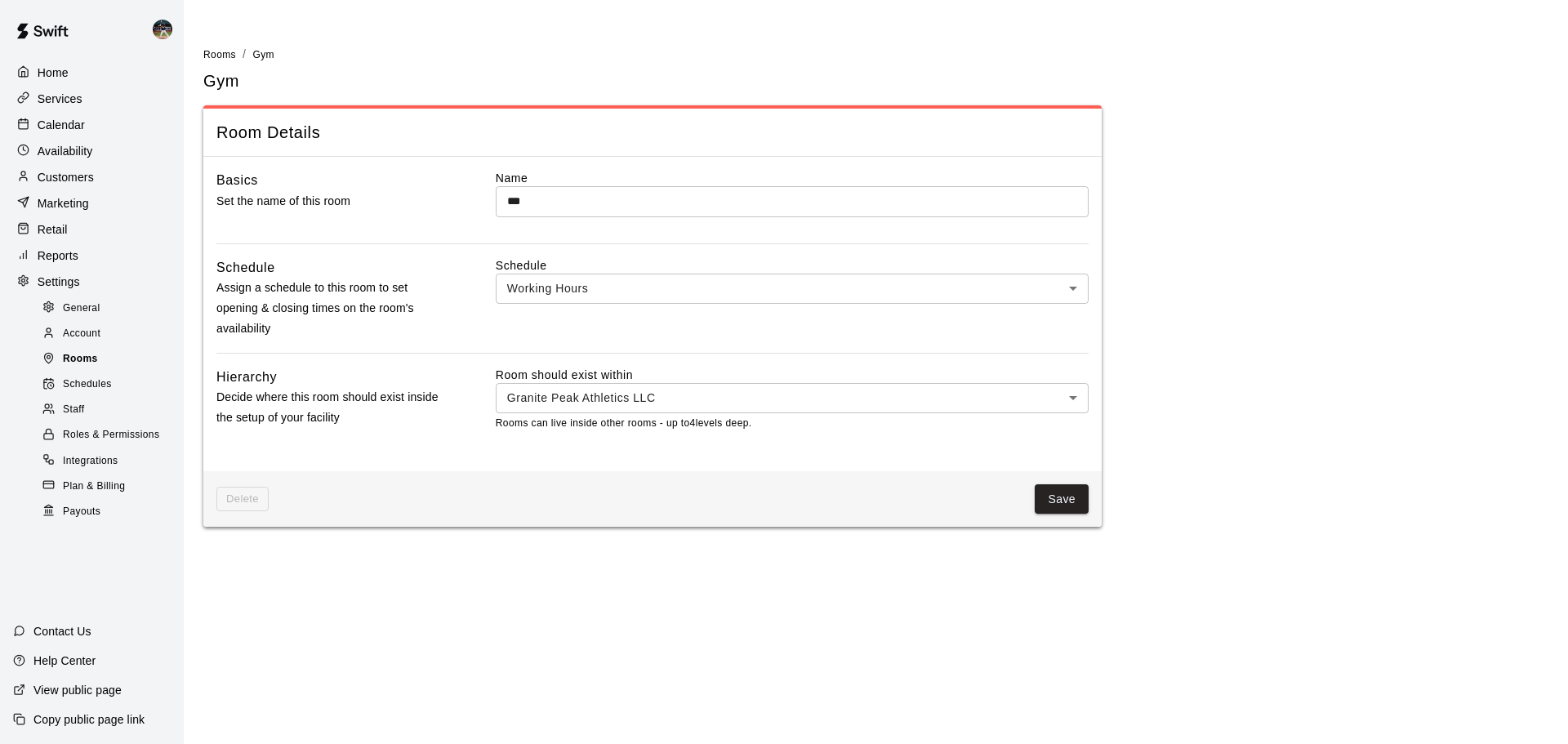
click at [114, 371] on div "Rooms" at bounding box center [107, 359] width 138 height 23
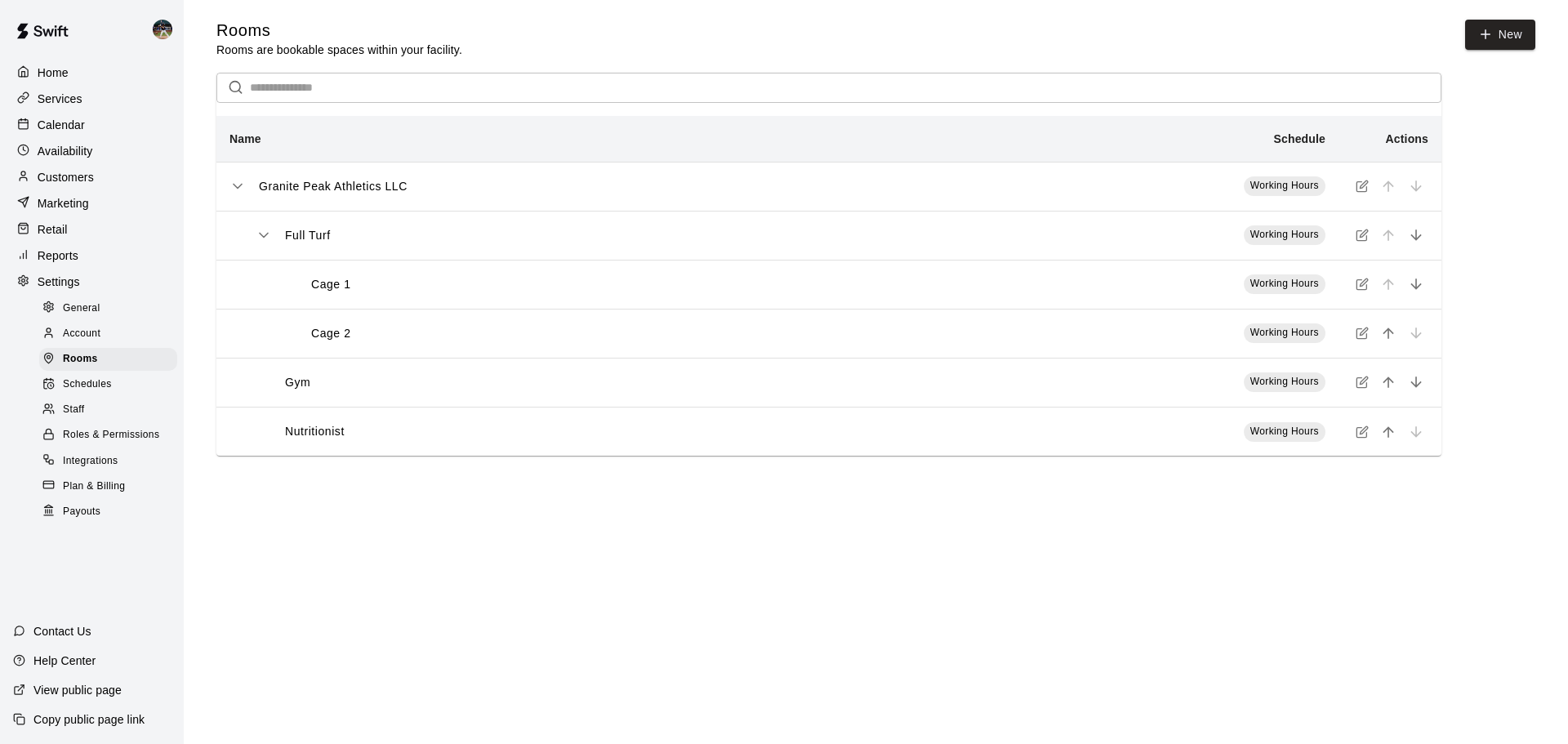
click at [352, 433] on div "Nutritionist" at bounding box center [596, 432] width 681 height 17
click at [1364, 437] on icon "simple table" at bounding box center [1362, 431] width 13 height 13
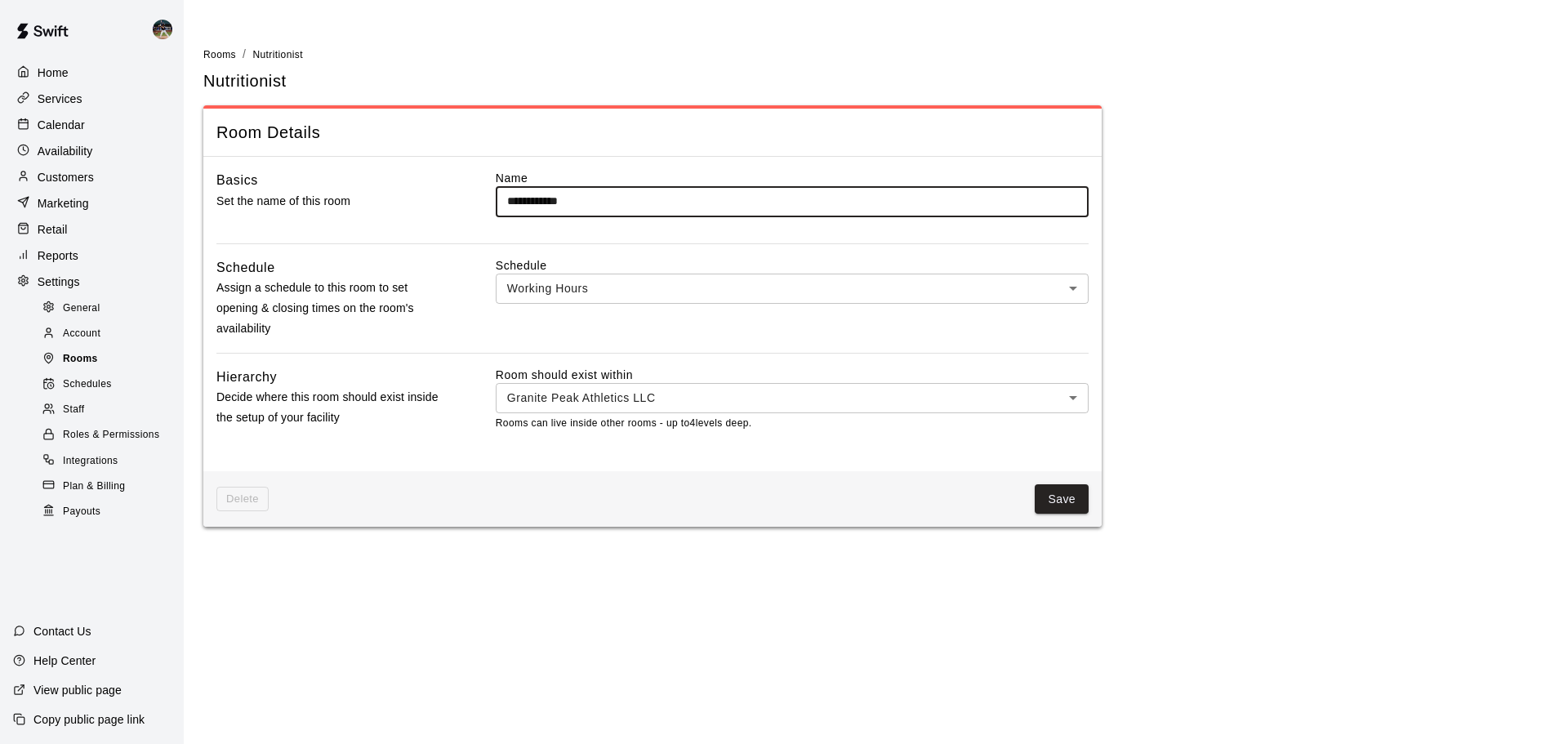
click at [110, 371] on div "Rooms" at bounding box center [107, 359] width 138 height 23
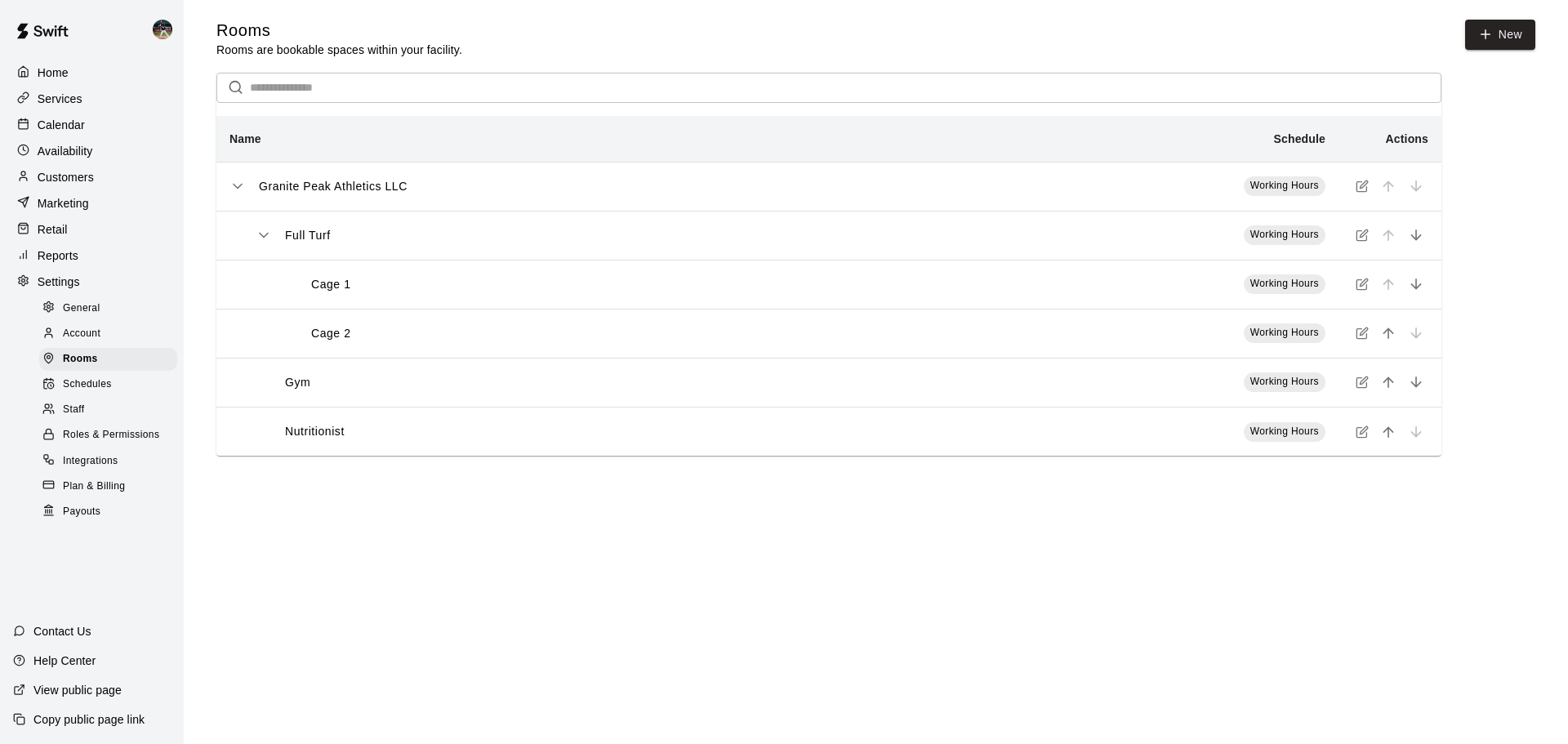
click at [114, 133] on div "Calendar" at bounding box center [91, 124] width 158 height 25
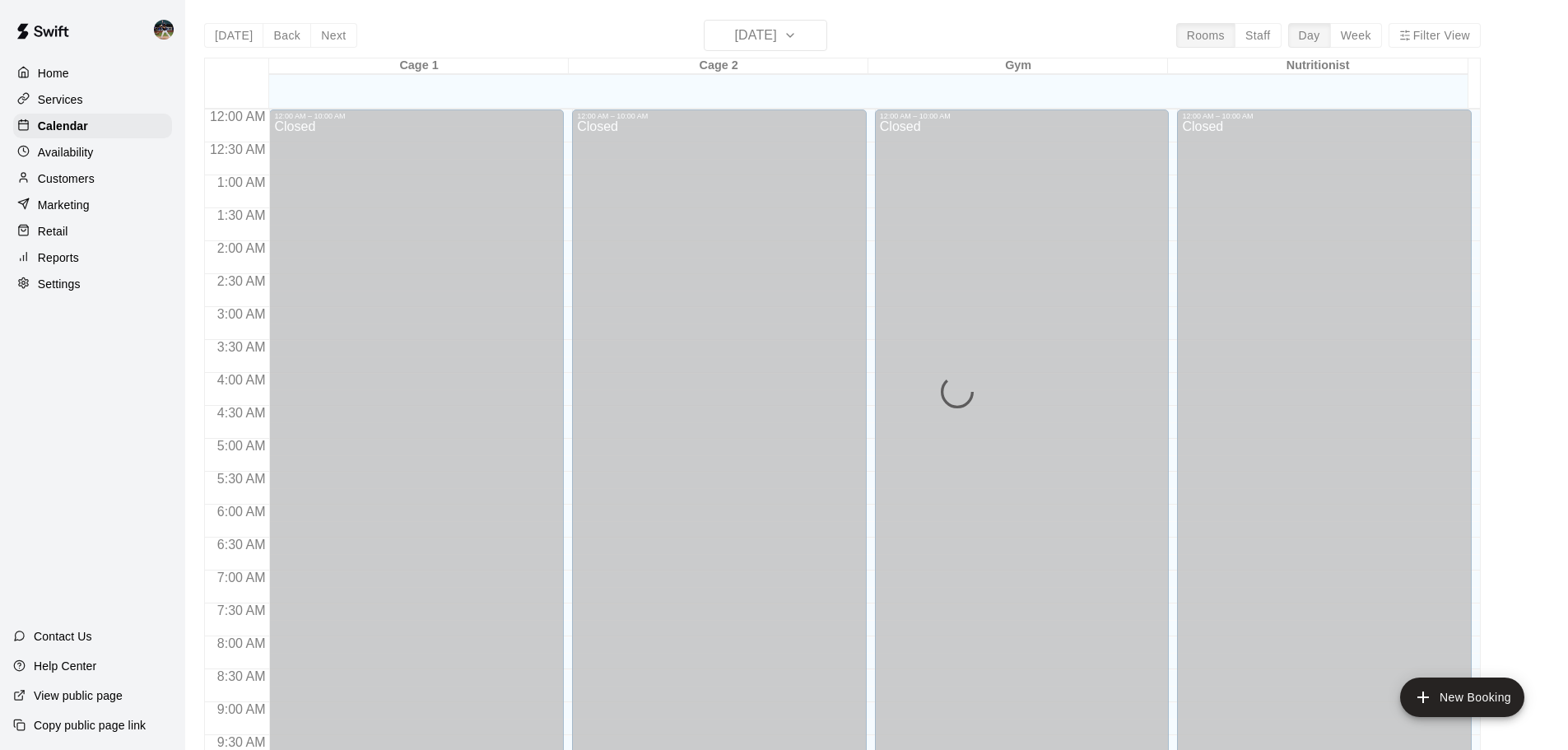
scroll to position [872, 0]
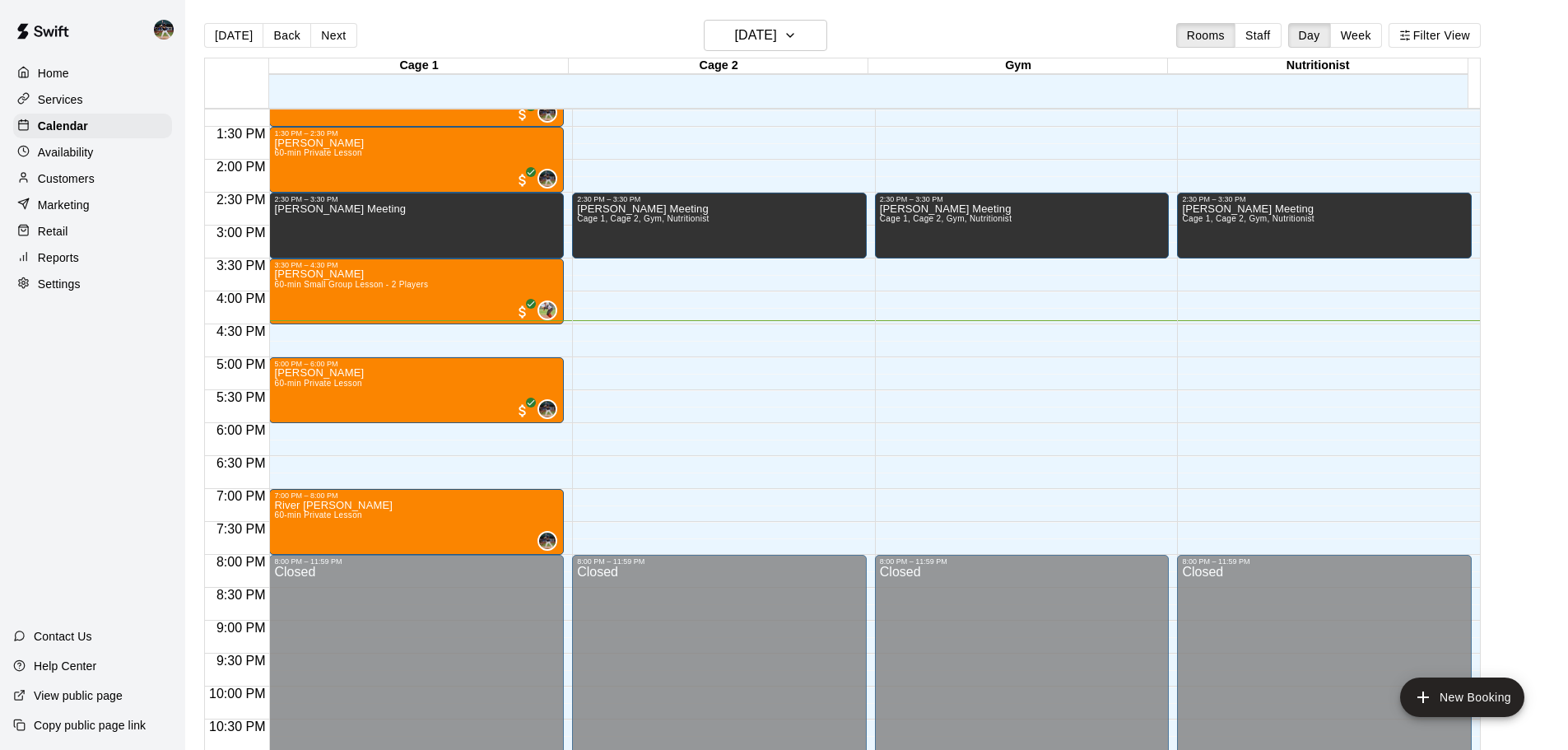
click at [86, 259] on div "Reports" at bounding box center [92, 257] width 159 height 25
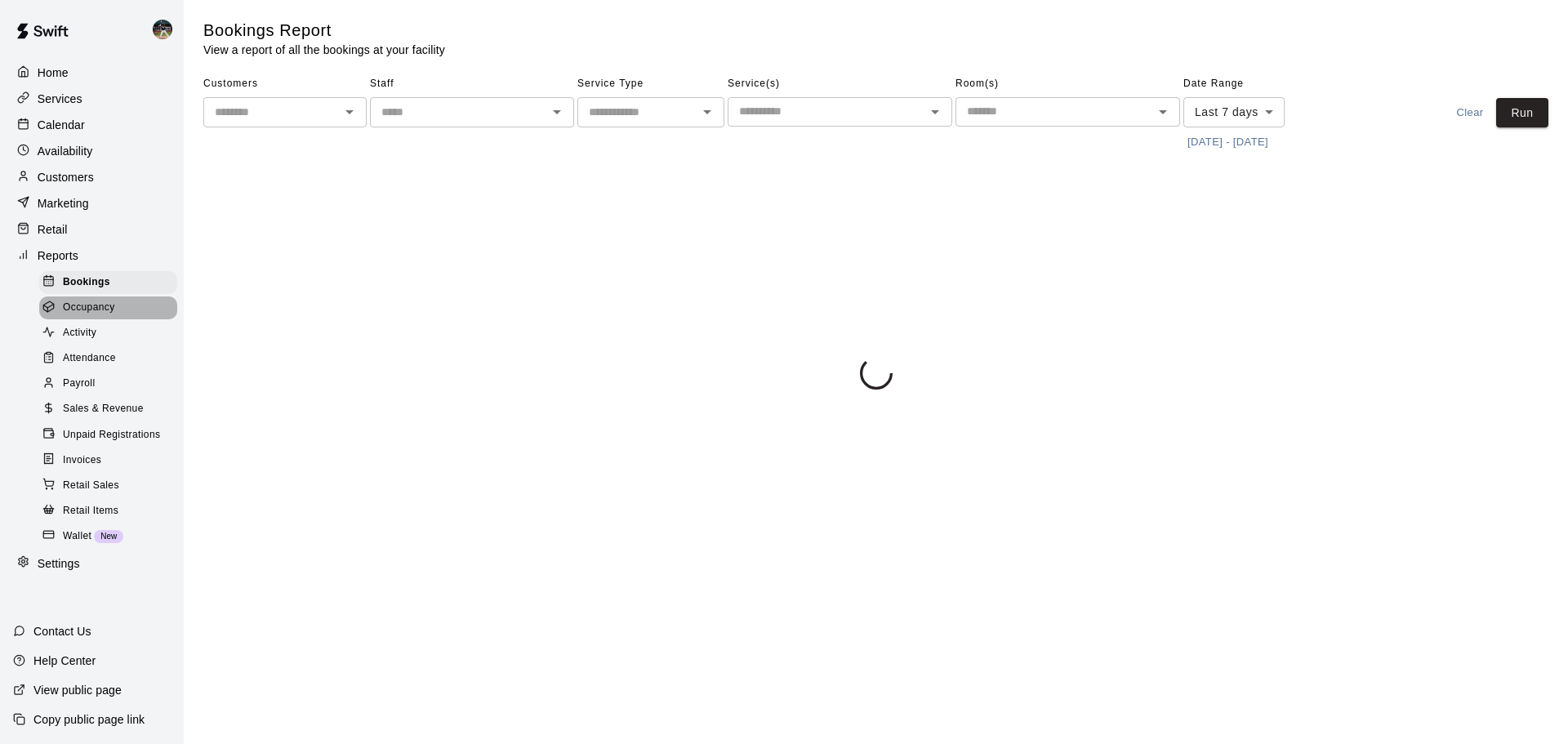
click at [144, 309] on div "Occupancy" at bounding box center [107, 308] width 138 height 23
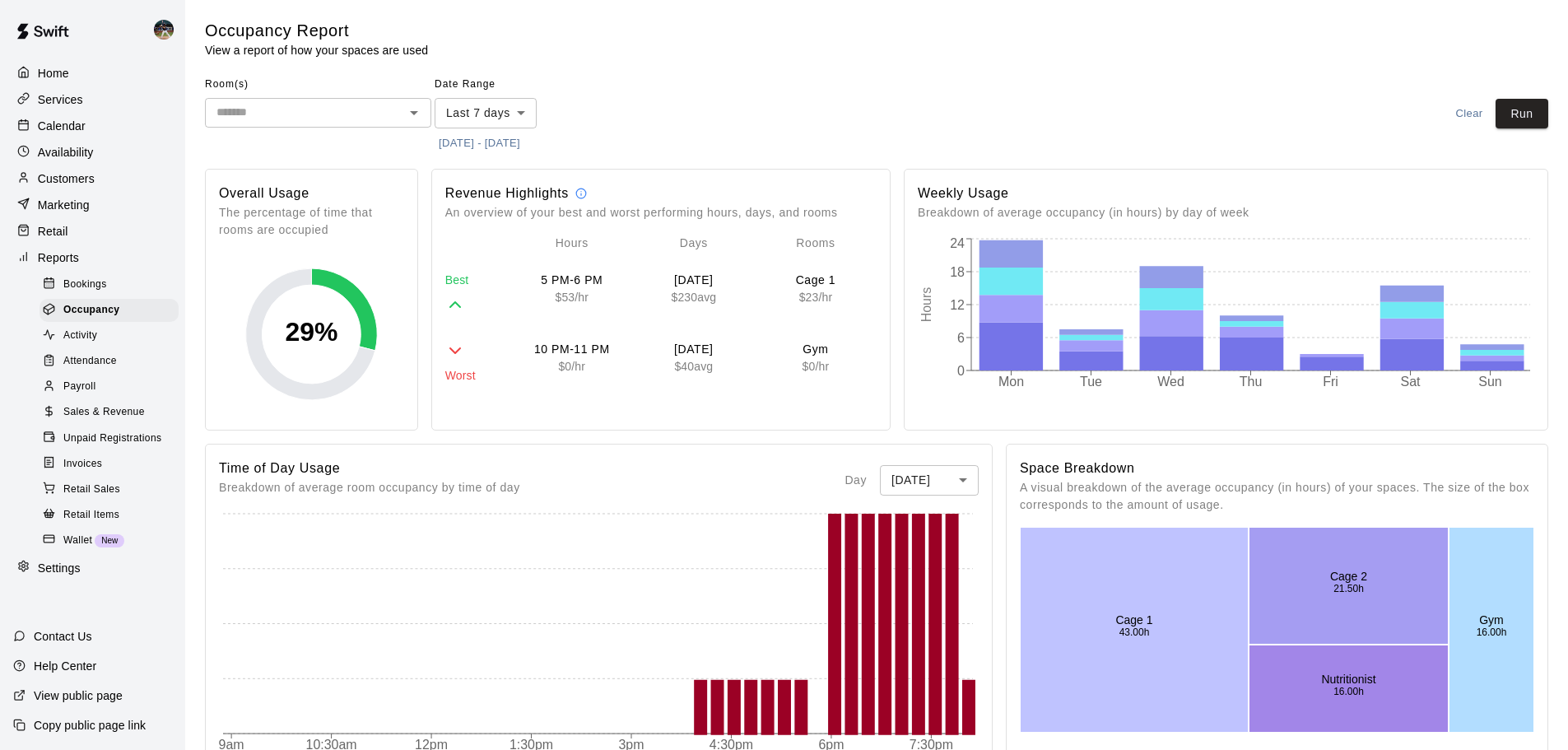
click at [328, 108] on input "text" at bounding box center [304, 112] width 189 height 20
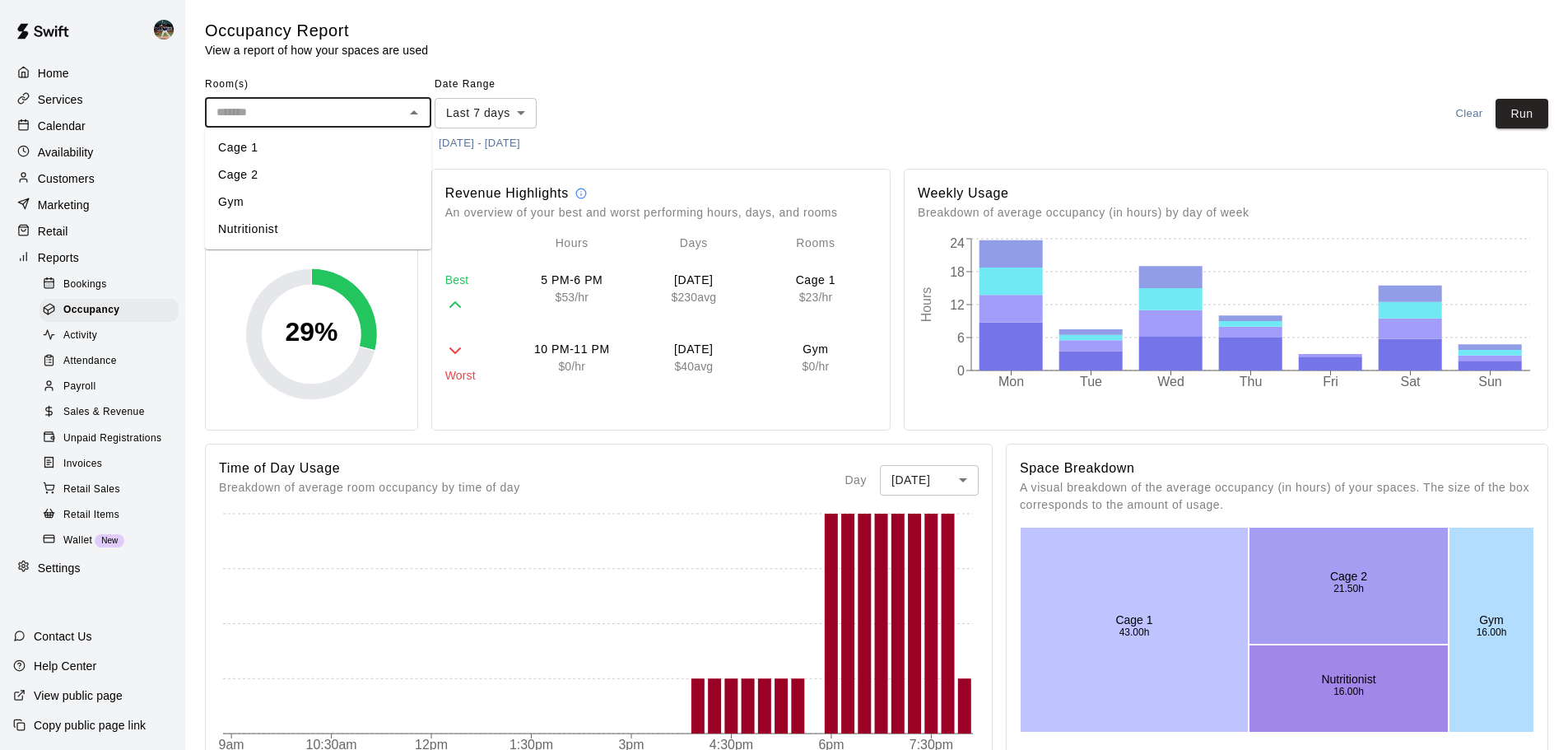
click at [295, 141] on li "Cage 1" at bounding box center [319, 148] width 227 height 27
click at [320, 110] on input "text" at bounding box center [327, 115] width 101 height 20
click at [307, 166] on li "Cage 2" at bounding box center [319, 176] width 227 height 27
click at [525, 137] on button "[DATE] - [DATE]" at bounding box center [479, 144] width 89 height 26
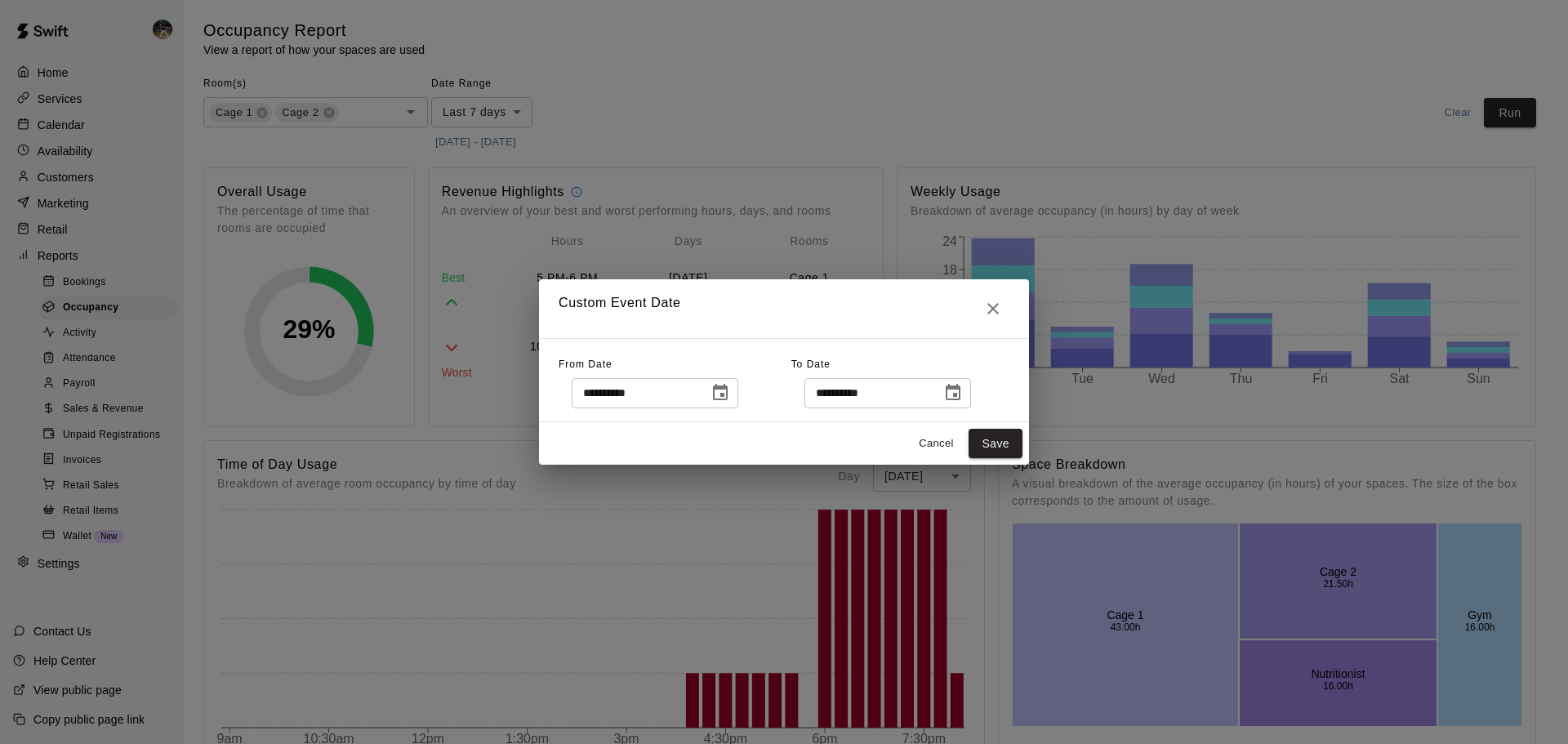
click at [730, 396] on icon "Choose date, selected date is Aug 7, 2025" at bounding box center [720, 392] width 19 height 19
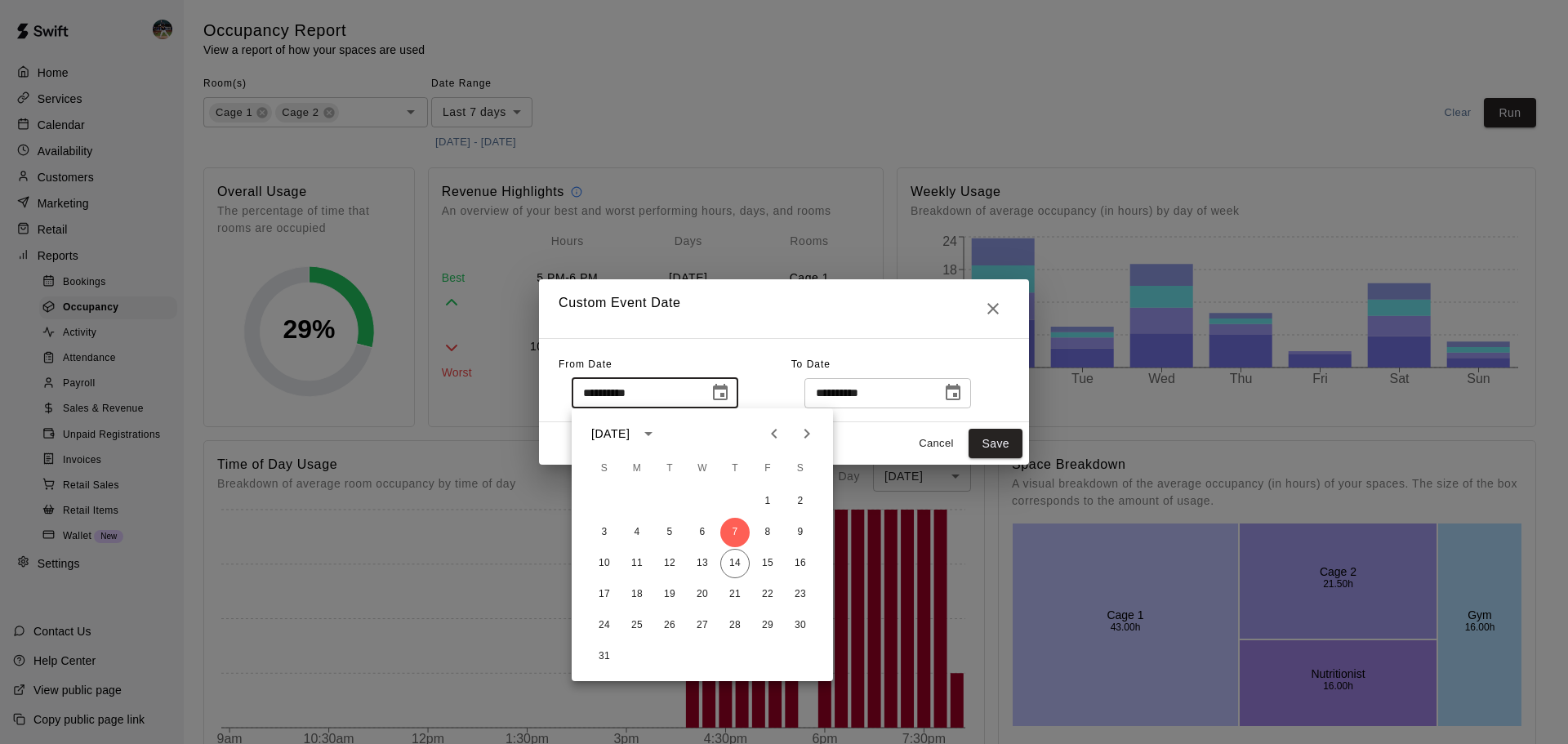
click at [778, 441] on icon "Previous month" at bounding box center [774, 434] width 19 height 19
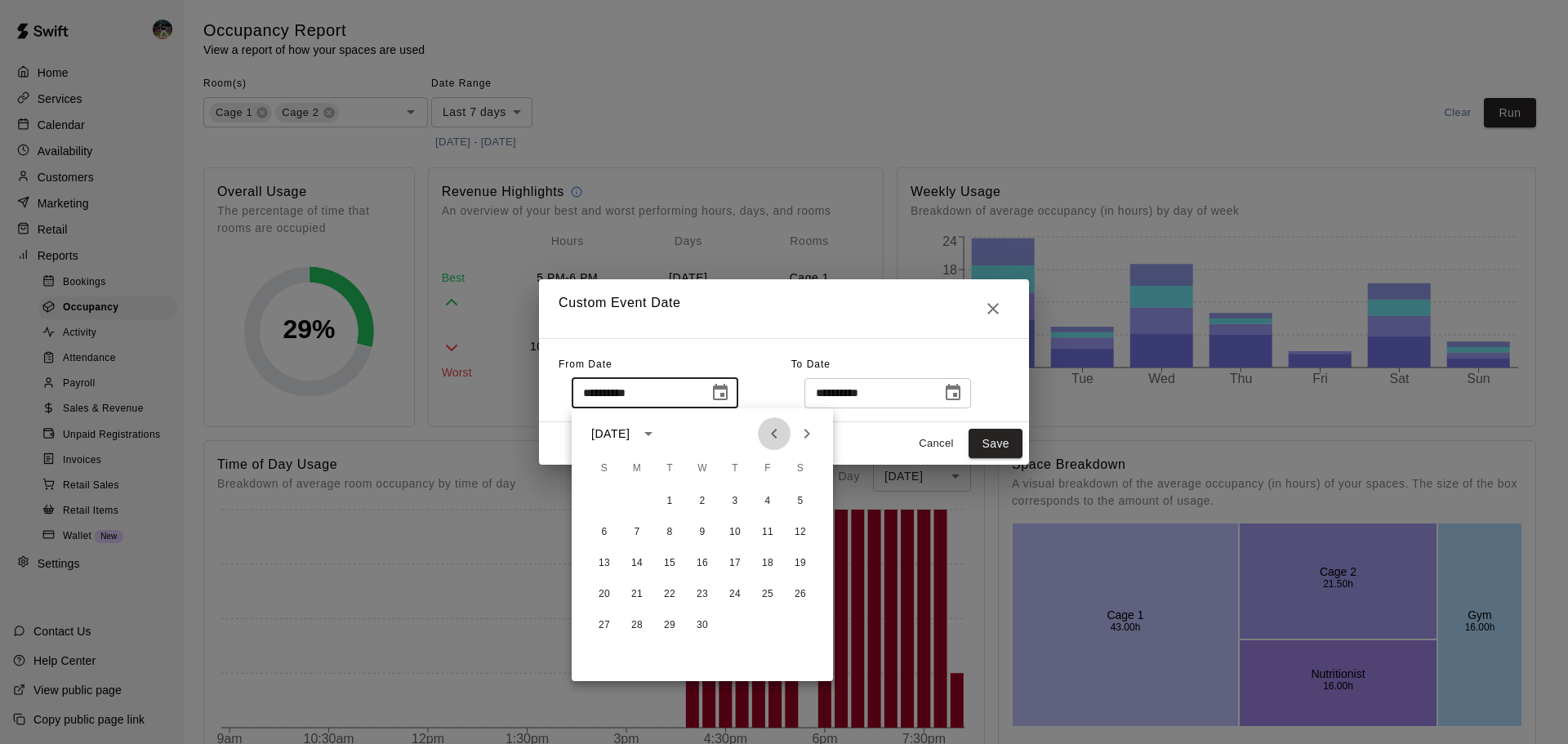
click at [778, 441] on icon "Previous month" at bounding box center [774, 434] width 19 height 19
click at [776, 443] on icon "Previous month" at bounding box center [774, 434] width 19 height 19
click at [773, 491] on button "1" at bounding box center [768, 501] width 30 height 30
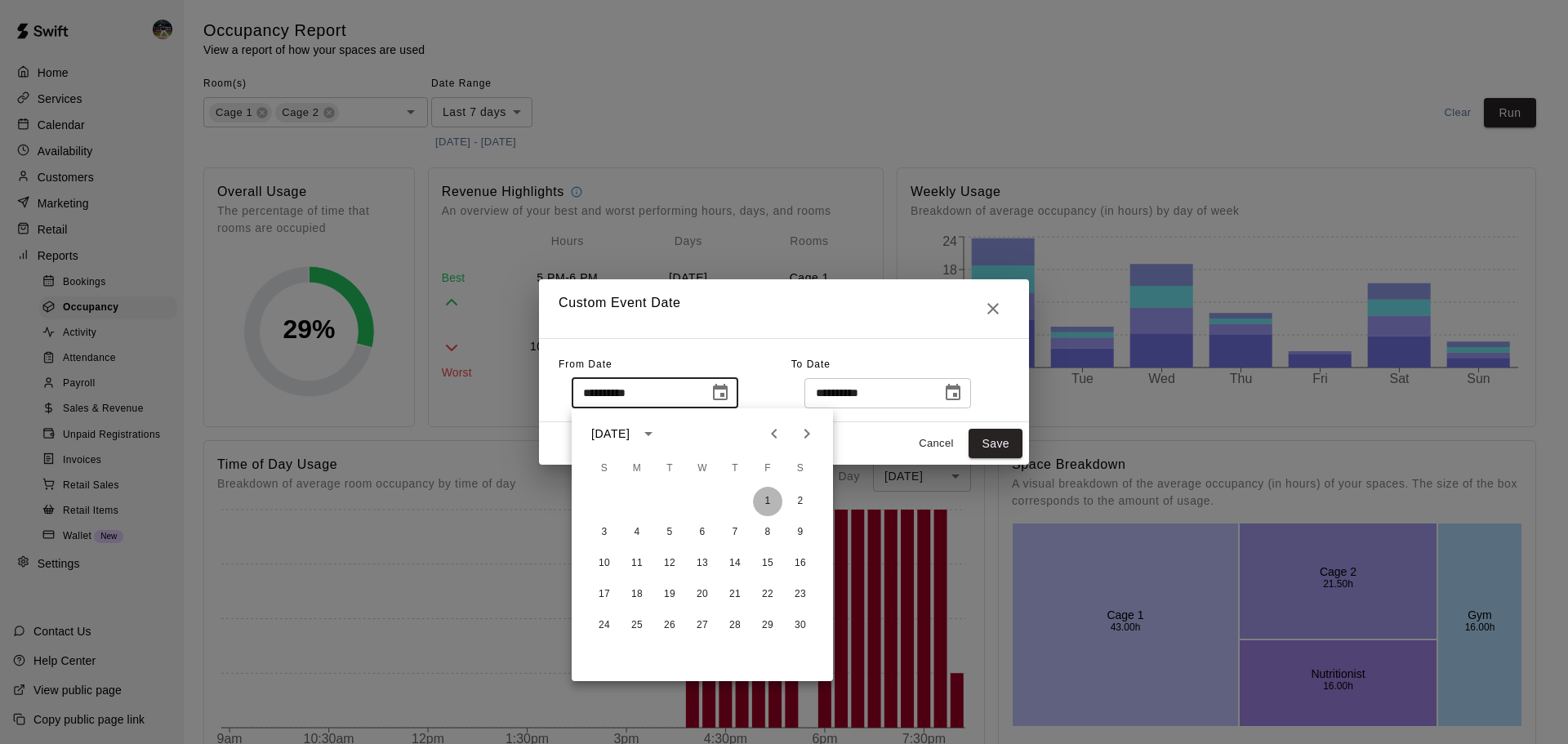
type input "**********"
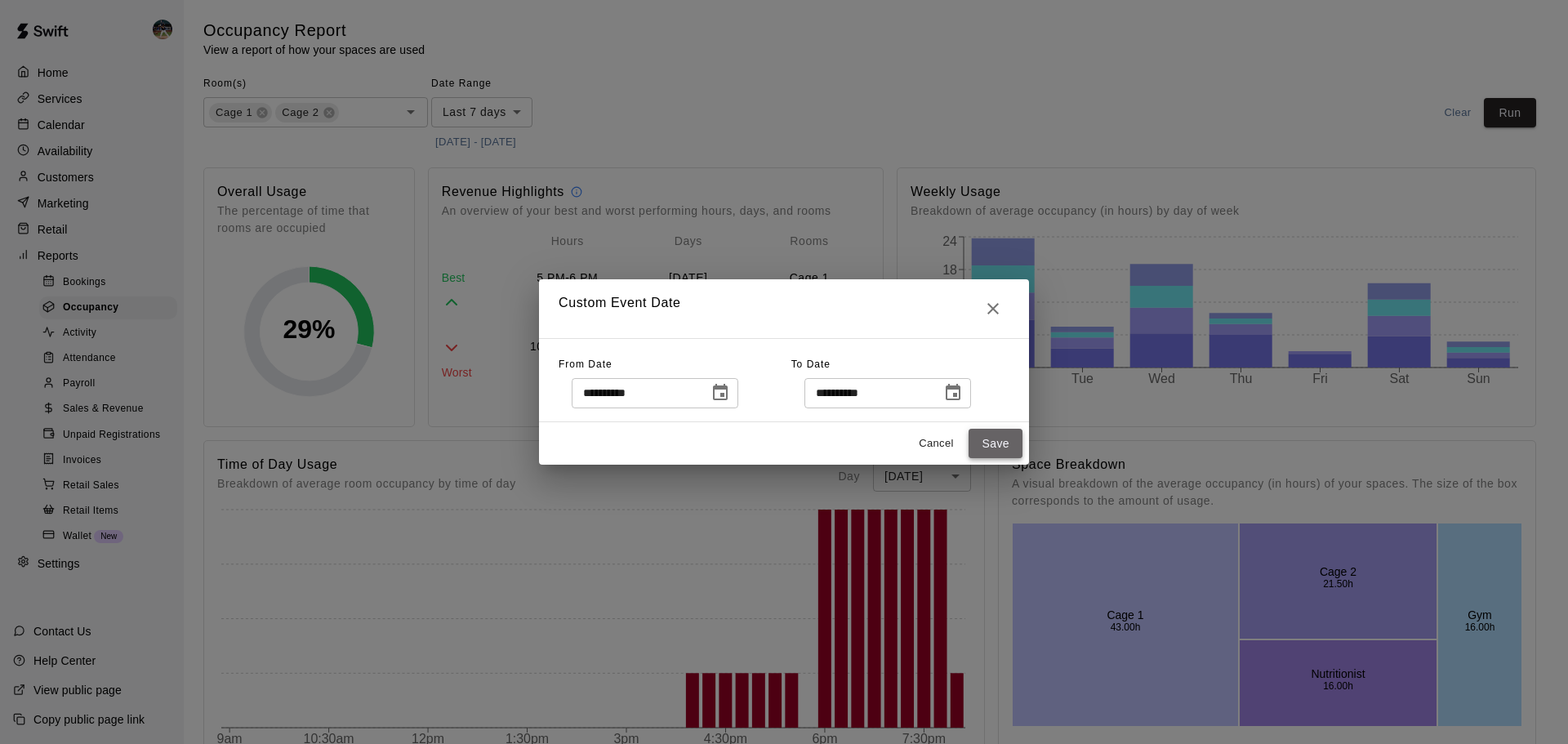
click at [1009, 450] on button "Save" at bounding box center [996, 444] width 54 height 30
type input "******"
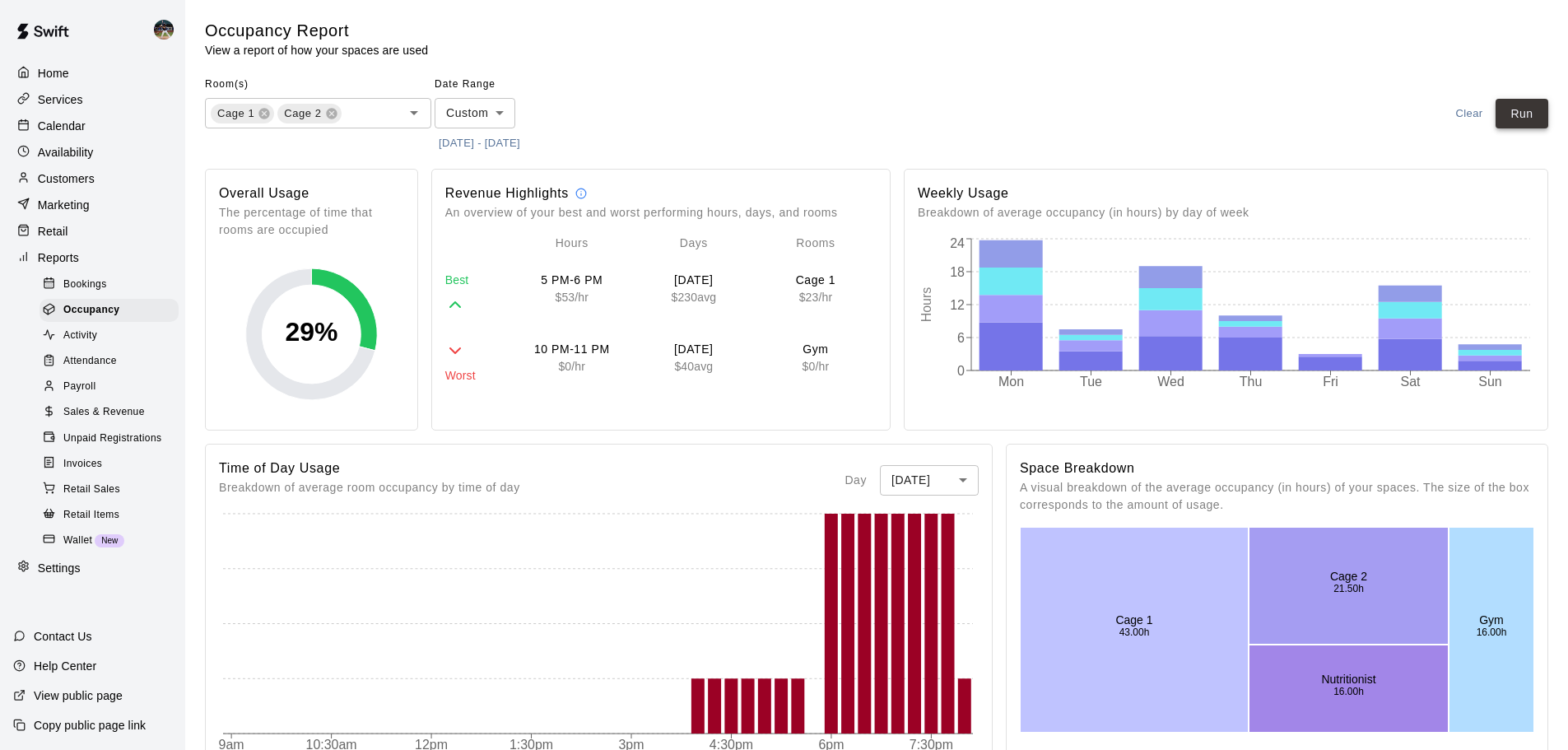
click at [1536, 110] on button "Run" at bounding box center [1522, 114] width 53 height 31
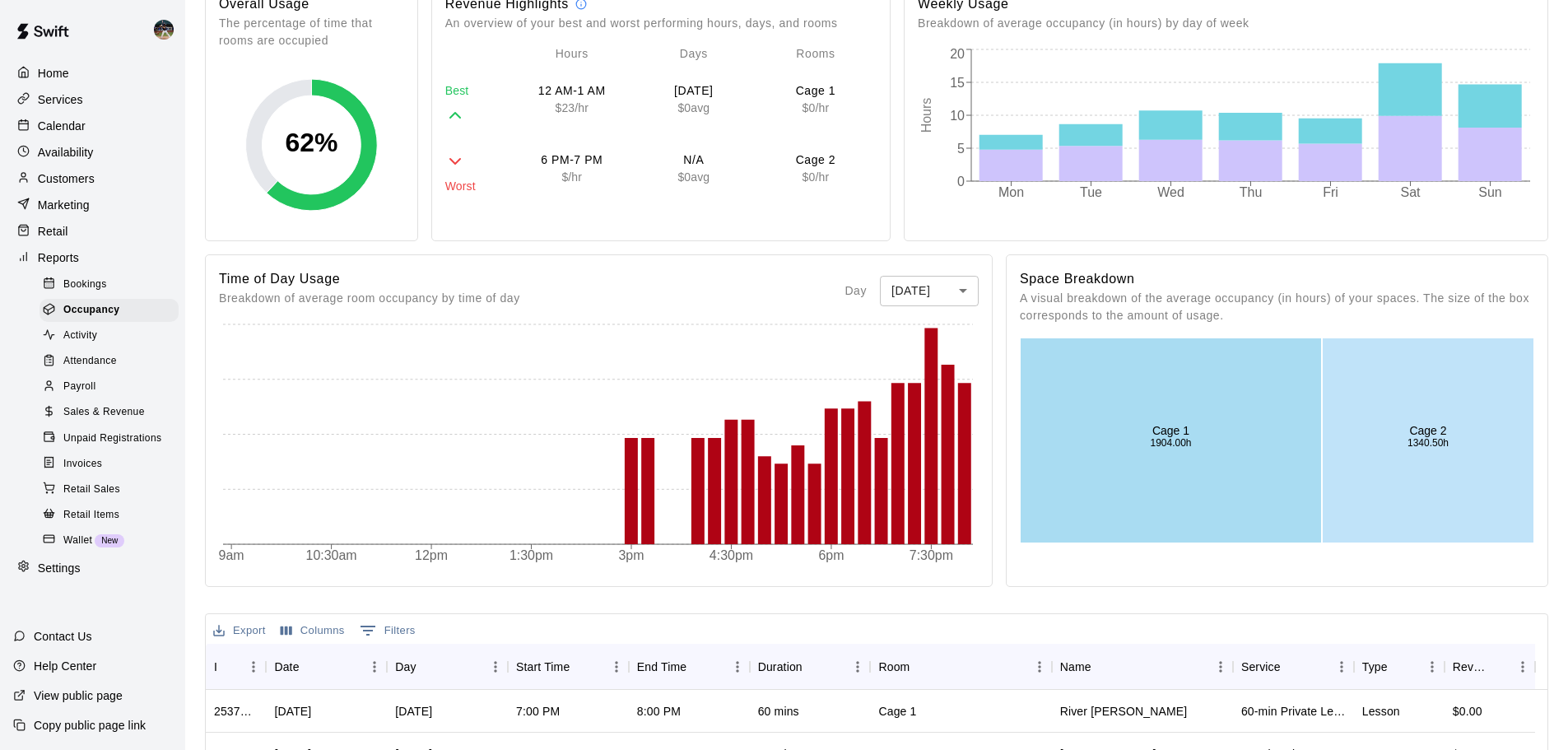
scroll to position [247, 0]
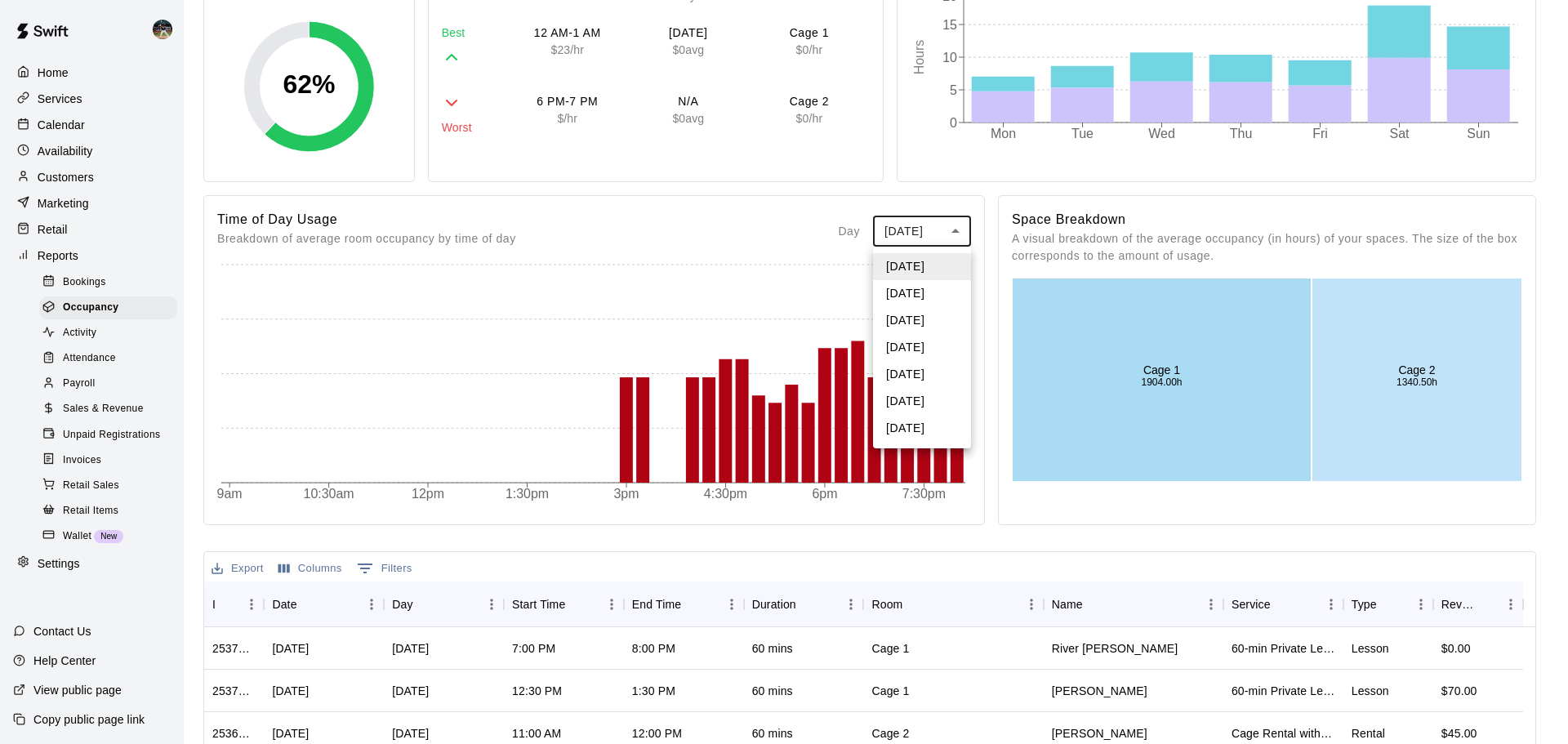
click at [942, 229] on body "Home Services Calendar Availability Customers Marketing Retail Reports Bookings…" at bounding box center [784, 442] width 1568 height 1375
click at [993, 272] on div at bounding box center [784, 372] width 1568 height 744
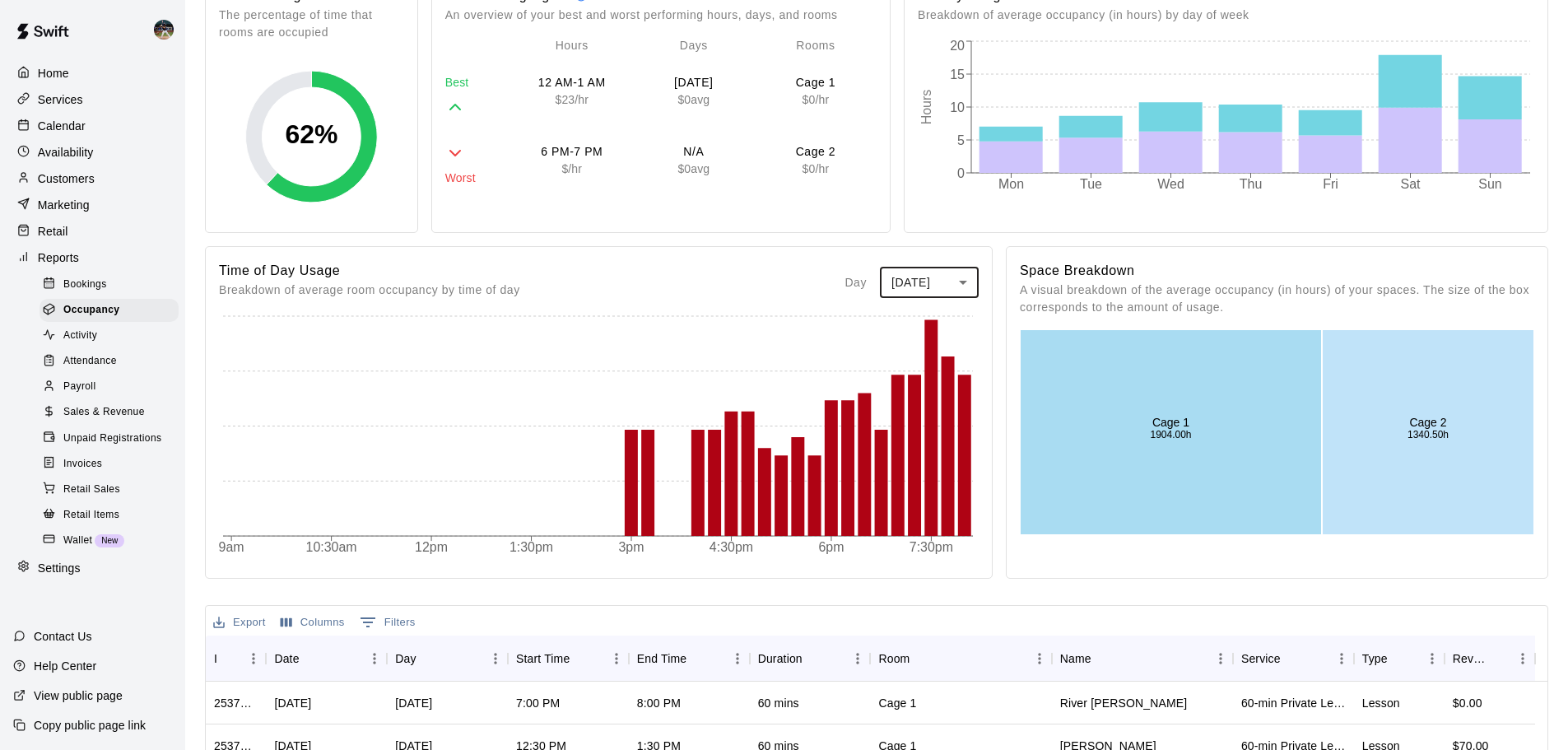
scroll to position [0, 0]
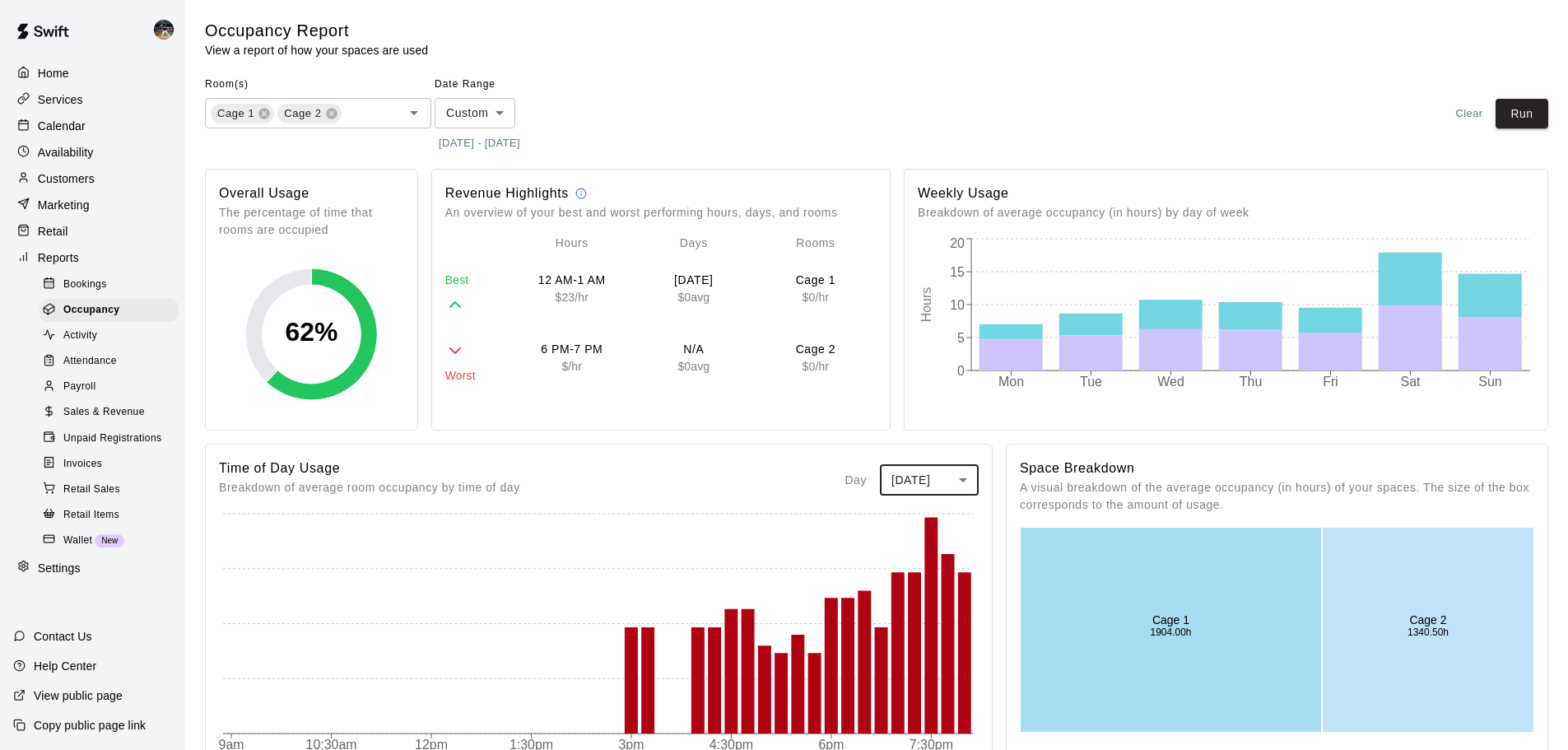
click at [516, 144] on button "11/1/2024 - 8/14/2025" at bounding box center [479, 144] width 89 height 26
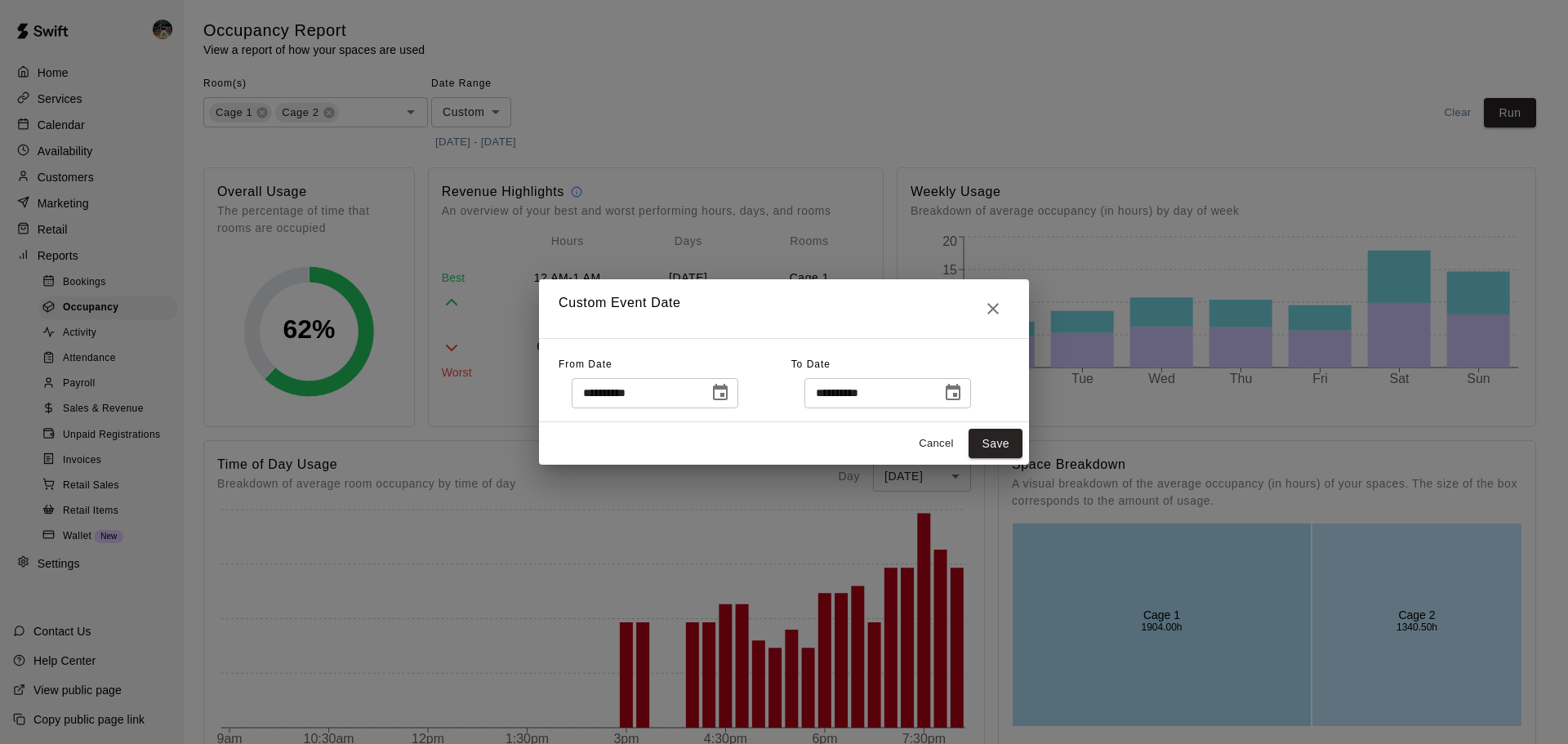
click at [730, 391] on icon "Choose date, selected date is Nov 1, 2024" at bounding box center [720, 392] width 19 height 19
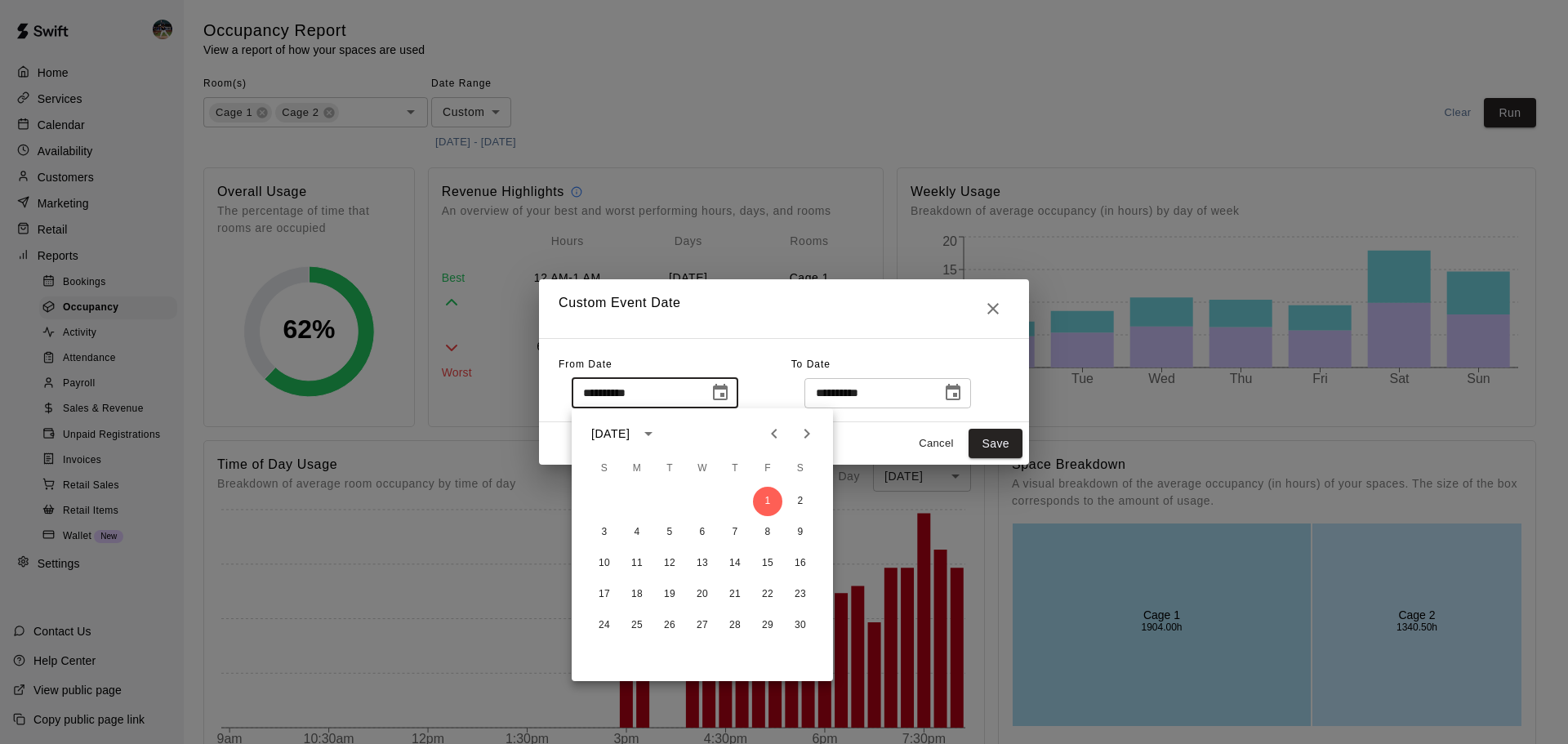
click at [811, 439] on icon "Next month" at bounding box center [806, 434] width 19 height 19
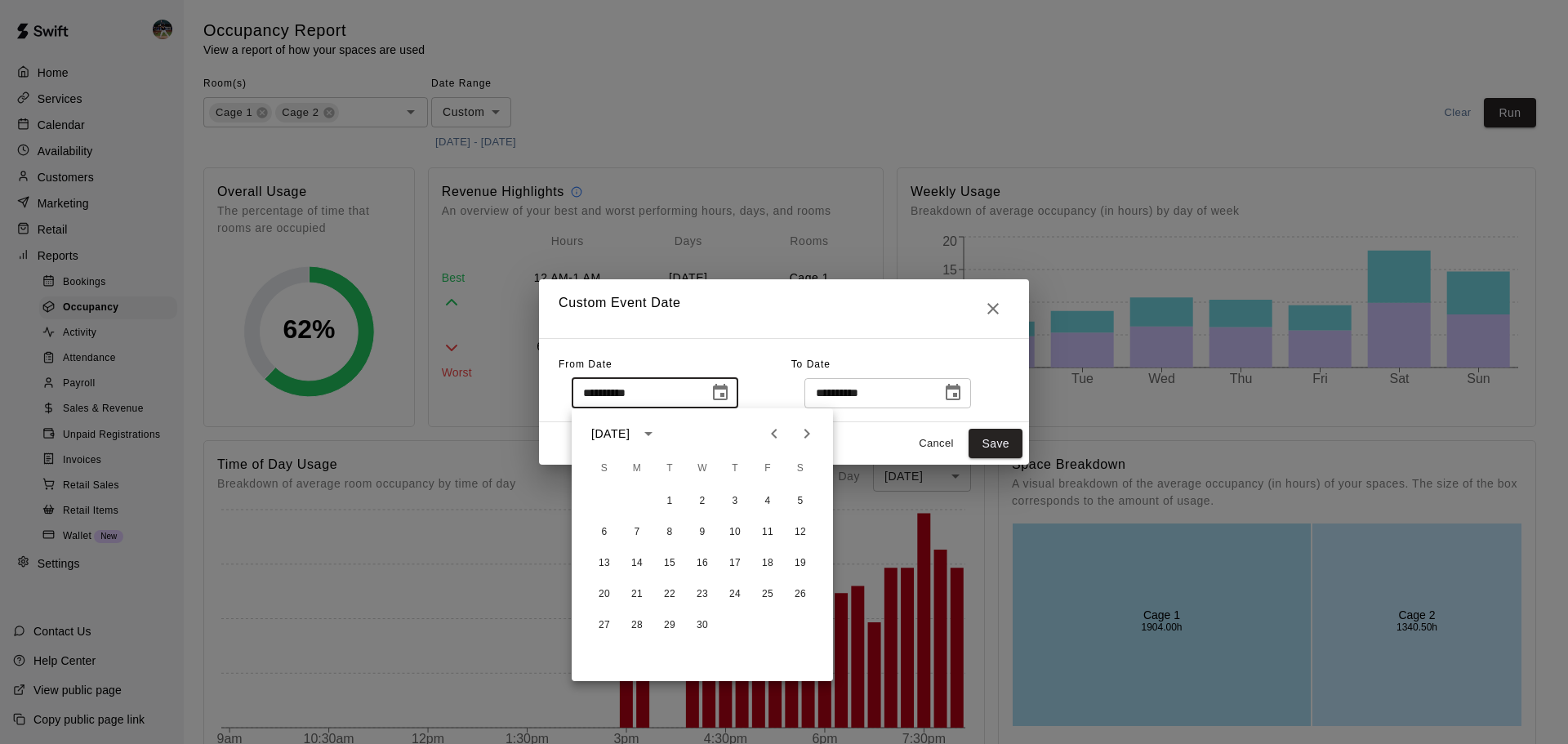
click at [772, 438] on icon "Previous month" at bounding box center [774, 434] width 19 height 19
click at [801, 499] on button "1" at bounding box center [800, 501] width 30 height 30
type input "**********"
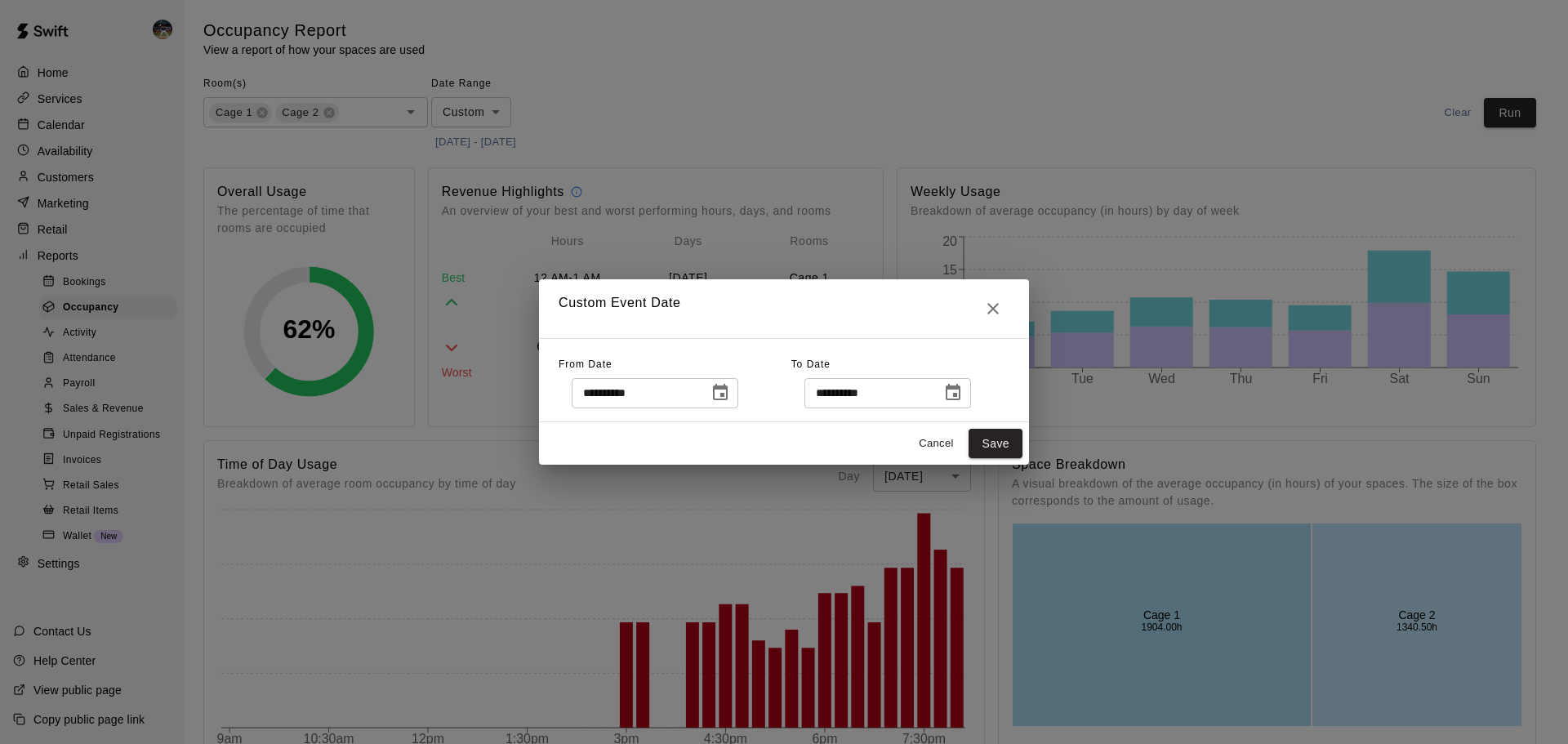
click at [963, 391] on icon "Choose date, selected date is Aug 14, 2025" at bounding box center [953, 392] width 19 height 19
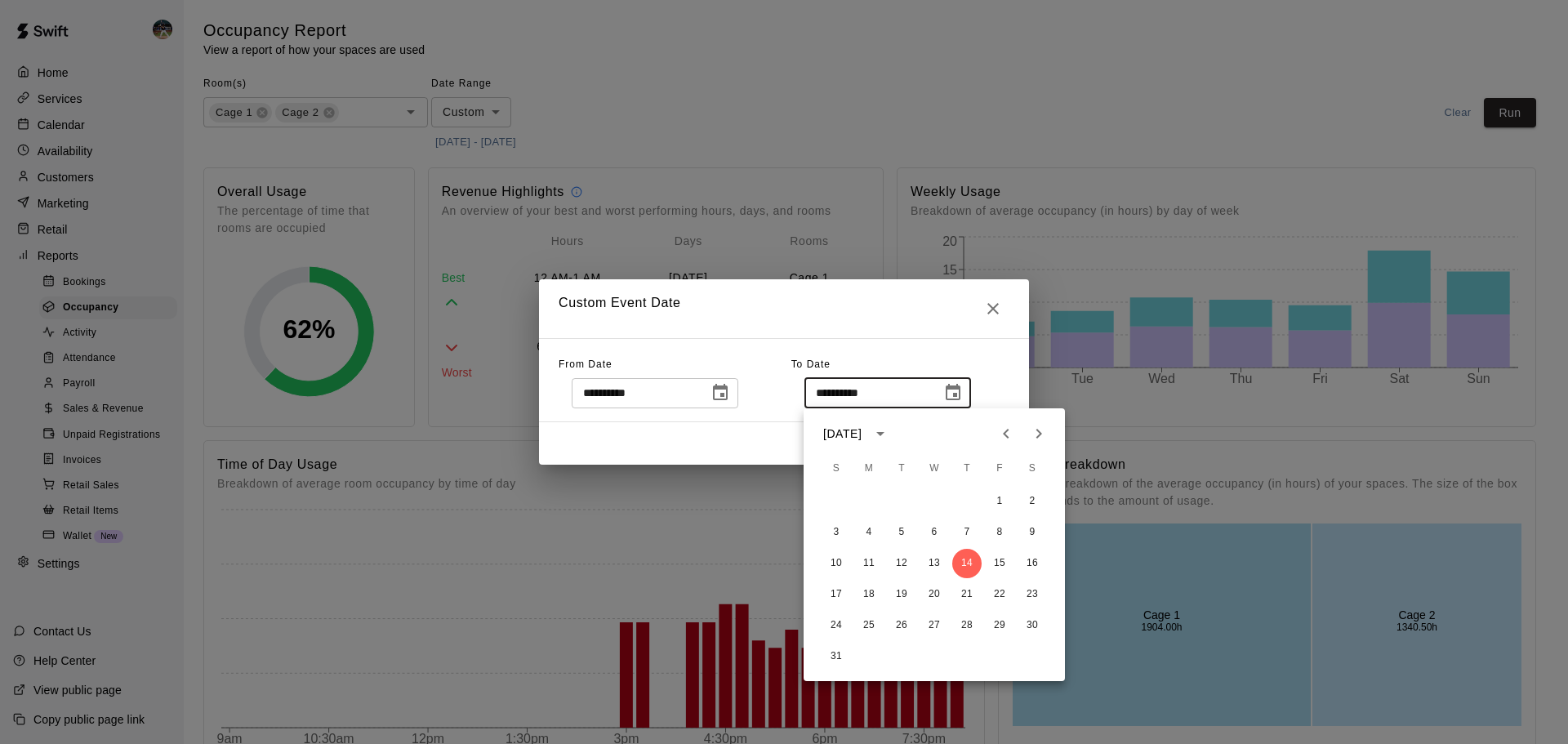
click at [1012, 435] on icon "Previous month" at bounding box center [1006, 434] width 19 height 19
click at [937, 628] on button "30" at bounding box center [934, 626] width 30 height 30
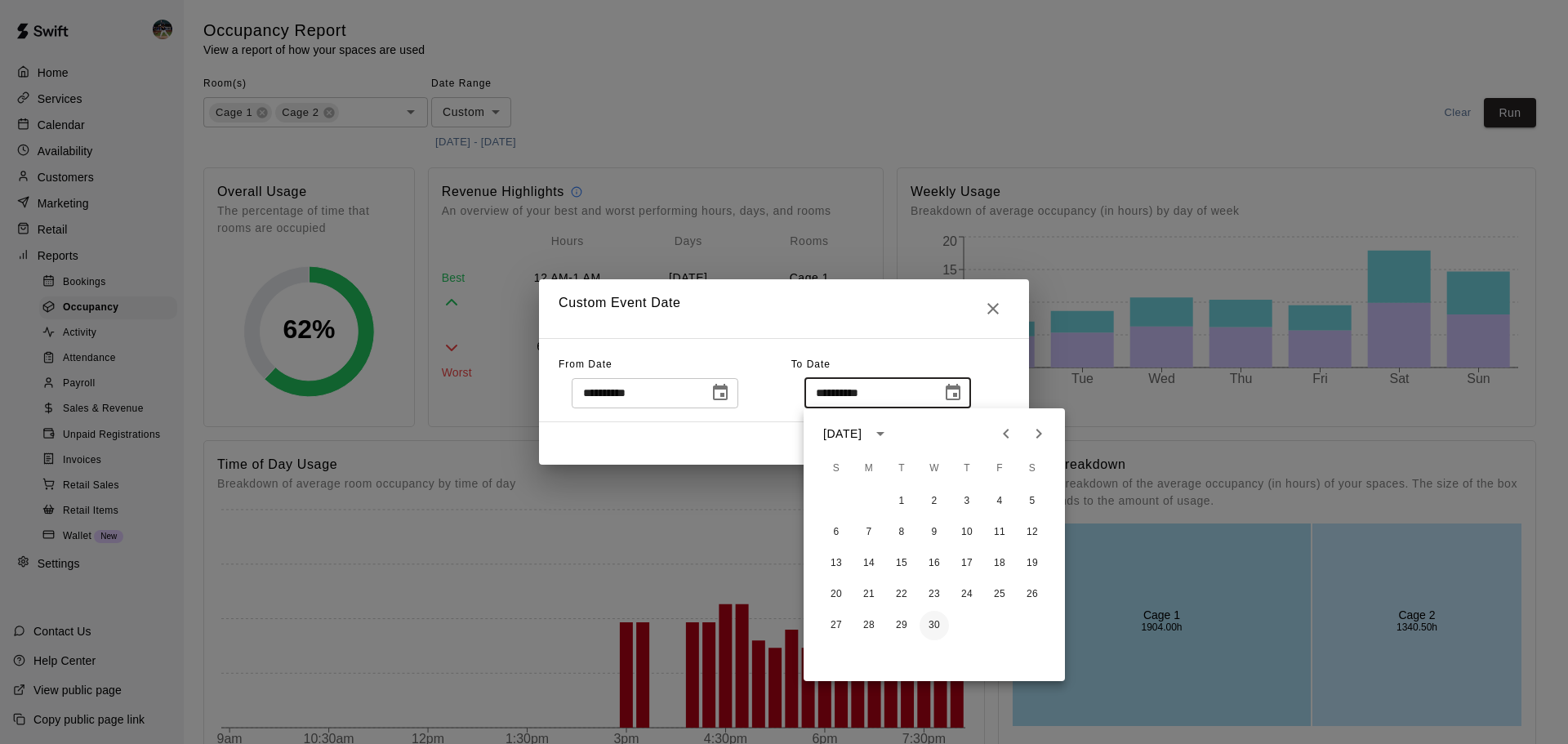
type input "**********"
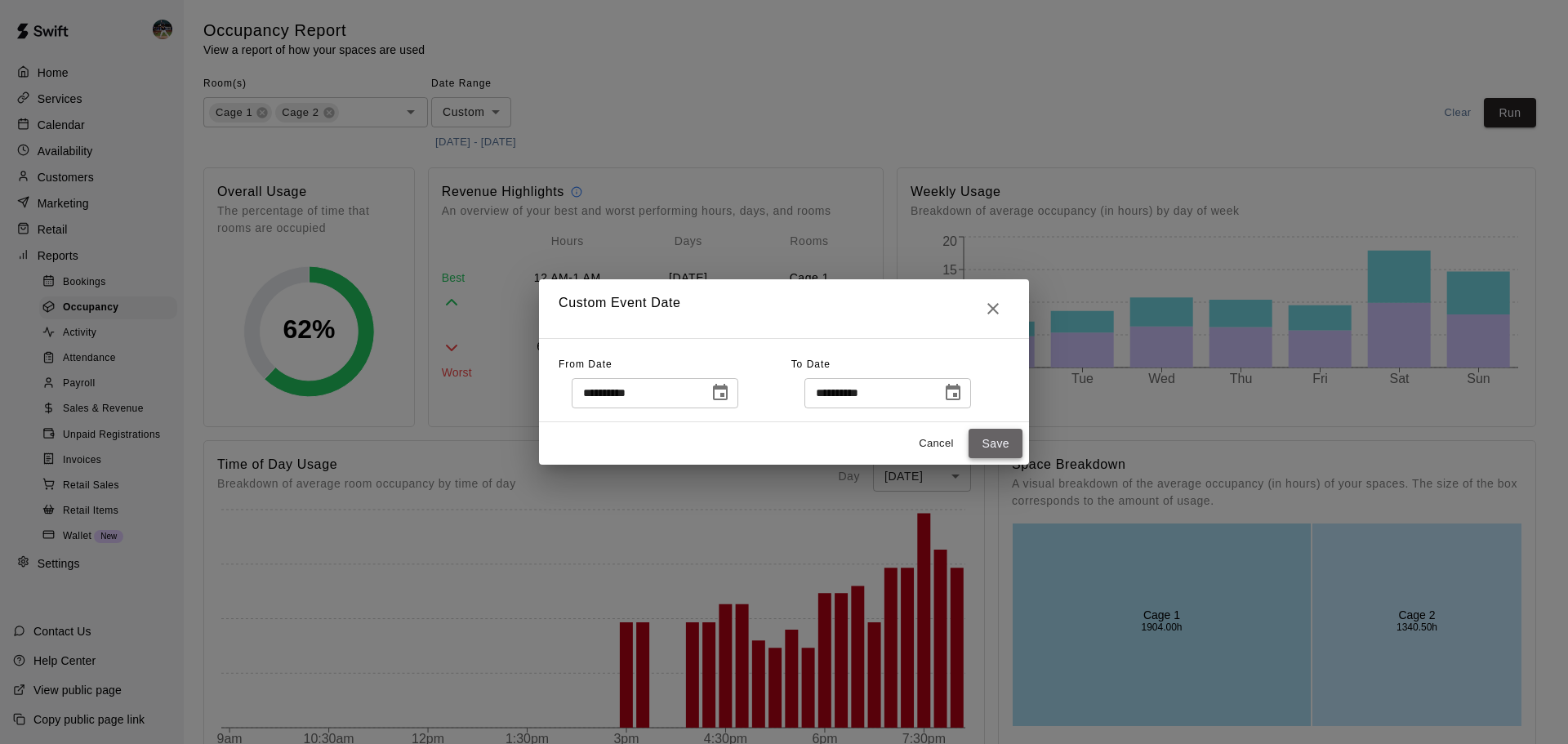
click at [986, 457] on button "Save" at bounding box center [996, 444] width 54 height 30
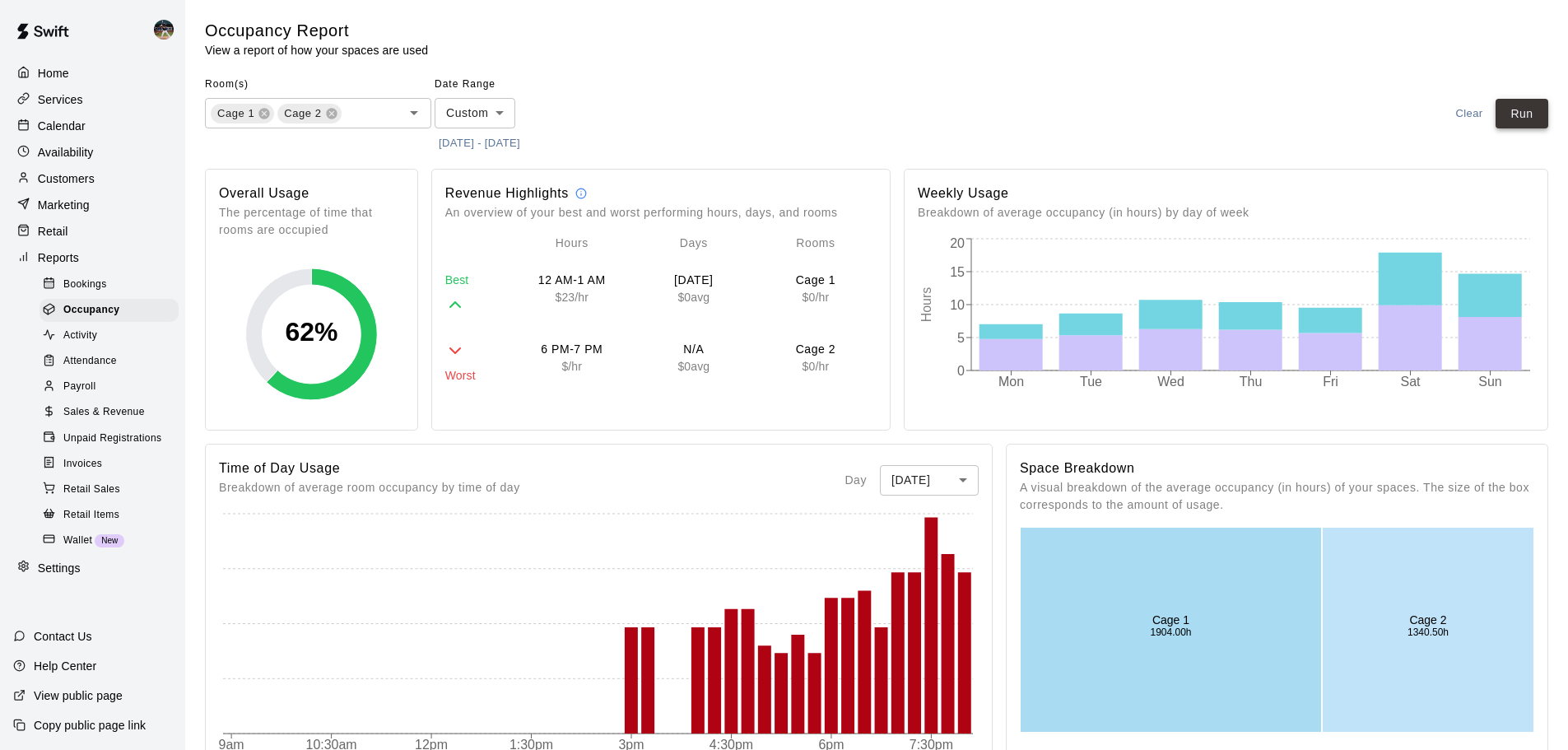
click at [1522, 115] on button "Run" at bounding box center [1522, 114] width 53 height 31
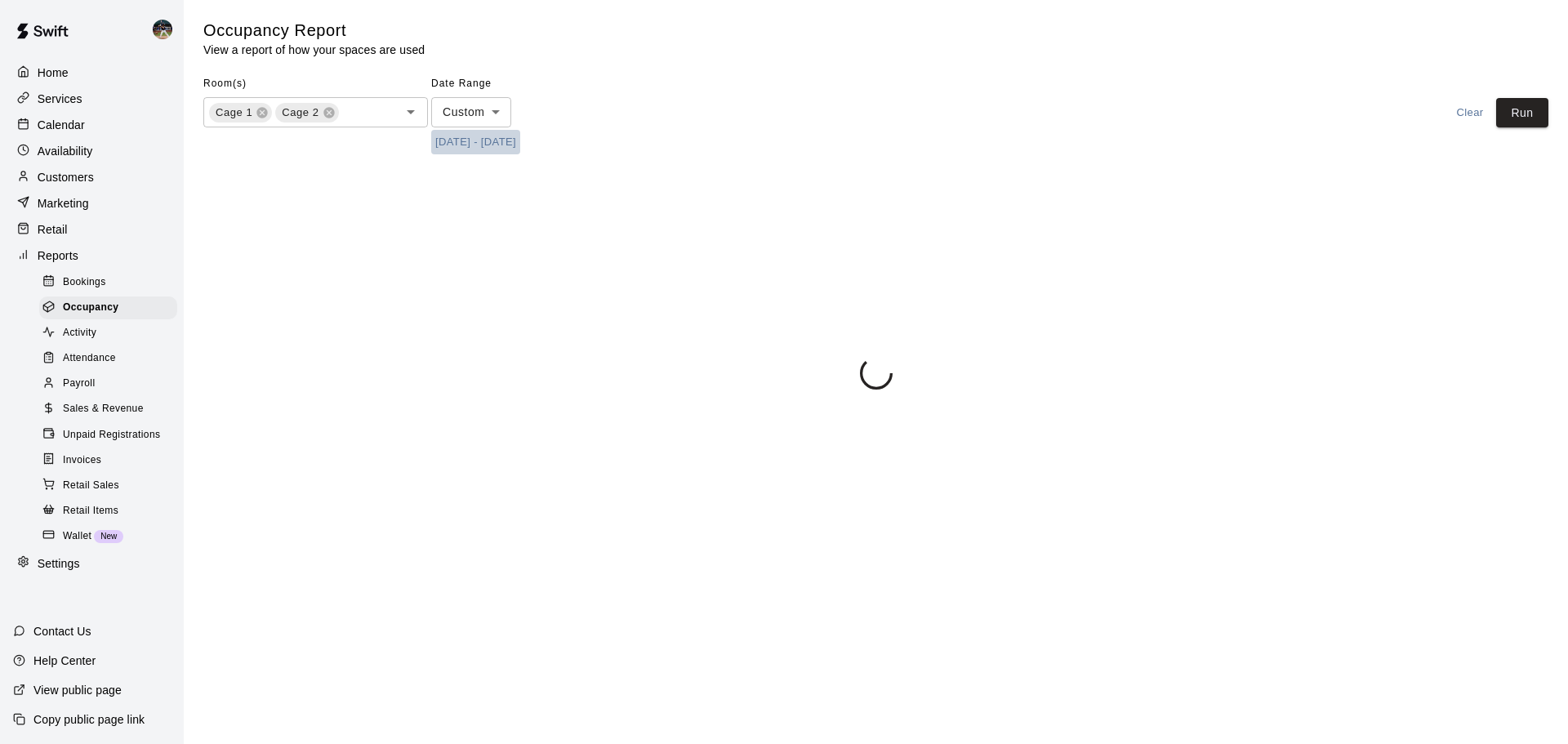
click at [474, 140] on button "2/1/2025 - 4/30/2025" at bounding box center [475, 143] width 89 height 25
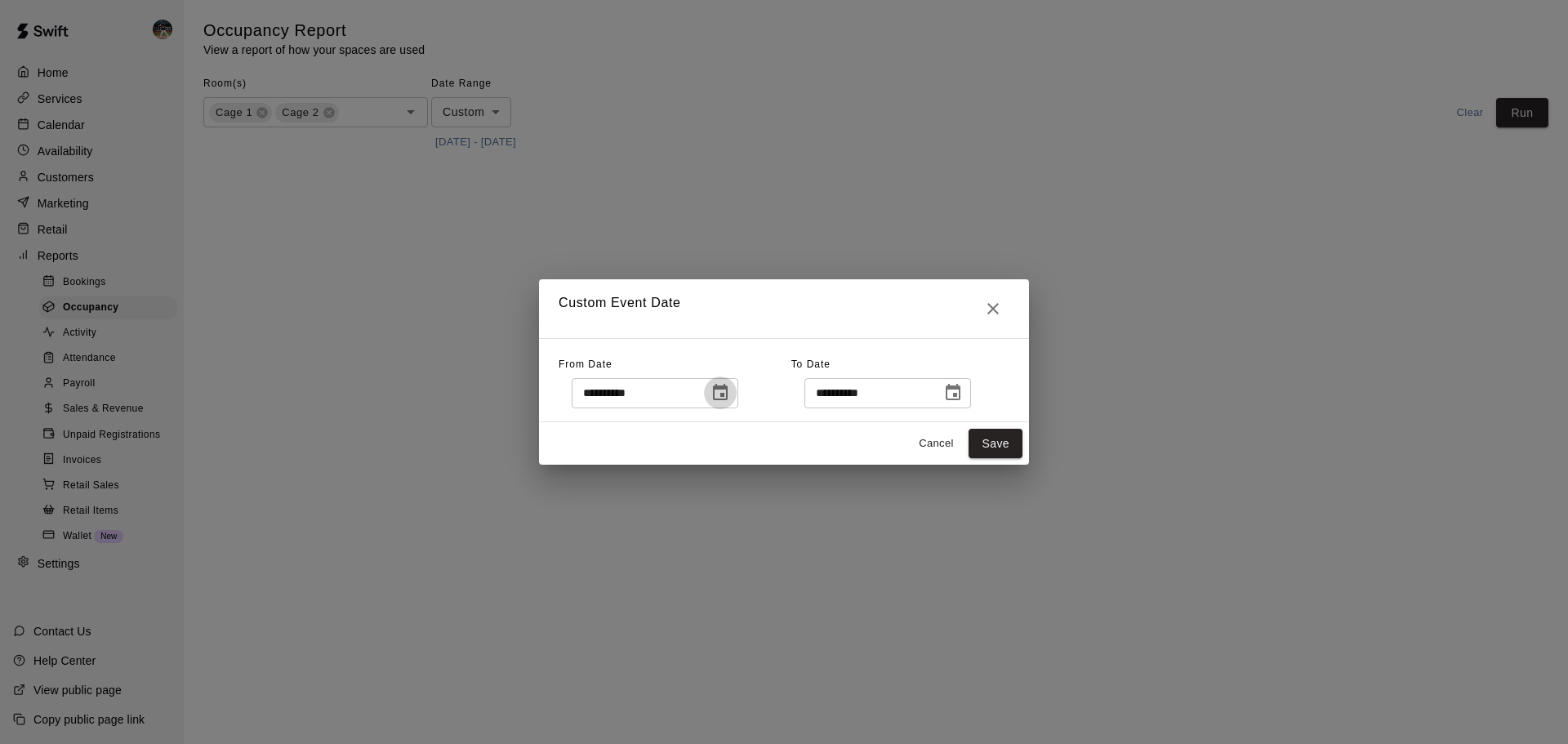
click at [728, 385] on icon "Choose date, selected date is Feb 1, 2025" at bounding box center [720, 391] width 14 height 16
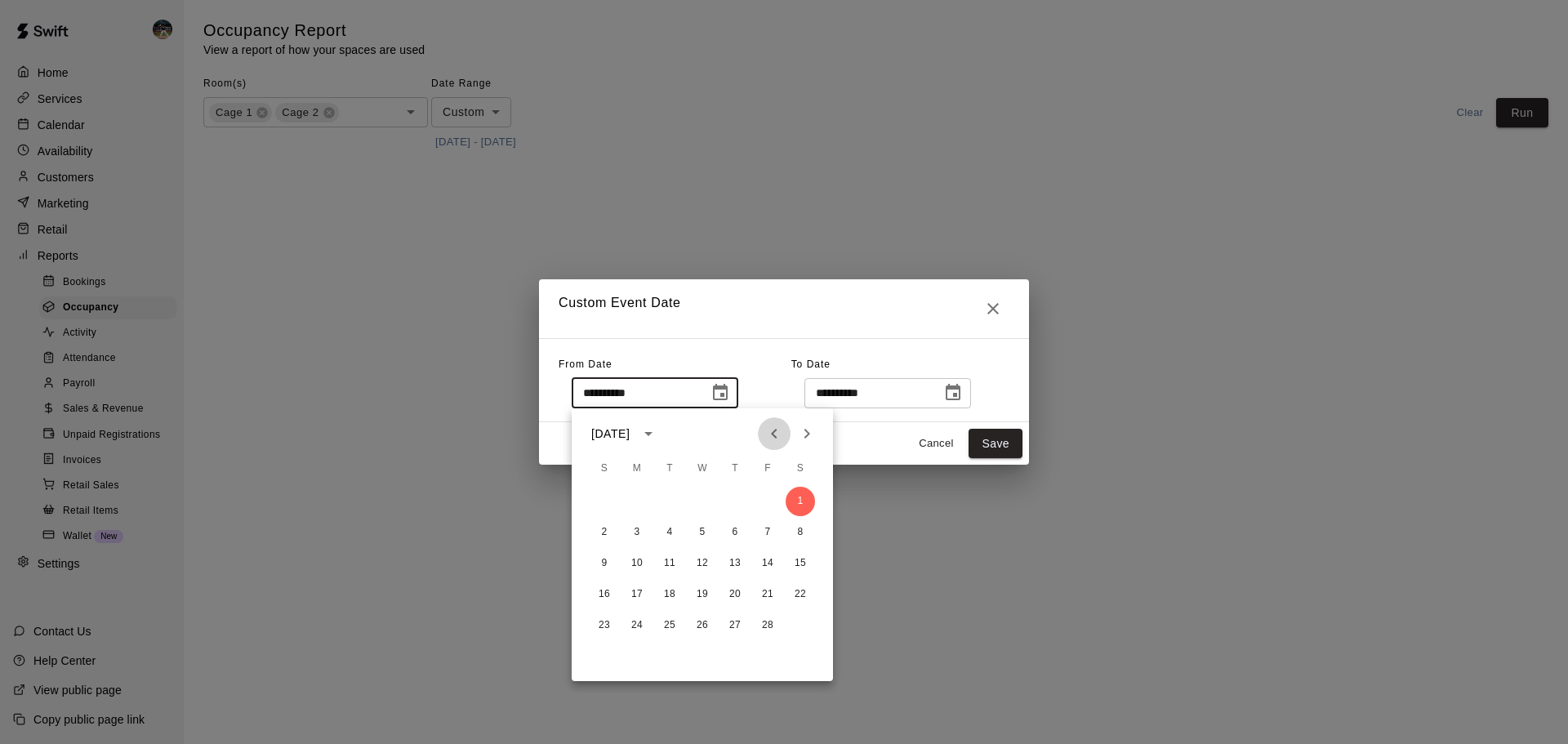
click at [774, 432] on icon "Previous month" at bounding box center [773, 434] width 6 height 10
click at [707, 503] on button "1" at bounding box center [702, 501] width 30 height 30
type input "**********"
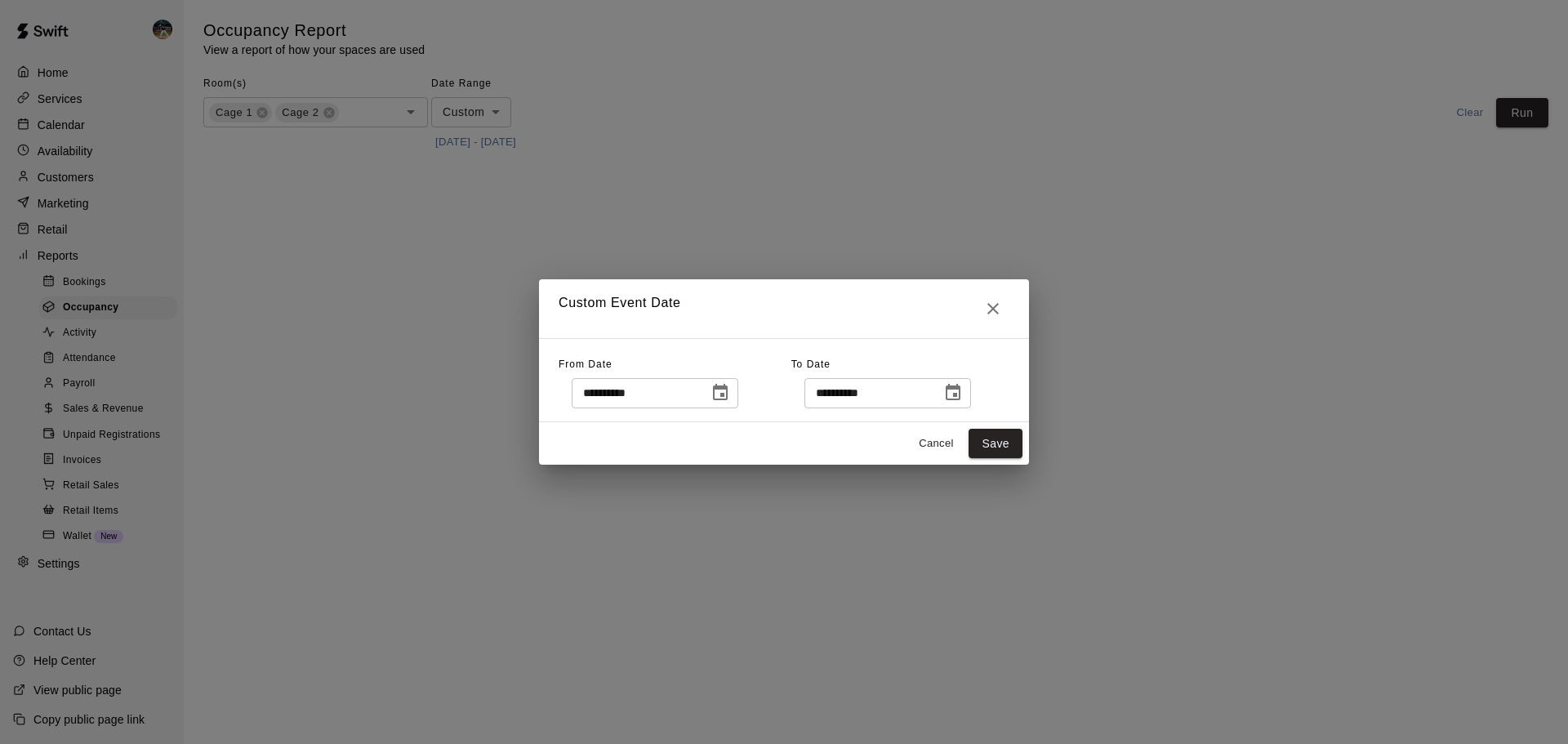
click at [963, 392] on icon "Choose date, selected date is Apr 30, 2025" at bounding box center [953, 392] width 19 height 19
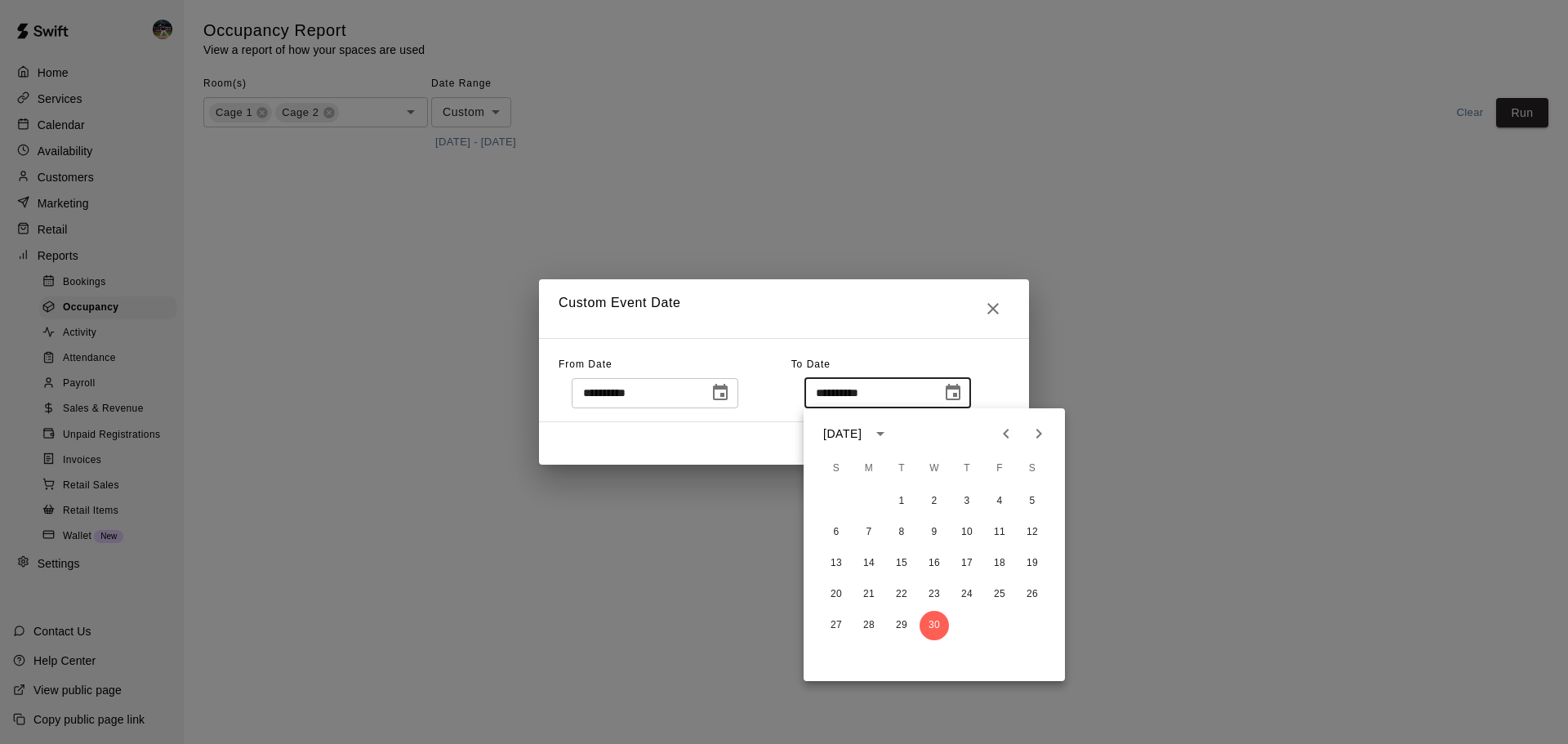
click at [1001, 432] on icon "Previous month" at bounding box center [1006, 434] width 19 height 19
click at [877, 662] on button "31" at bounding box center [869, 657] width 30 height 30
type input "**********"
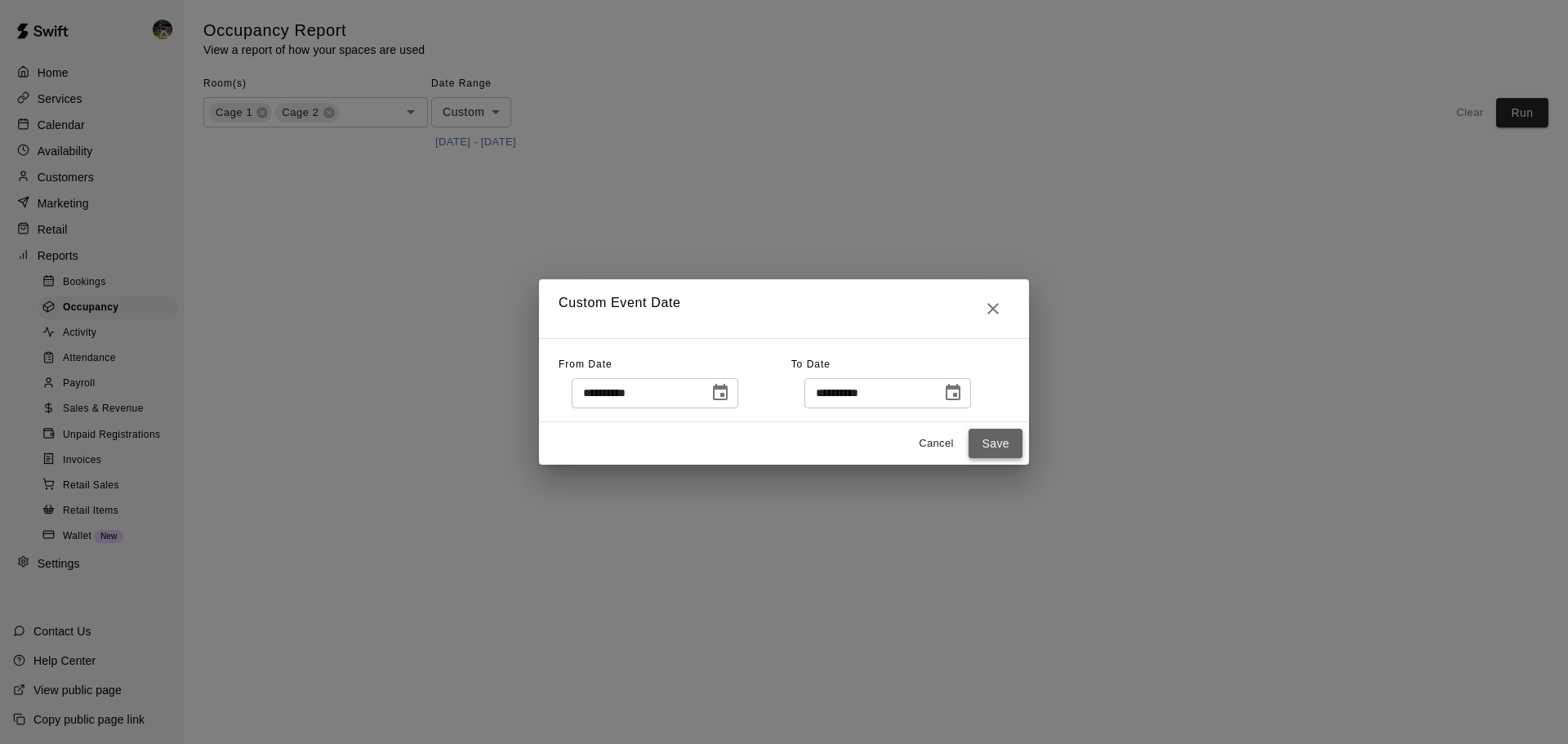
click at [992, 445] on button "Save" at bounding box center [996, 444] width 54 height 30
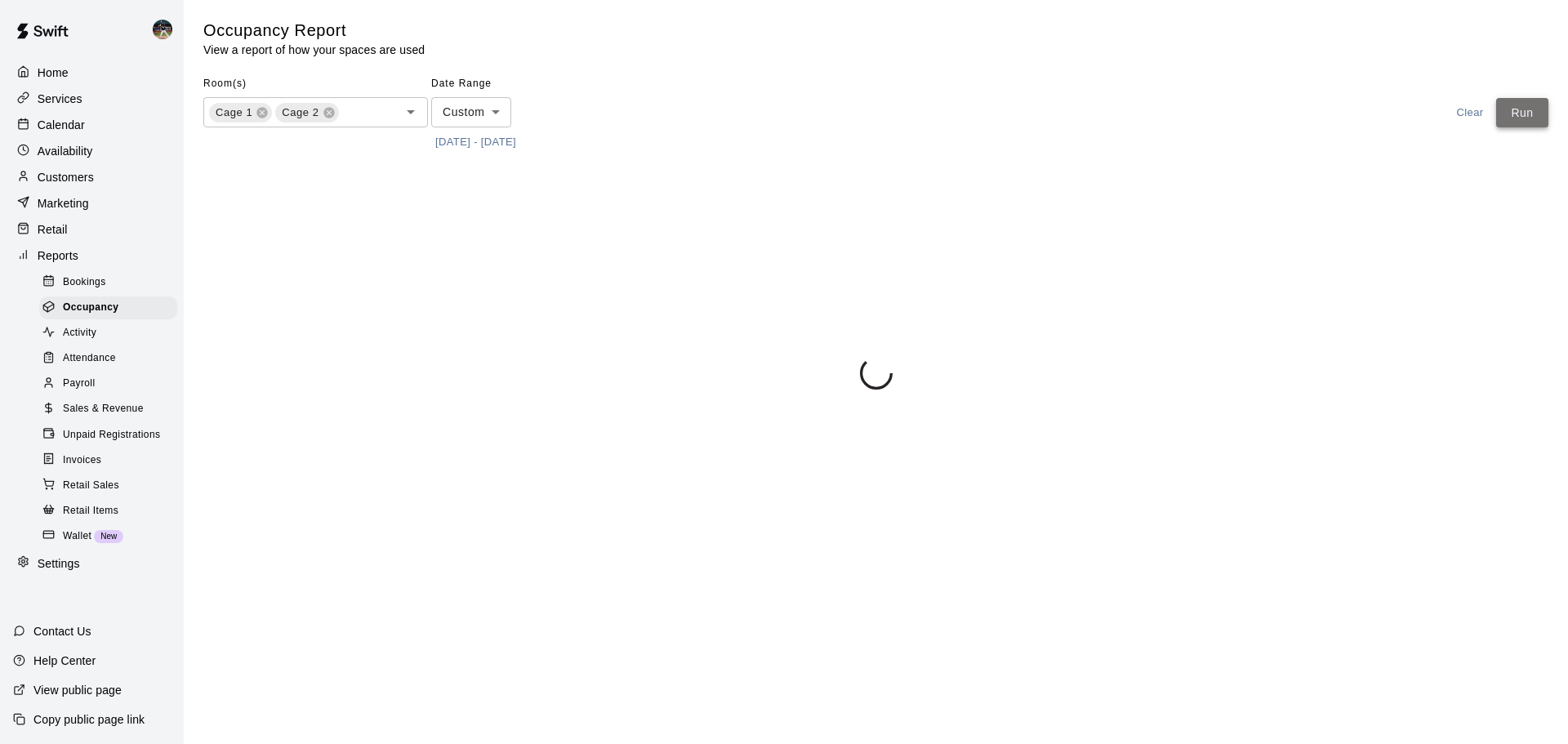
click at [1538, 120] on button "Run" at bounding box center [1522, 113] width 52 height 30
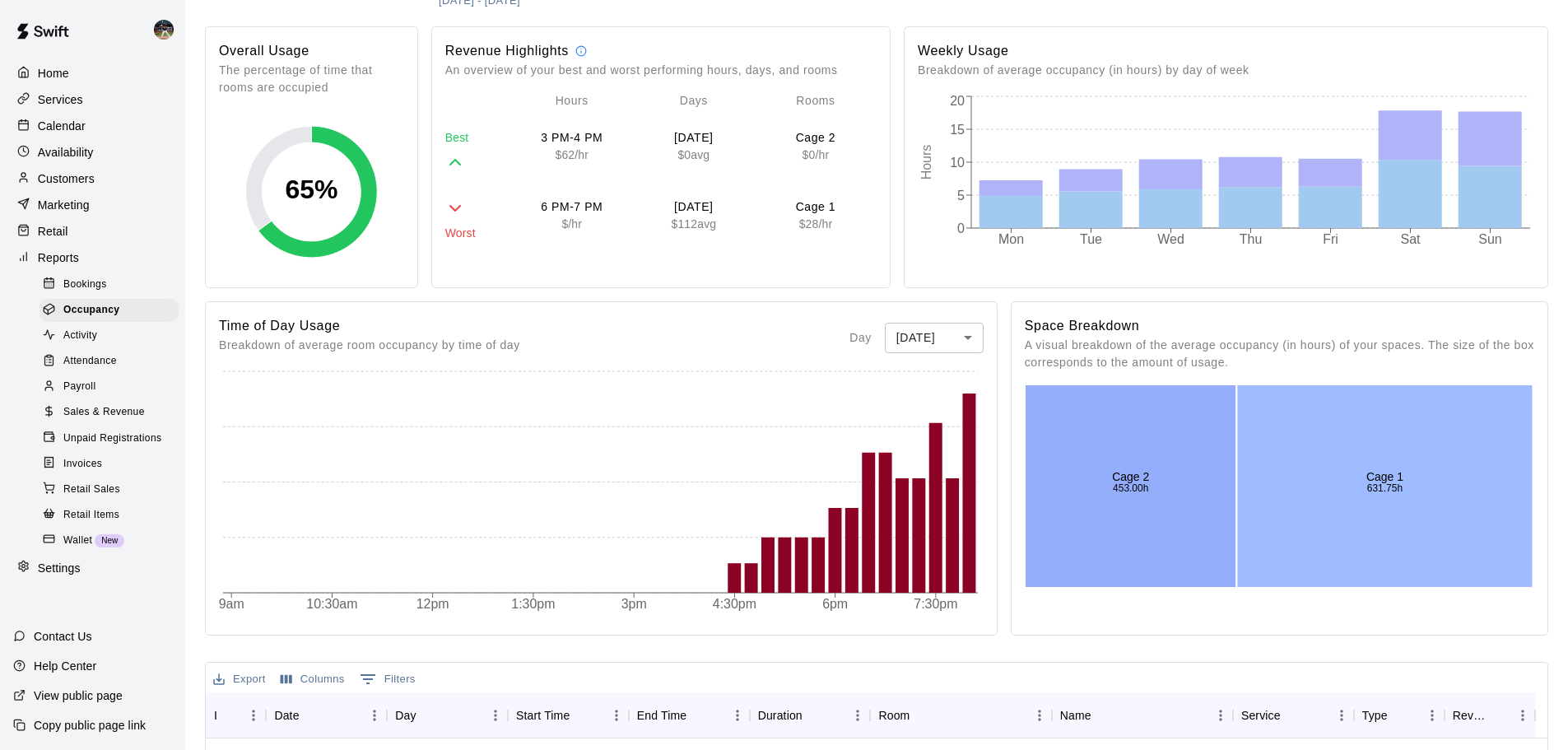
scroll to position [164, 0]
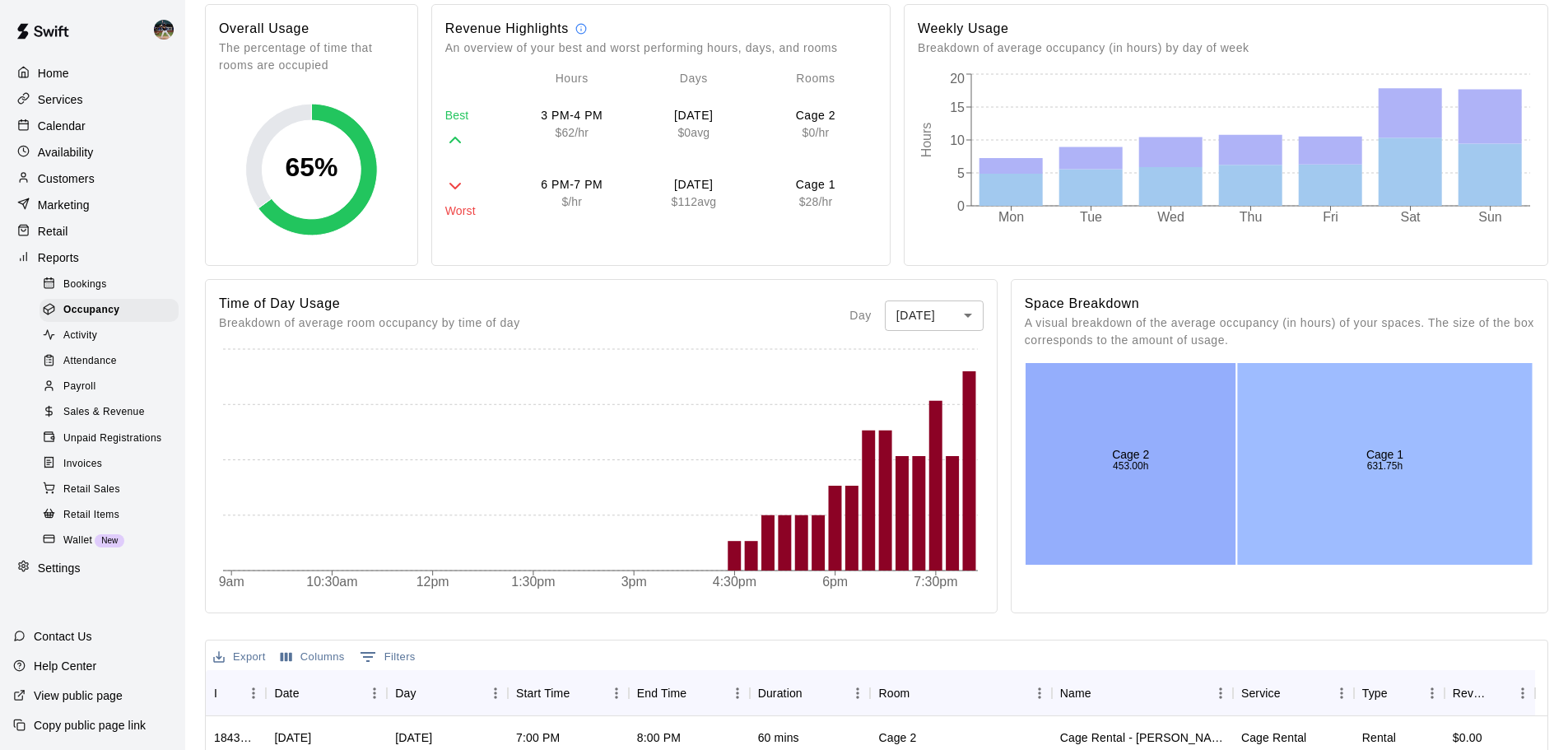
click at [931, 320] on body "Home Services Calendar Availability Customers Marketing Retail Reports Bookings…" at bounding box center [784, 529] width 1568 height 1388
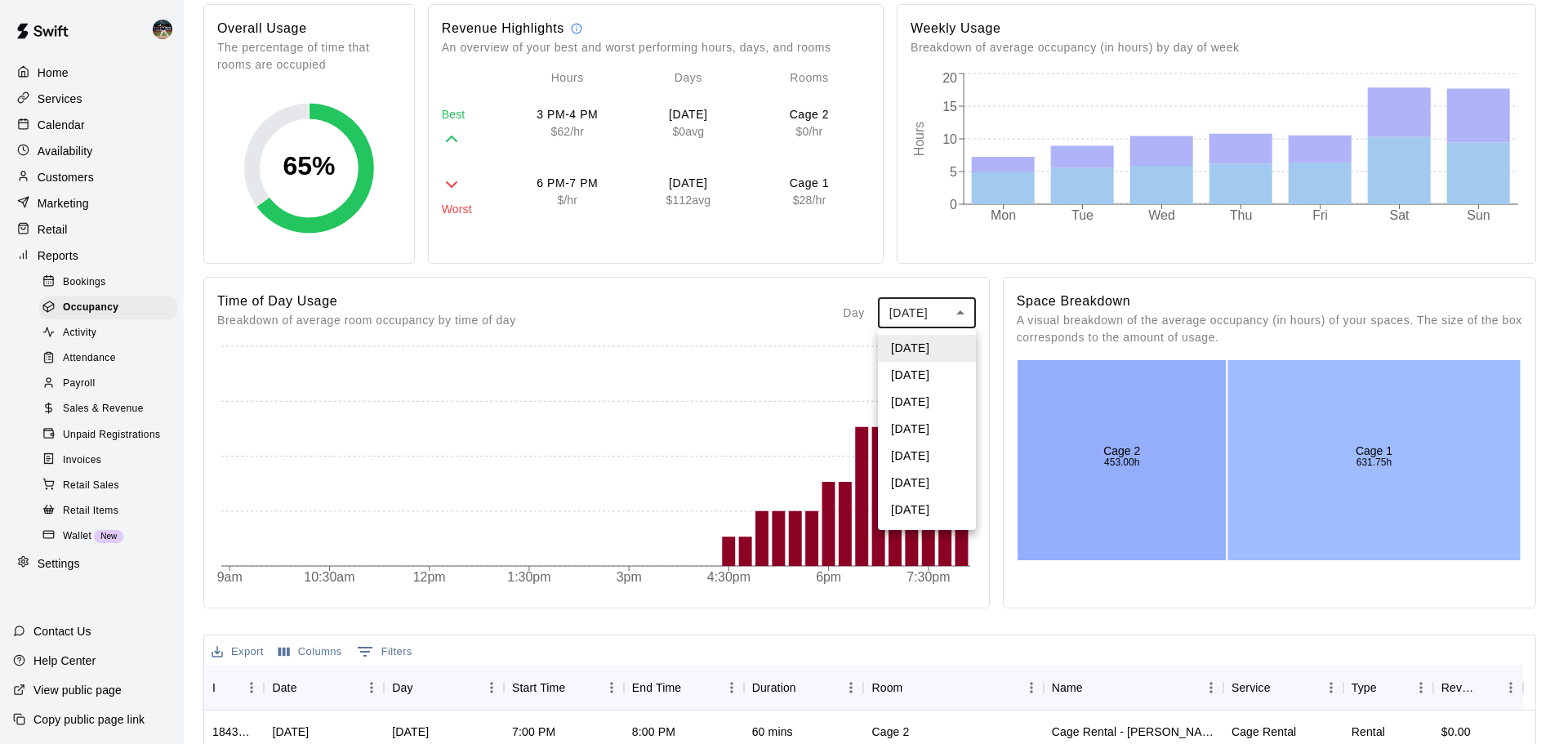
click at [940, 377] on li "Tuesday" at bounding box center [927, 375] width 98 height 27
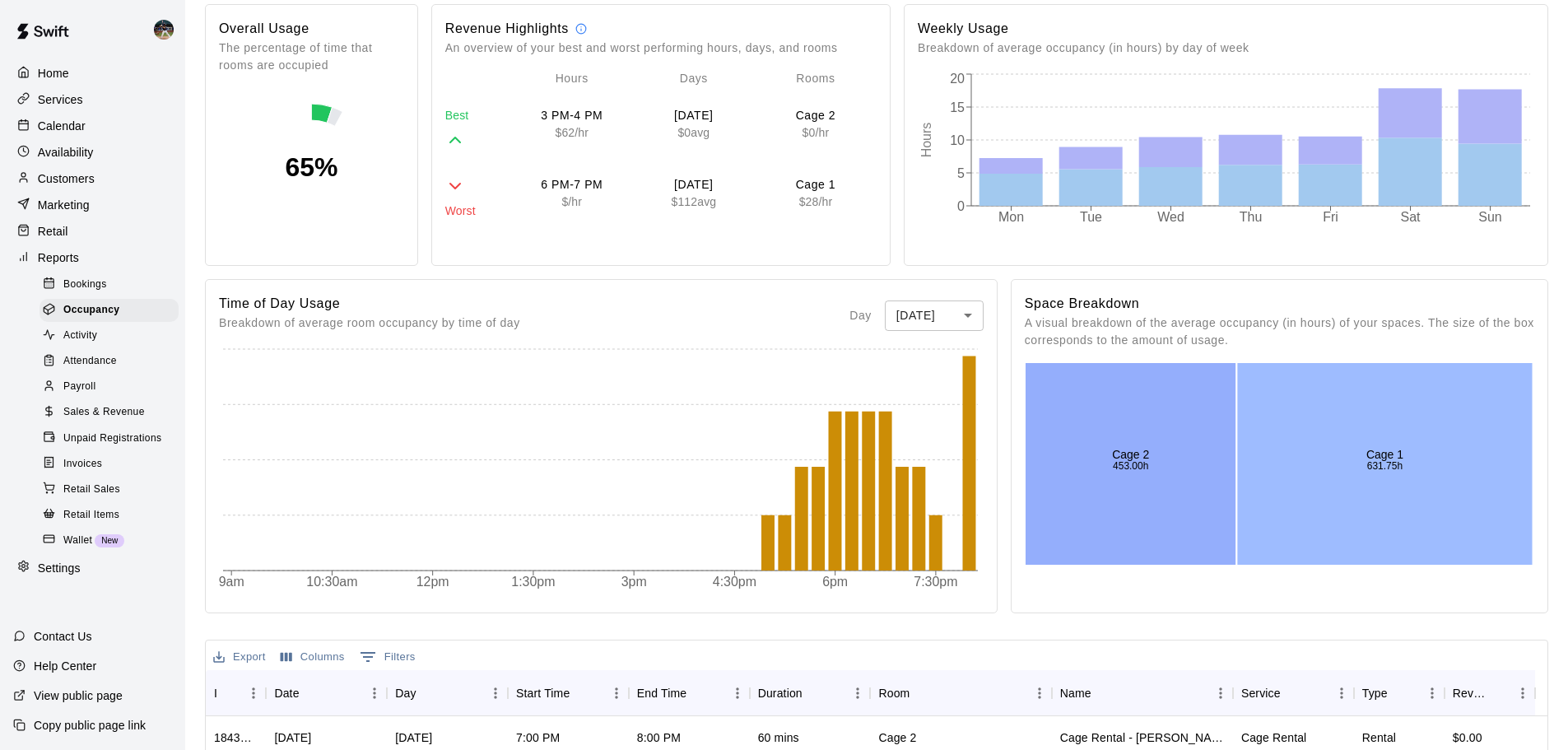
click at [961, 315] on body "Home Services Calendar Availability Customers Marketing Retail Reports Bookings…" at bounding box center [784, 529] width 1568 height 1388
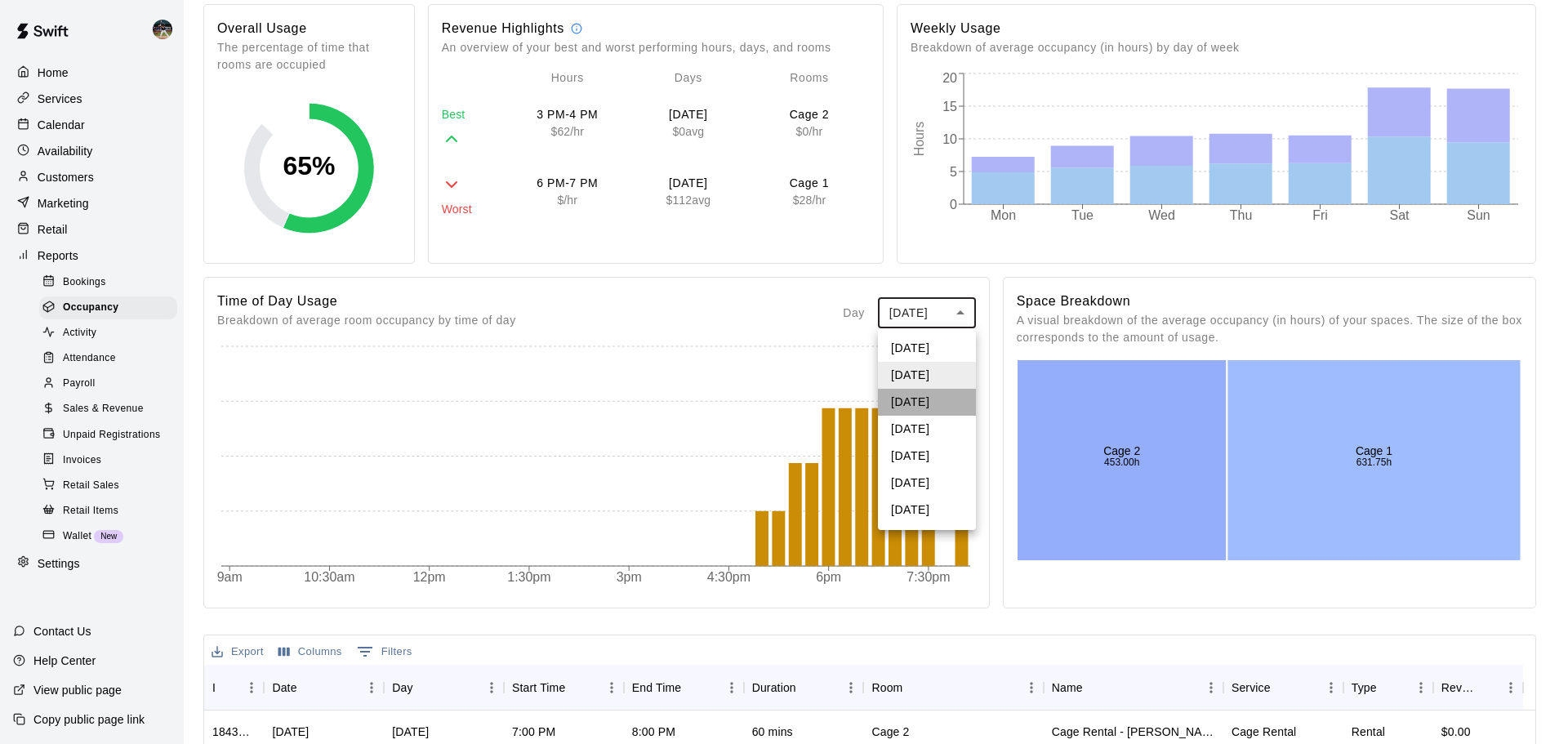
click at [952, 401] on li "Wednesday" at bounding box center [927, 402] width 98 height 27
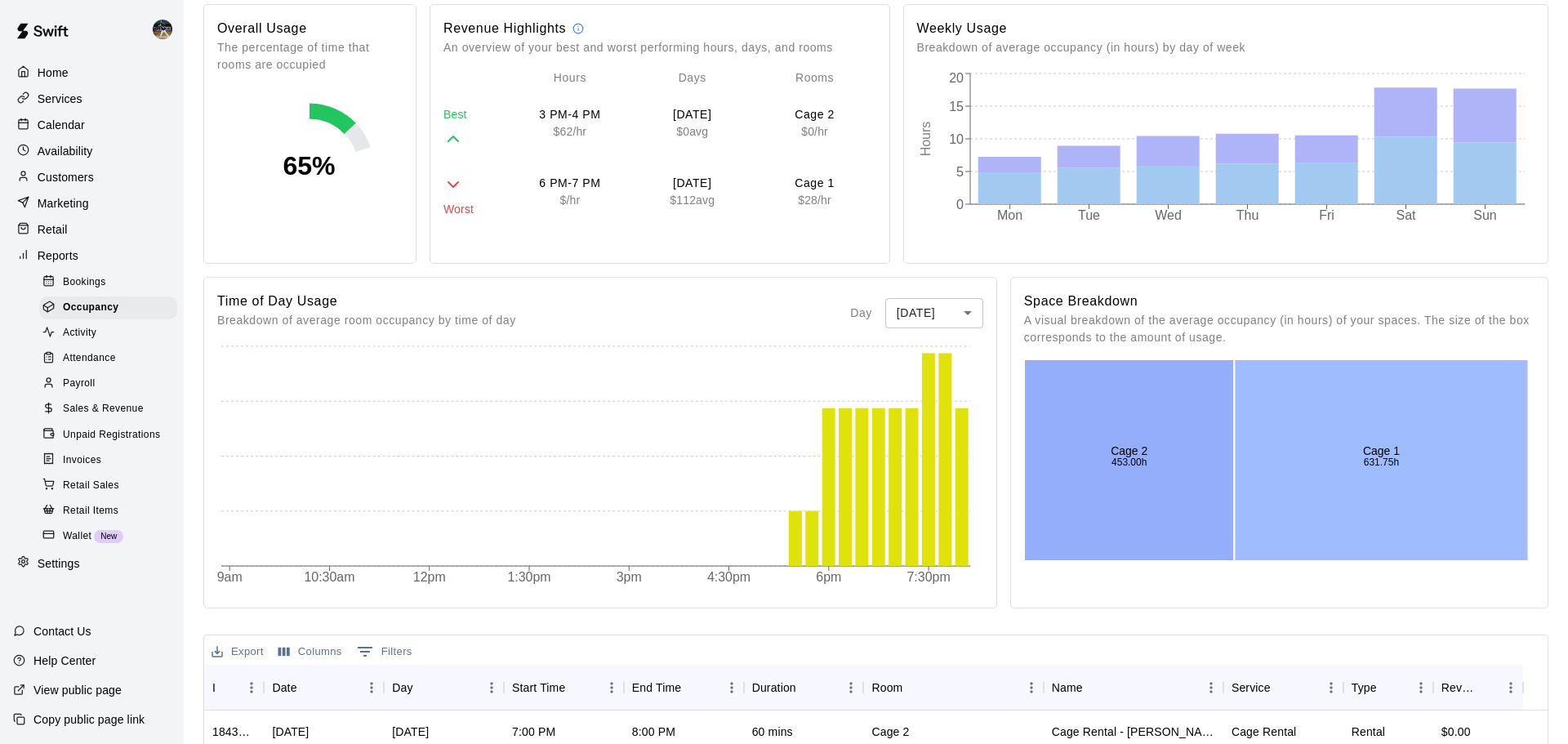
click at [948, 315] on body "Home Services Calendar Availability Customers Marketing Retail Reports Bookings…" at bounding box center [784, 525] width 1568 height 1376
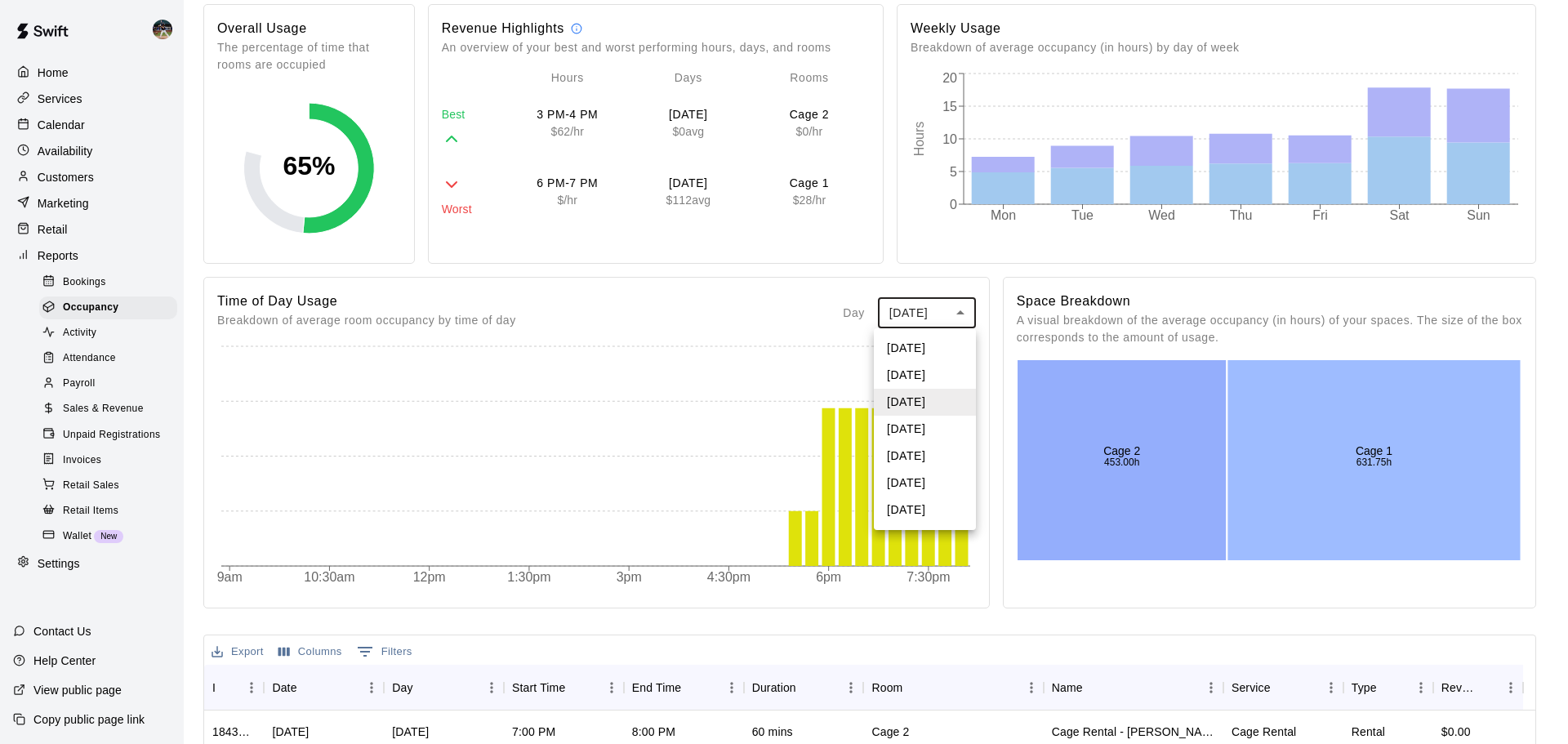
click at [938, 424] on li "Thursday" at bounding box center [925, 429] width 102 height 27
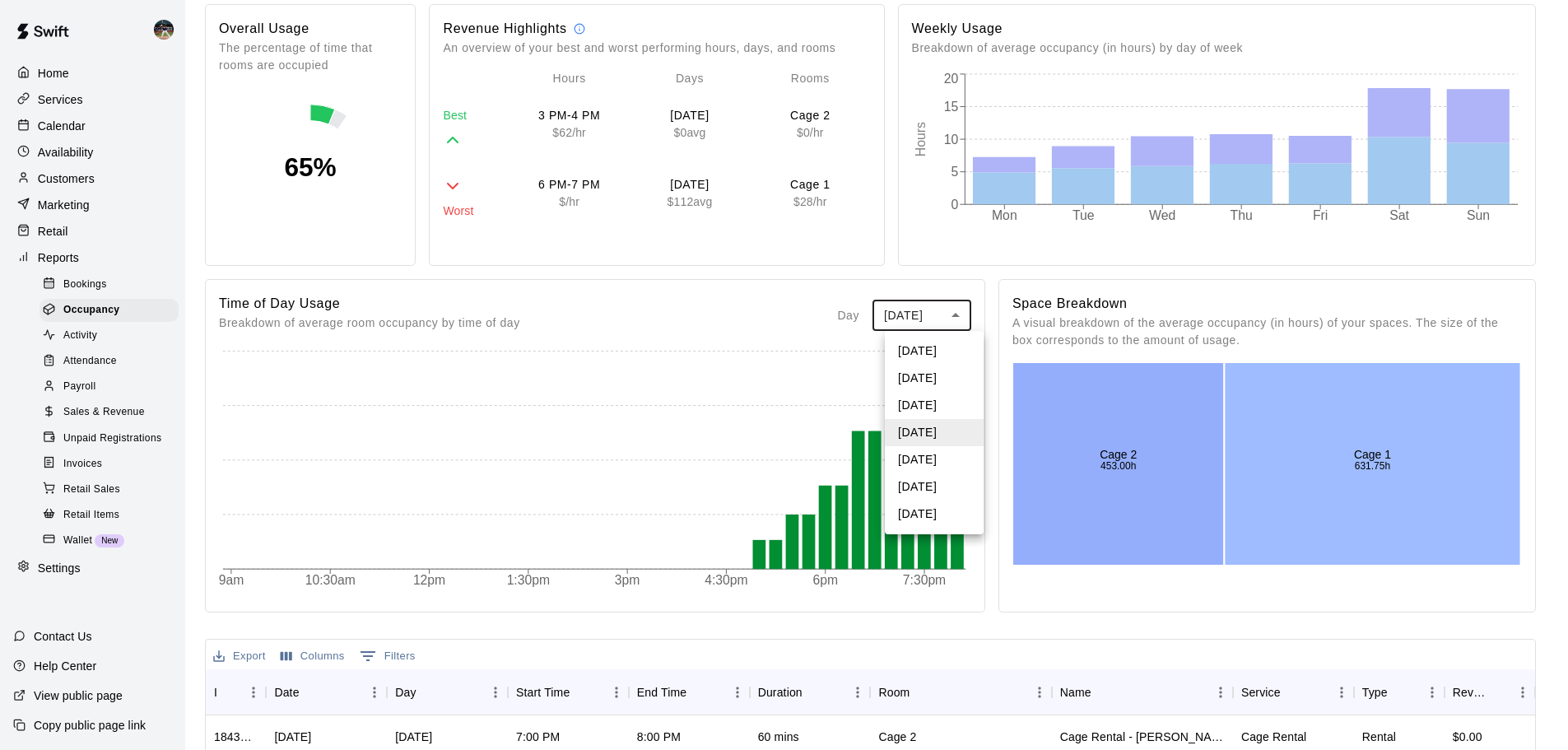
click at [954, 324] on body "Home Services Calendar Availability Customers Marketing Retail Reports Bookings…" at bounding box center [784, 528] width 1568 height 1387
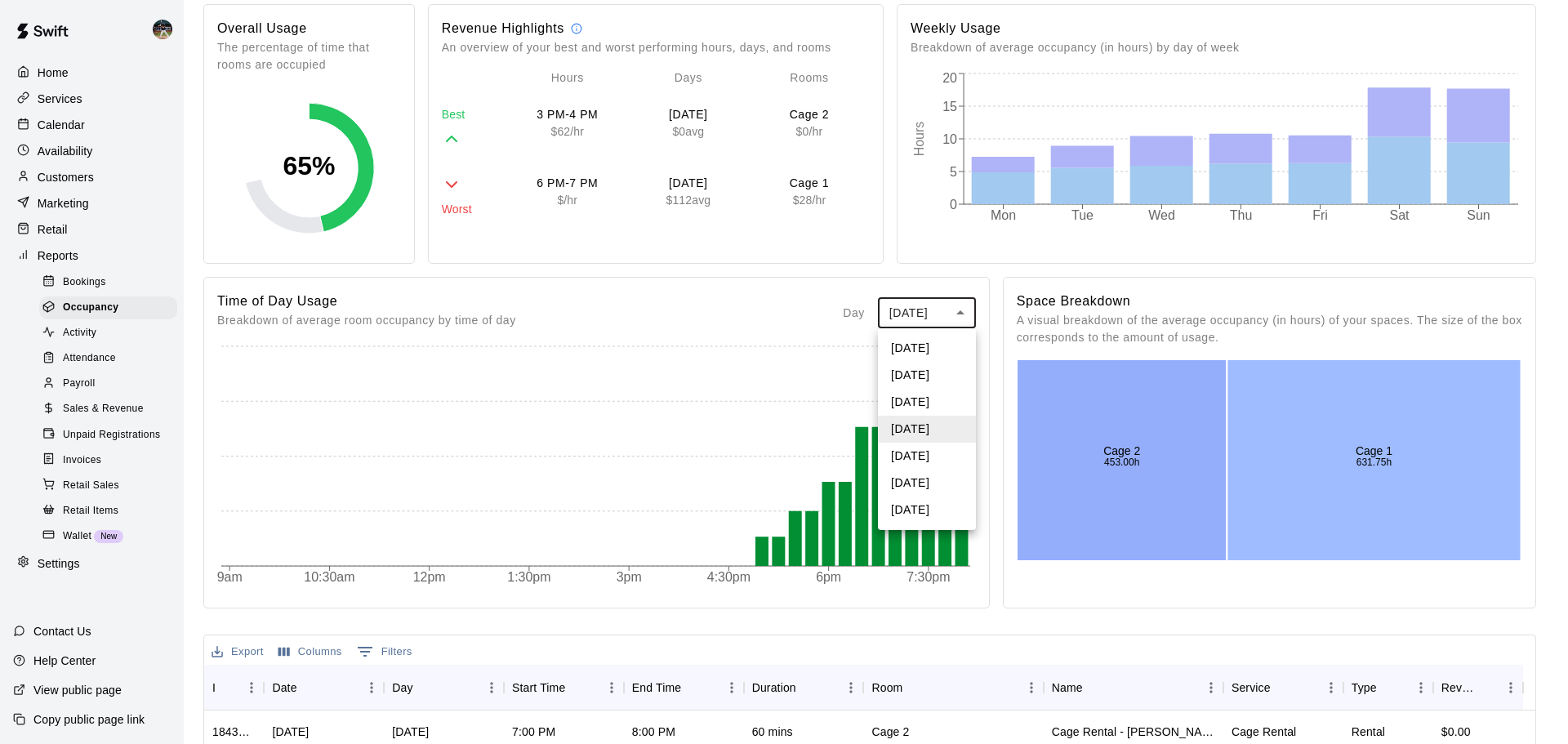
click at [944, 450] on li "Friday" at bounding box center [927, 457] width 98 height 27
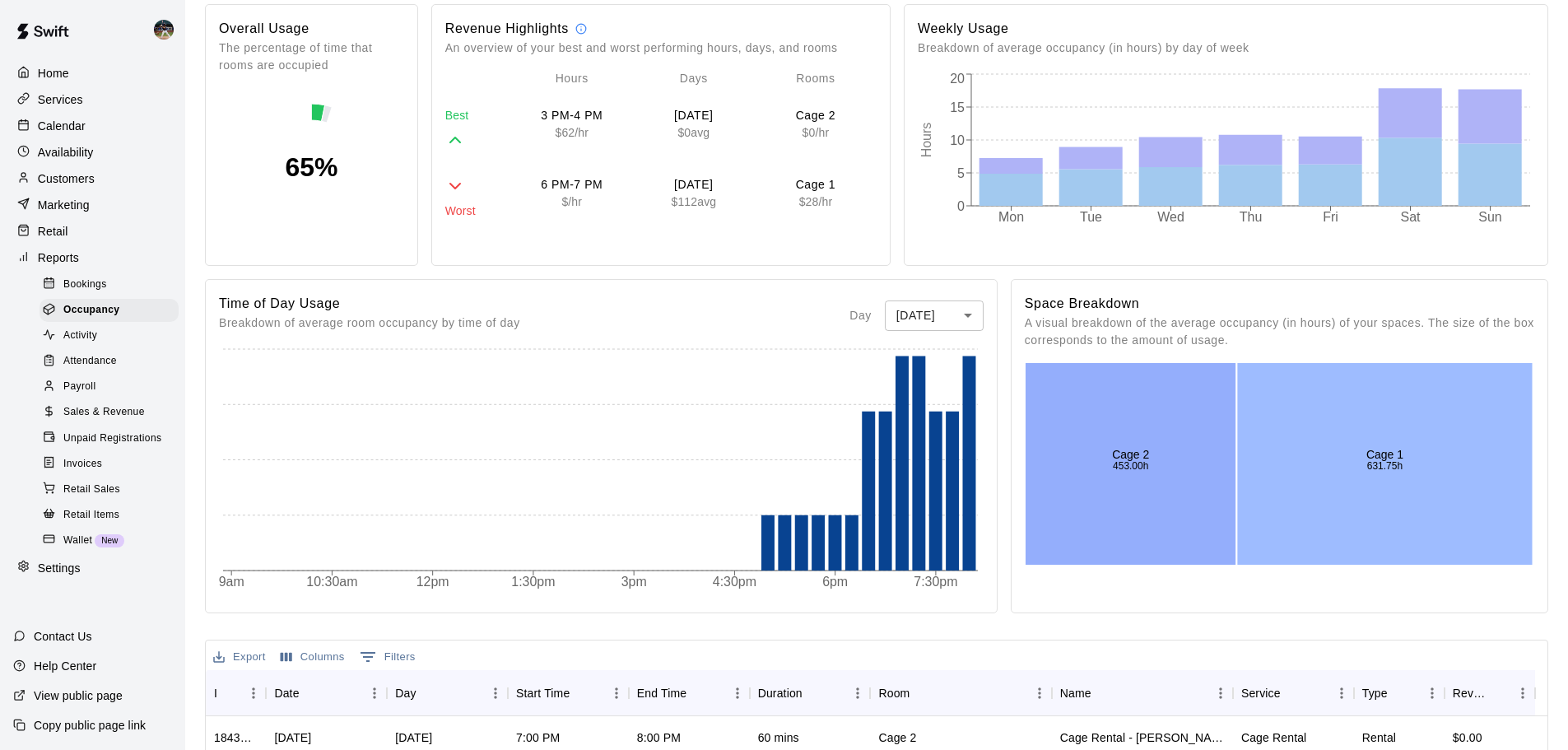
click at [958, 319] on body "Home Services Calendar Availability Customers Marketing Retail Reports Bookings…" at bounding box center [784, 529] width 1568 height 1388
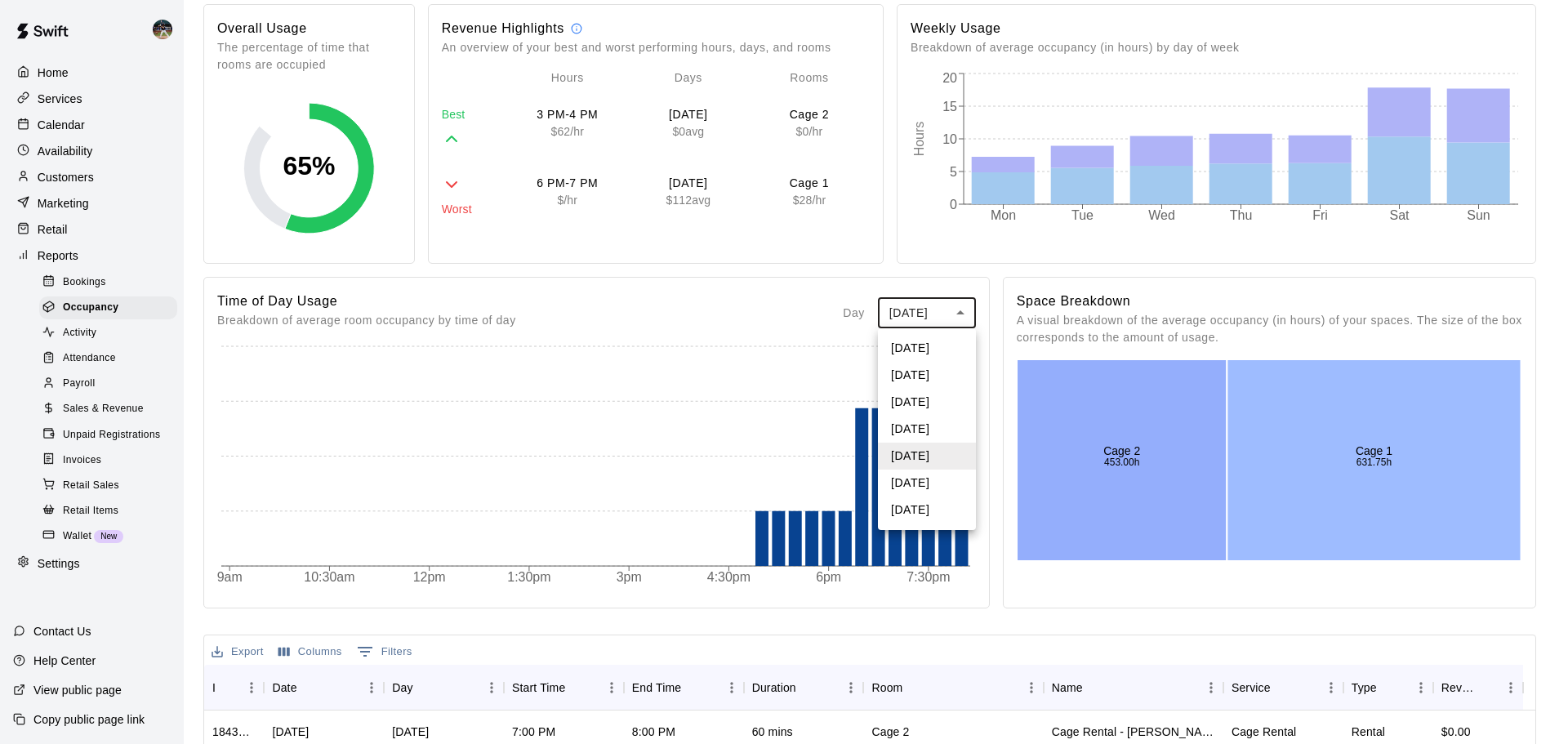
click at [934, 476] on li "Saturday" at bounding box center [927, 484] width 98 height 27
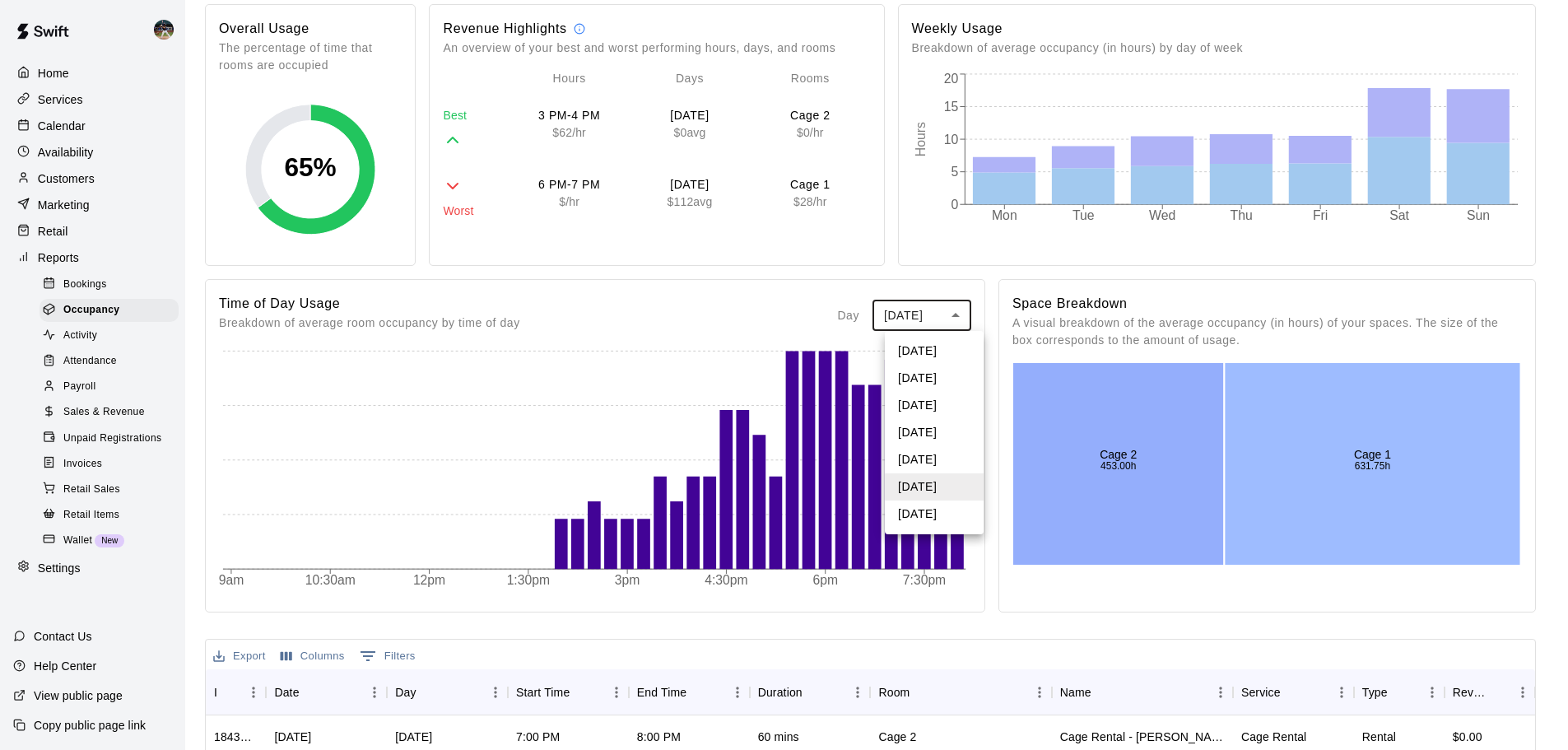
click at [944, 307] on body "Home Services Calendar Availability Customers Marketing Retail Reports Bookings…" at bounding box center [784, 528] width 1568 height 1387
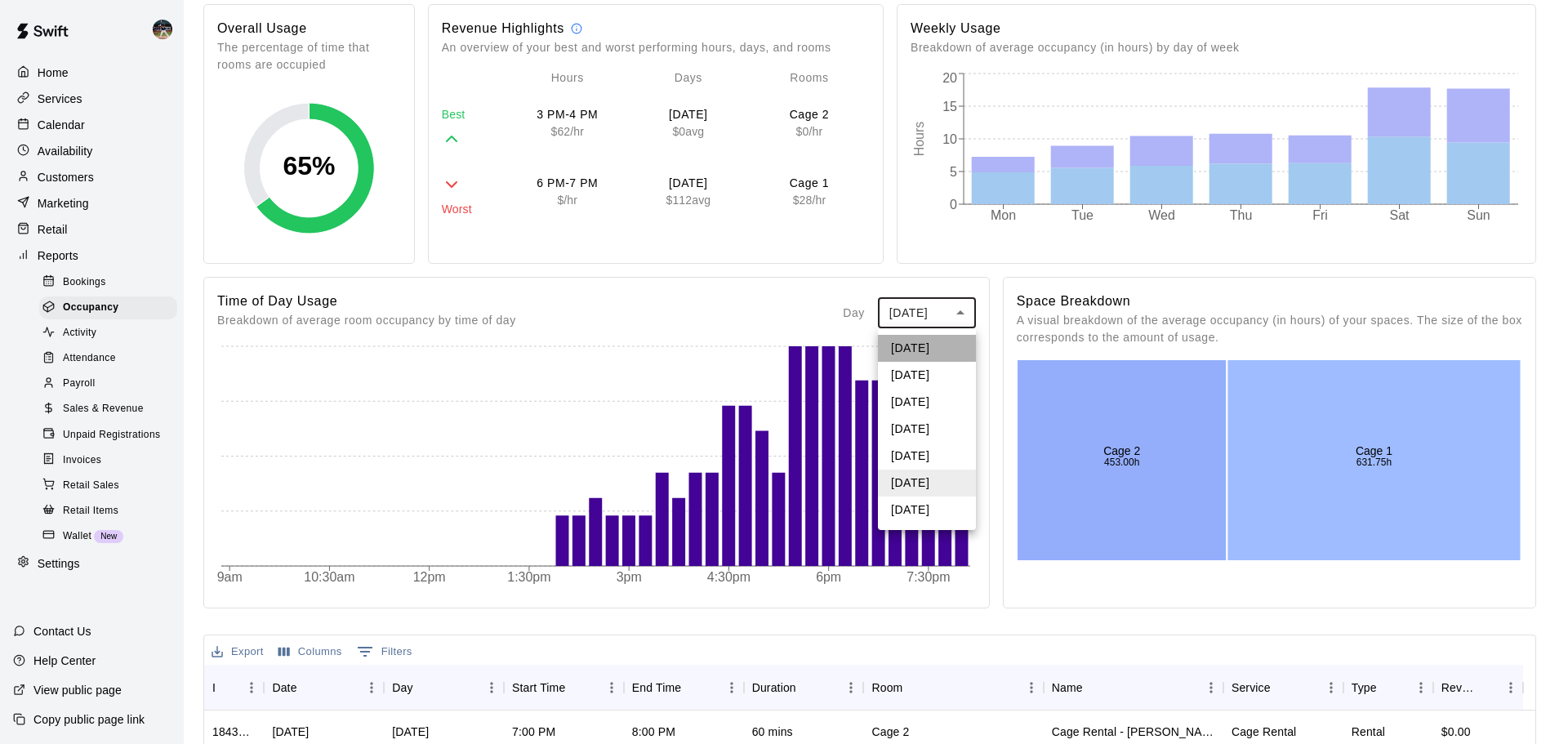
click at [934, 347] on li "Monday" at bounding box center [927, 348] width 98 height 27
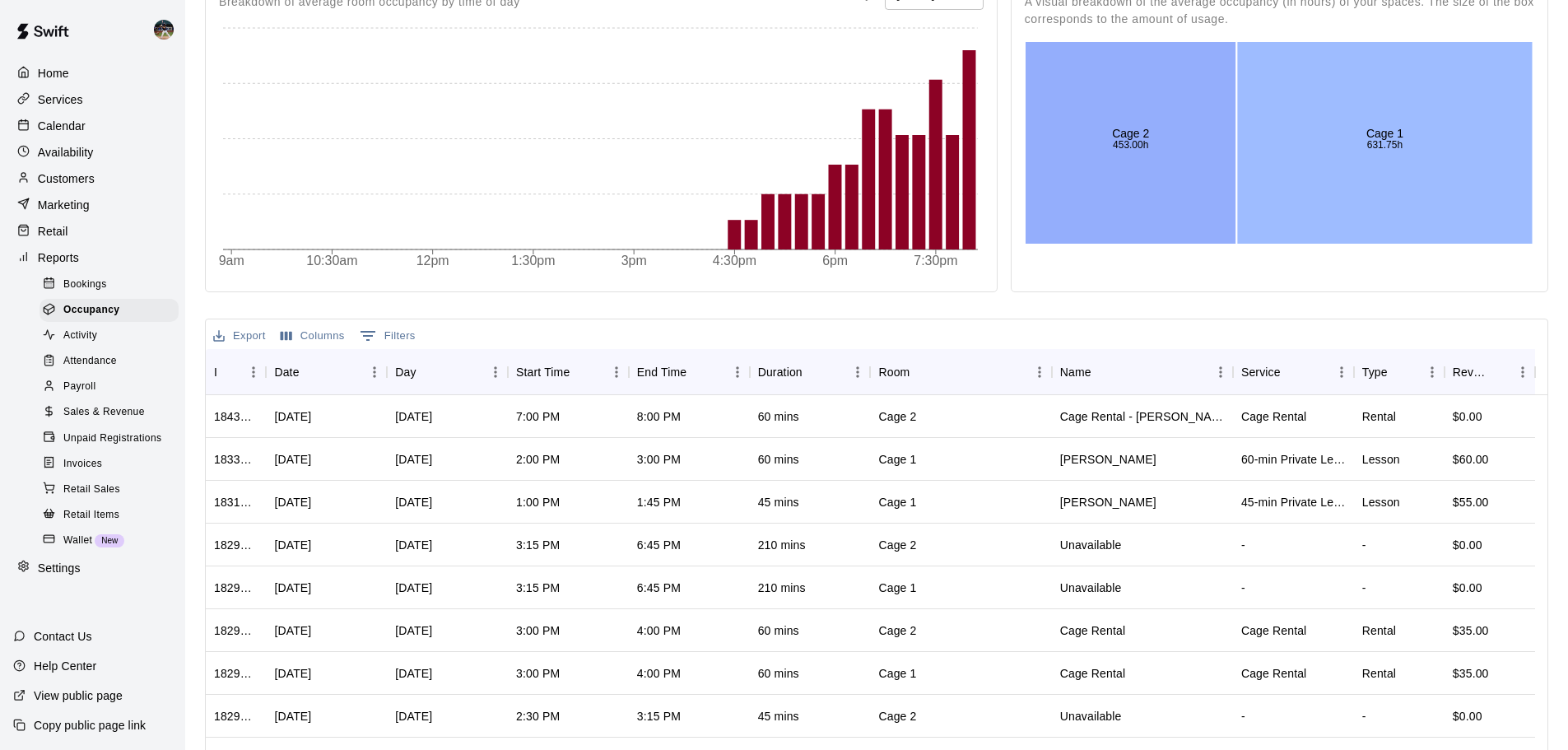
scroll to position [473, 0]
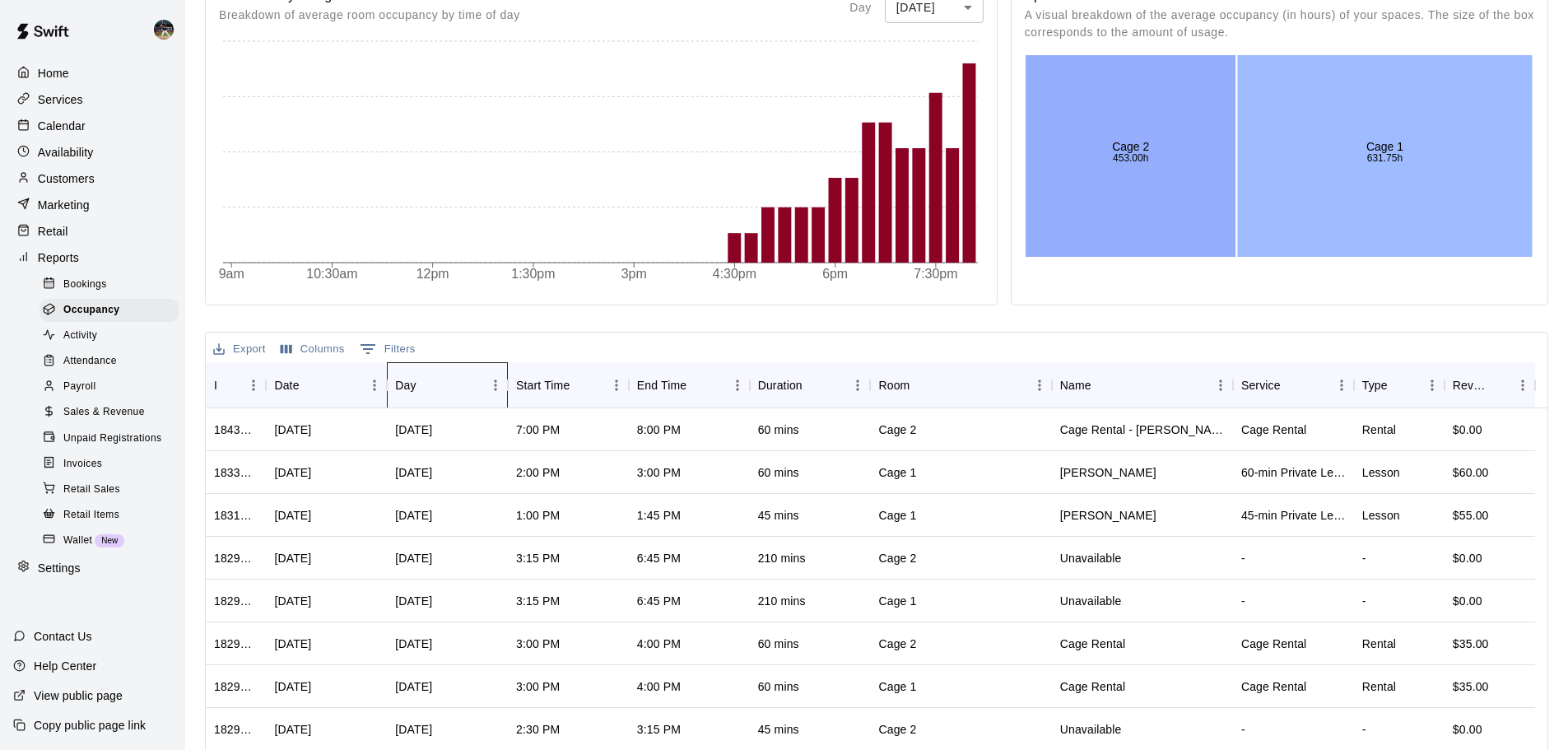
click at [407, 382] on div "Day" at bounding box center [405, 385] width 20 height 46
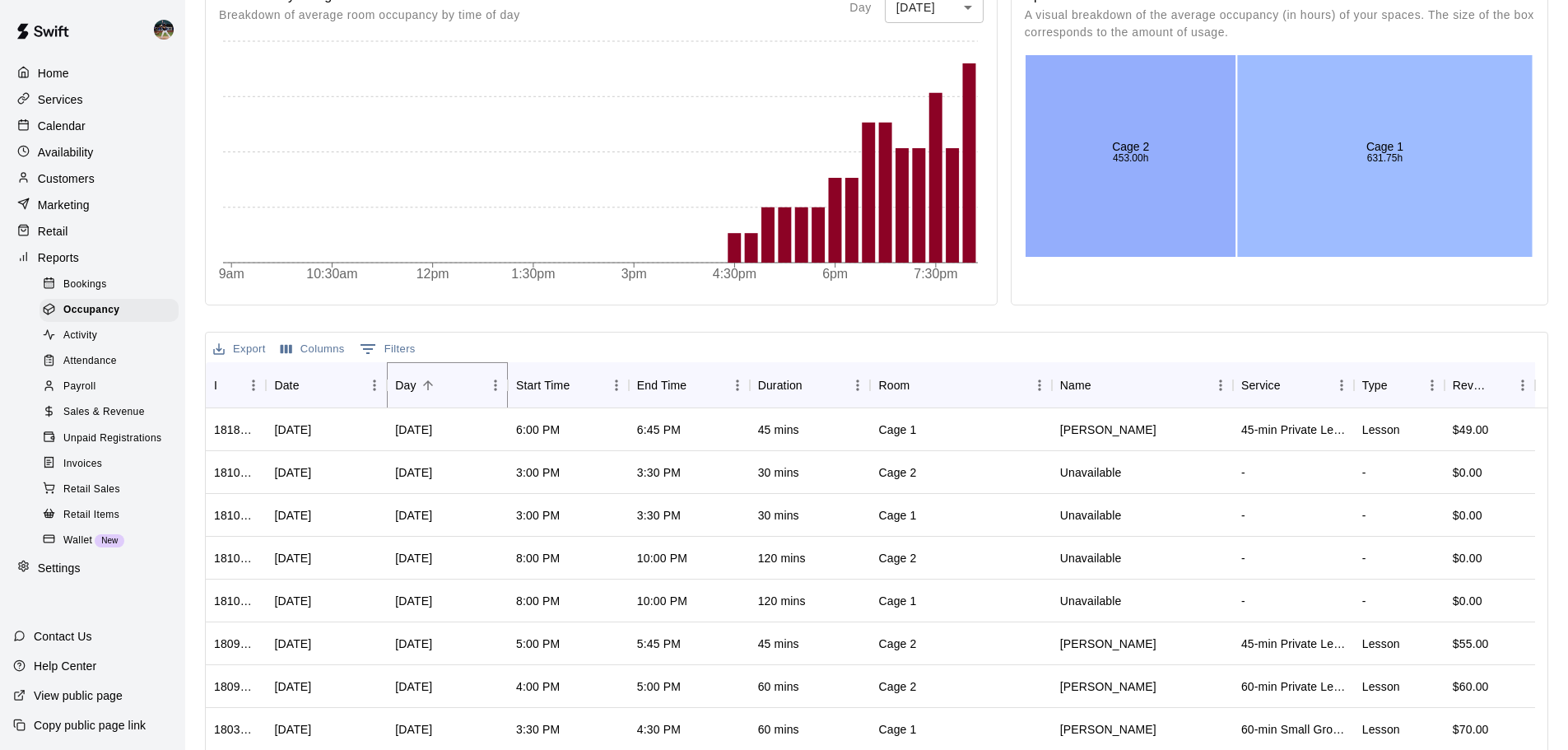
click at [437, 389] on button "Sort" at bounding box center [428, 385] width 23 height 23
click at [434, 389] on icon "Sort" at bounding box center [428, 385] width 14 height 14
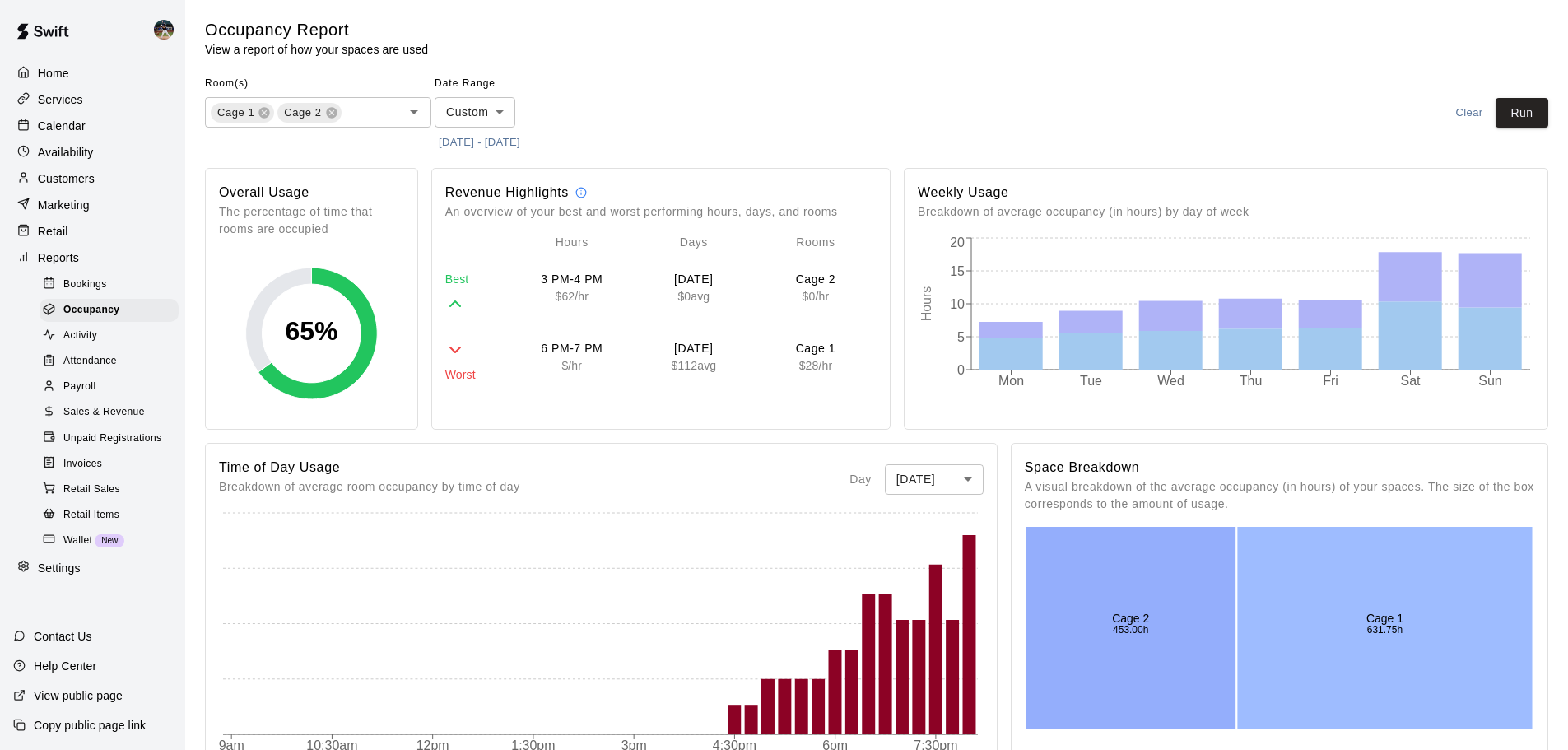
scroll to position [0, 0]
click at [521, 140] on button "1/1/2025 - 3/31/2025" at bounding box center [479, 144] width 89 height 26
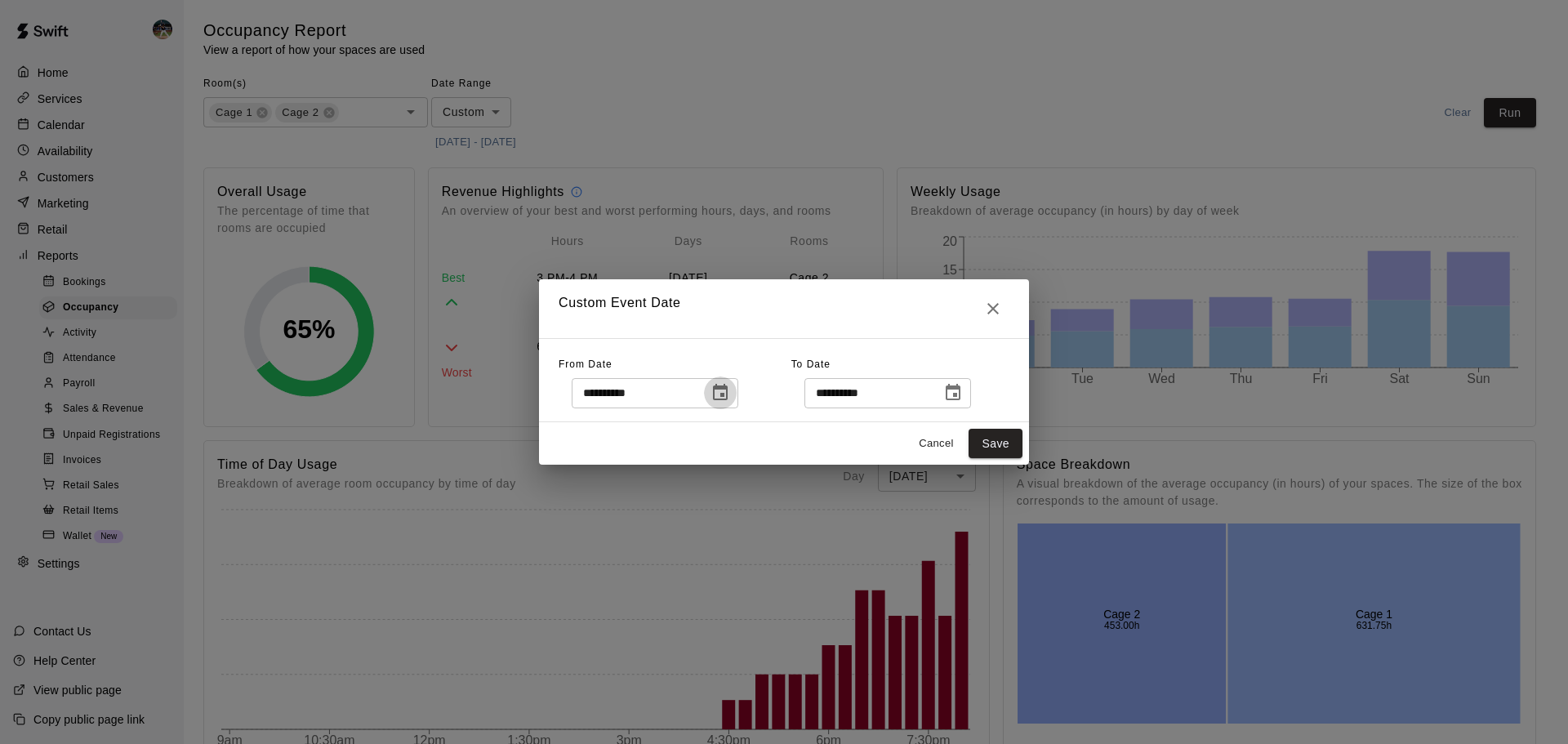
click at [730, 397] on icon "Choose date, selected date is Jan 1, 2025" at bounding box center [720, 392] width 19 height 19
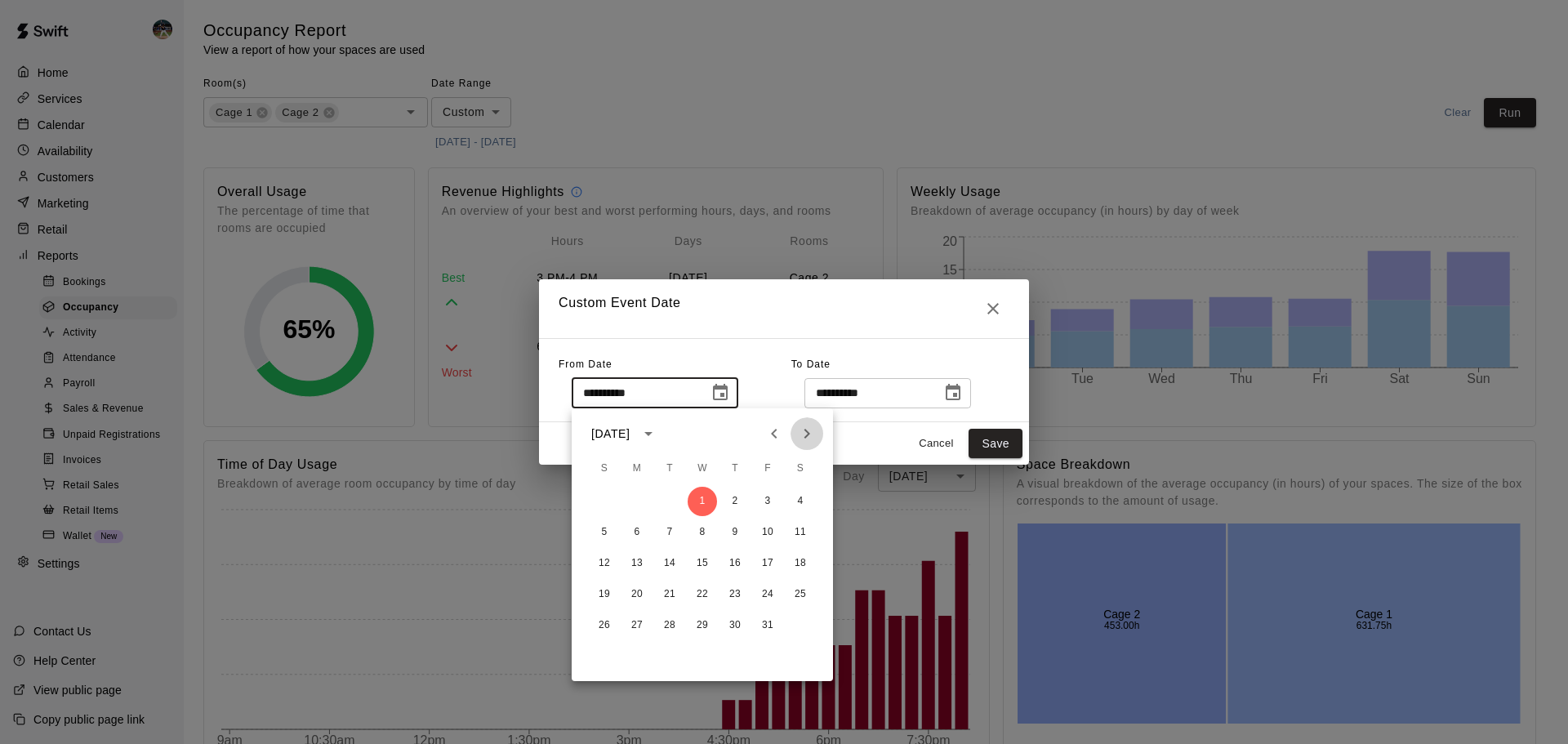
click at [807, 438] on icon "Next month" at bounding box center [806, 434] width 19 height 19
click at [800, 501] on button "1" at bounding box center [800, 501] width 30 height 30
type input "**********"
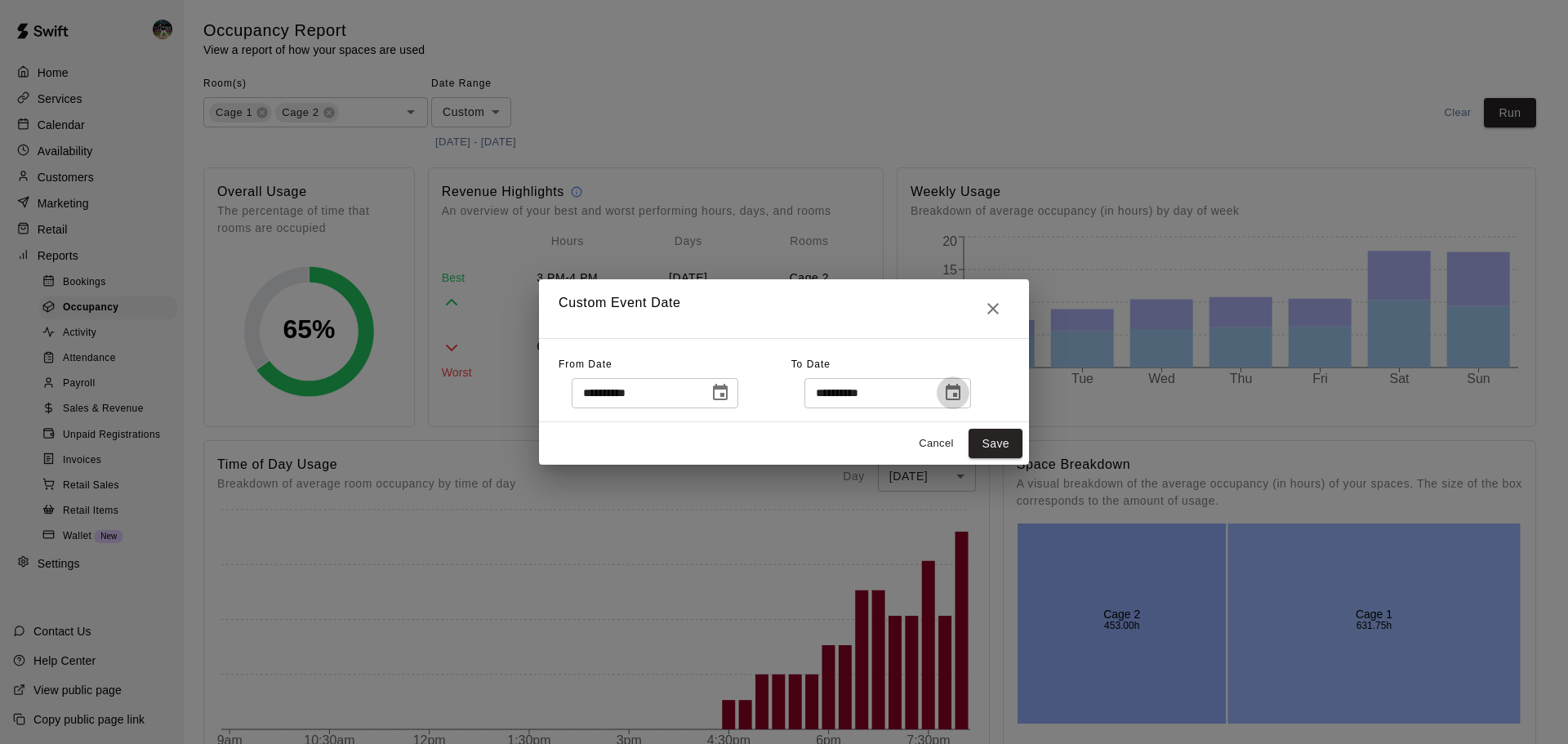
click at [963, 393] on icon "Choose date, selected date is Mar 31, 2025" at bounding box center [953, 392] width 19 height 19
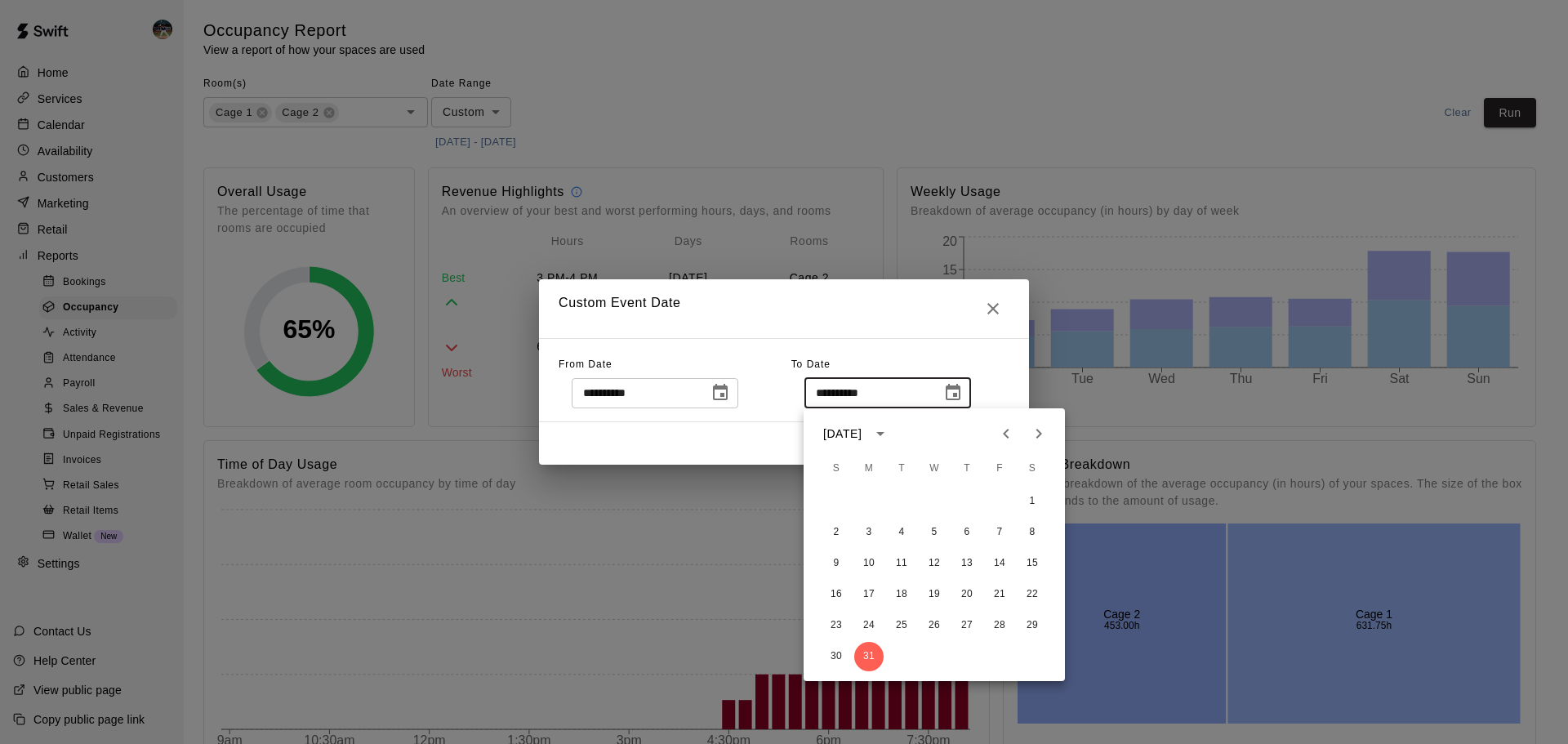
click at [1035, 438] on icon "Next month" at bounding box center [1039, 434] width 19 height 19
click at [933, 626] on button "30" at bounding box center [934, 626] width 30 height 30
type input "**********"
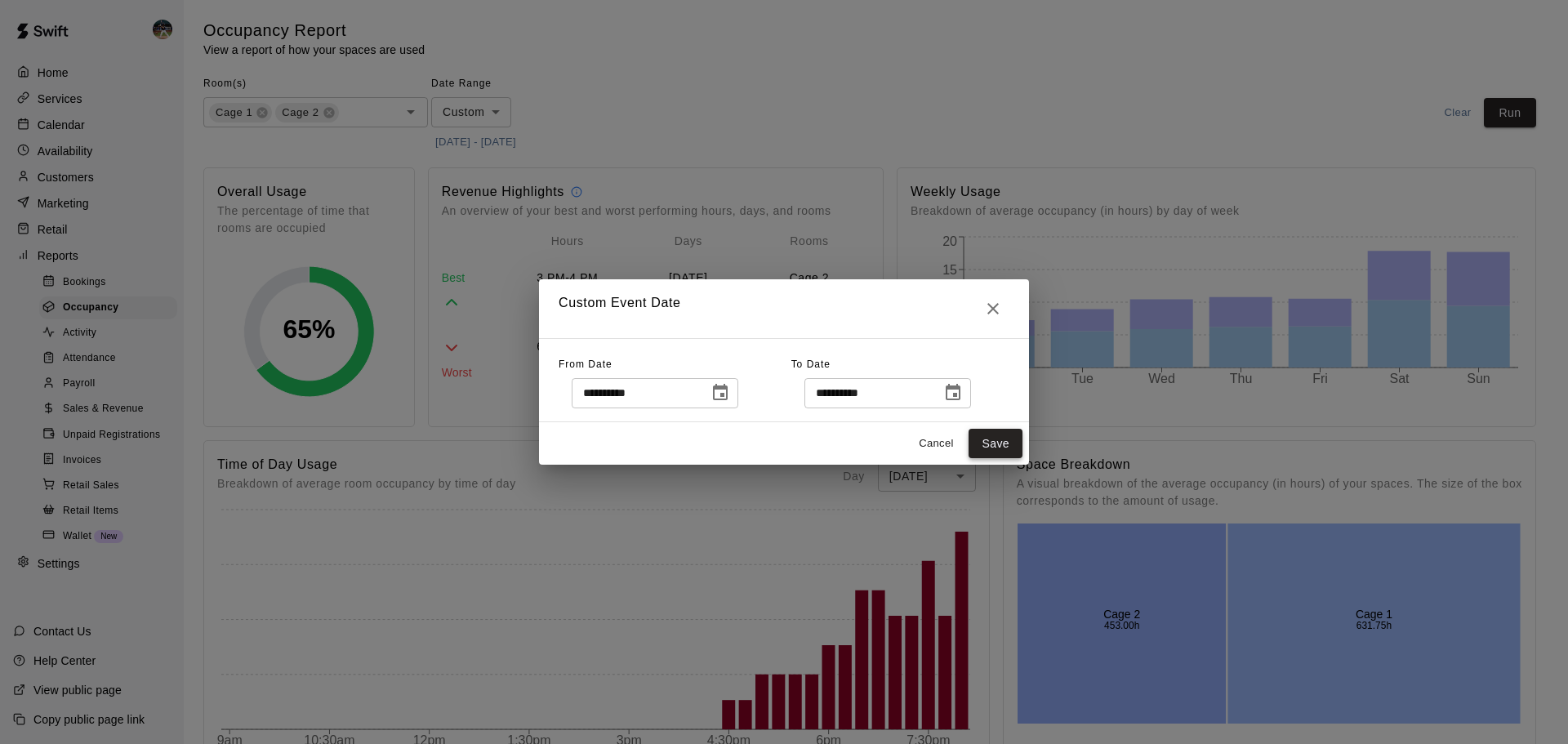
click at [1008, 445] on button "Save" at bounding box center [996, 444] width 54 height 30
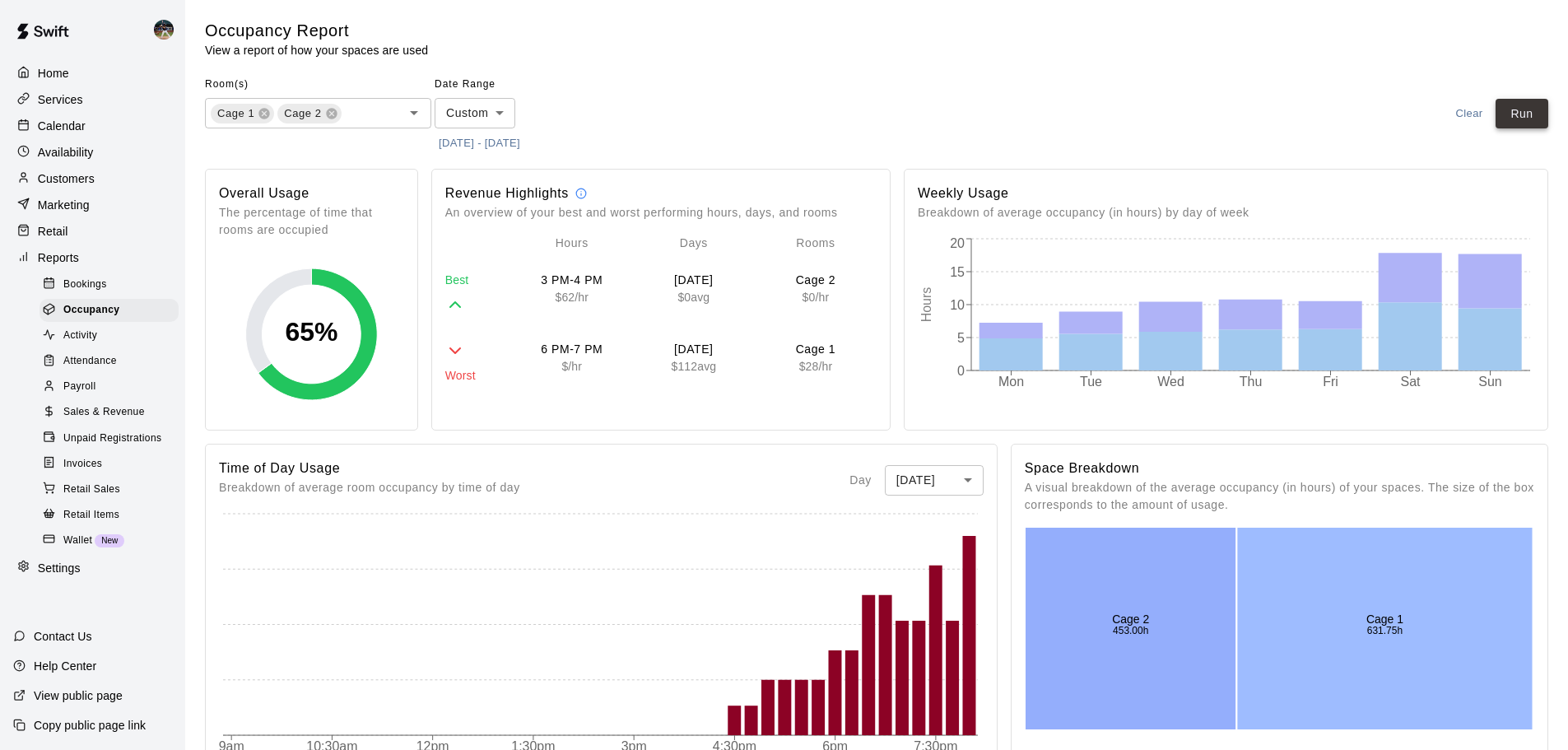
click at [1536, 124] on button "Run" at bounding box center [1522, 114] width 53 height 31
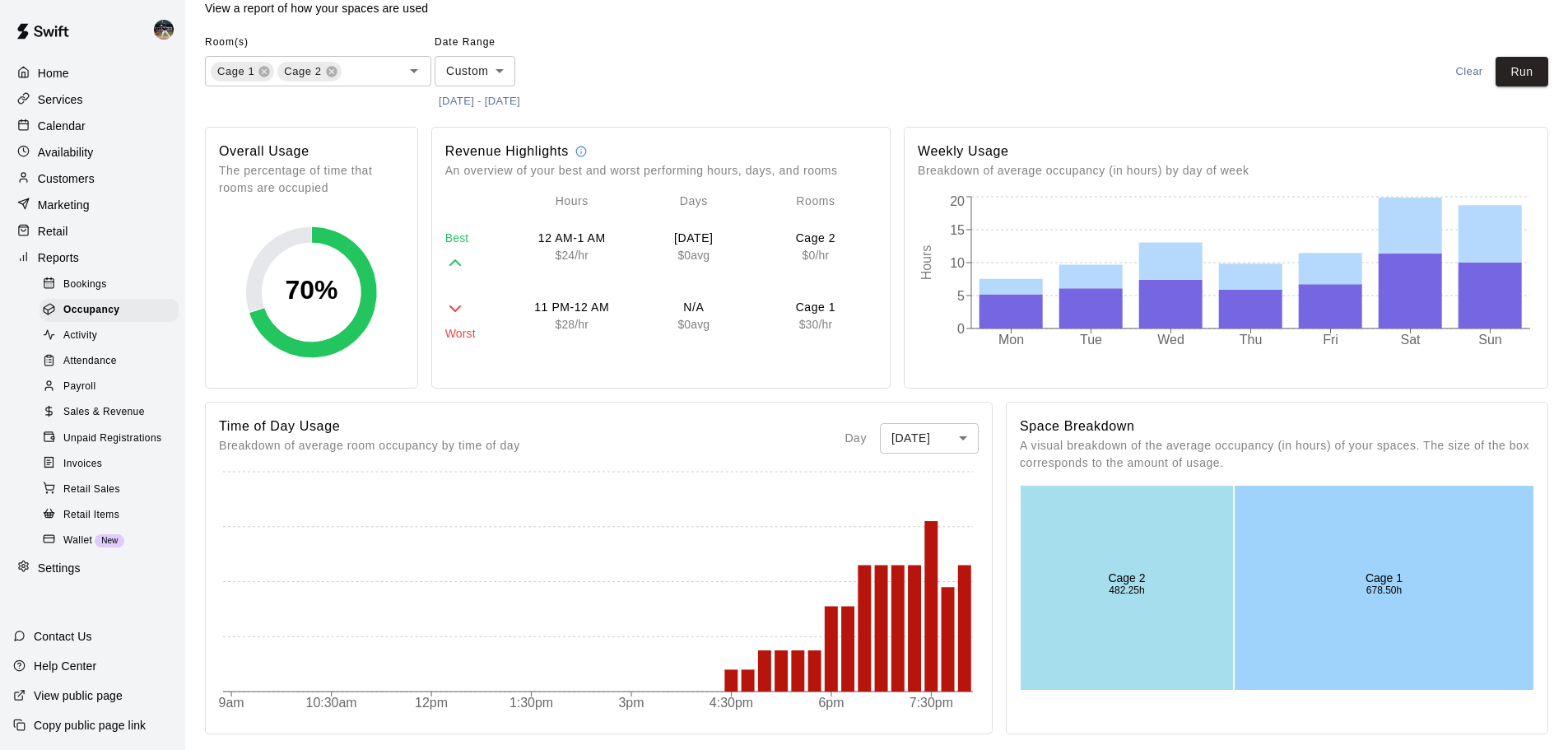
scroll to position [83, 0]
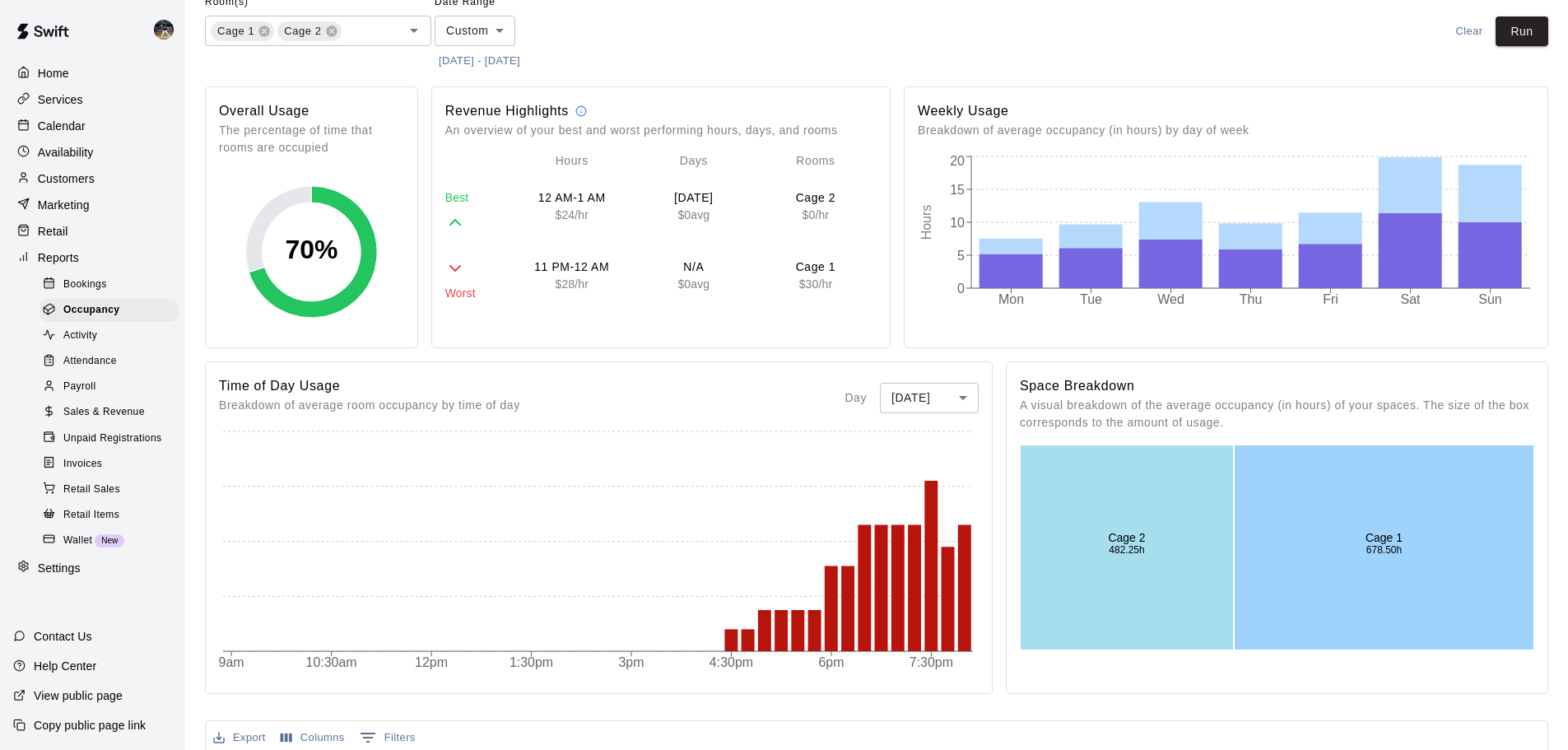
click at [923, 399] on body "Home Services Calendar Availability Customers Marketing Retail Reports Bookings…" at bounding box center [784, 610] width 1568 height 1386
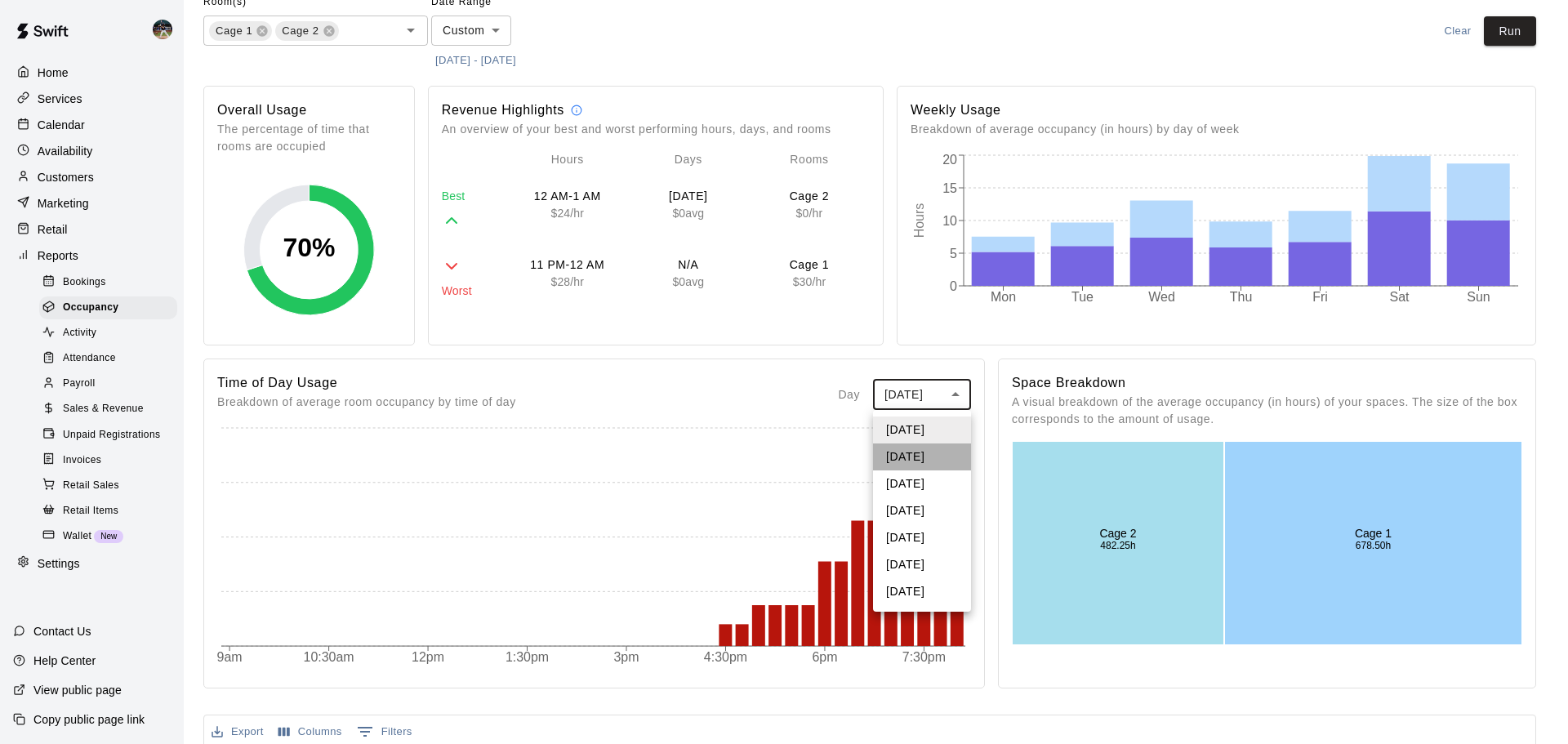
click at [923, 451] on li "Tuesday" at bounding box center [922, 457] width 98 height 27
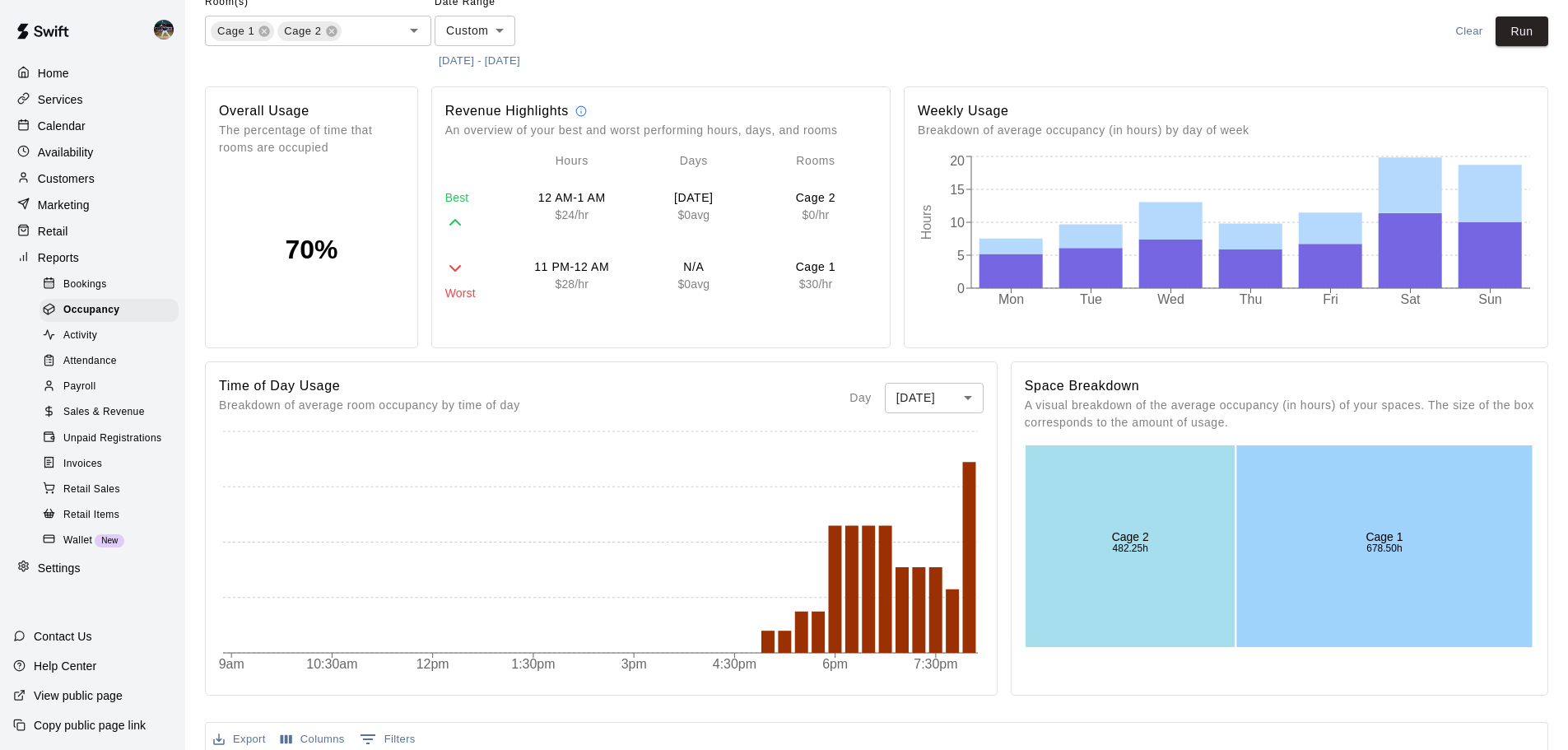
click at [939, 401] on body "Home Services Calendar Availability Customers Marketing Retail Reports Bookings…" at bounding box center [784, 611] width 1568 height 1388
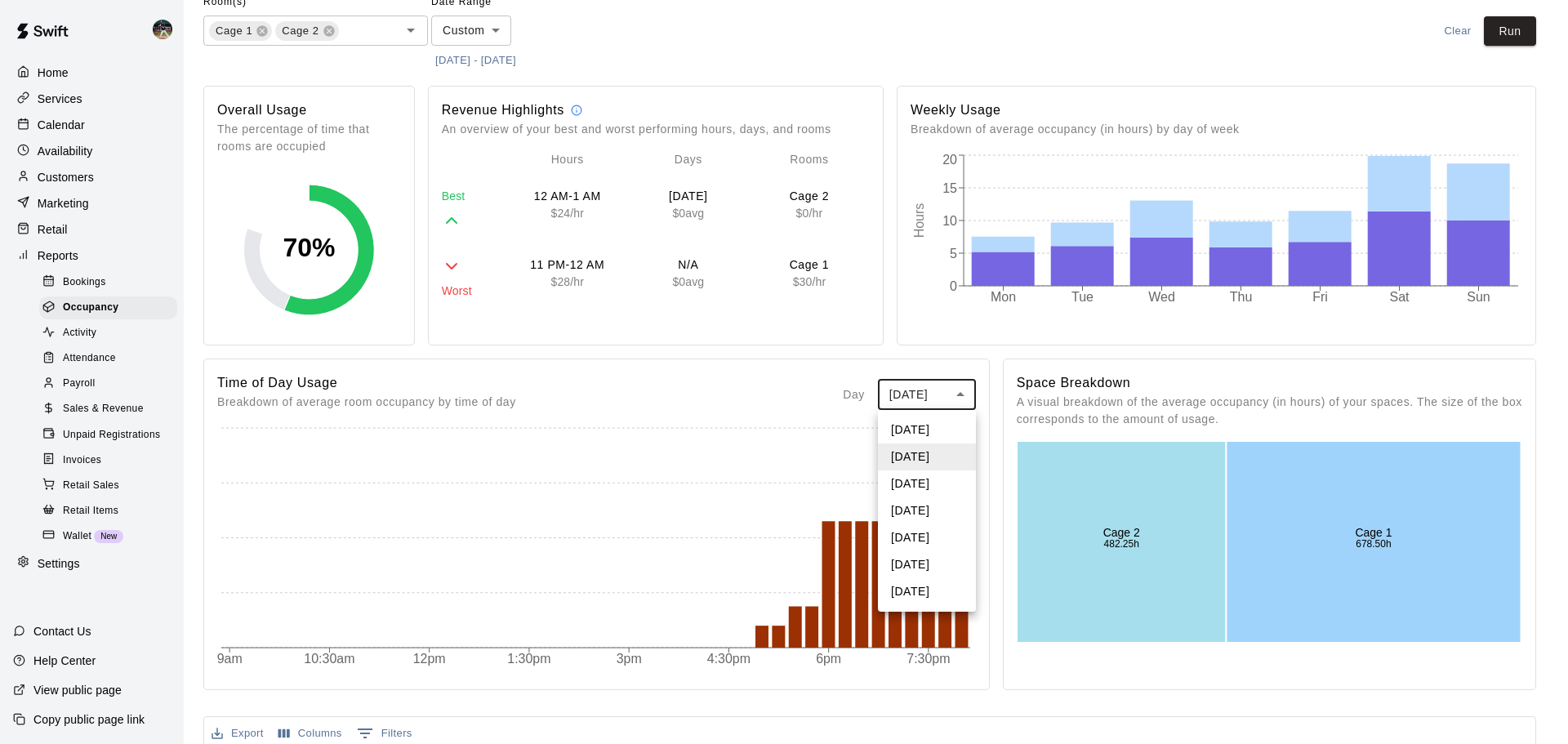
click at [932, 477] on li "Wednesday" at bounding box center [927, 484] width 98 height 27
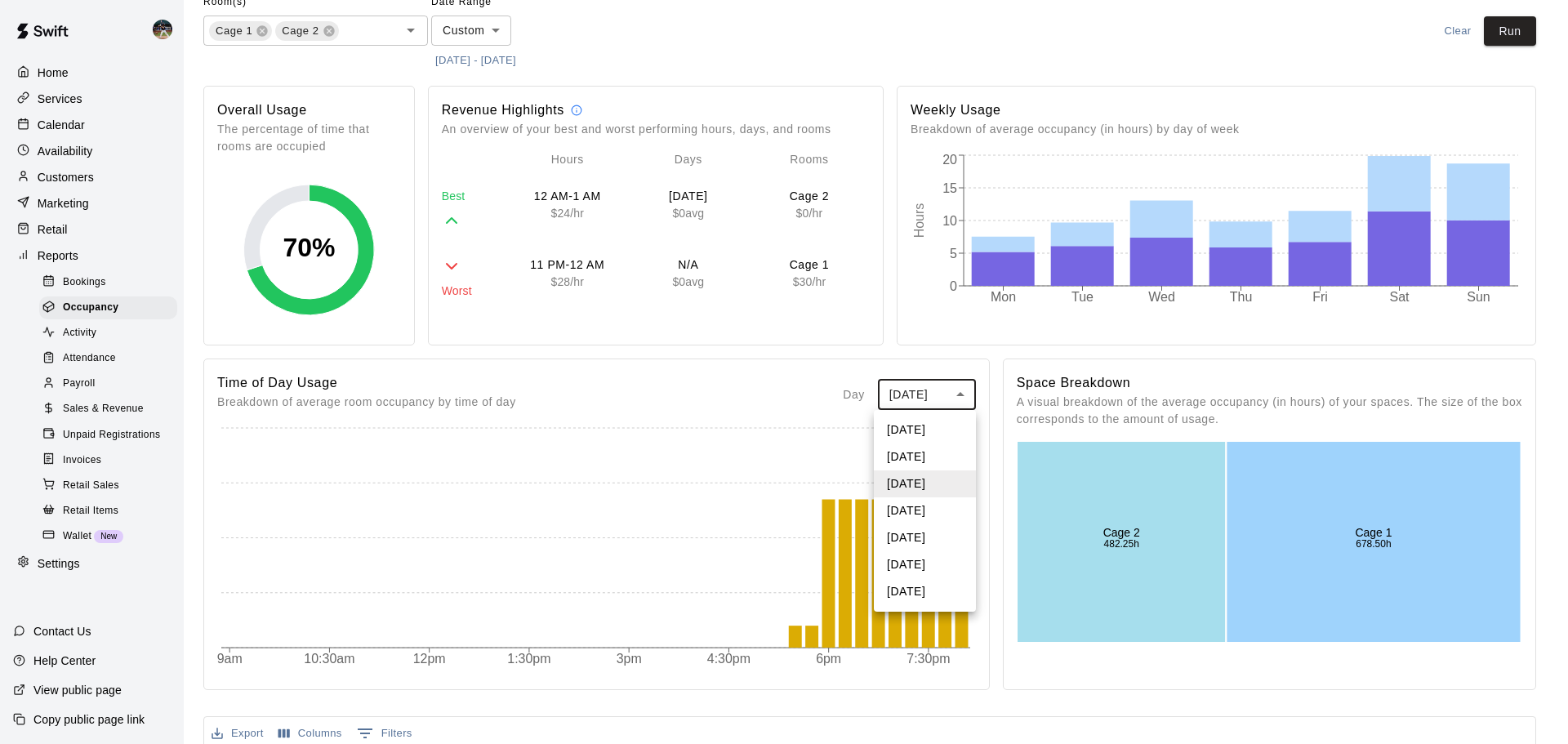
click at [953, 398] on body "Home Services Calendar Availability Customers Marketing Retail Reports Bookings…" at bounding box center [784, 606] width 1568 height 1376
click at [937, 511] on li "Thursday" at bounding box center [925, 512] width 102 height 27
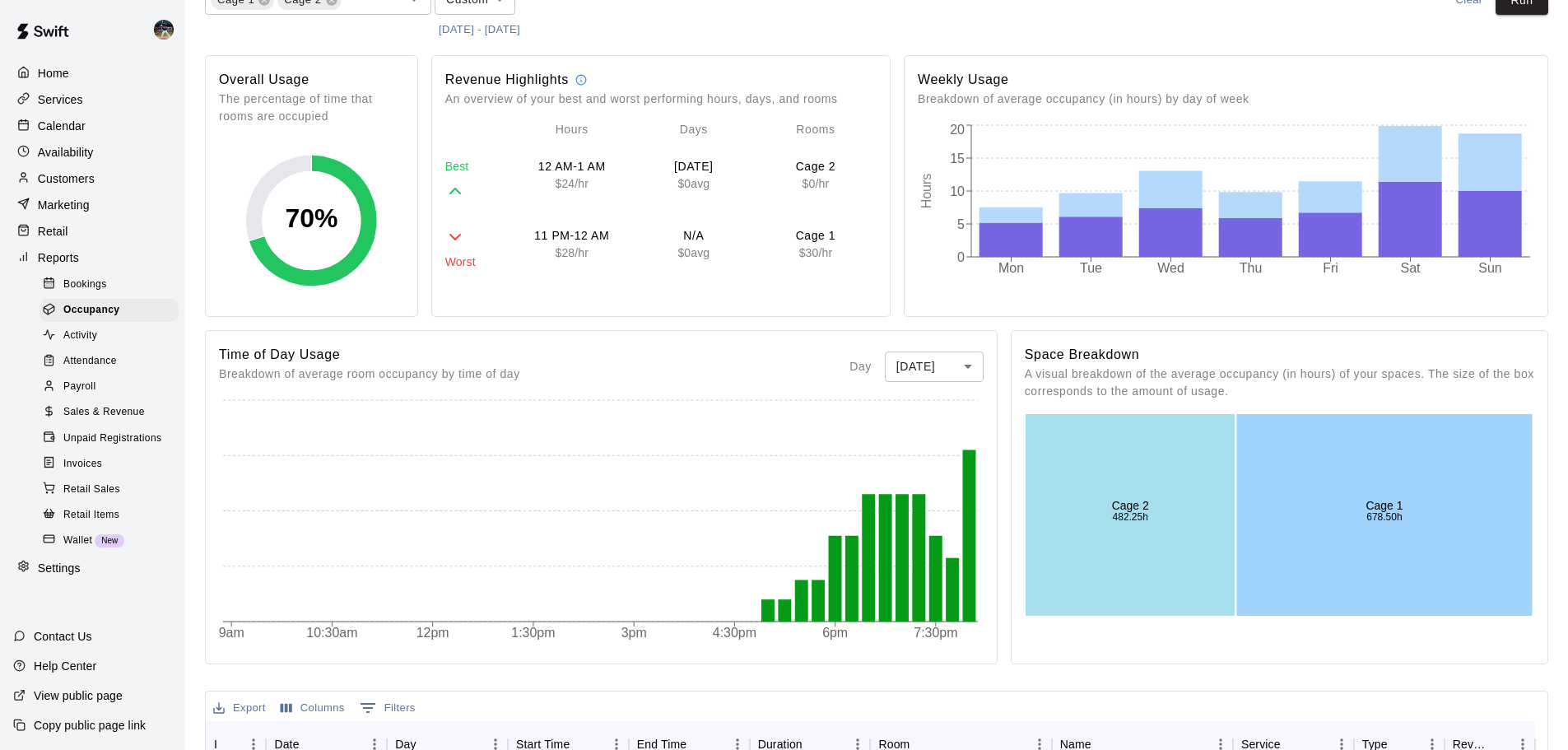
scroll to position [0, 0]
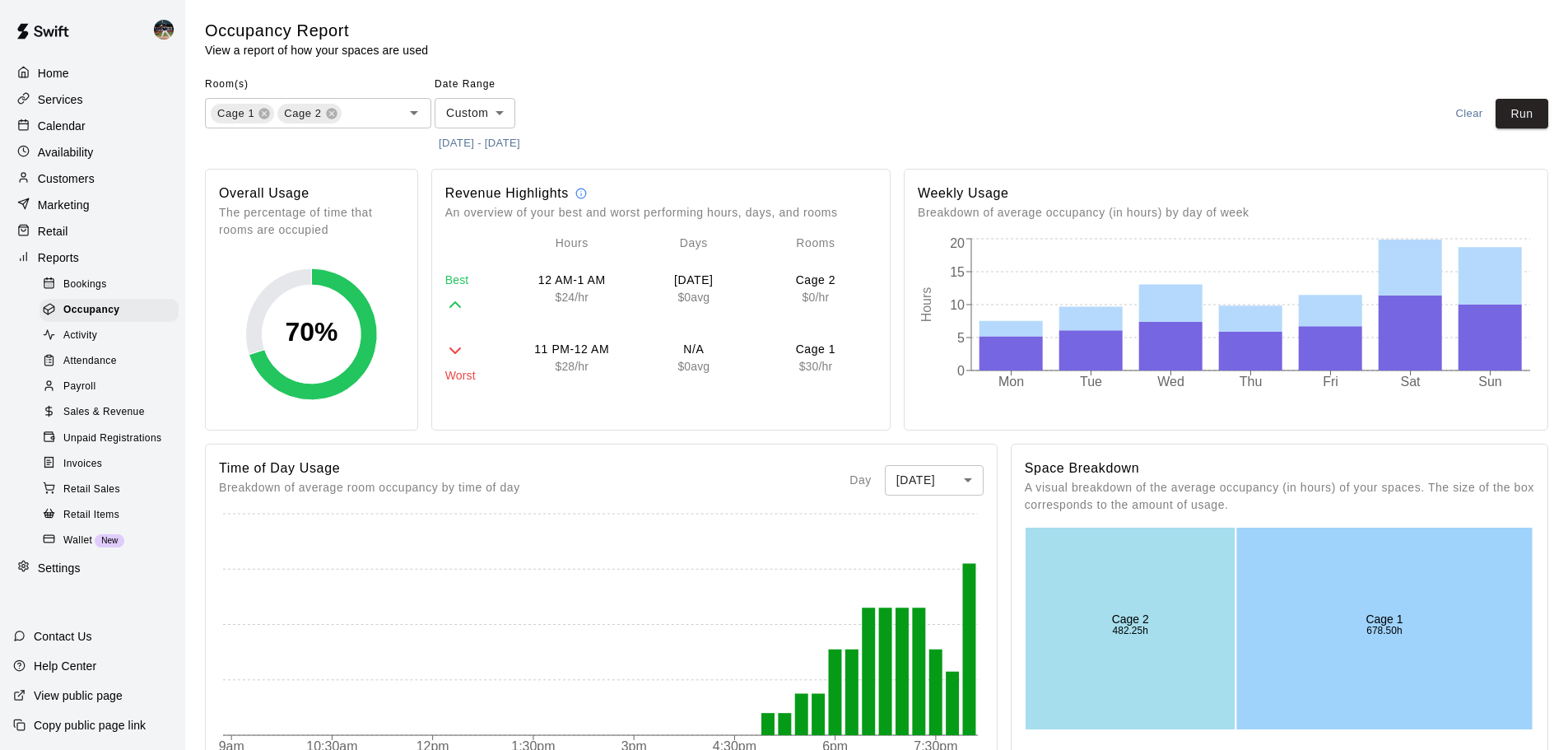
click at [91, 125] on div "Calendar" at bounding box center [92, 125] width 159 height 25
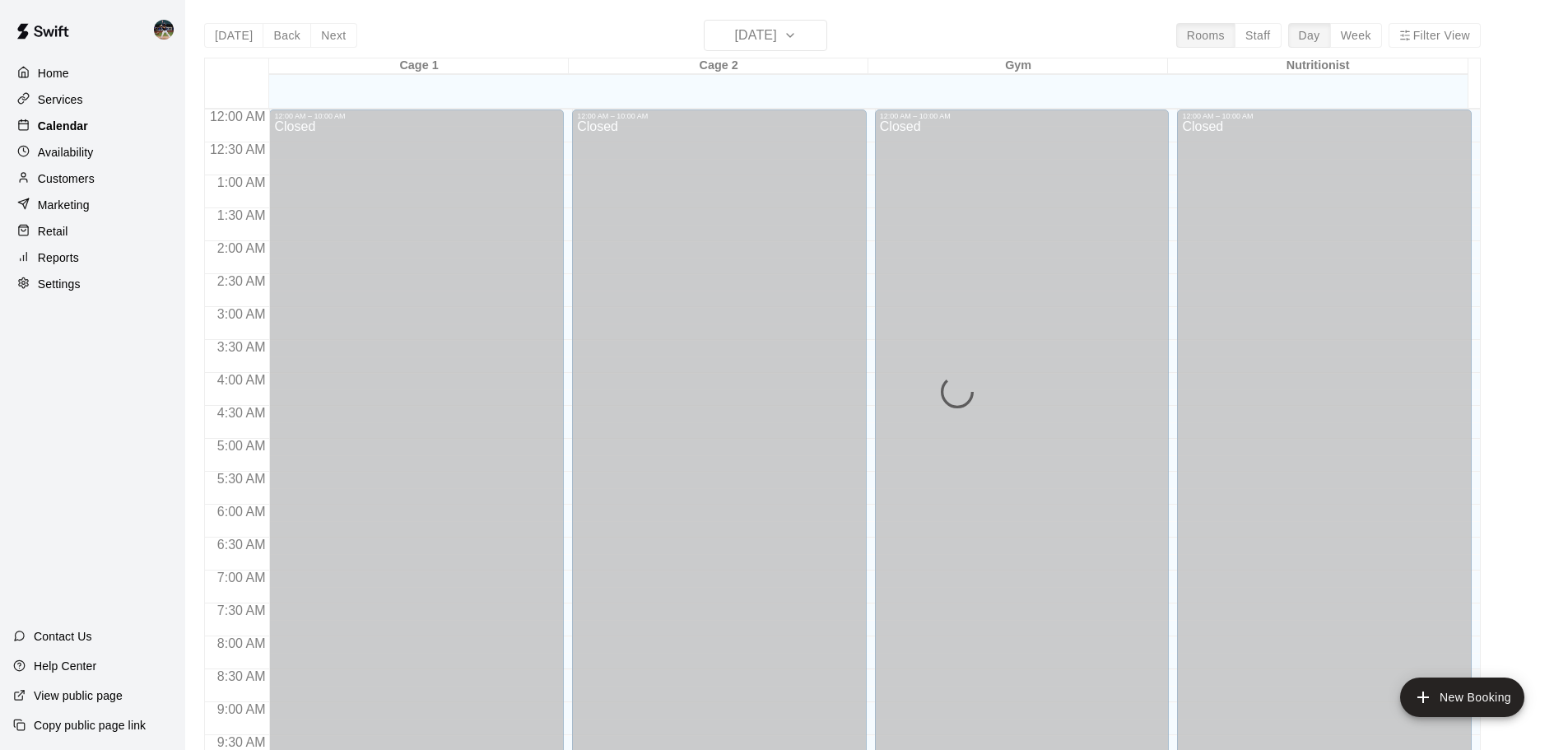
scroll to position [872, 0]
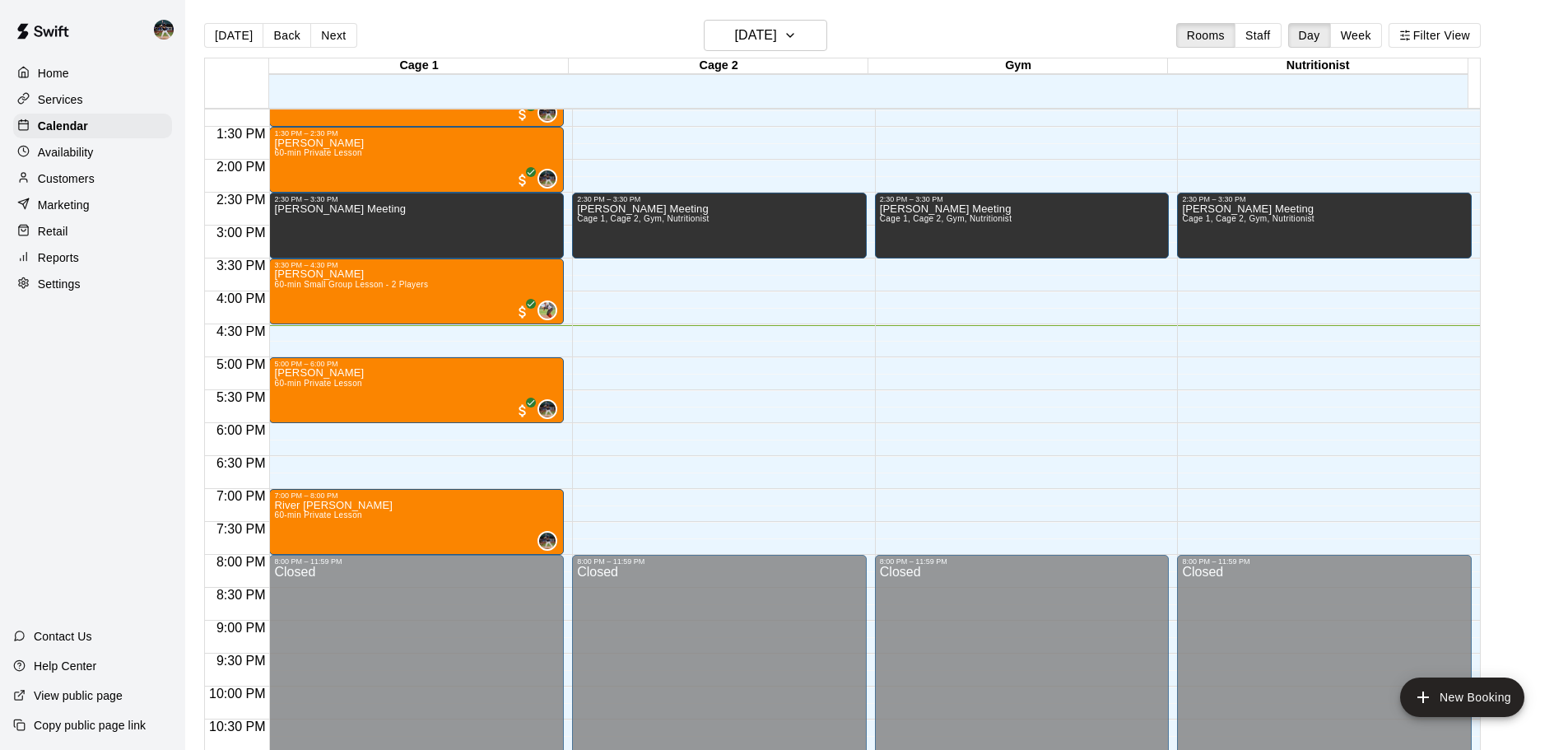
click at [98, 270] on div "Reports" at bounding box center [92, 257] width 159 height 25
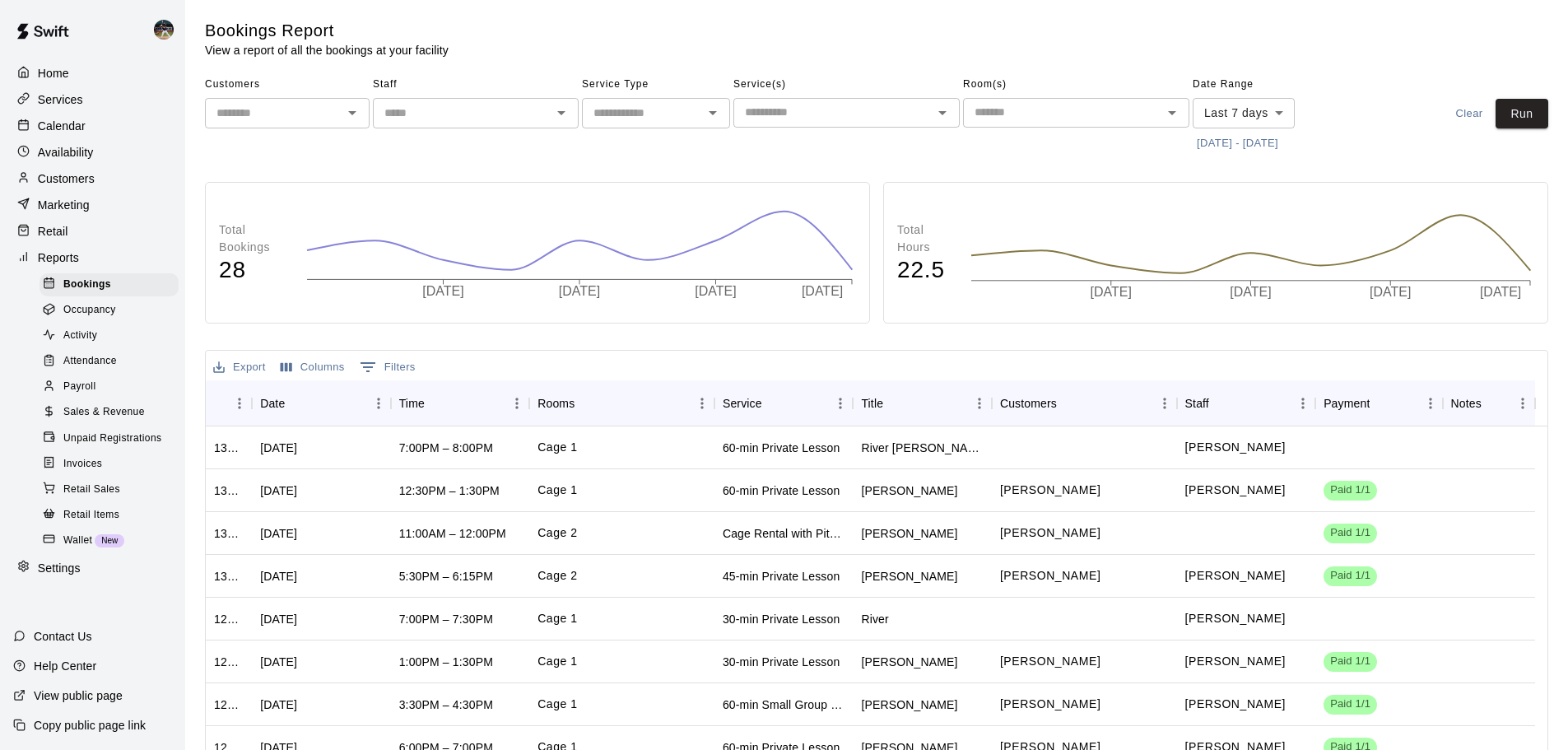
click at [1238, 145] on button "[DATE] - [DATE]" at bounding box center [1237, 144] width 89 height 26
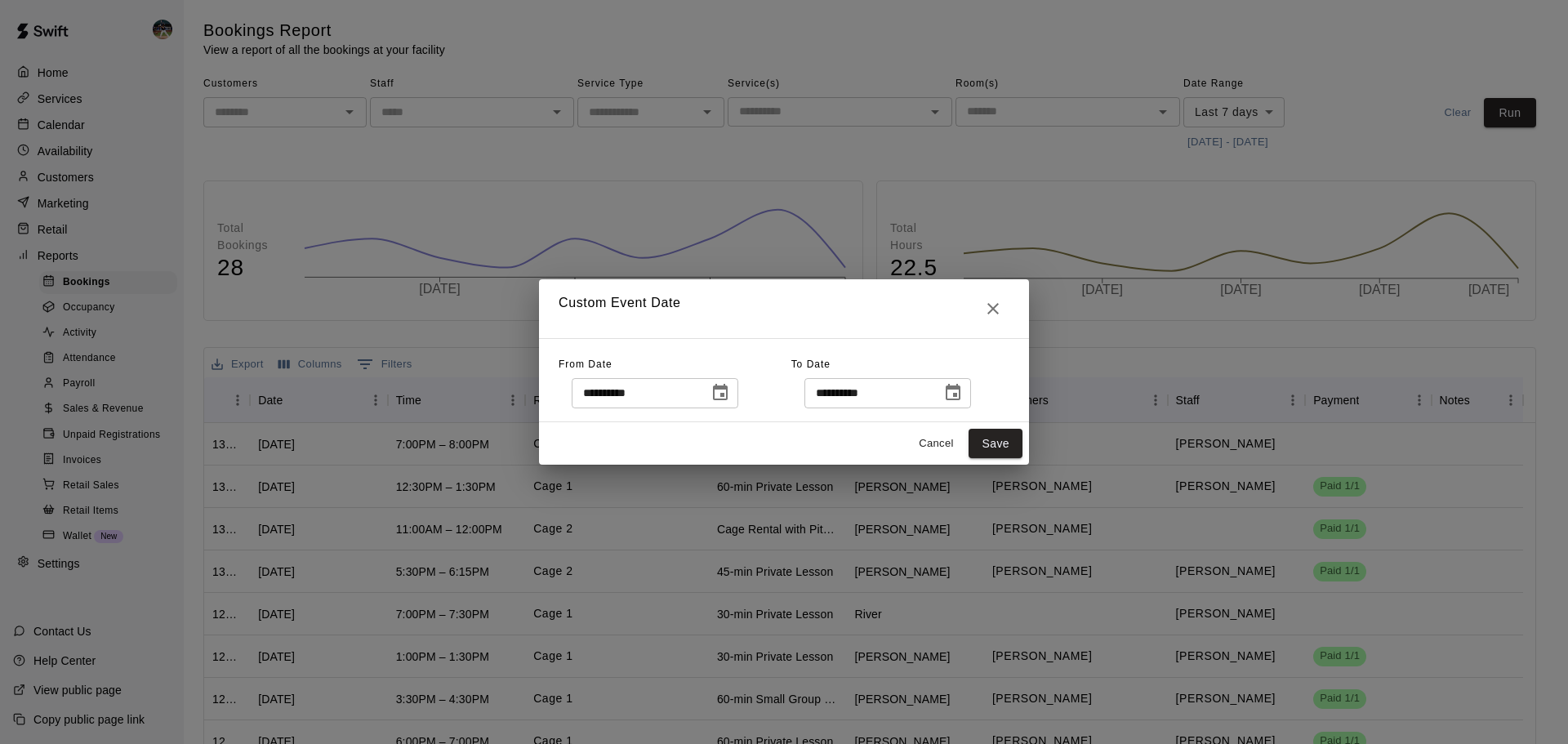
click at [737, 386] on button "Choose date, selected date is Aug 7, 2025" at bounding box center [720, 393] width 33 height 33
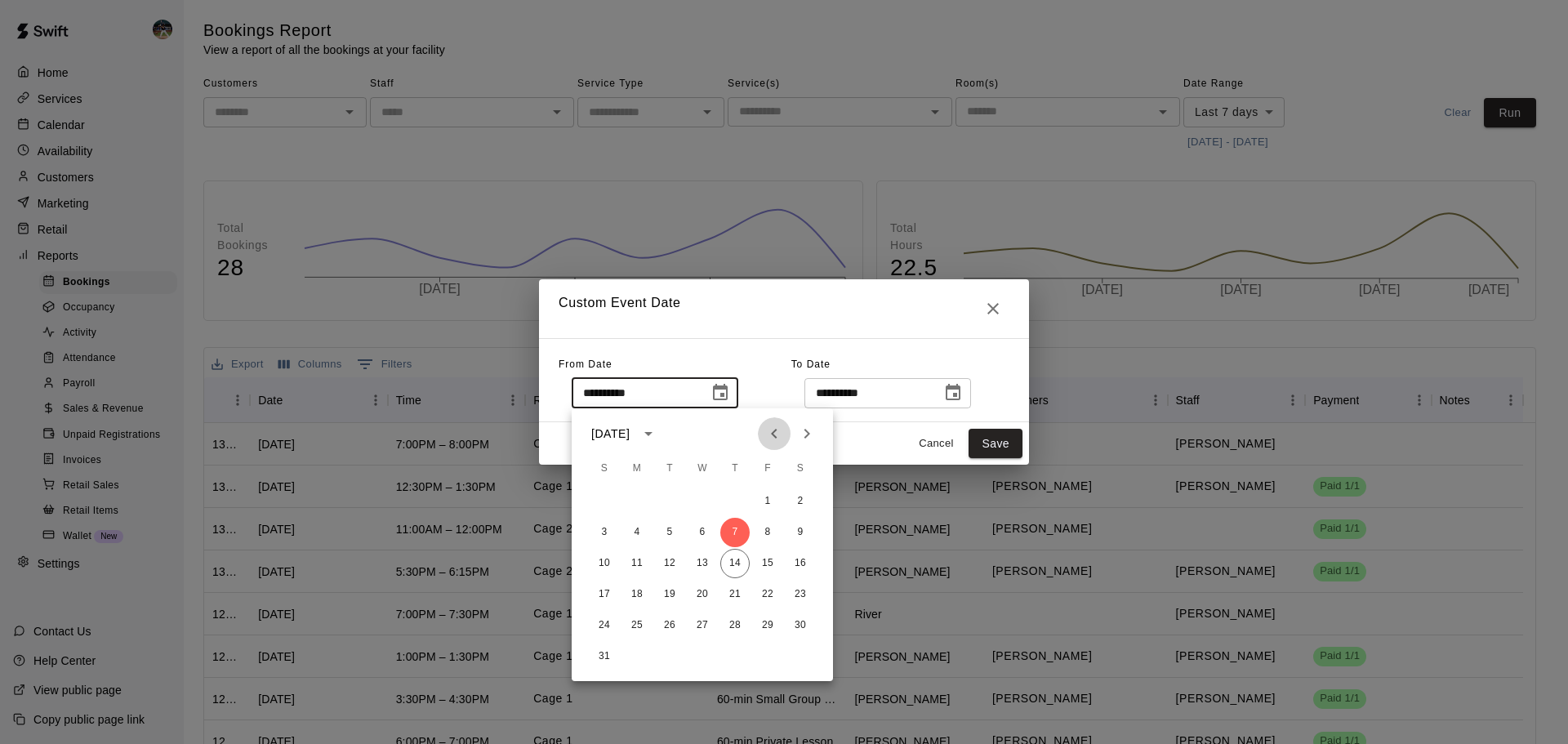
click at [771, 440] on icon "Previous month" at bounding box center [774, 434] width 19 height 19
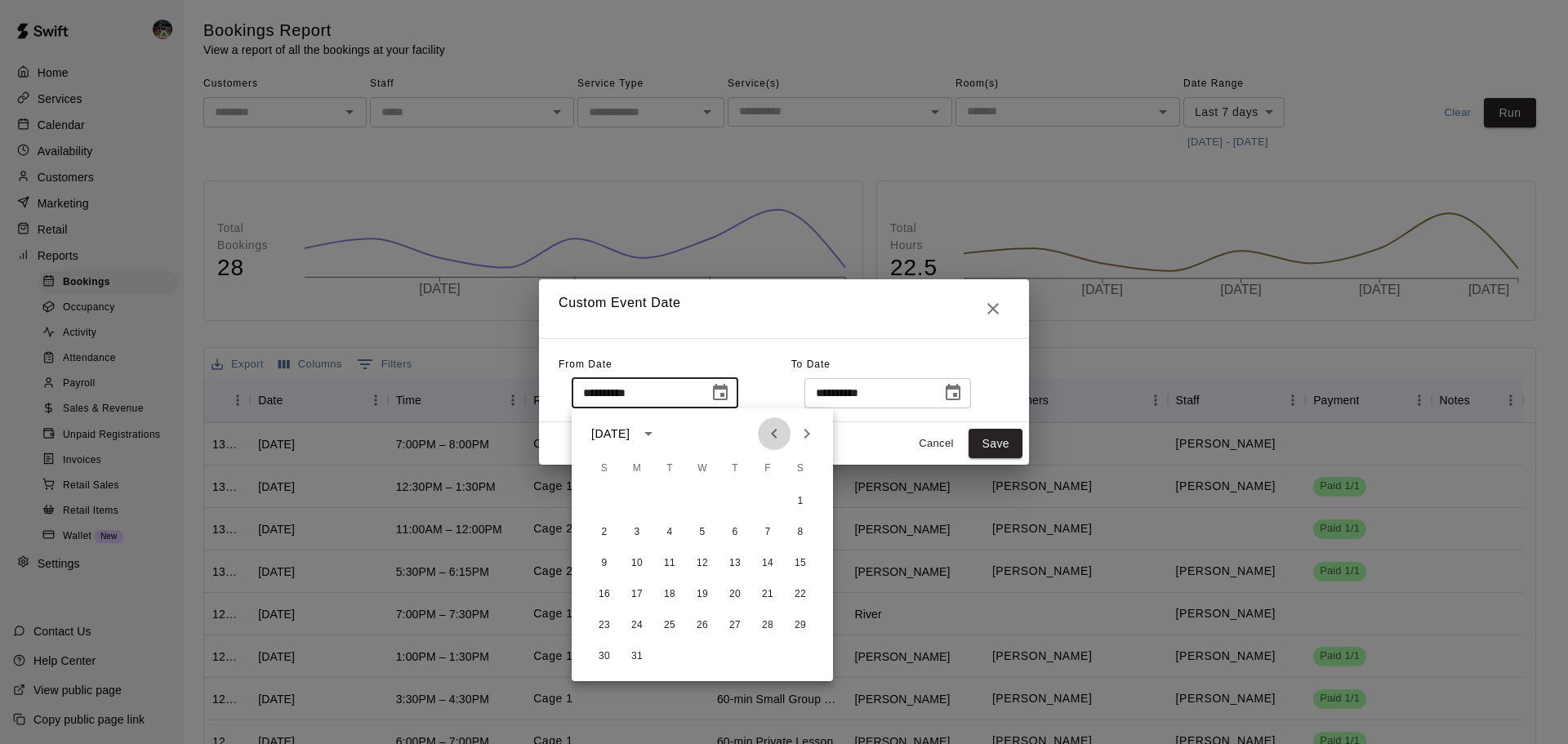
click at [771, 440] on icon "Previous month" at bounding box center [774, 434] width 19 height 19
click at [779, 448] on button "Previous month" at bounding box center [774, 434] width 33 height 33
click at [708, 502] on button "1" at bounding box center [702, 501] width 30 height 30
type input "**********"
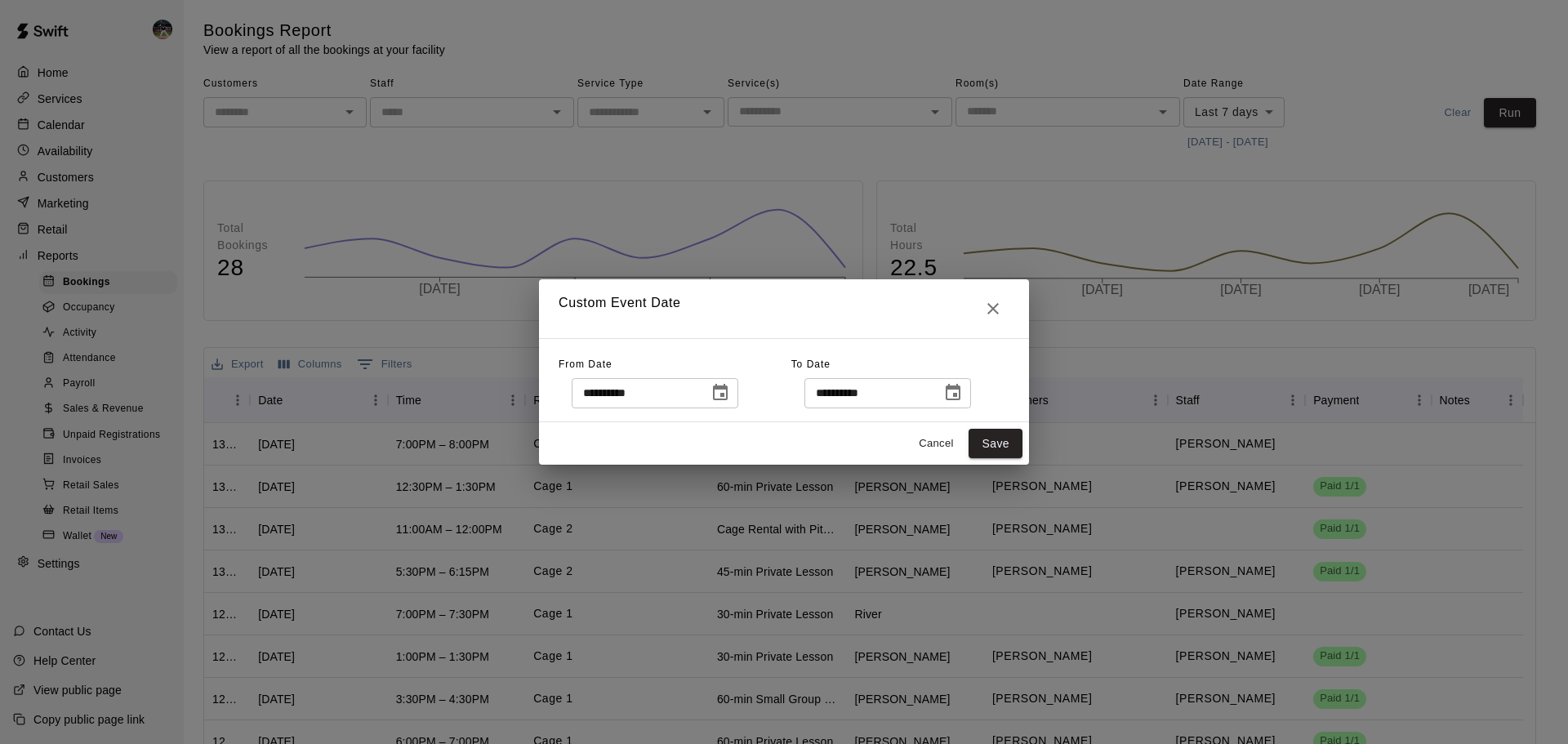
click at [963, 391] on icon "Choose date, selected date is Aug 14, 2025" at bounding box center [953, 392] width 19 height 19
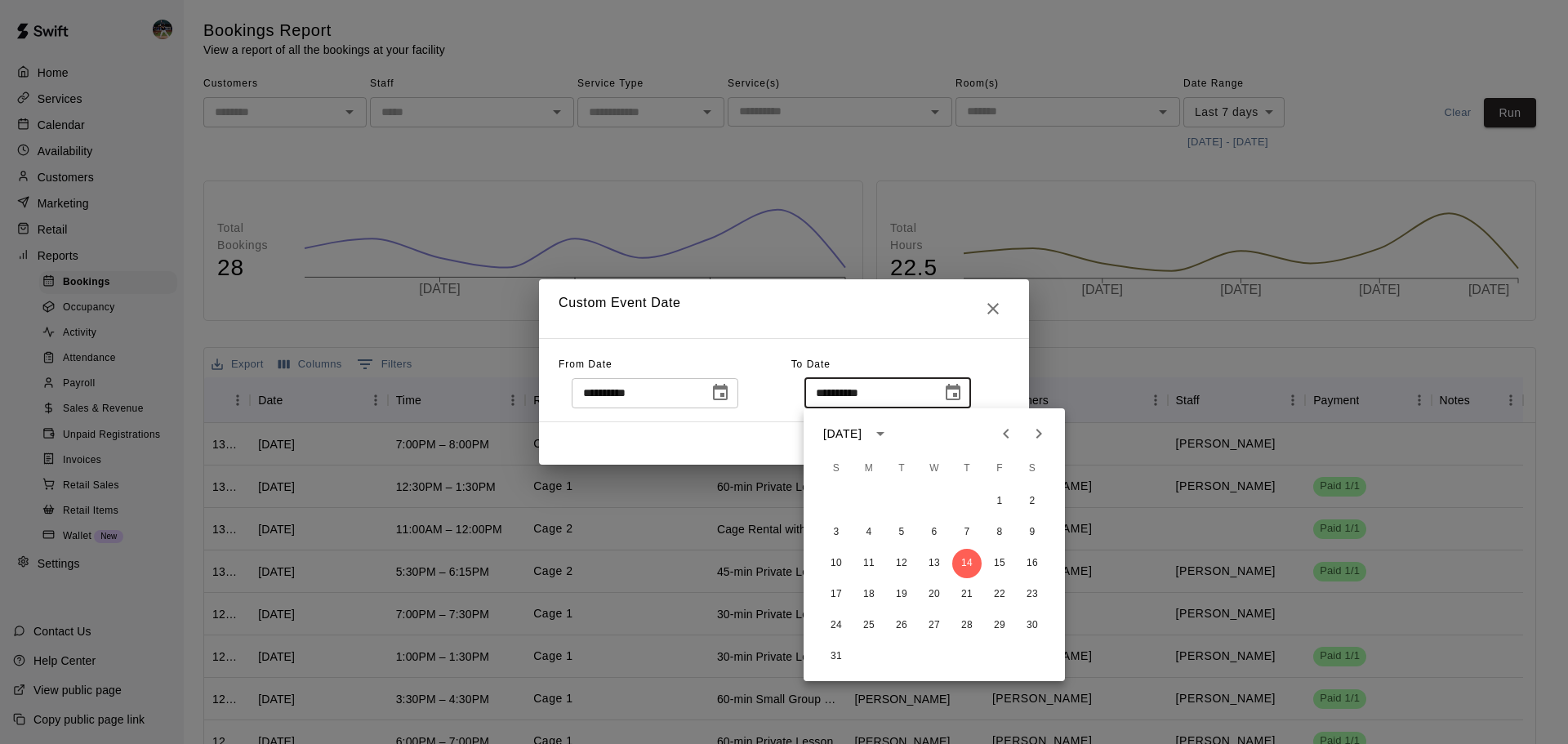
click at [1012, 424] on button "Previous month" at bounding box center [1006, 434] width 33 height 33
click at [1012, 424] on icon "Previous month" at bounding box center [1006, 434] width 19 height 19
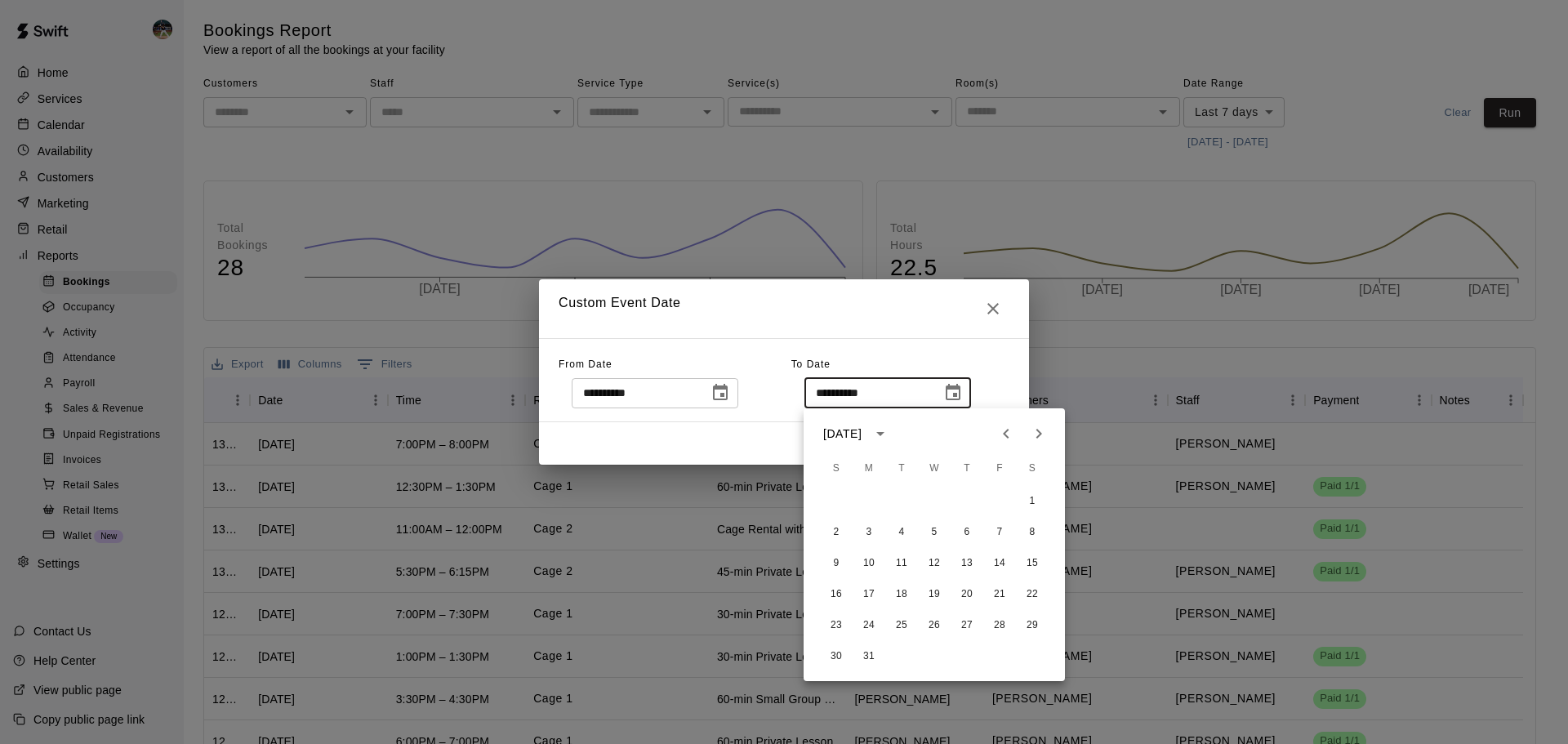
click at [1012, 424] on icon "Previous month" at bounding box center [1006, 434] width 19 height 19
click at [1038, 430] on icon "Next month" at bounding box center [1039, 434] width 19 height 19
click at [875, 654] on button "31" at bounding box center [869, 657] width 30 height 30
type input "**********"
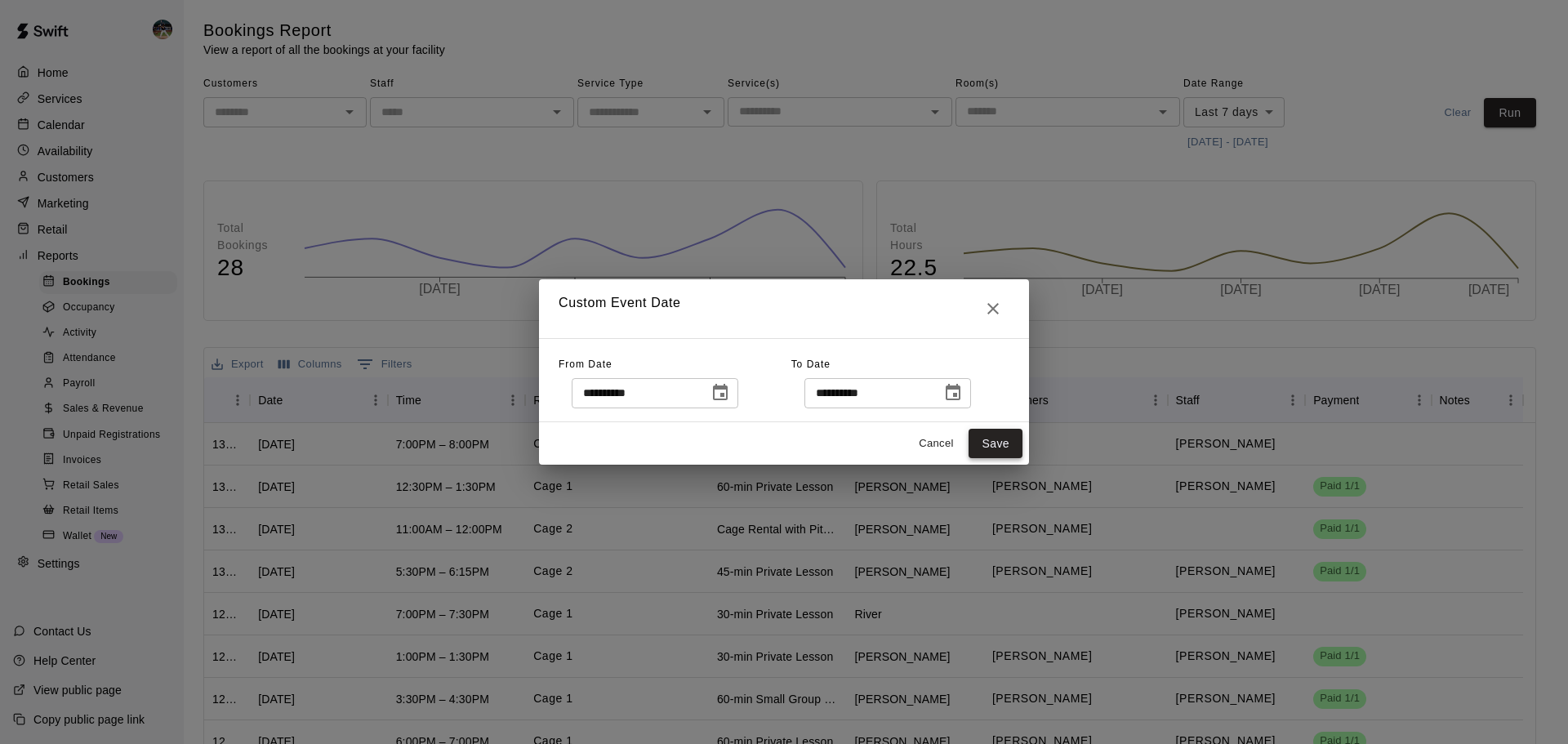
click at [1008, 445] on button "Save" at bounding box center [996, 444] width 54 height 30
type input "******"
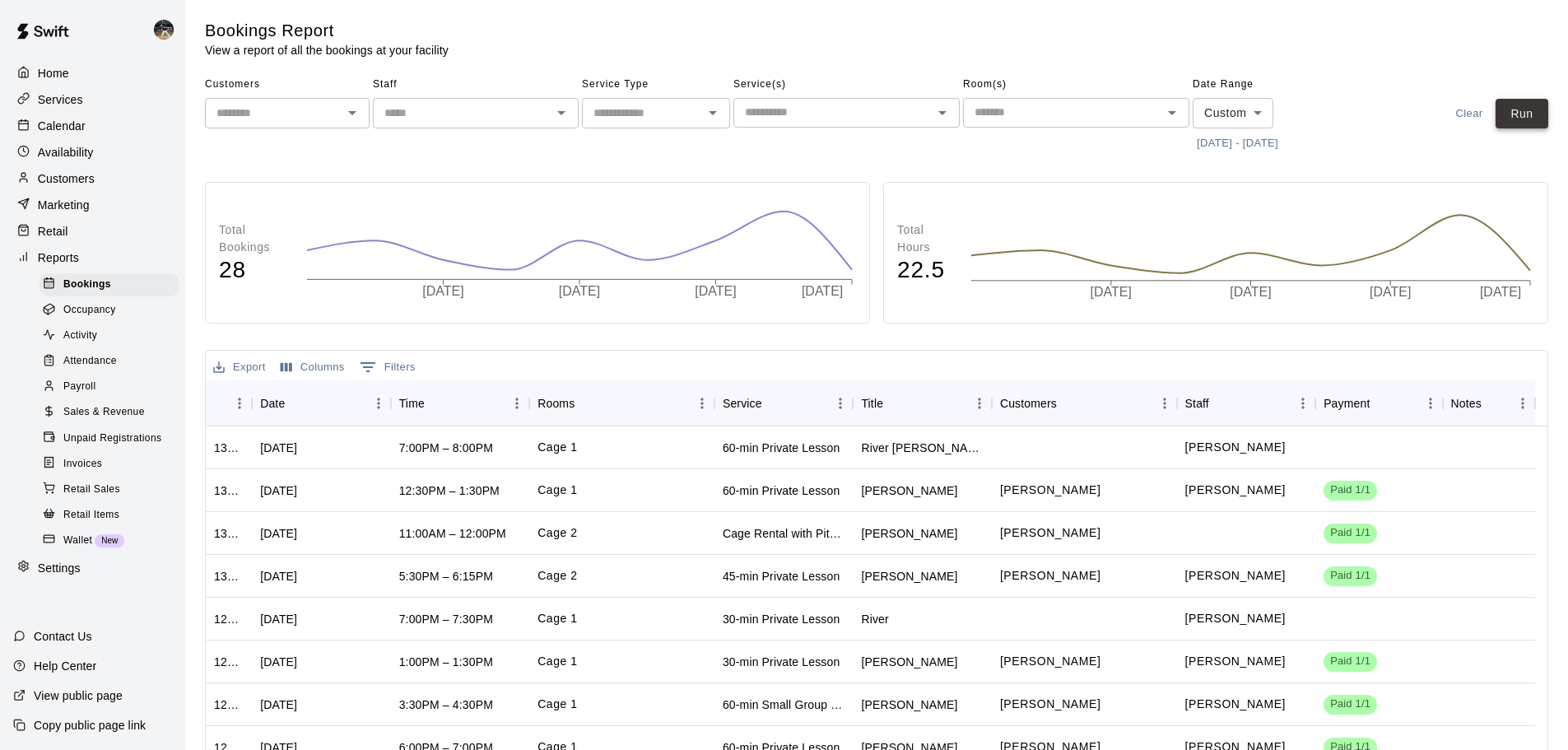
click at [1528, 110] on button "Run" at bounding box center [1522, 114] width 53 height 31
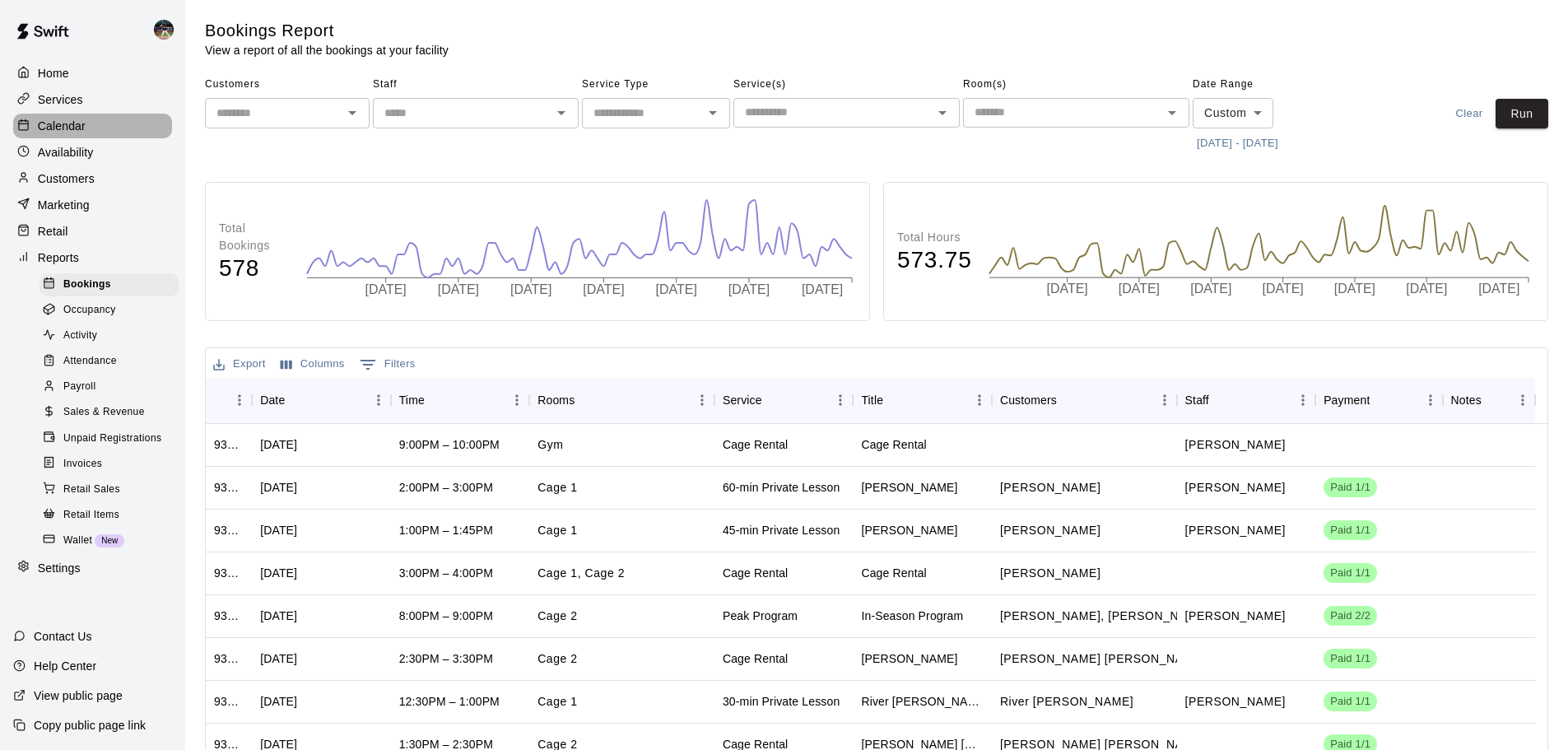
click at [136, 135] on div "Calendar" at bounding box center [92, 125] width 159 height 25
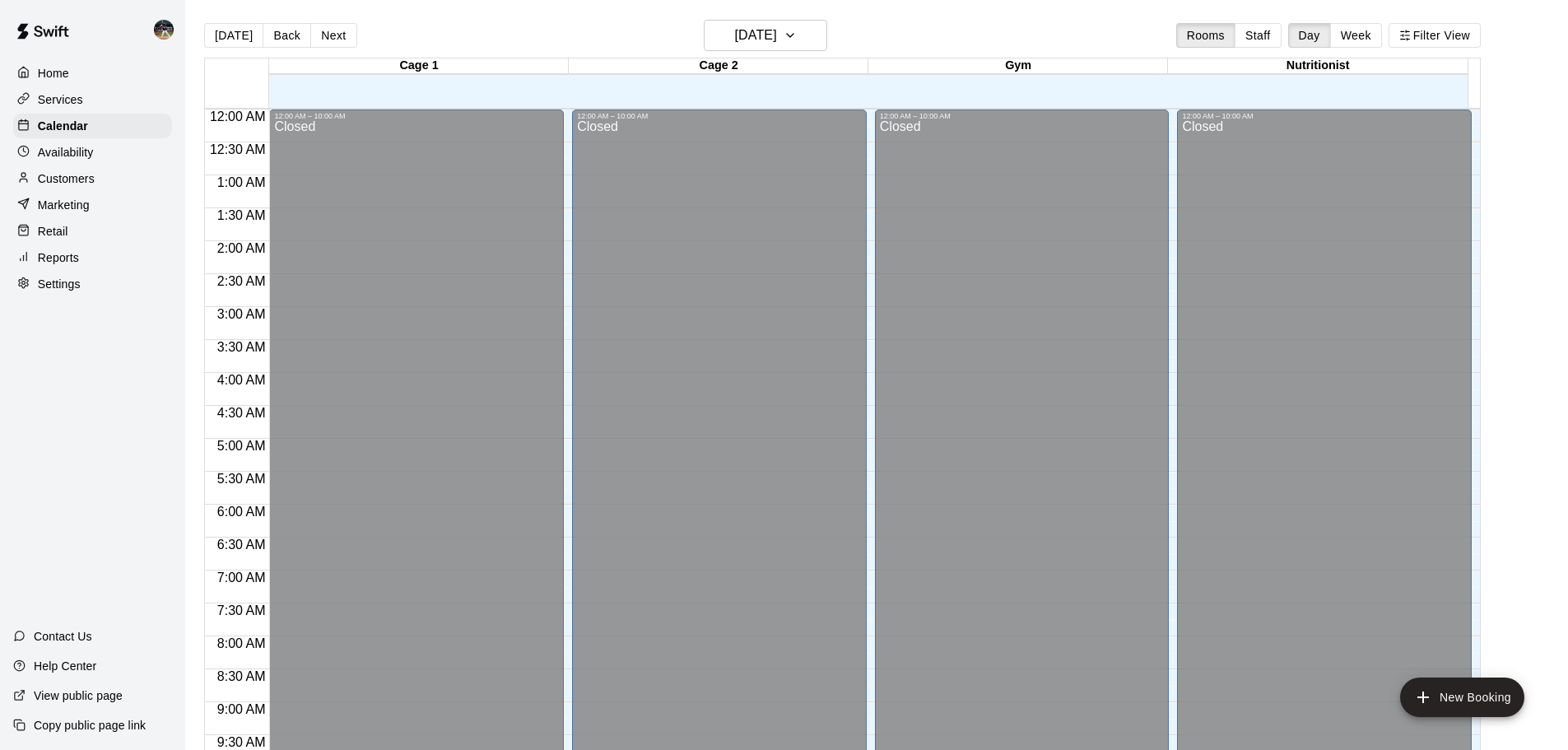
scroll to position [872, 0]
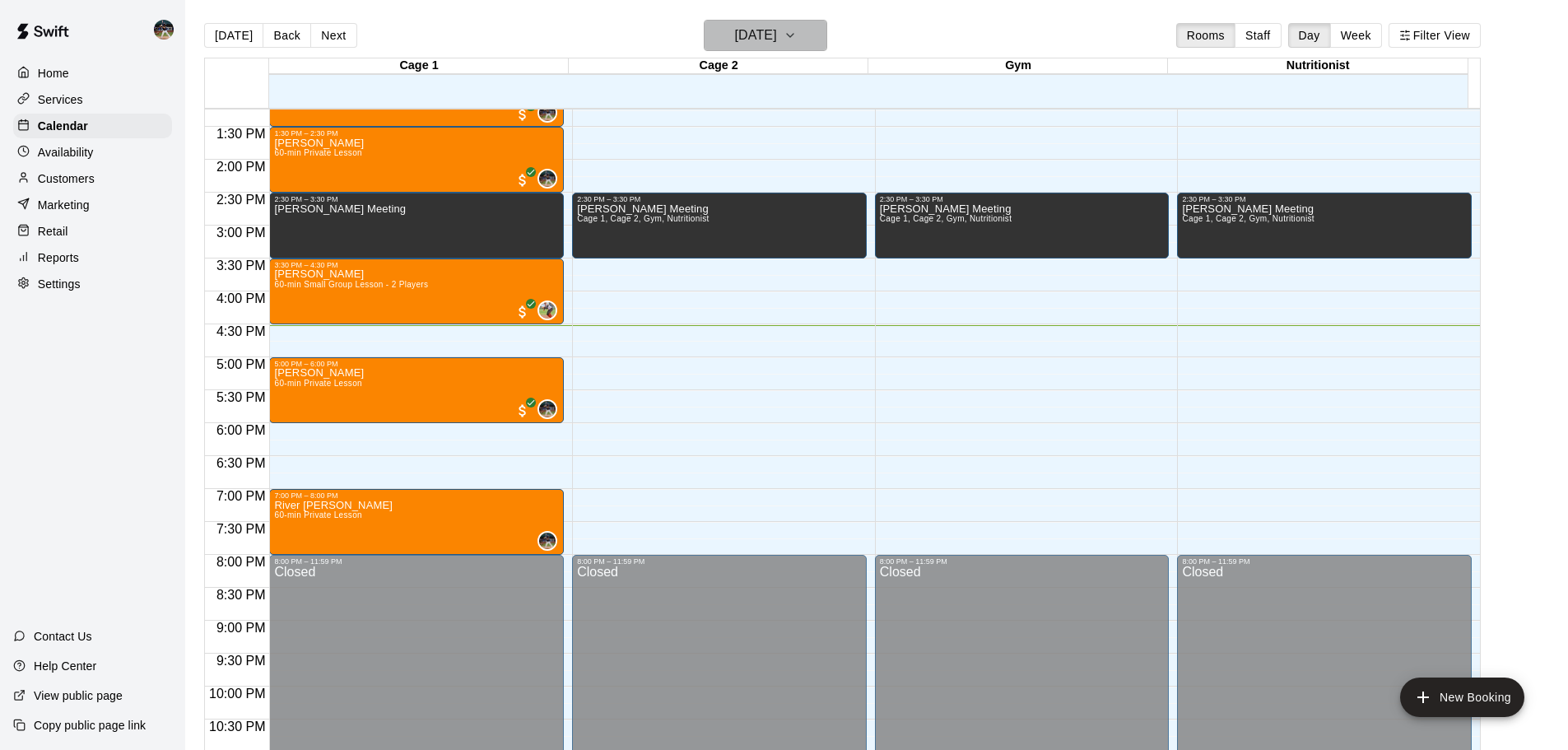
click at [808, 20] on button "[DATE]" at bounding box center [765, 35] width 123 height 32
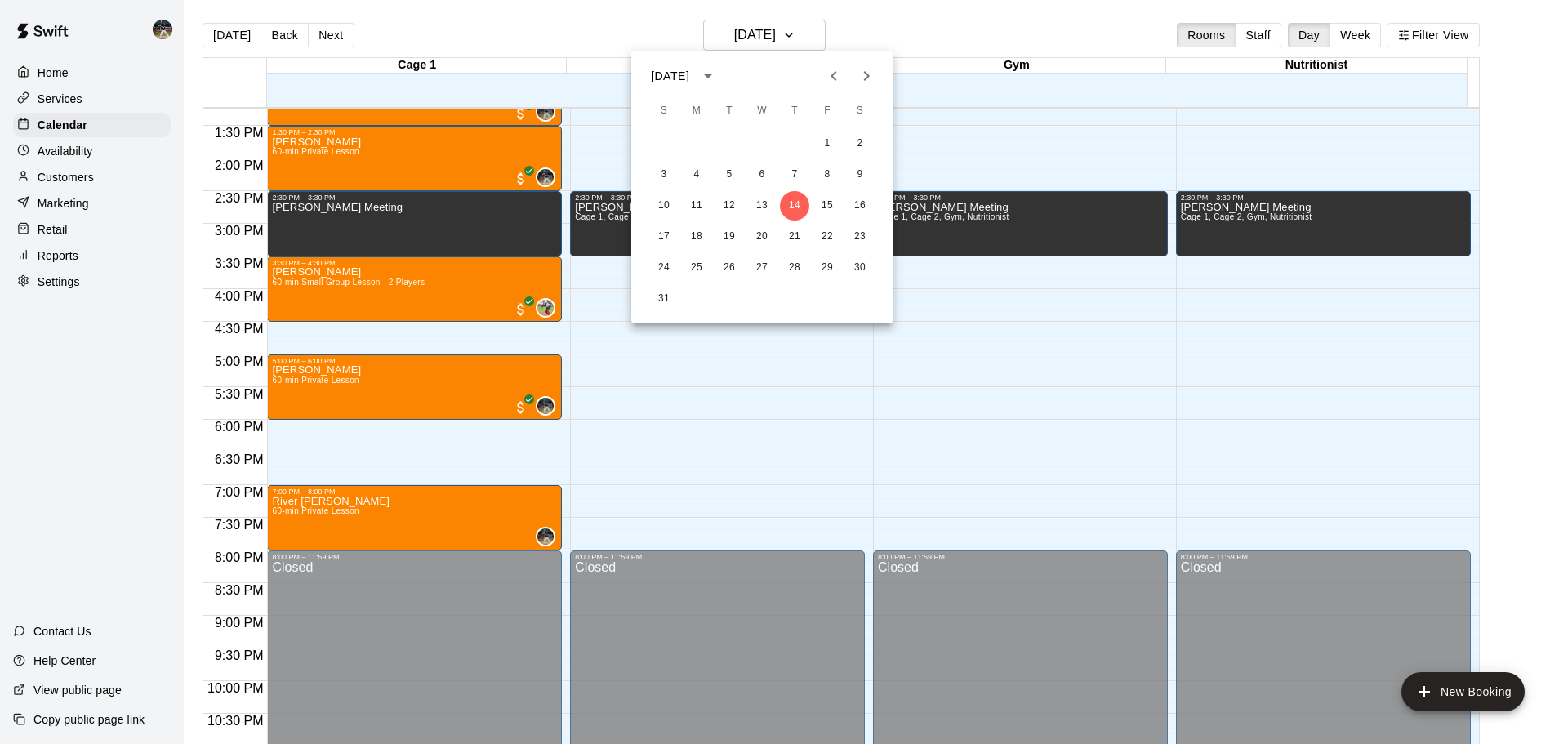
click at [833, 80] on icon "Previous month" at bounding box center [833, 75] width 19 height 19
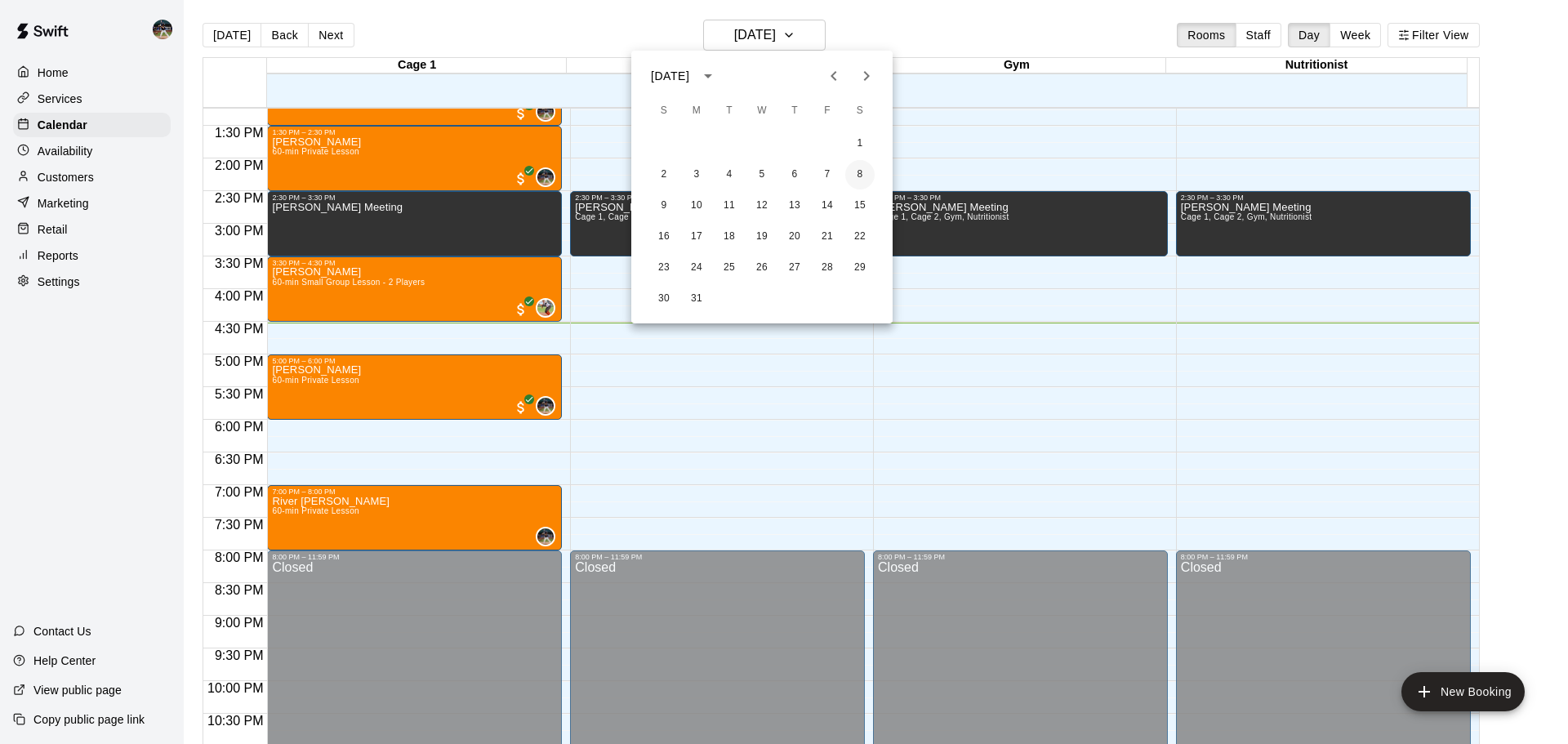
click at [862, 166] on button "8" at bounding box center [860, 174] width 30 height 30
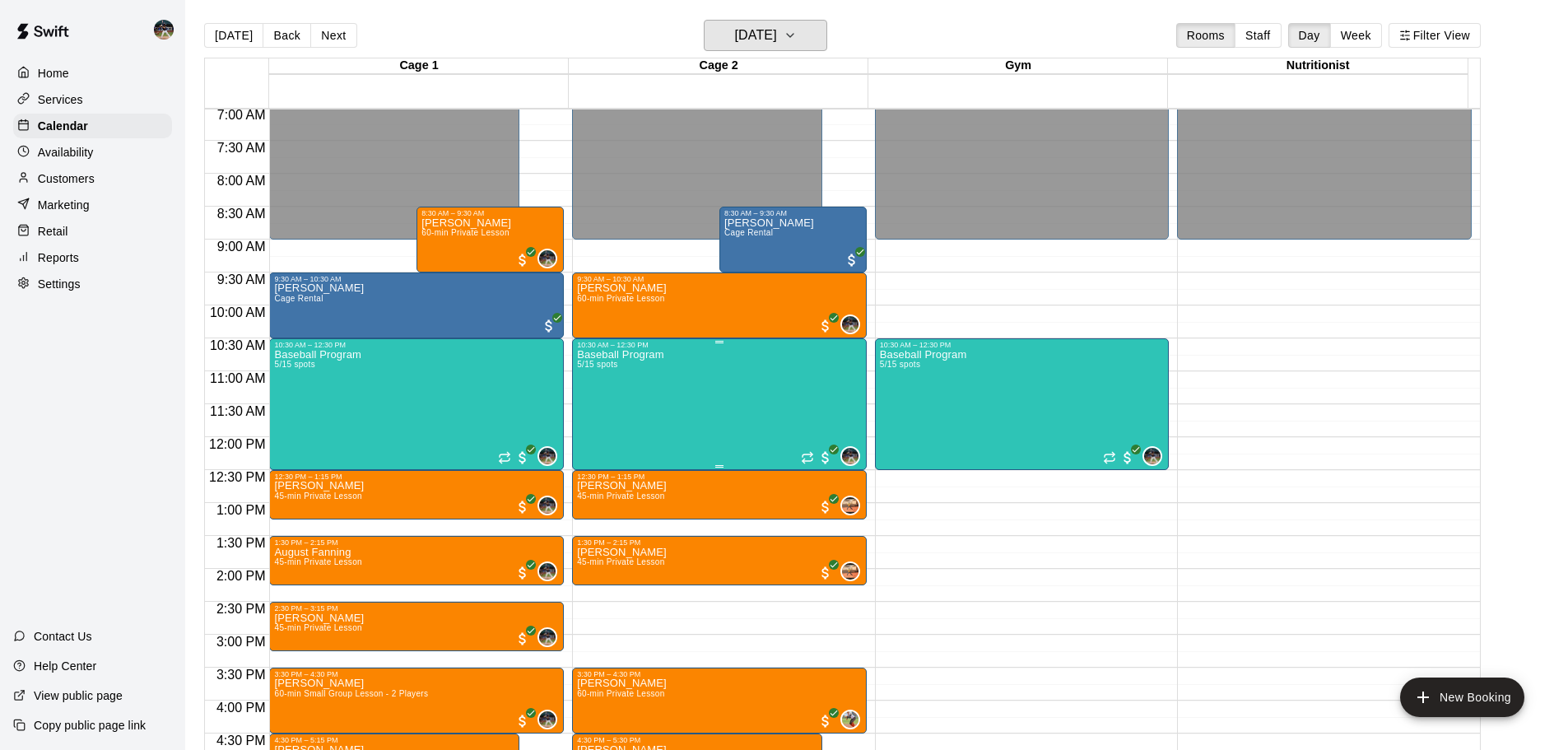
scroll to position [460, 0]
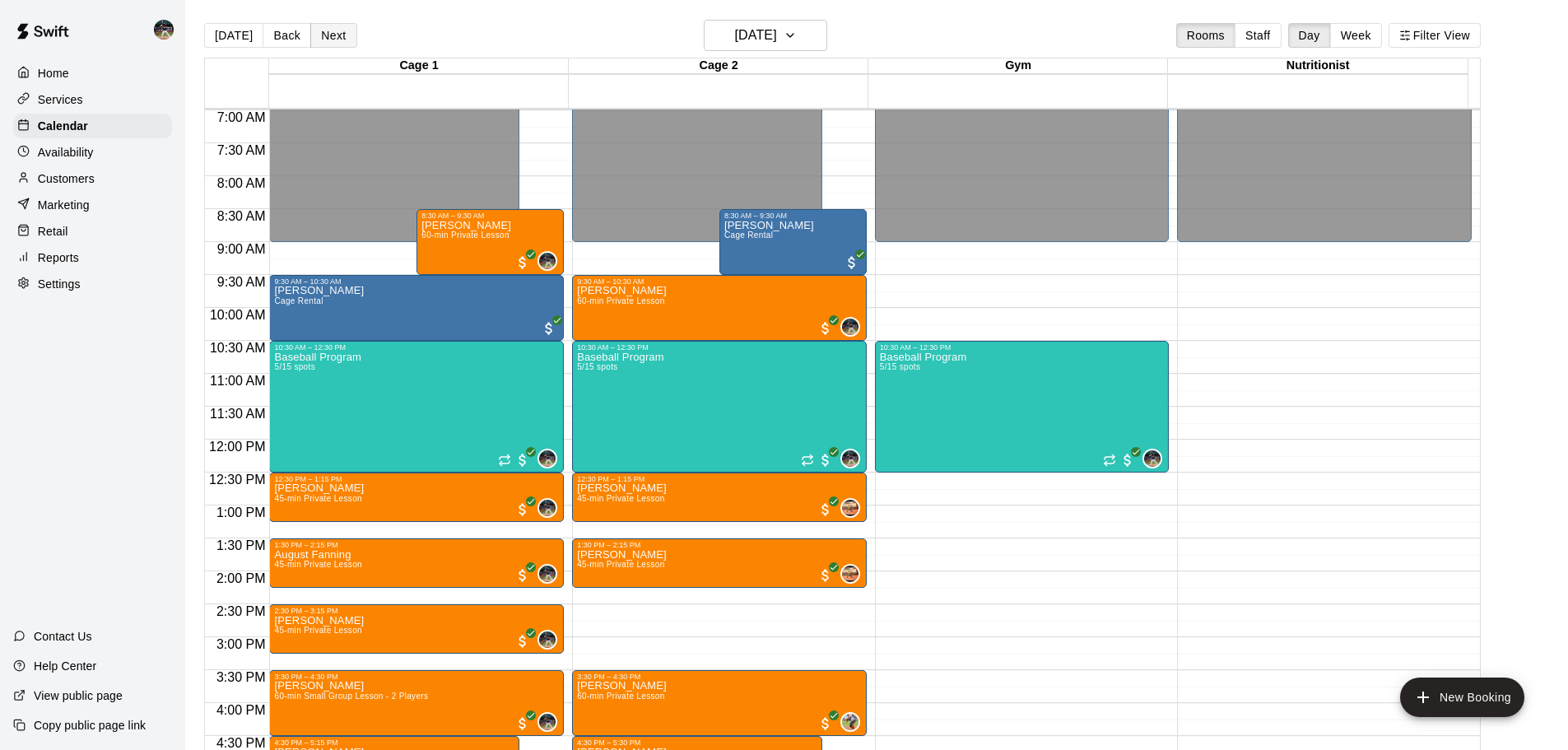
click at [338, 35] on button "Next" at bounding box center [333, 35] width 46 height 25
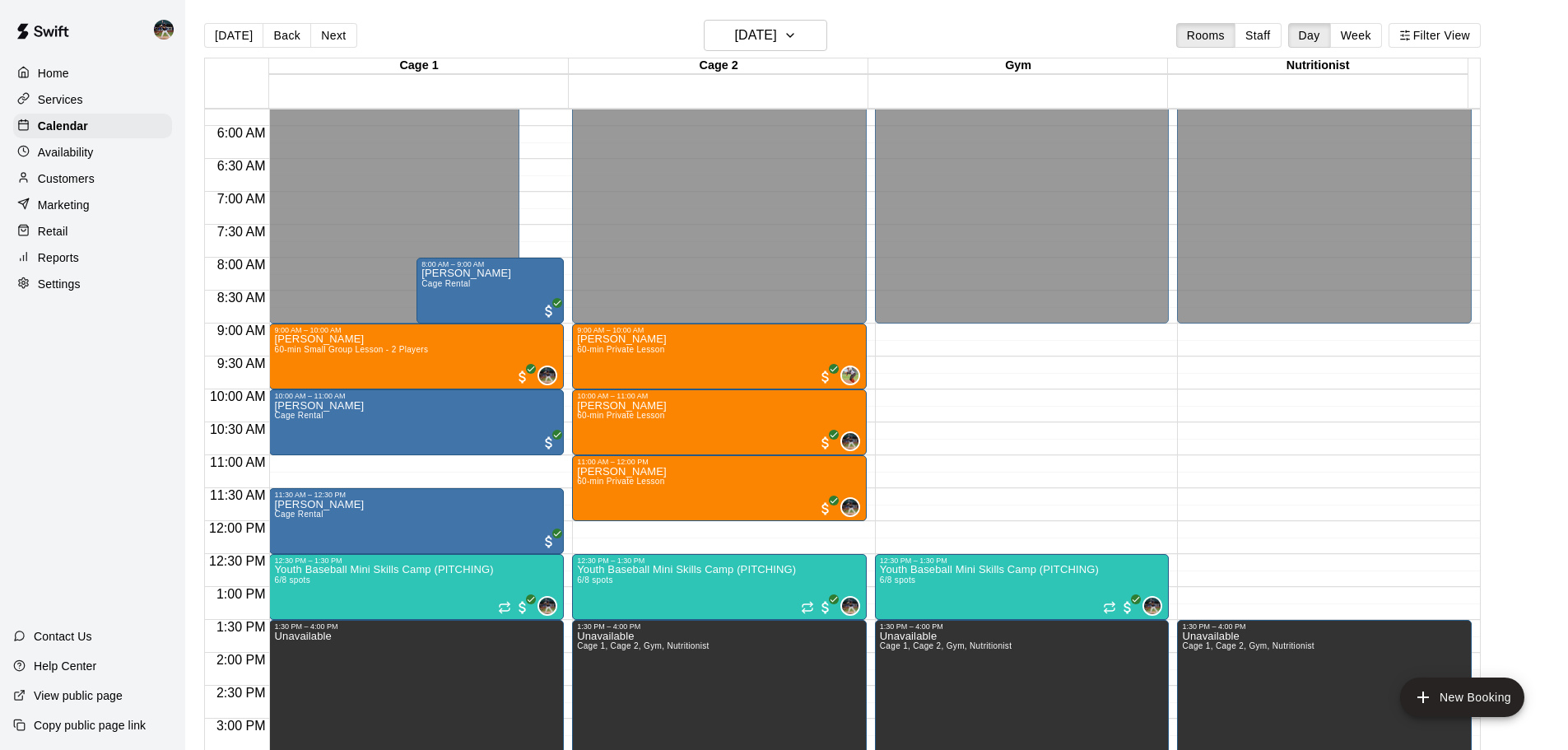
scroll to position [378, 0]
click at [291, 37] on button "Back" at bounding box center [286, 35] width 49 height 25
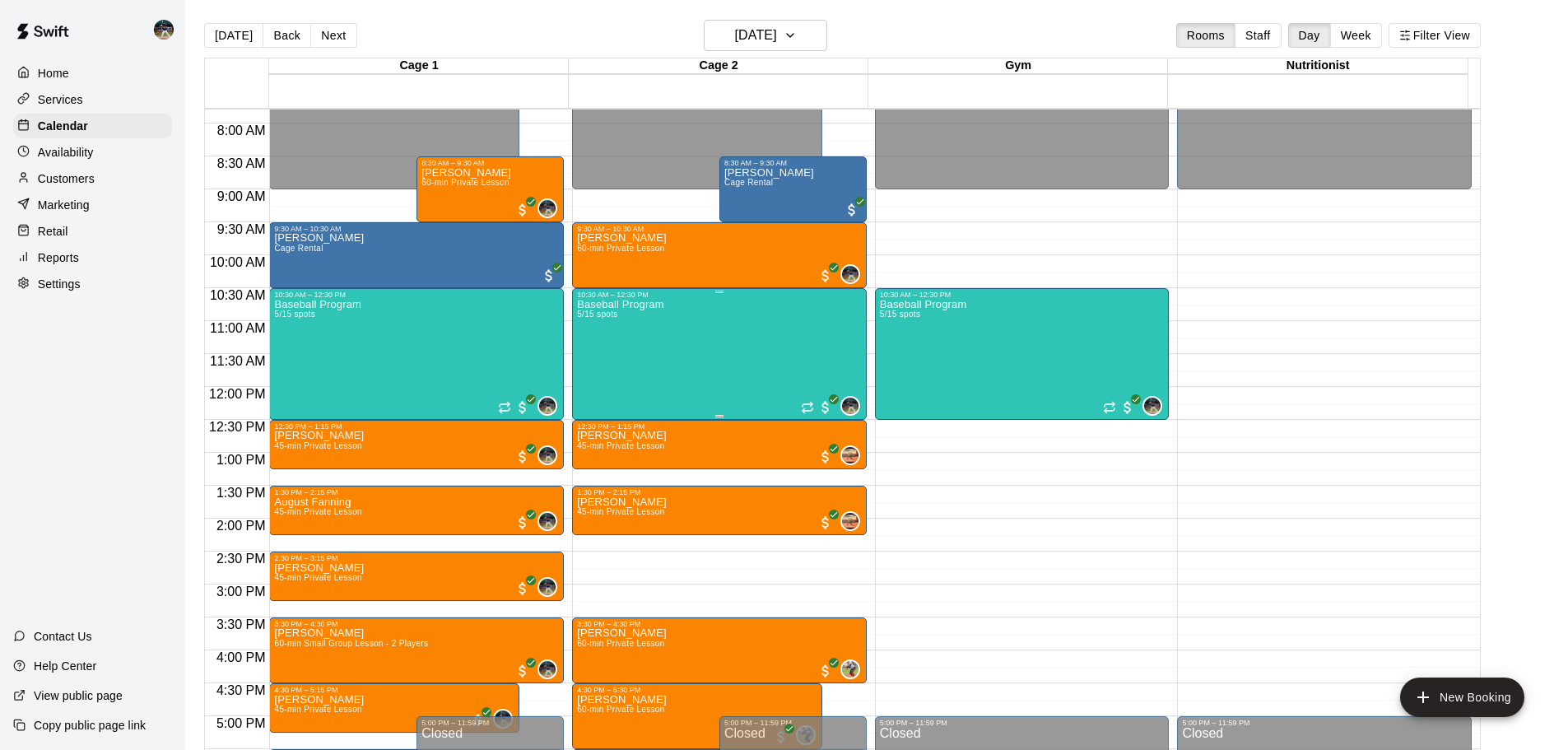
scroll to position [460, 0]
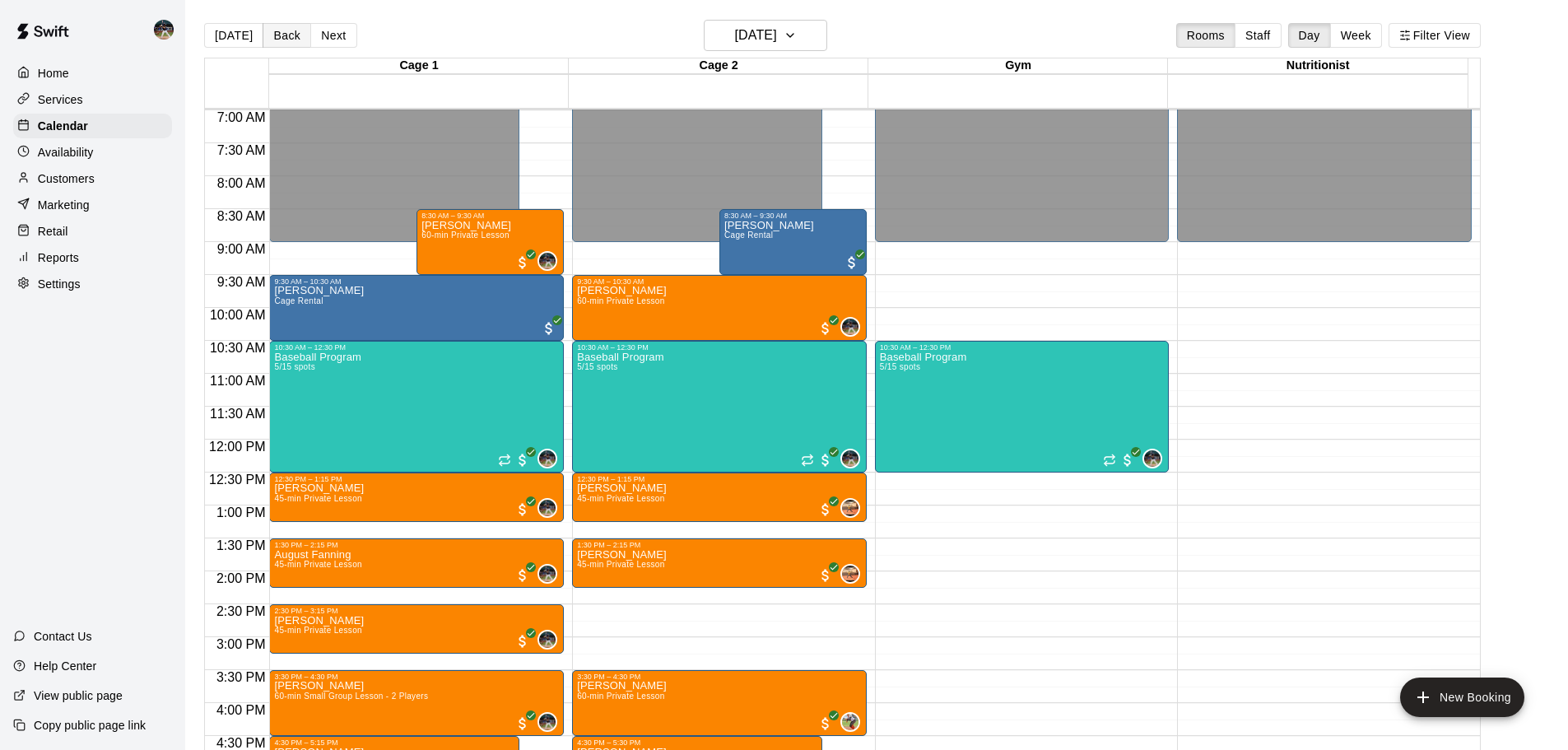
click at [280, 29] on button "Back" at bounding box center [286, 35] width 49 height 25
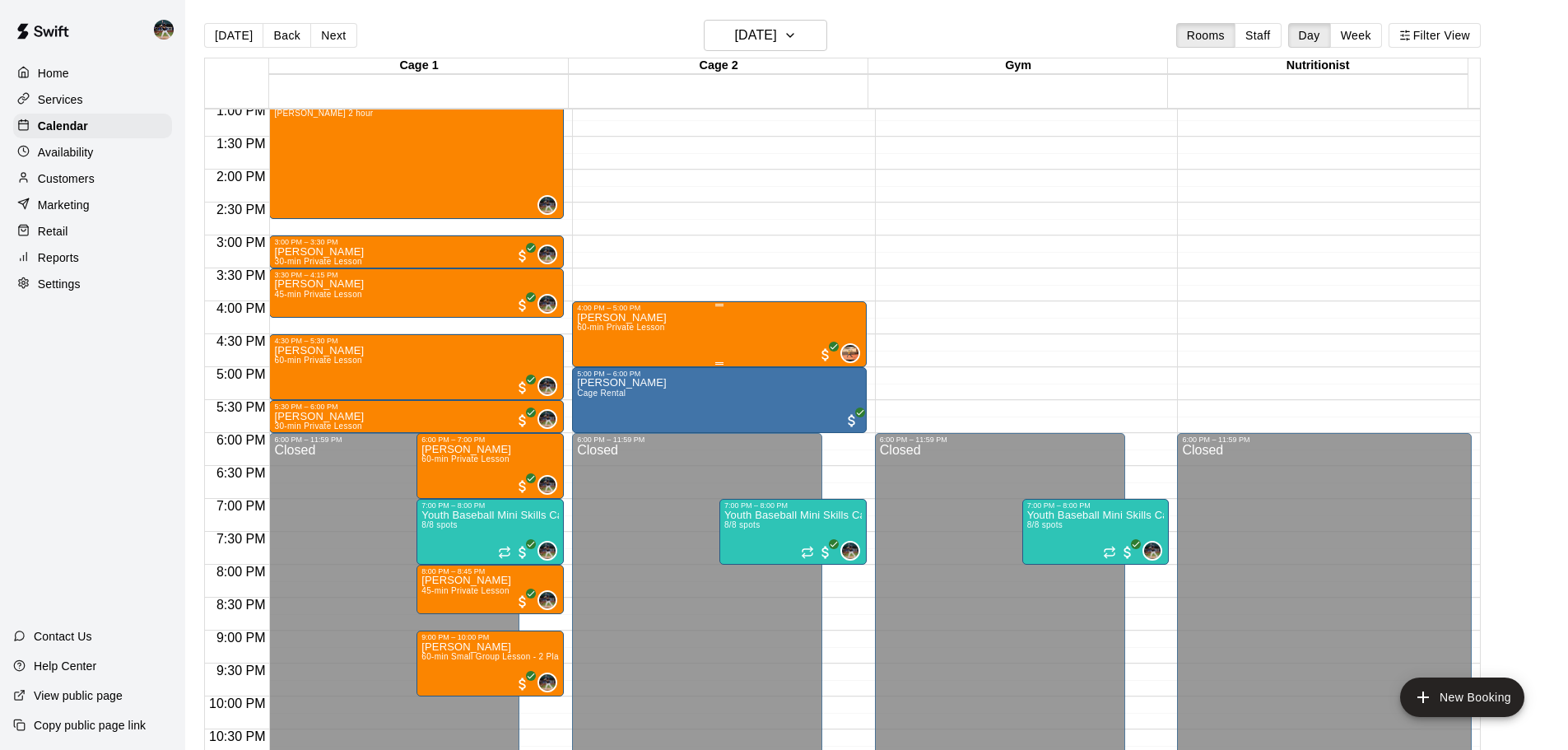
scroll to position [676, 0]
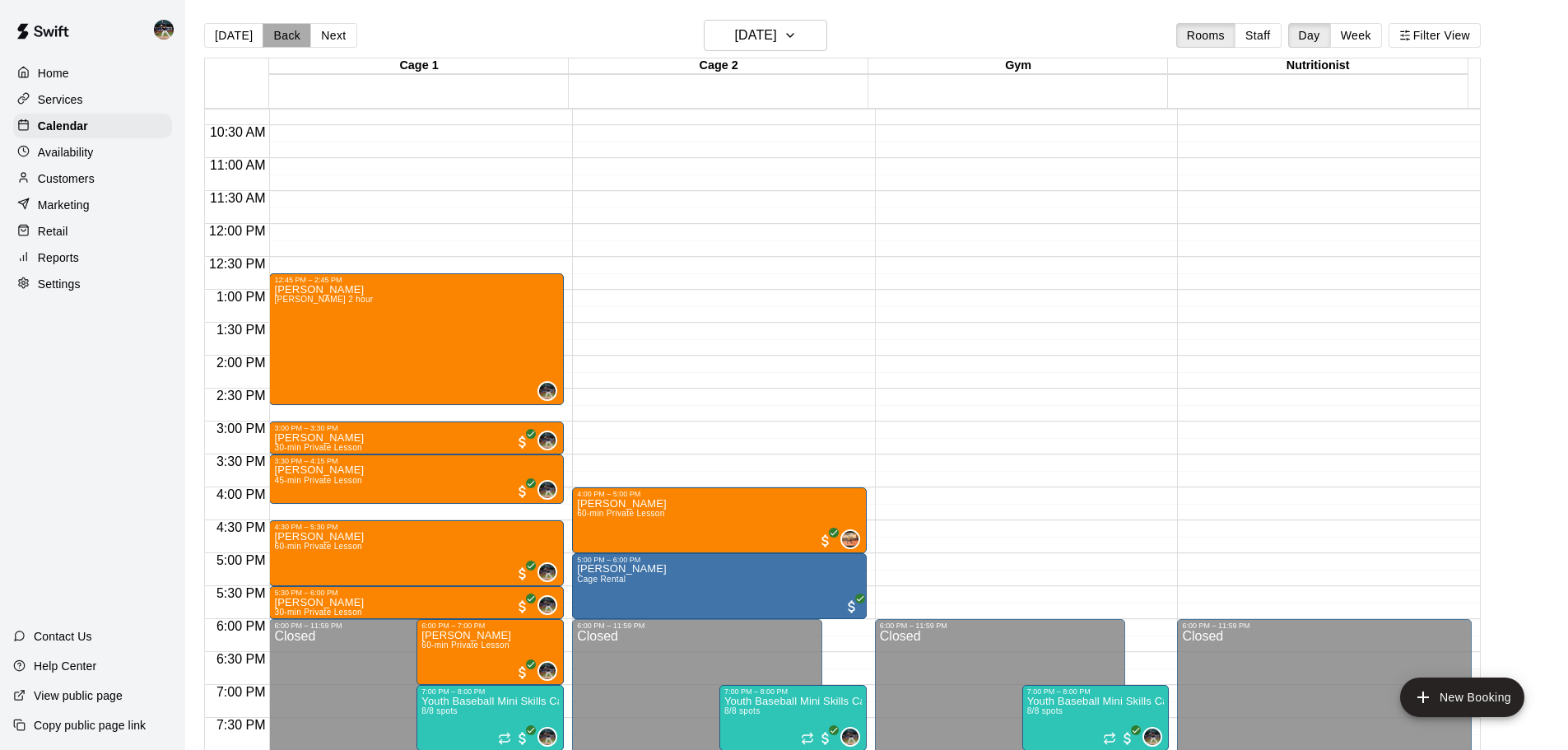
click at [277, 32] on button "Back" at bounding box center [286, 35] width 49 height 25
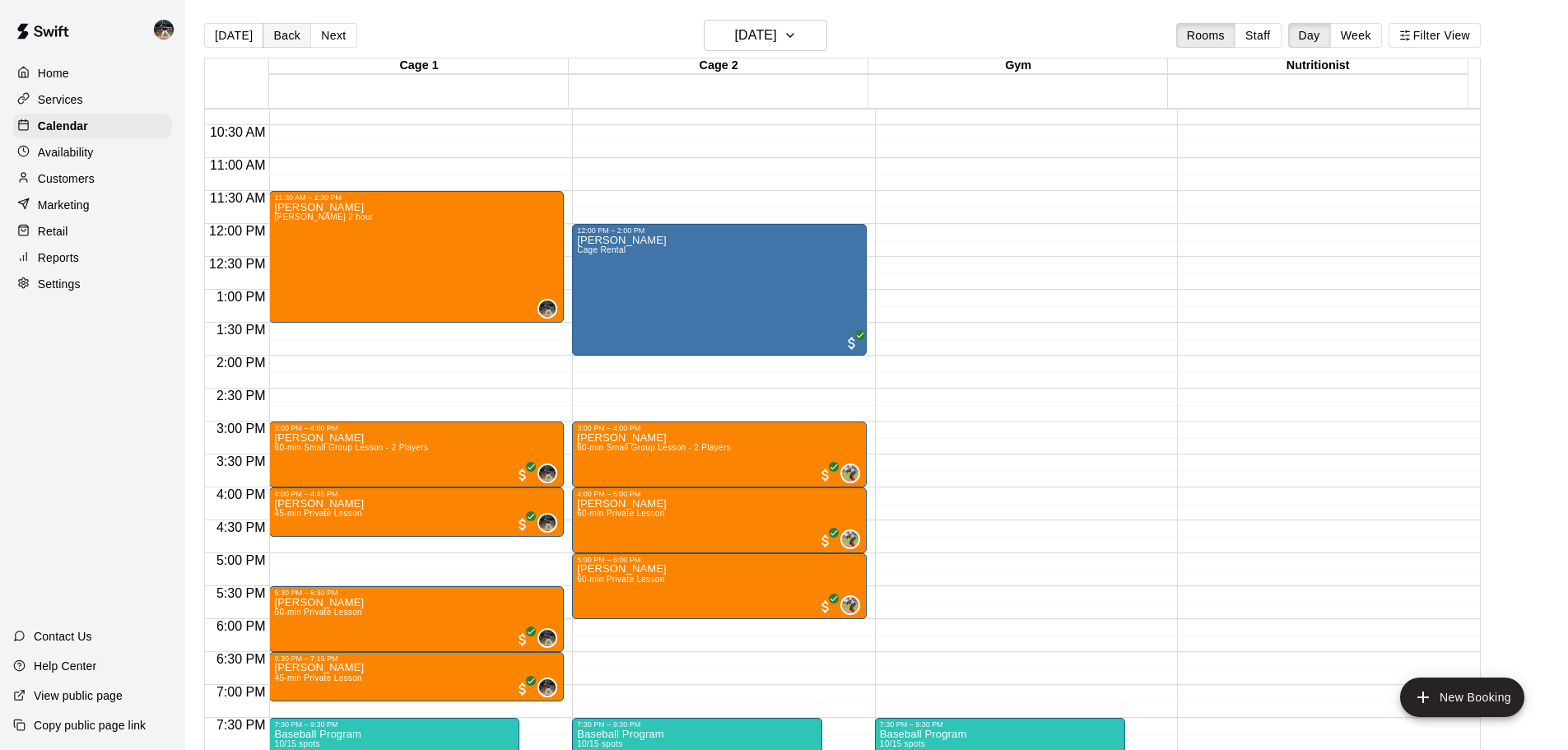
click at [277, 32] on button "Back" at bounding box center [286, 35] width 49 height 25
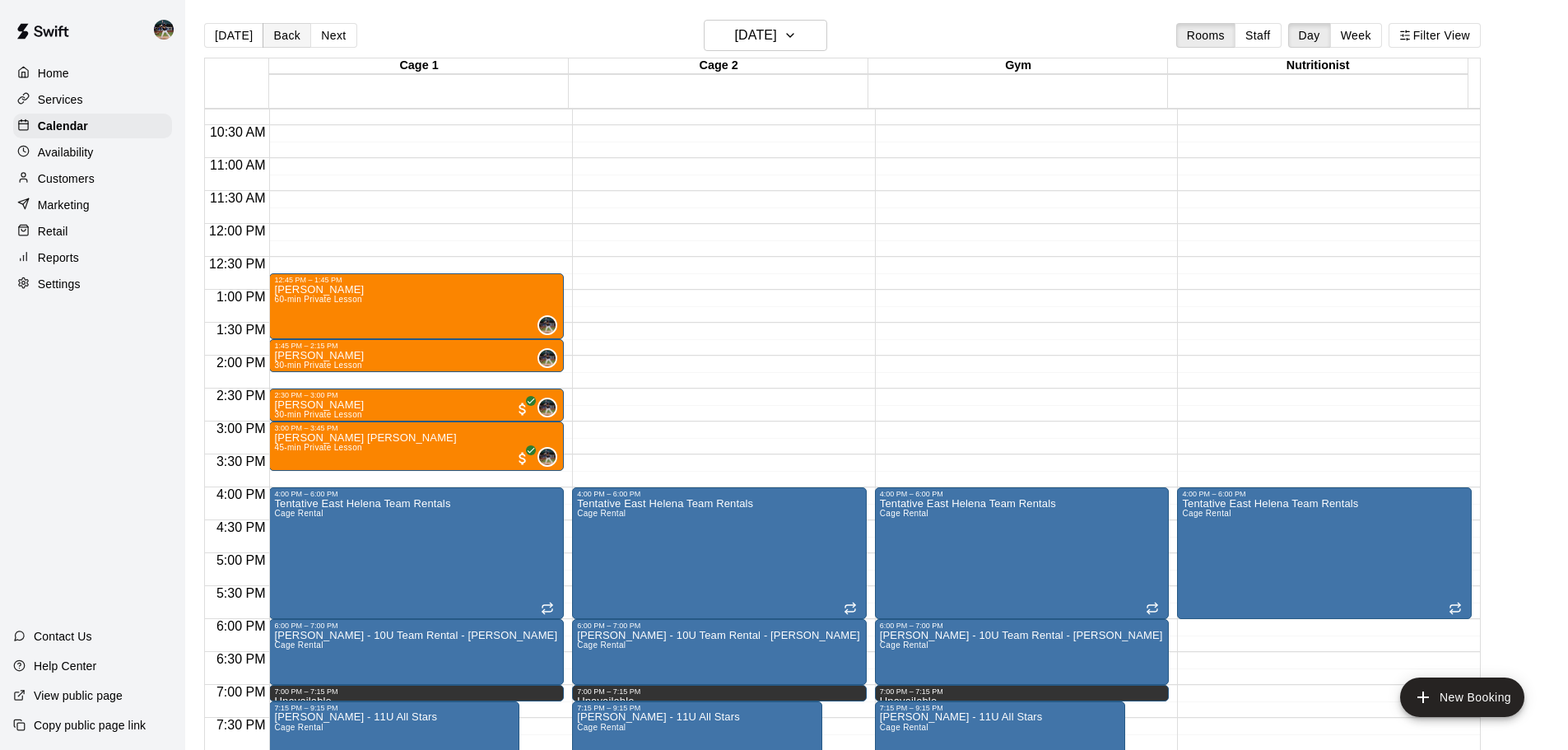
click at [277, 32] on button "Back" at bounding box center [286, 35] width 49 height 25
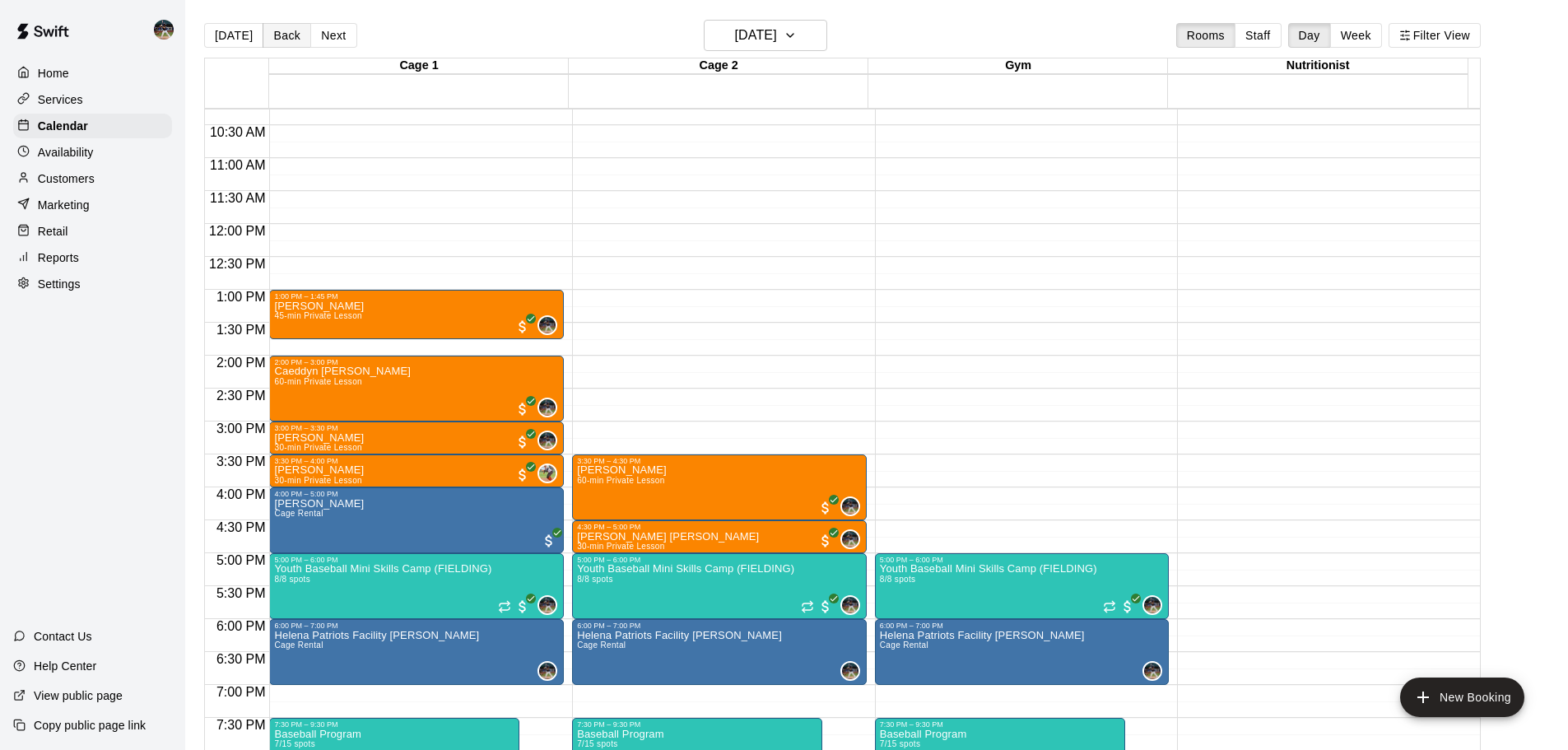
click at [277, 32] on button "Back" at bounding box center [286, 35] width 49 height 25
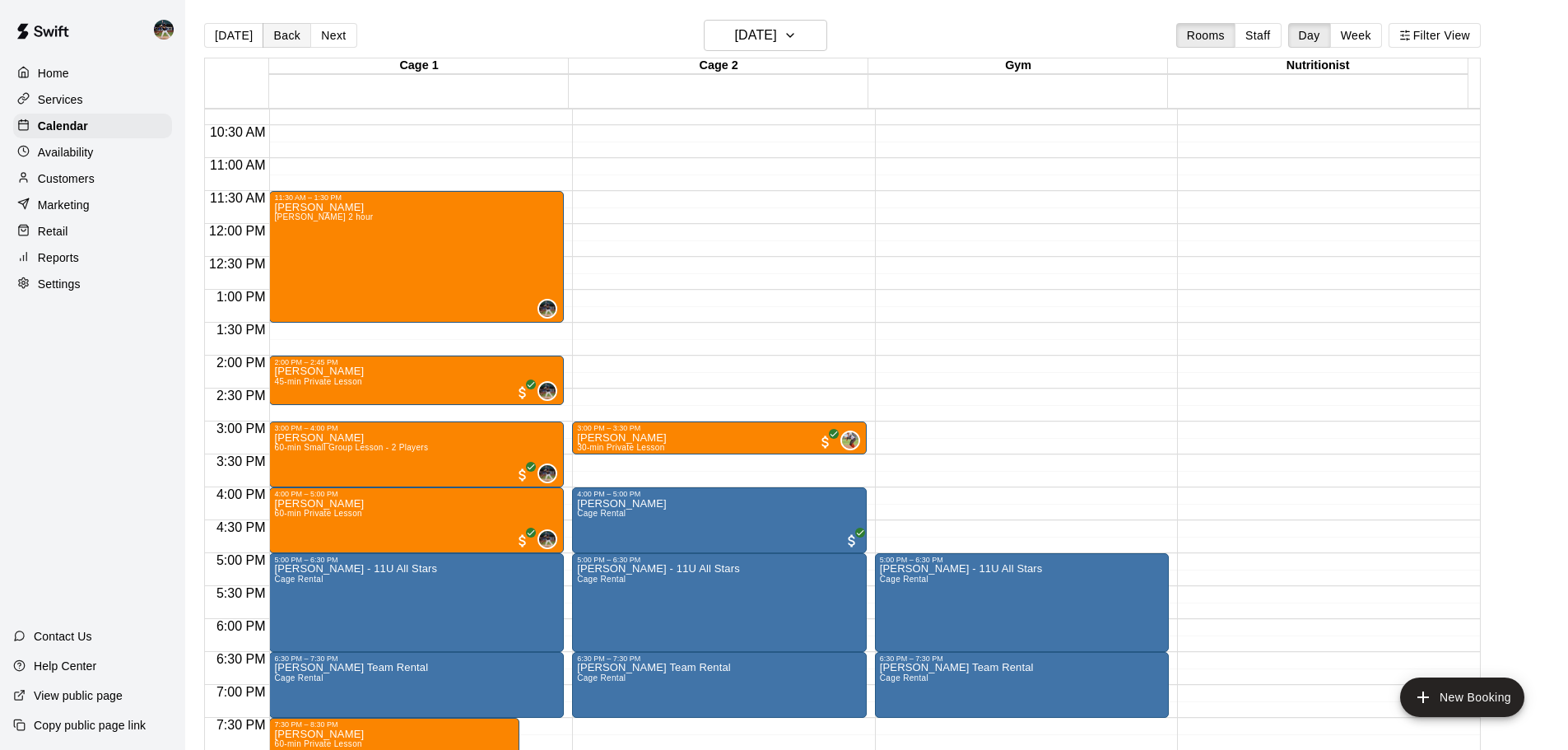
click at [277, 32] on button "Back" at bounding box center [286, 35] width 49 height 25
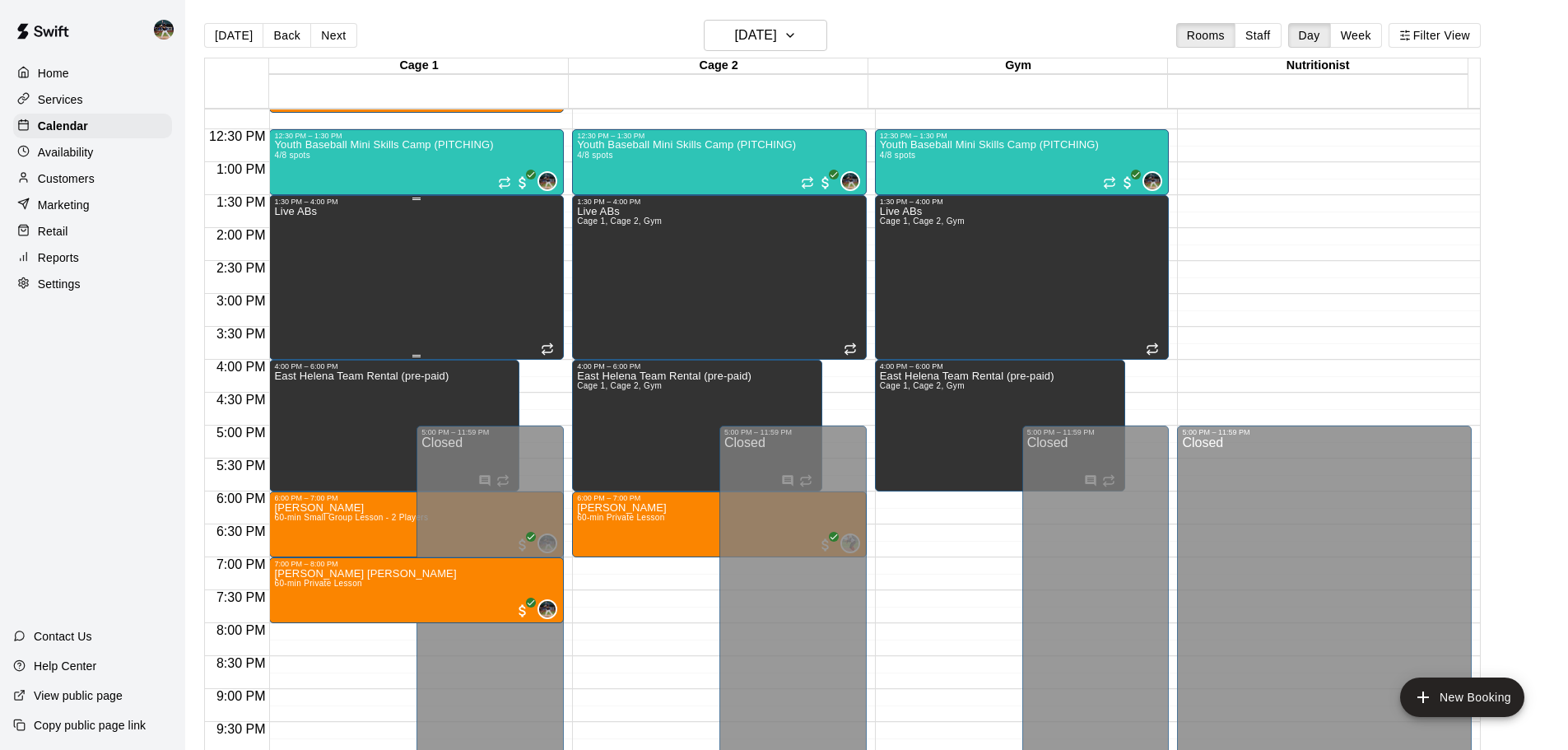
scroll to position [841, 0]
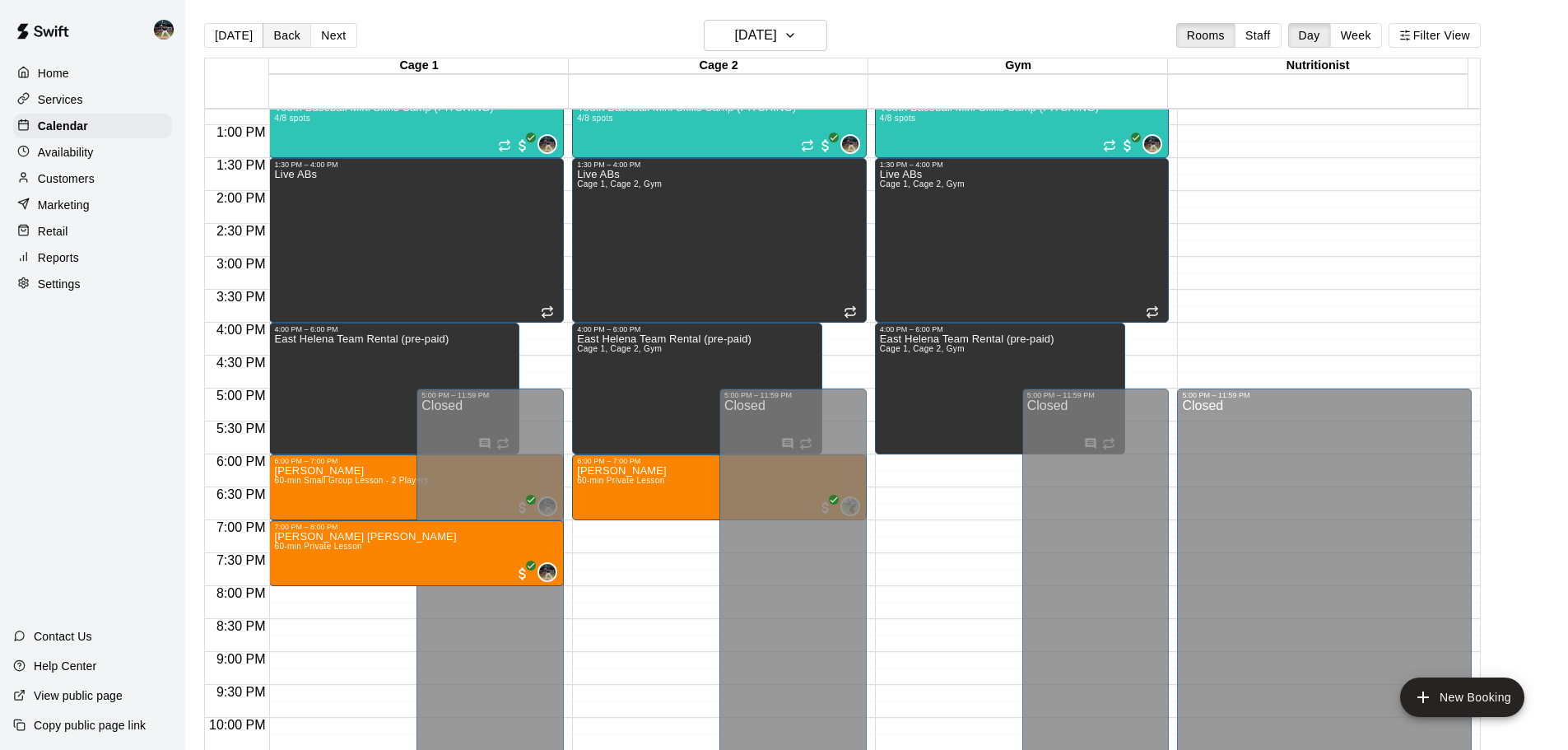
click at [289, 43] on button "Back" at bounding box center [286, 35] width 49 height 25
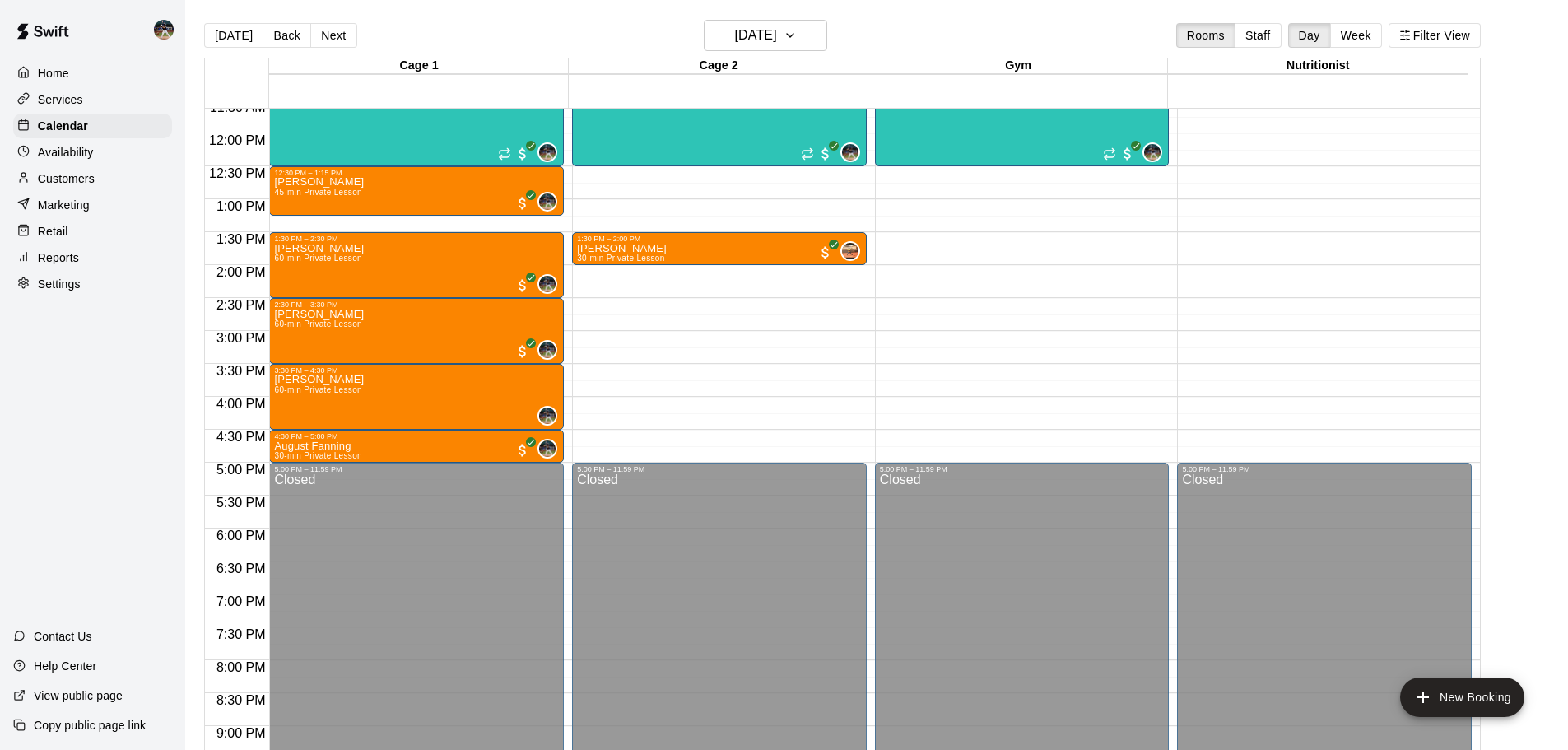
scroll to position [676, 0]
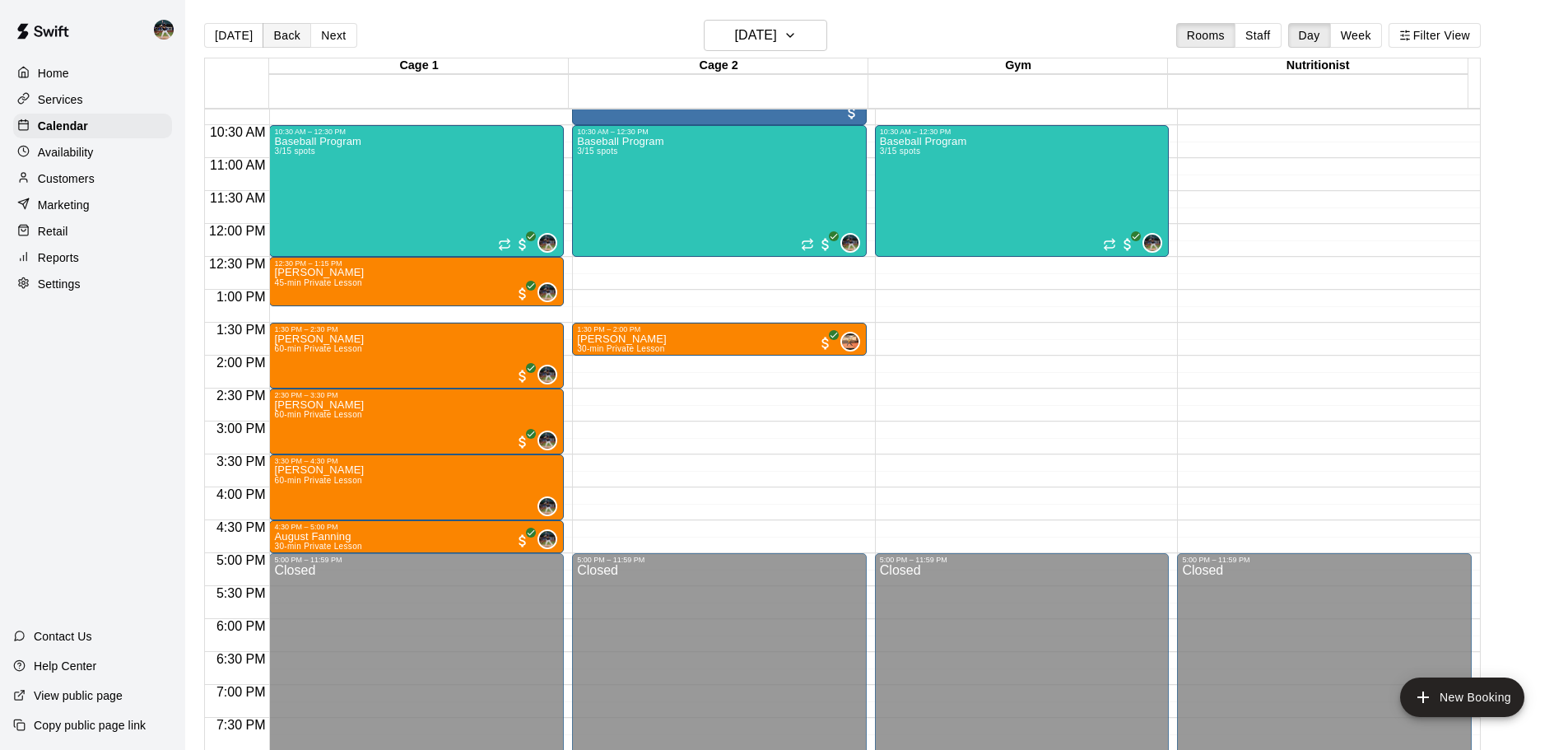
click at [295, 38] on button "Back" at bounding box center [286, 35] width 49 height 25
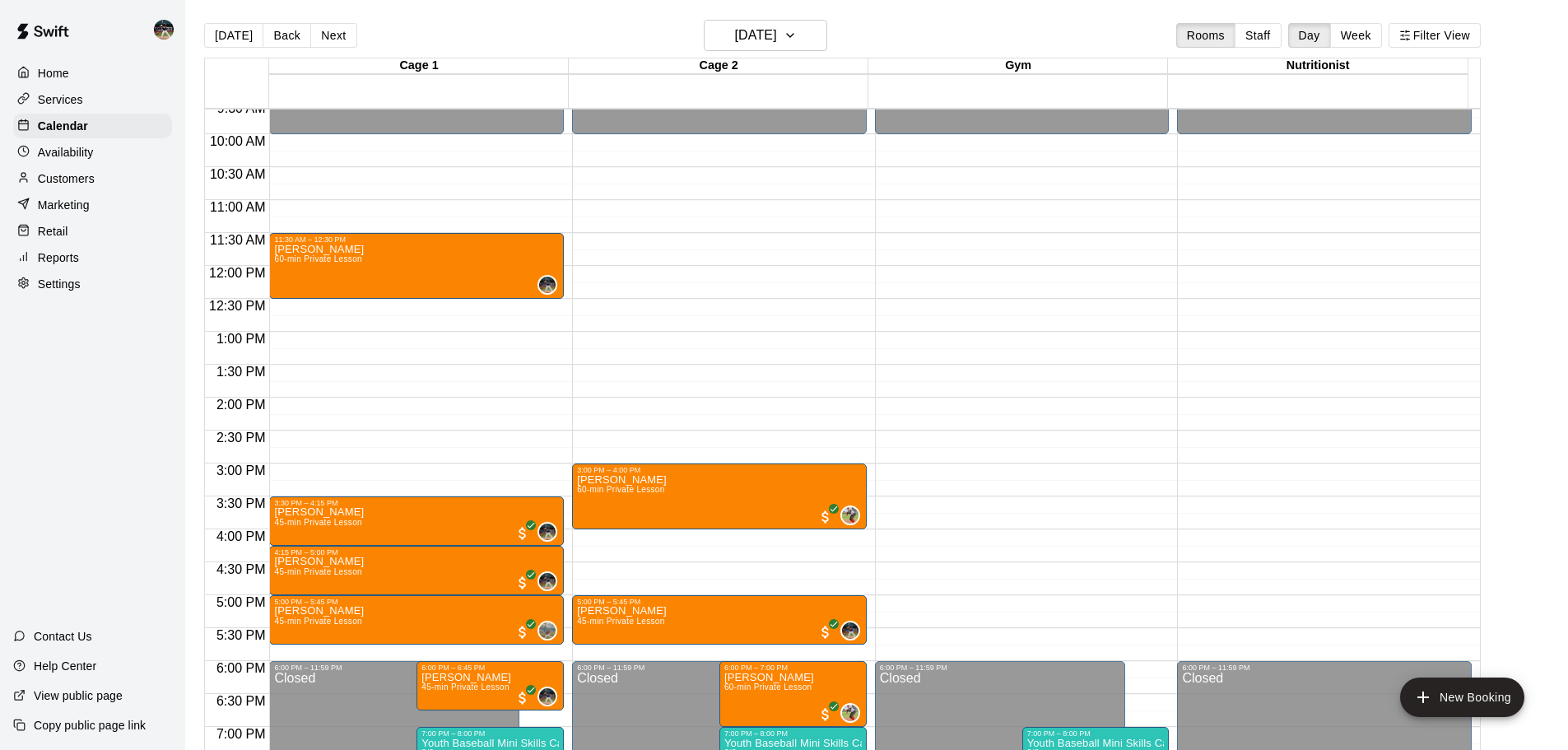
scroll to position [594, 0]
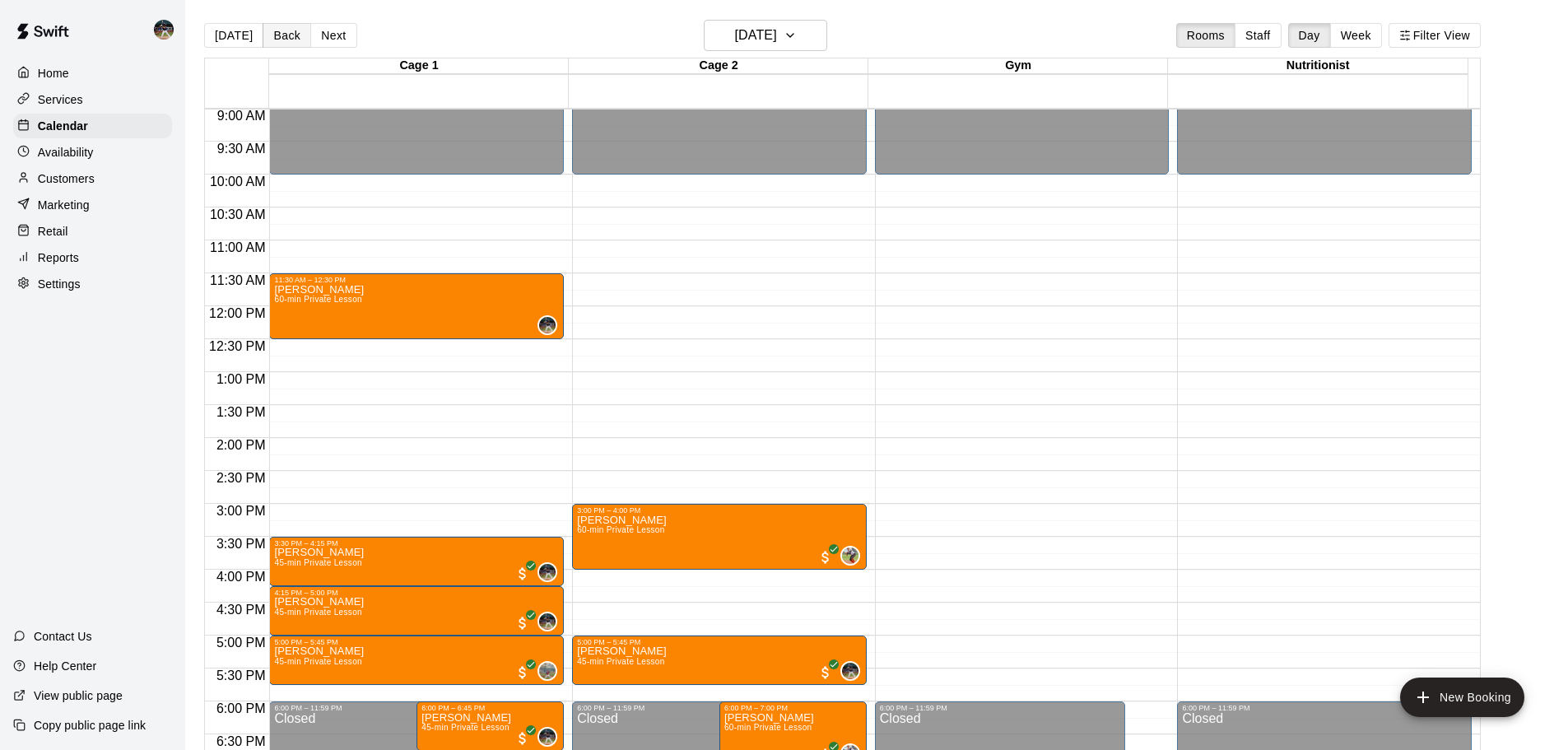
click at [274, 36] on button "Back" at bounding box center [286, 35] width 49 height 25
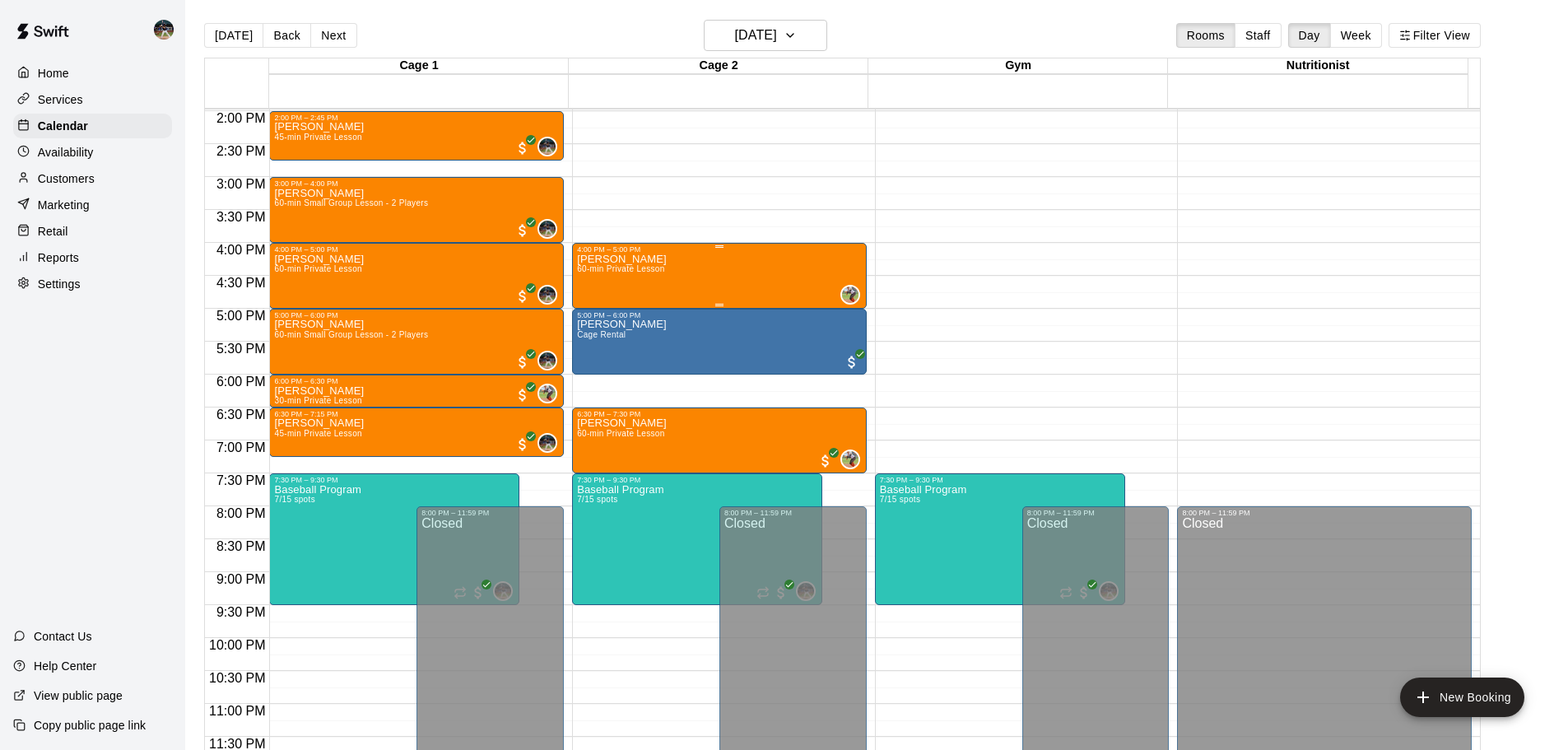
scroll to position [923, 0]
click at [298, 37] on button "Back" at bounding box center [286, 35] width 49 height 25
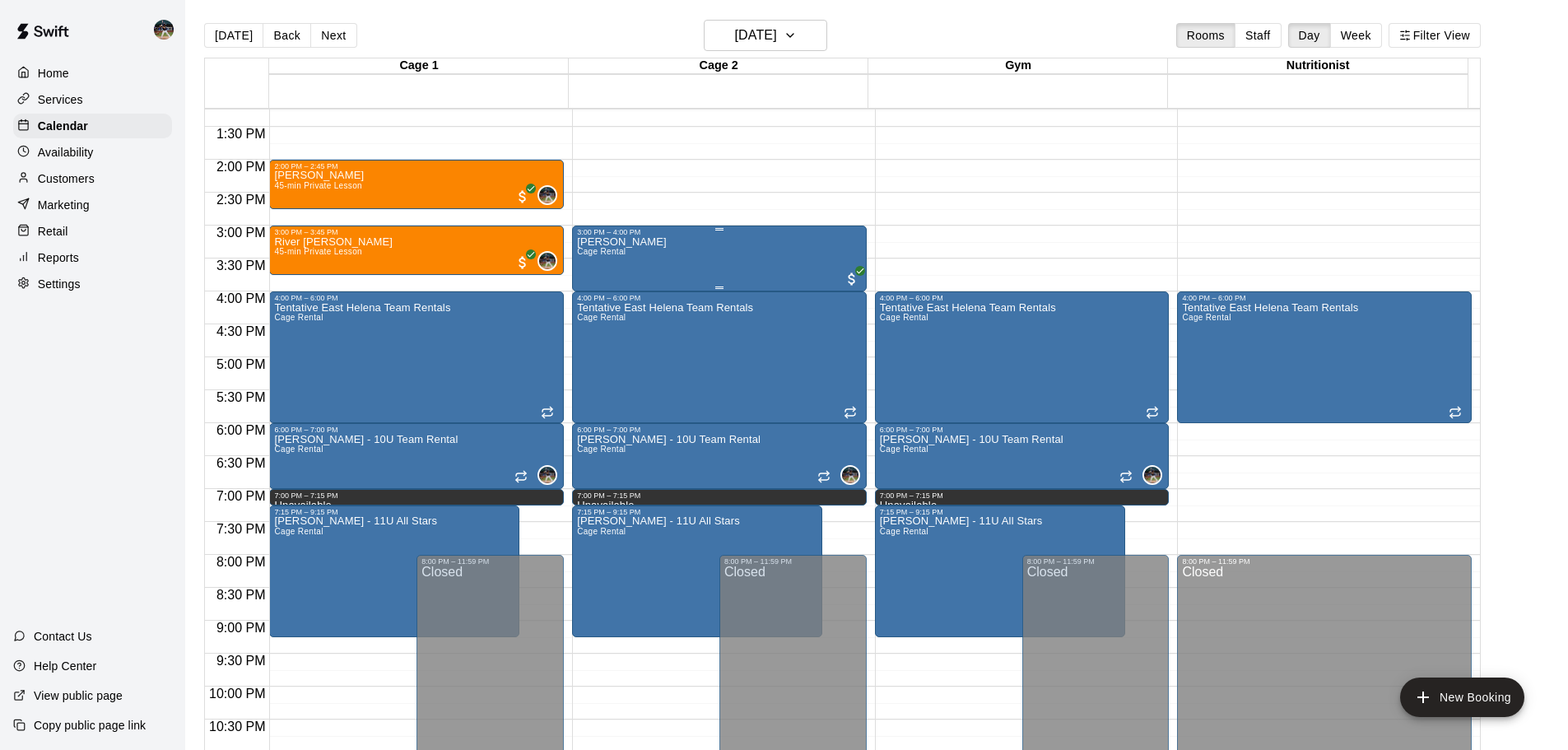
scroll to position [759, 0]
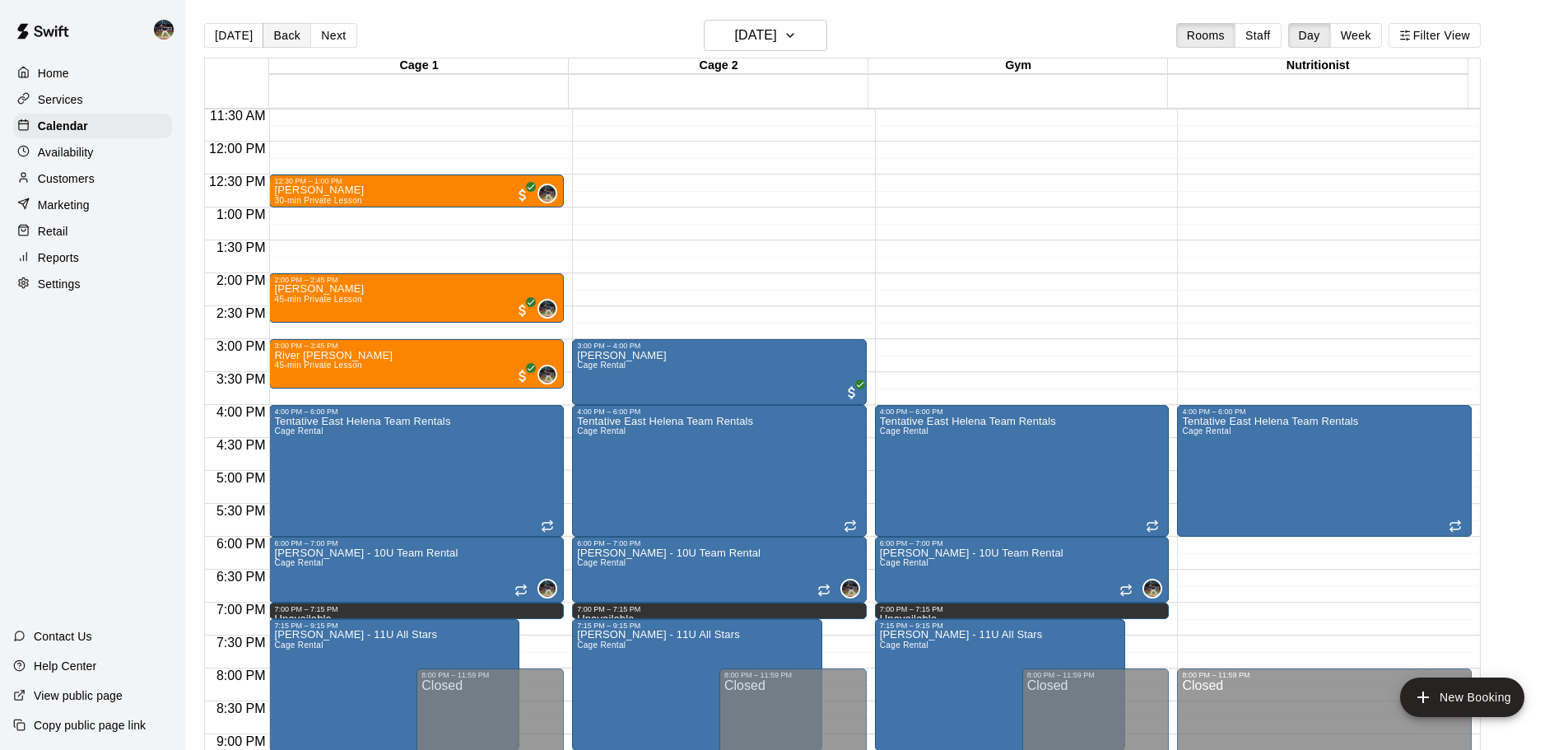
click at [288, 34] on button "Back" at bounding box center [286, 35] width 49 height 25
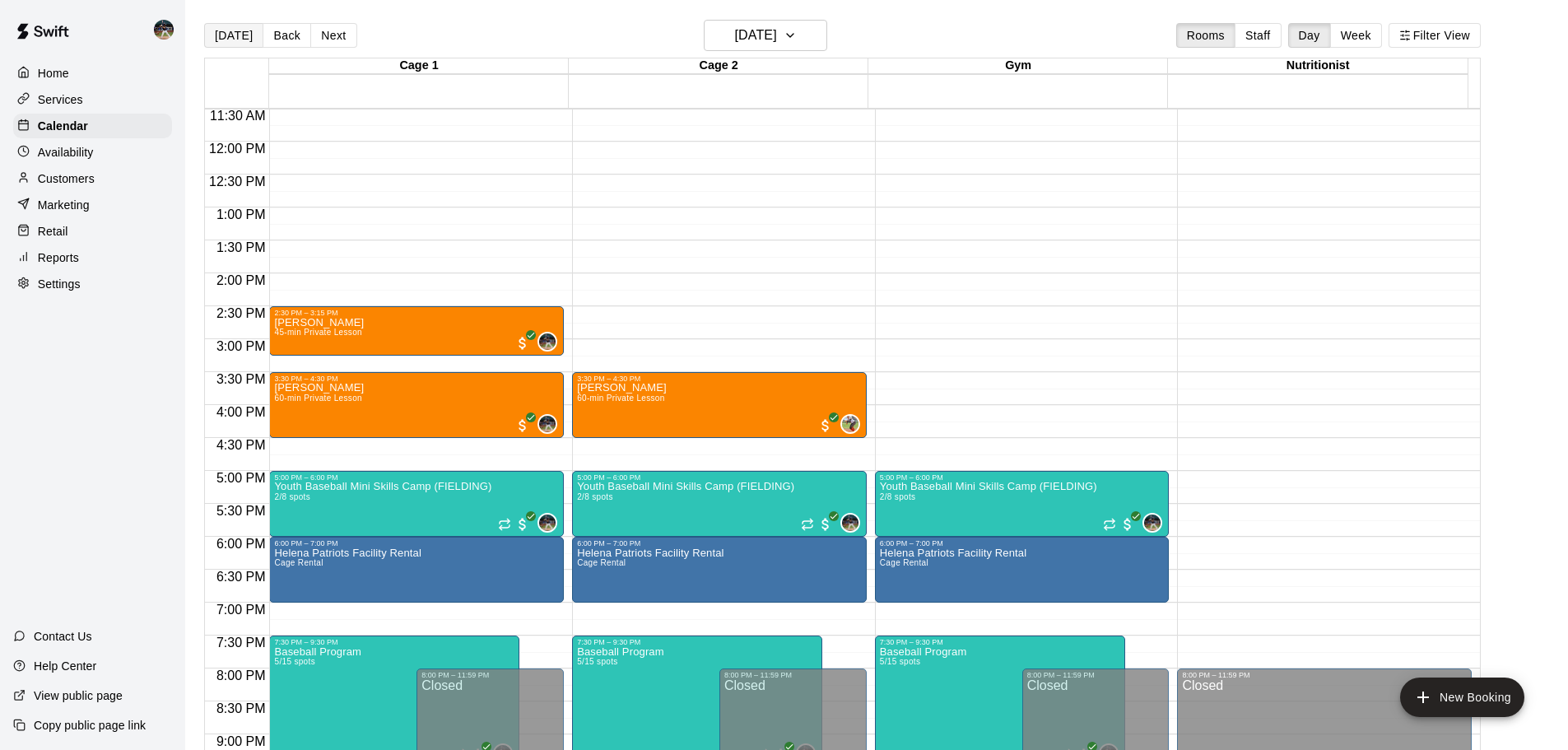
click at [221, 35] on button "[DATE]" at bounding box center [234, 35] width 60 height 25
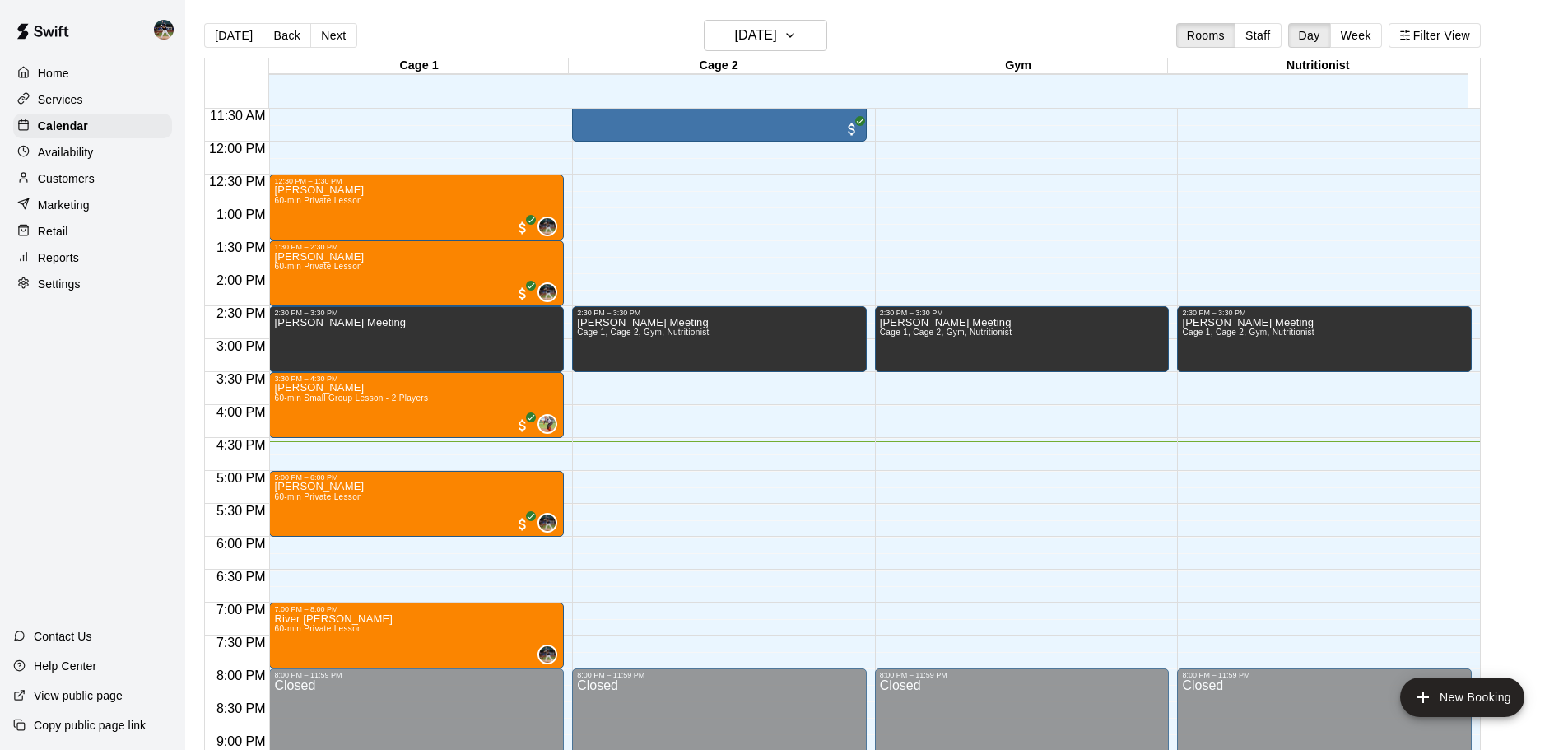
click at [805, 15] on main "Today Back Next Thursday Aug 14 Rooms Staff Day Week Filter View Cage 1 14 Thu …" at bounding box center [876, 388] width 1383 height 776
click at [777, 32] on h6 "[DATE]" at bounding box center [755, 35] width 42 height 23
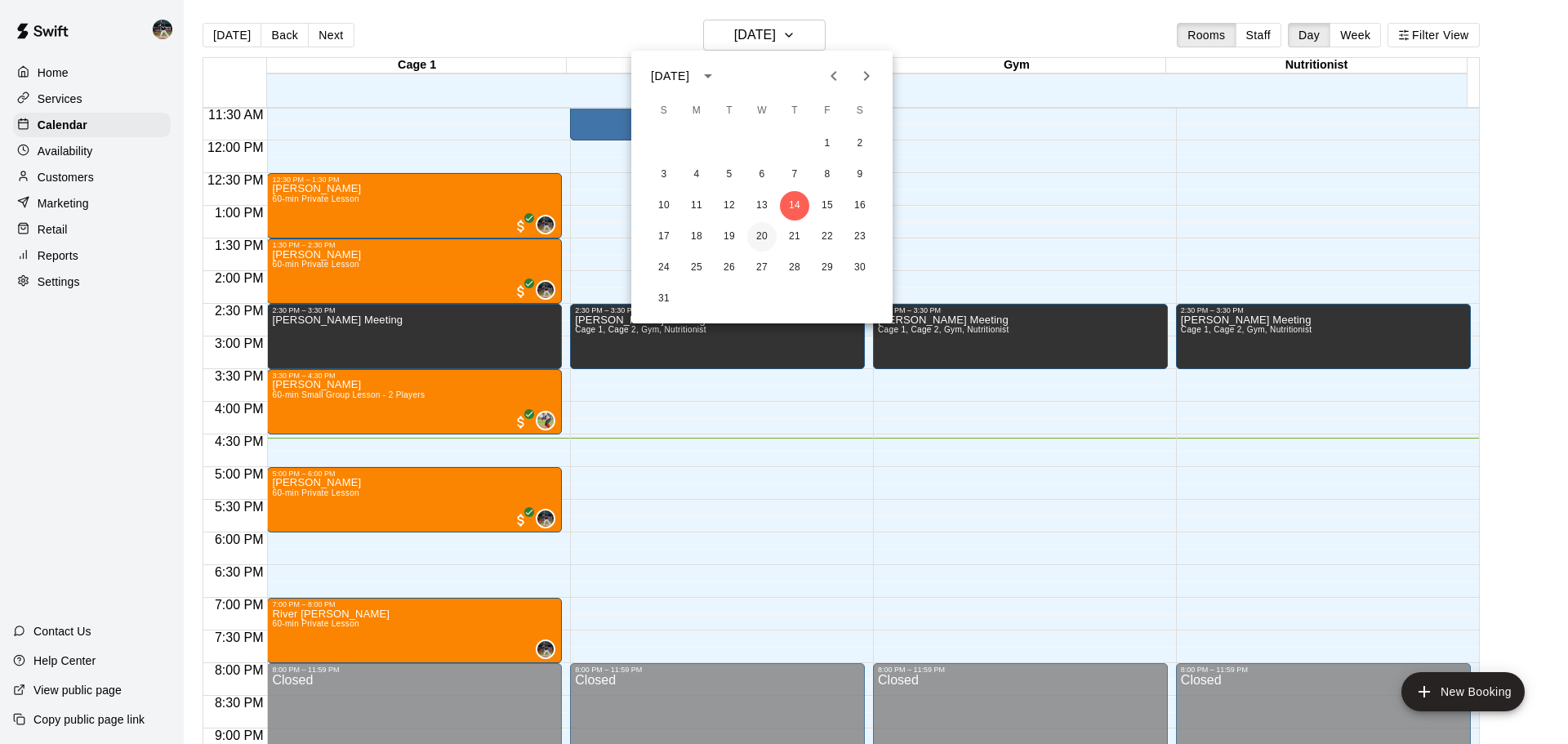
click at [766, 233] on button "20" at bounding box center [762, 237] width 30 height 30
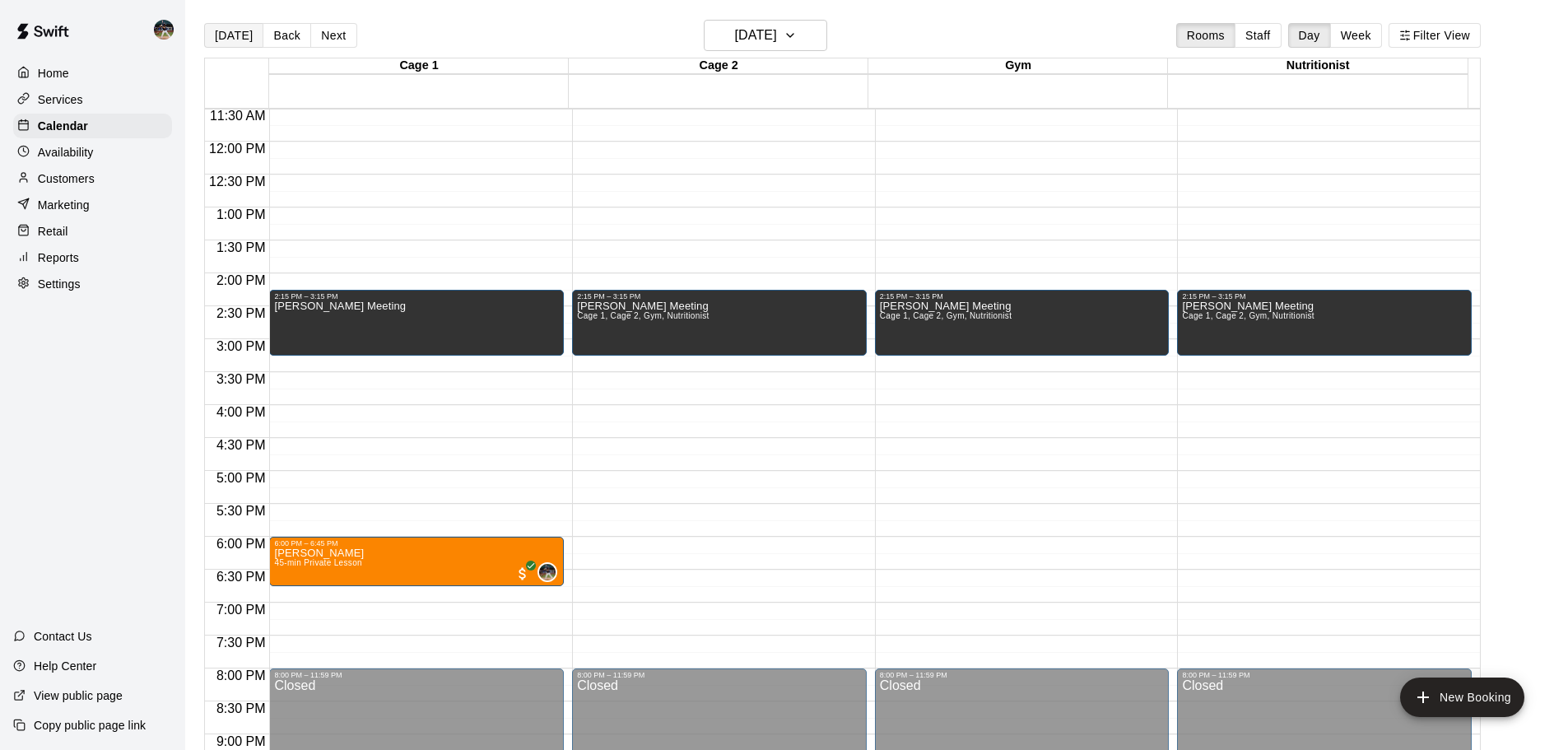
click at [237, 33] on button "[DATE]" at bounding box center [234, 35] width 60 height 25
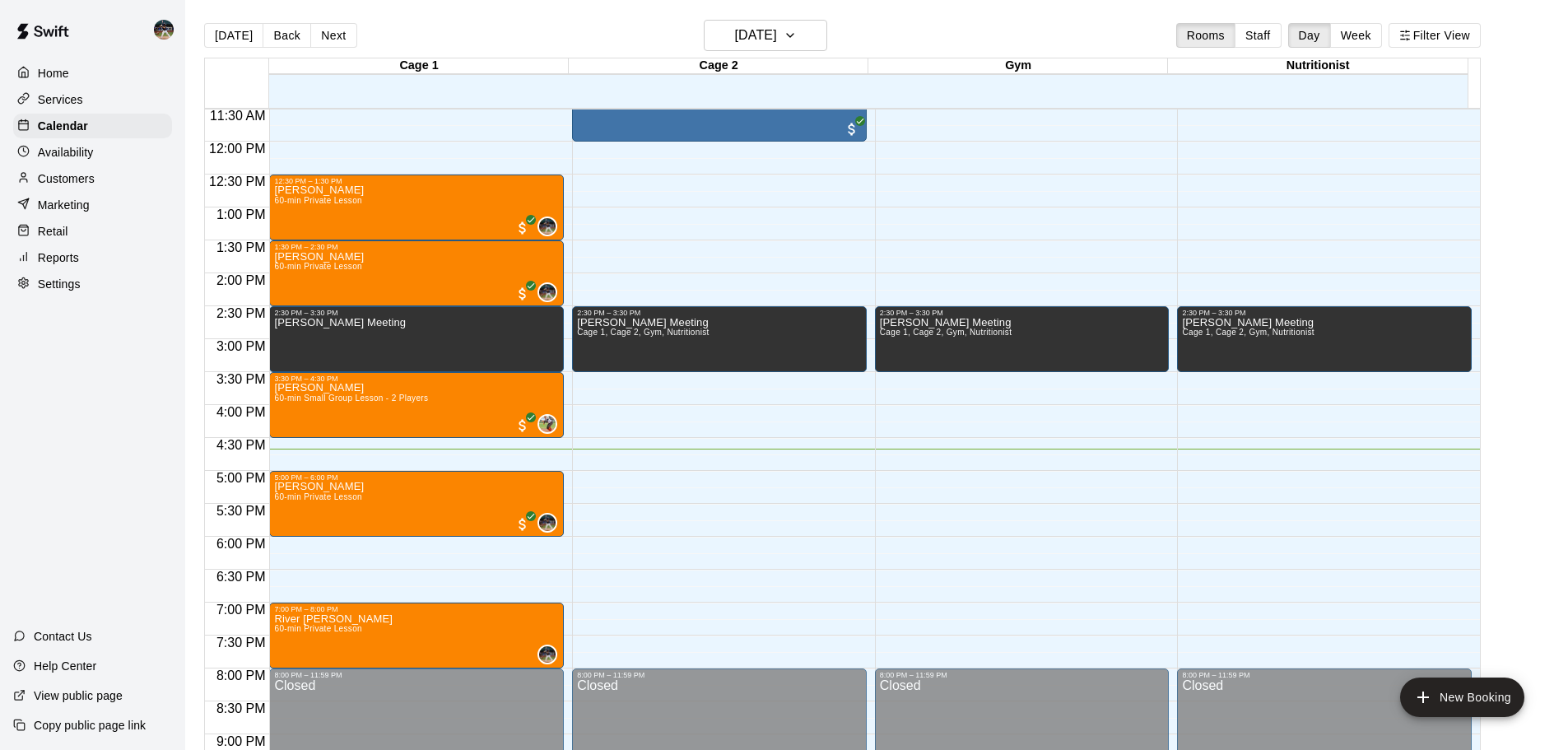
click at [116, 259] on div "Reports" at bounding box center [92, 257] width 159 height 25
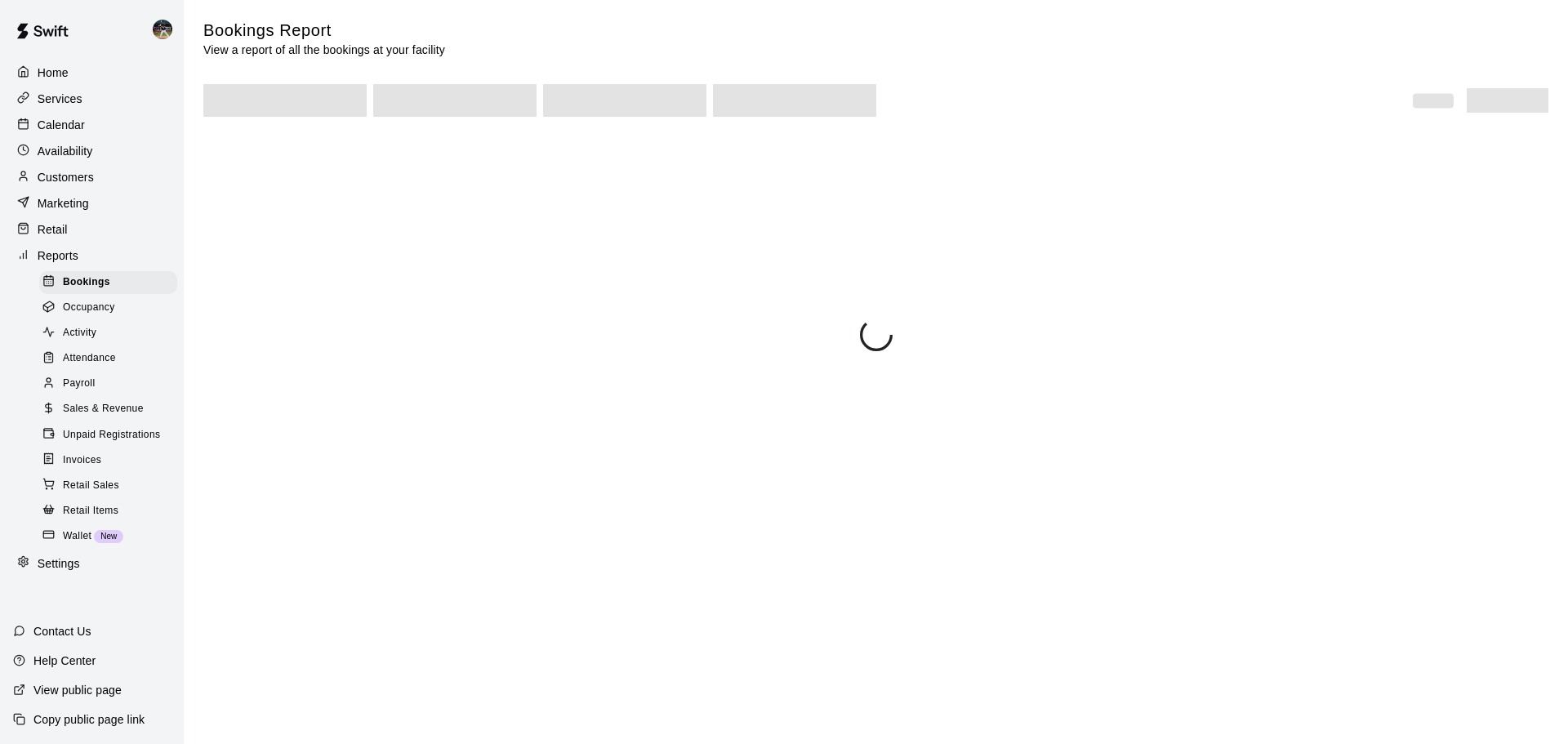
click at [115, 418] on span "Sales & Revenue" at bounding box center [103, 409] width 81 height 16
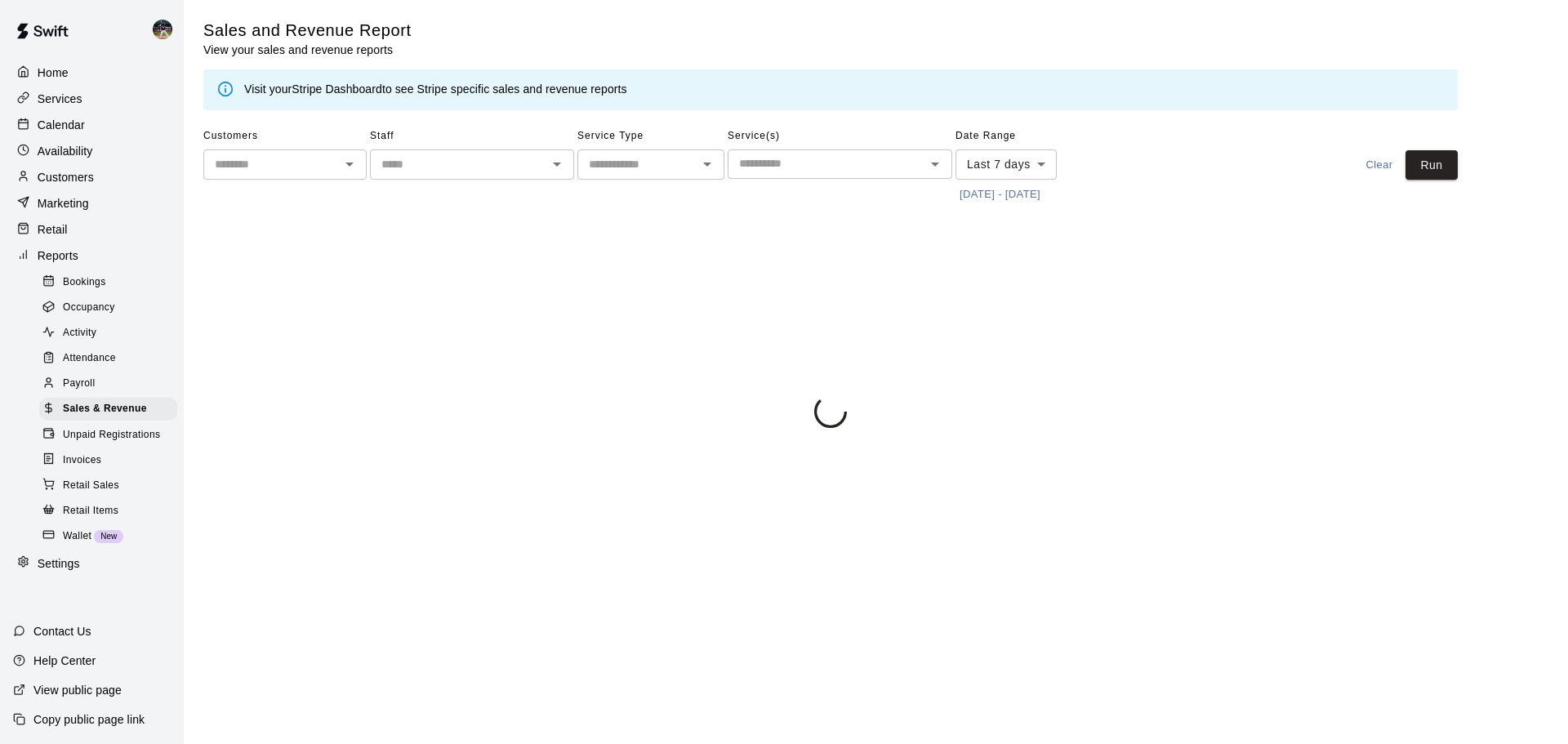
click at [997, 199] on button "[DATE] - [DATE]" at bounding box center [1000, 195] width 89 height 25
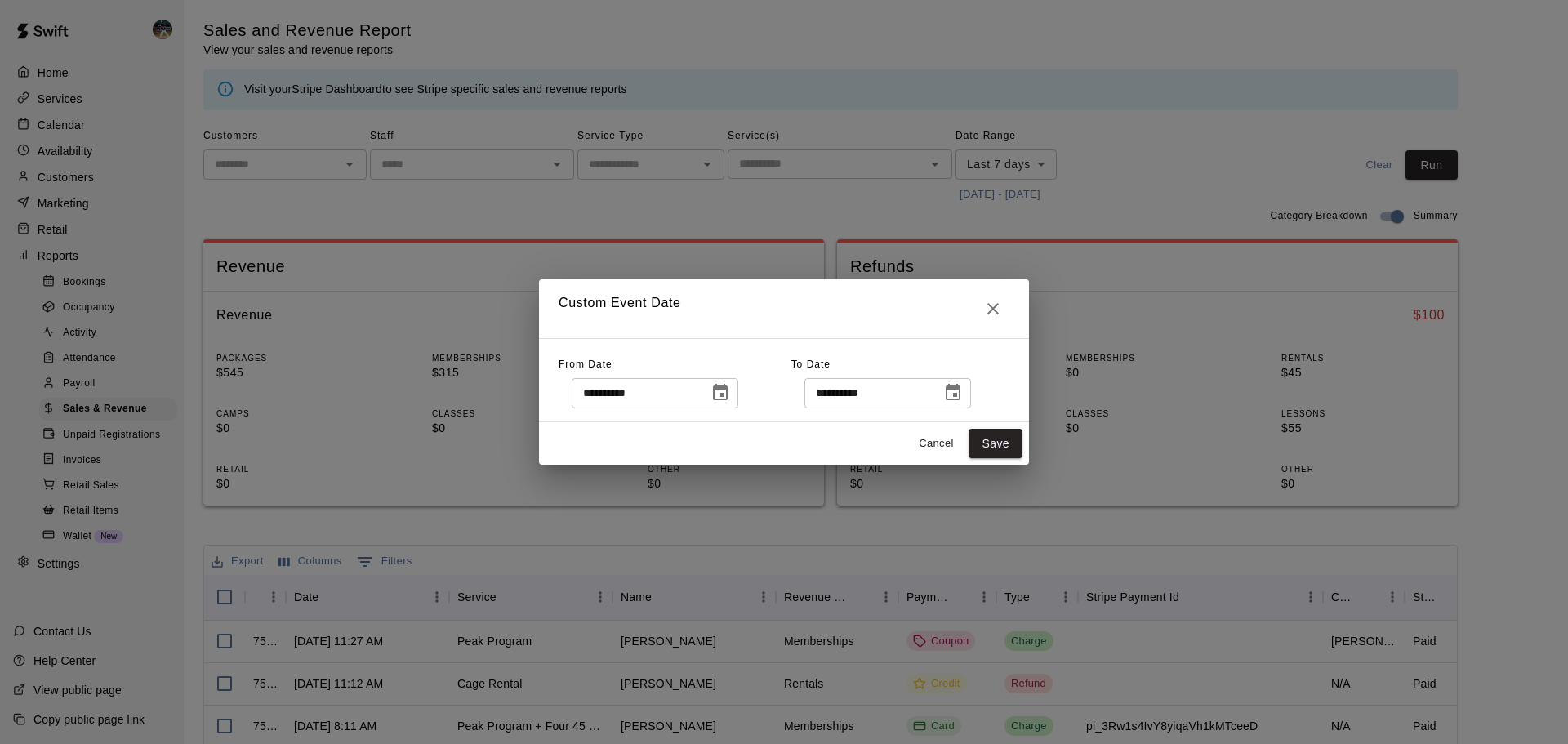
click at [730, 396] on icon "Choose date, selected date is Aug 7, 2025" at bounding box center [720, 392] width 19 height 19
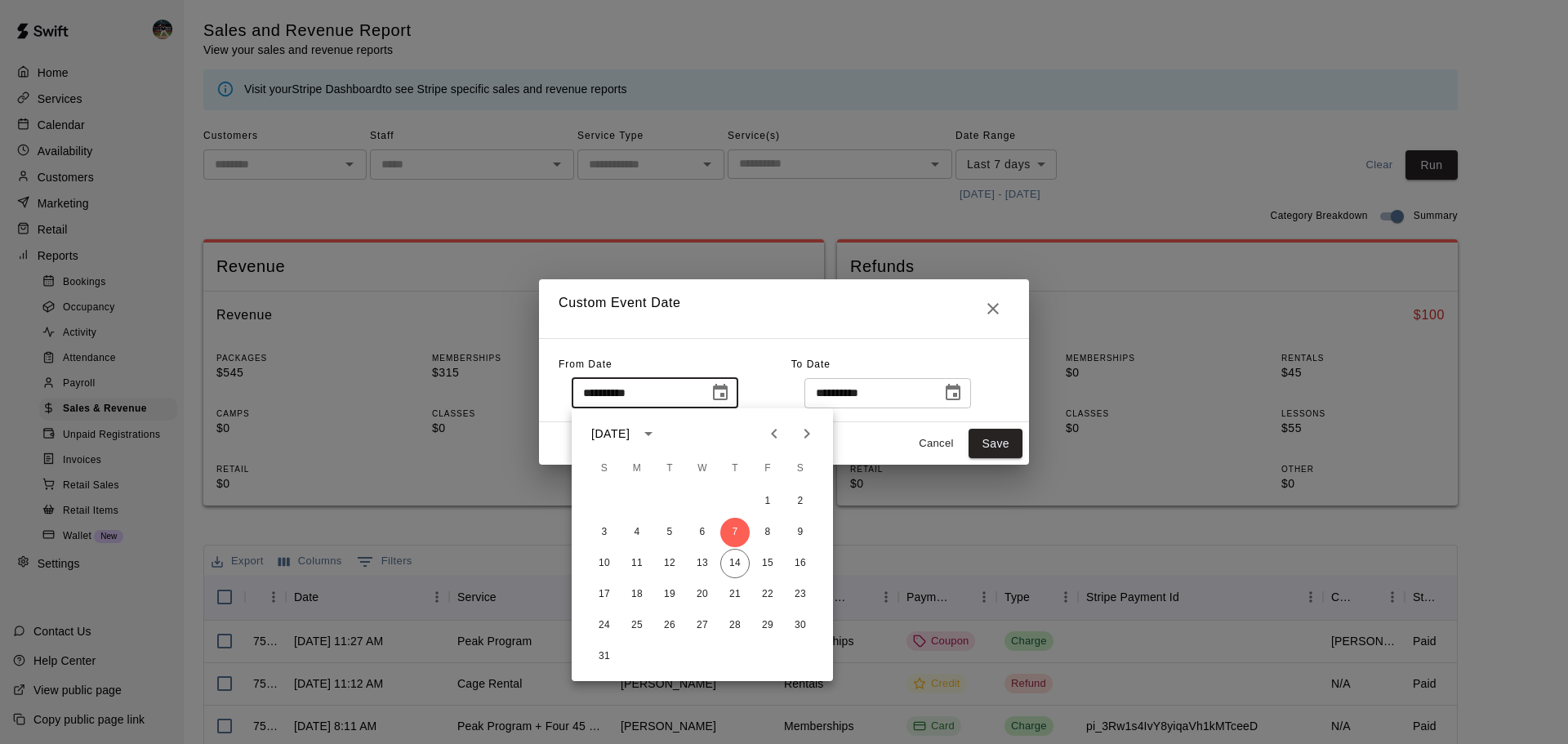
click at [769, 434] on icon "Previous month" at bounding box center [774, 434] width 19 height 19
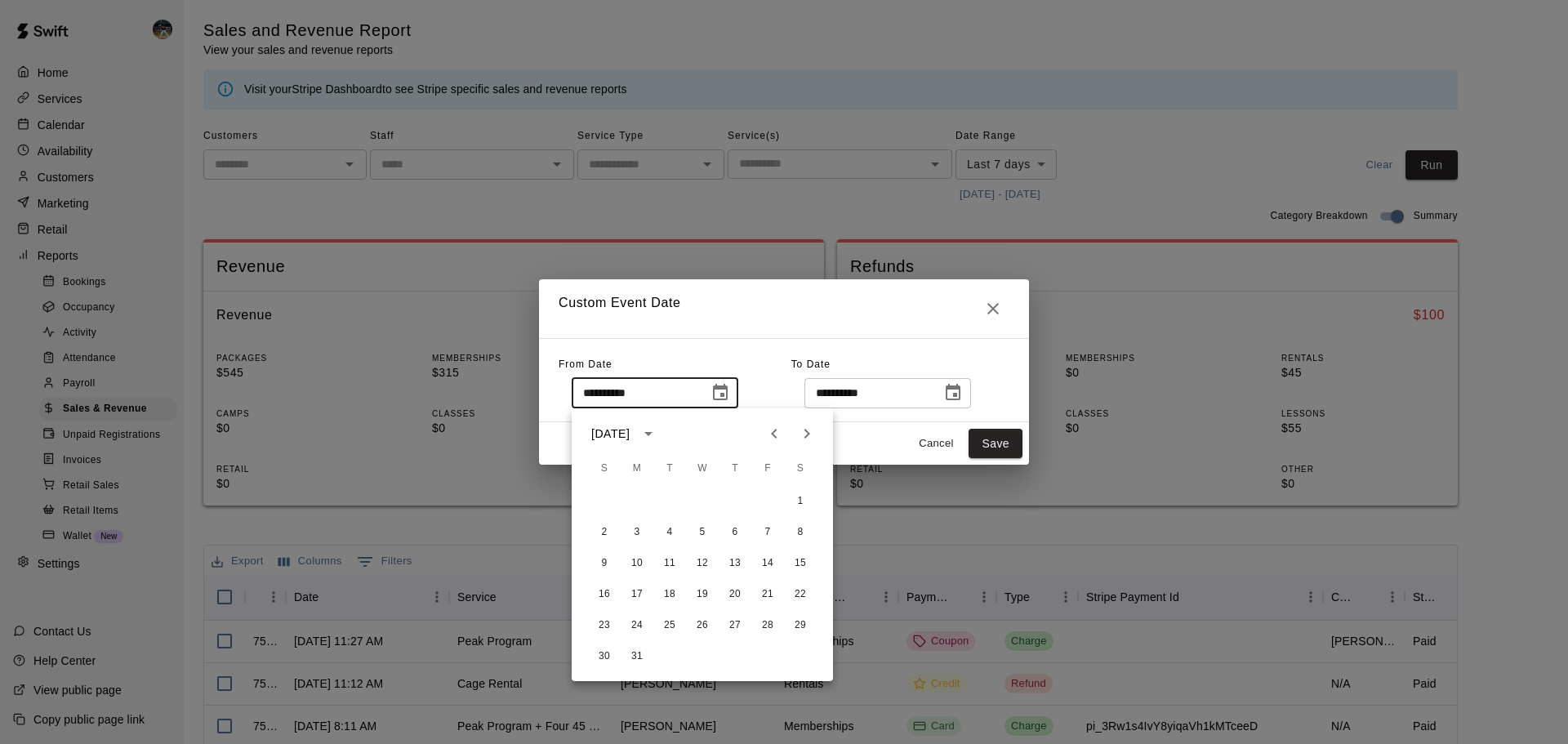
click at [769, 434] on icon "Previous month" at bounding box center [774, 434] width 19 height 19
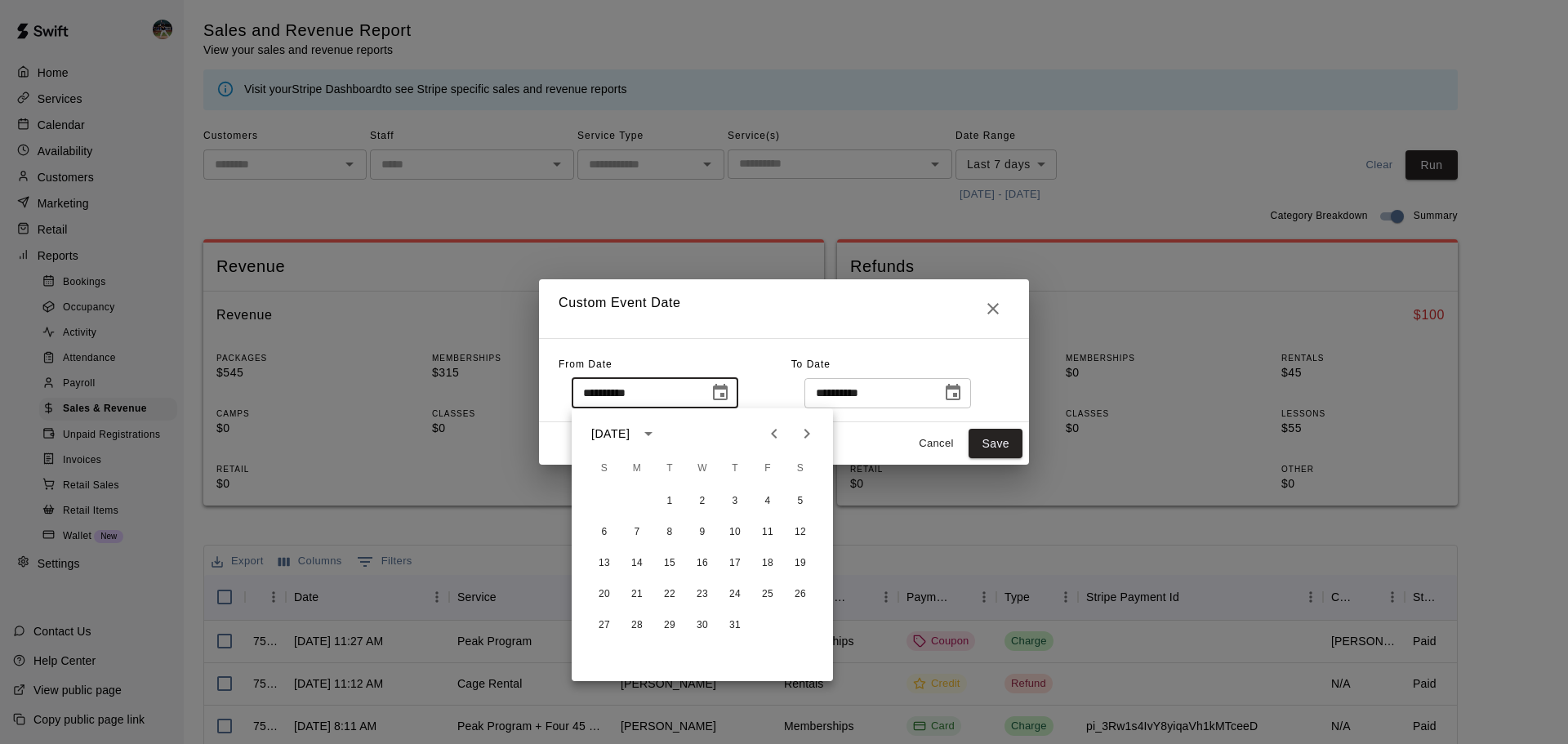
click at [769, 434] on icon "Previous month" at bounding box center [774, 434] width 19 height 19
click at [596, 502] on button "1" at bounding box center [604, 501] width 30 height 30
type input "**********"
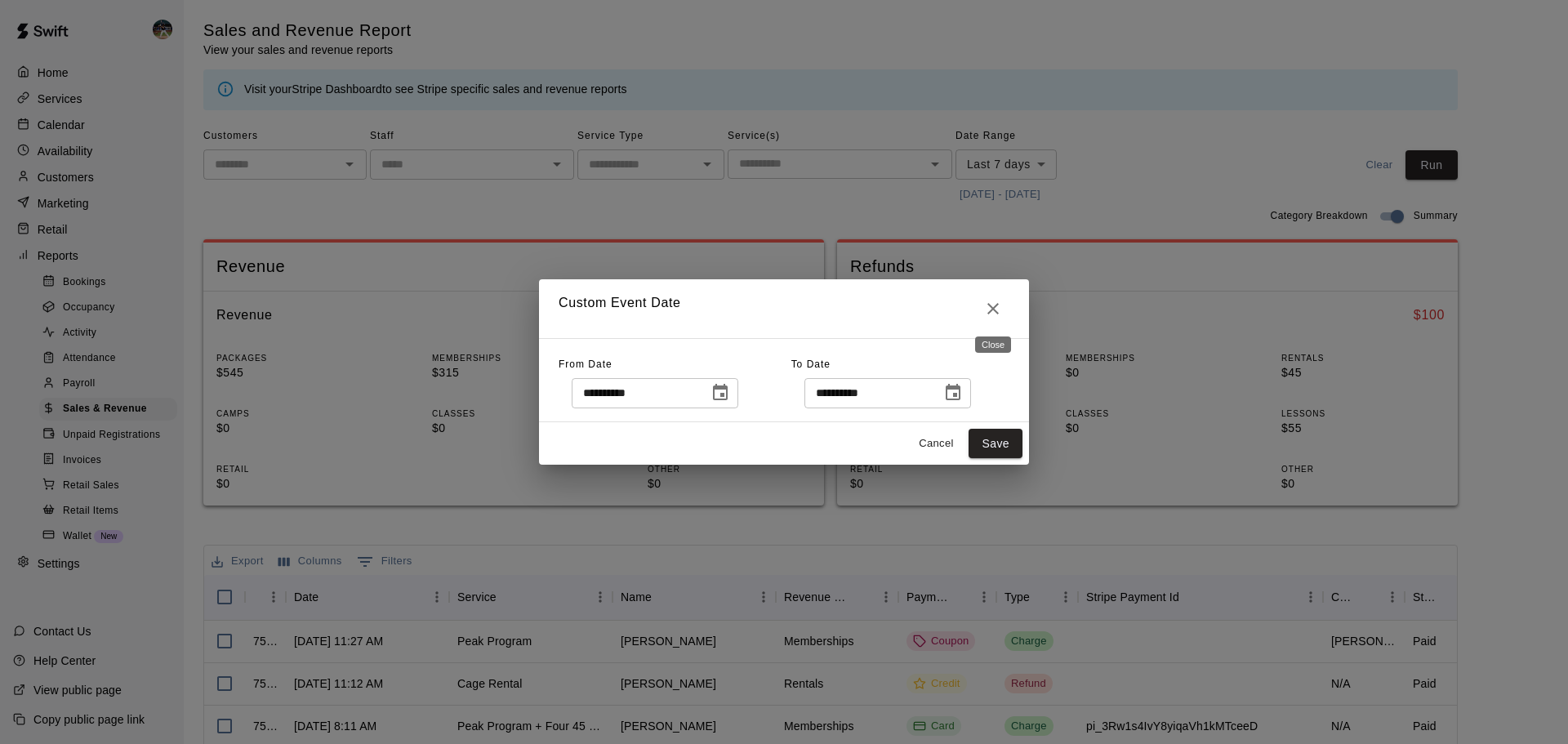
click at [999, 317] on icon "Close" at bounding box center [993, 309] width 19 height 19
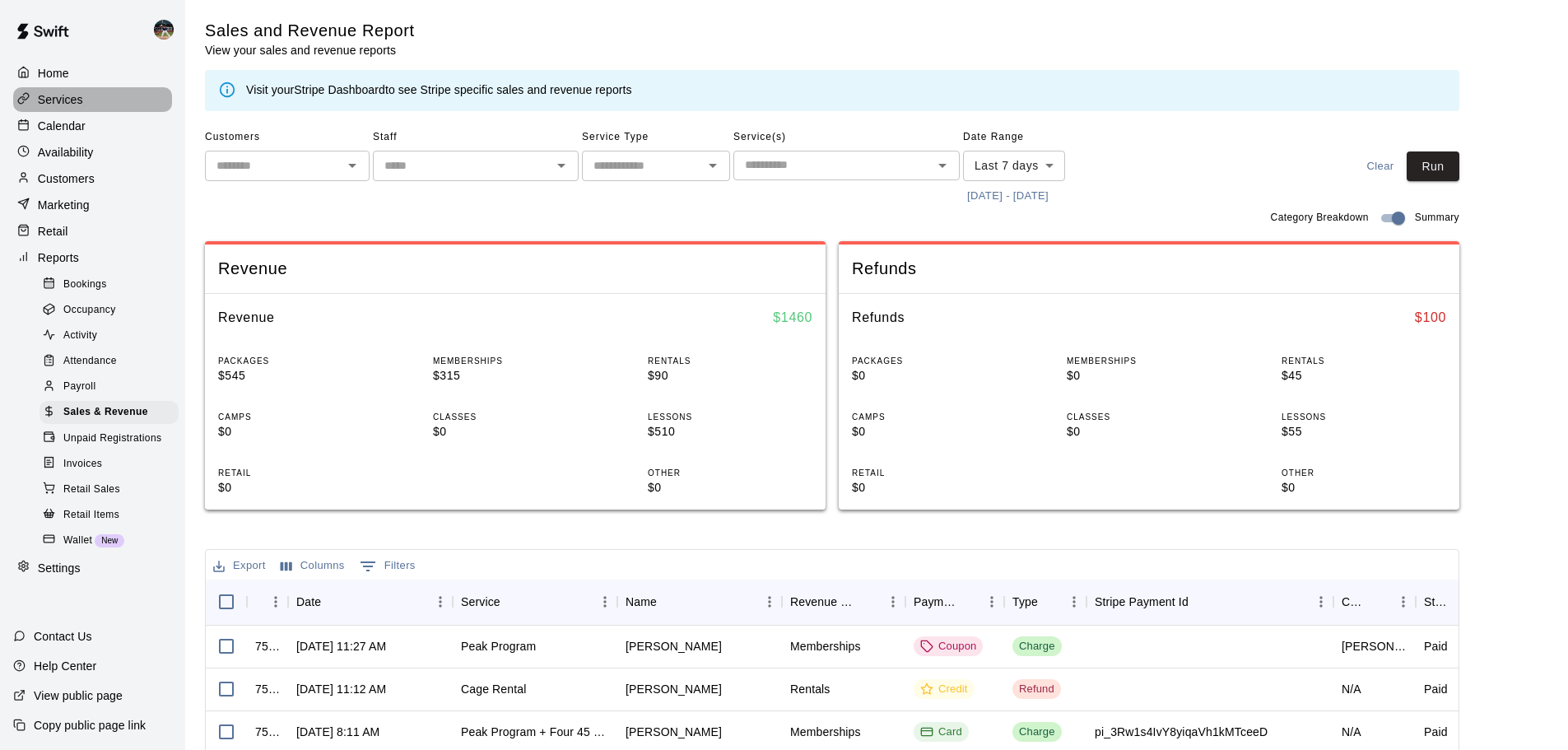
click at [95, 101] on div "Services" at bounding box center [92, 99] width 159 height 25
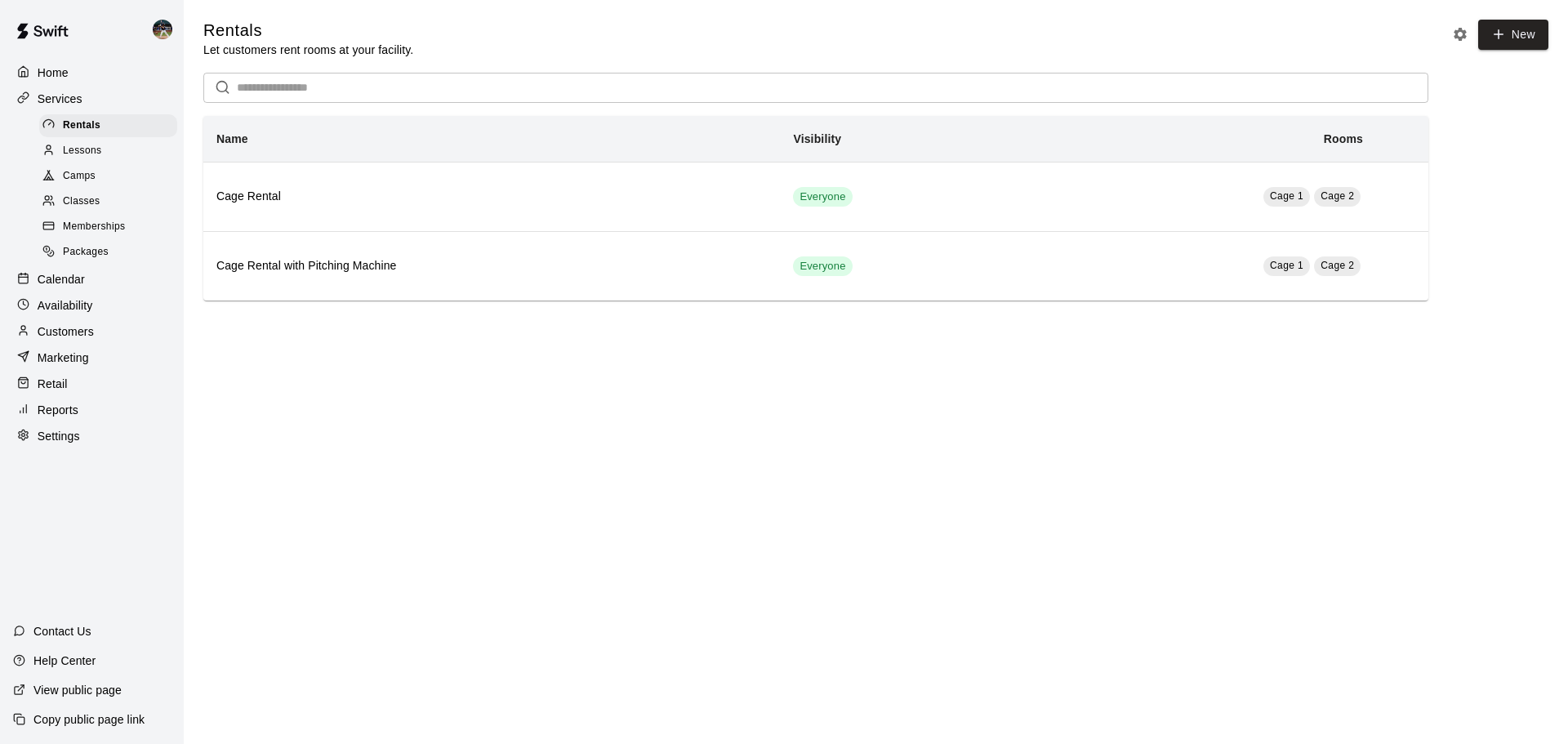
click at [109, 221] on div "Memberships" at bounding box center [107, 227] width 138 height 23
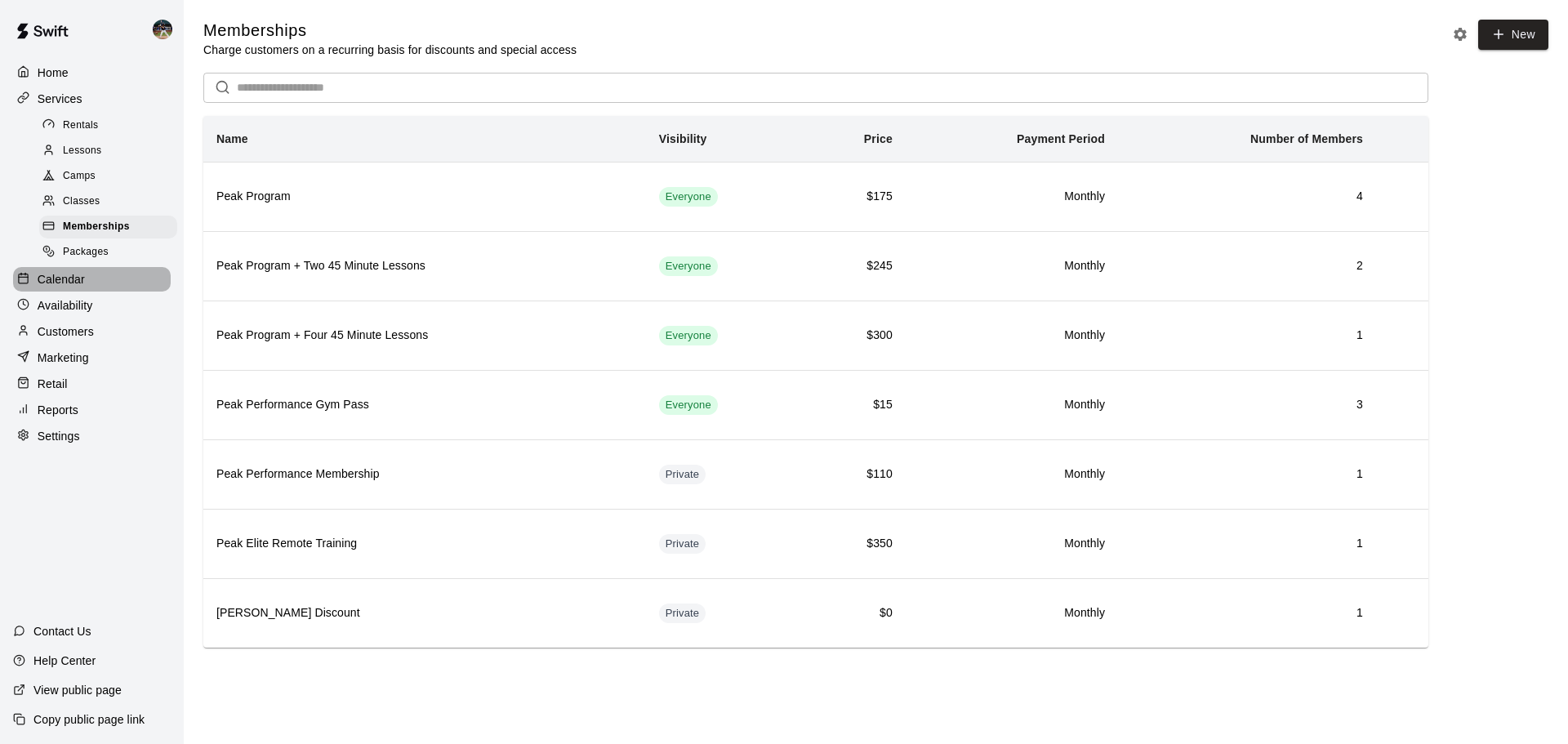
click at [99, 286] on div "Calendar" at bounding box center [91, 279] width 158 height 25
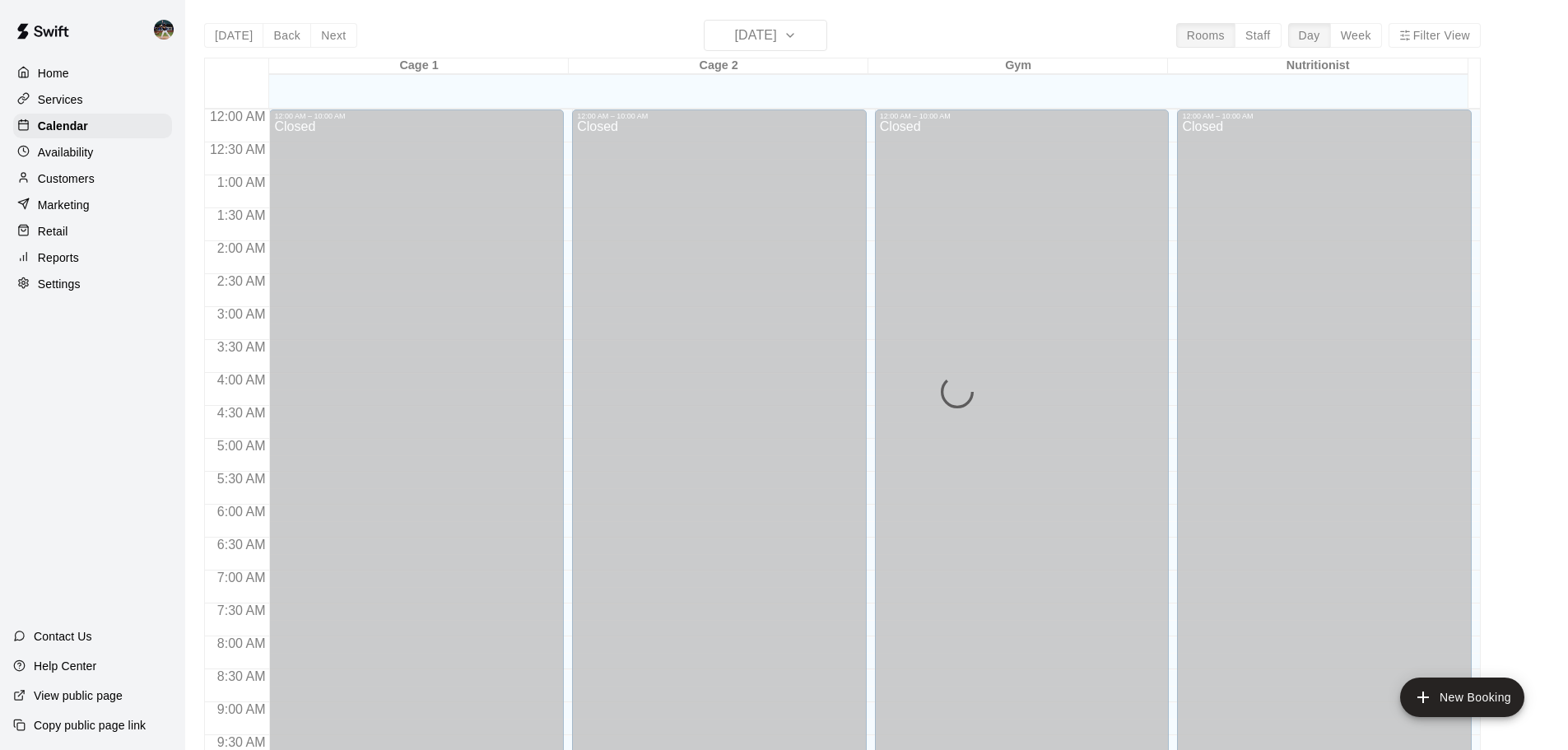
scroll to position [872, 0]
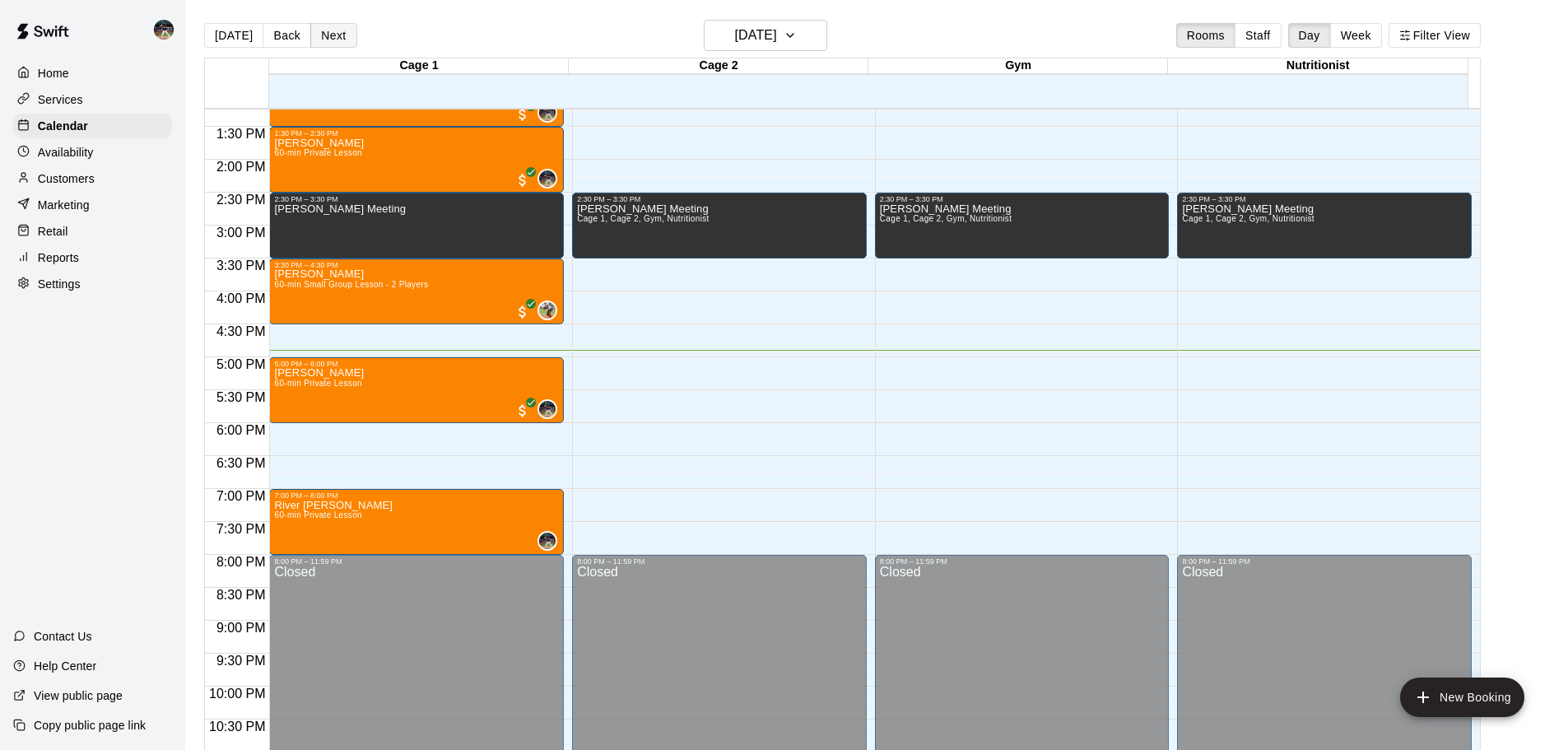
click at [313, 37] on button "Next" at bounding box center [333, 35] width 46 height 25
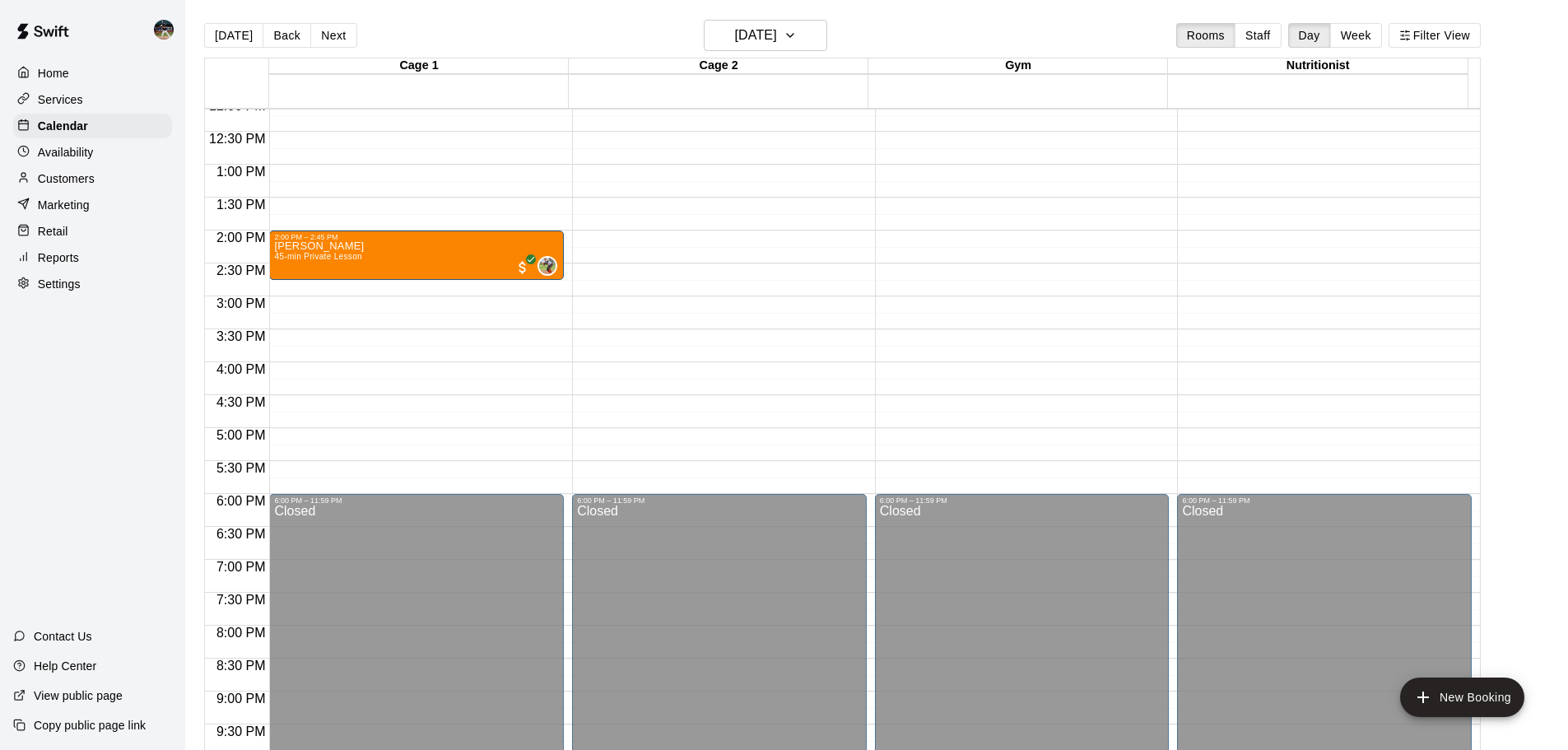
scroll to position [707, 0]
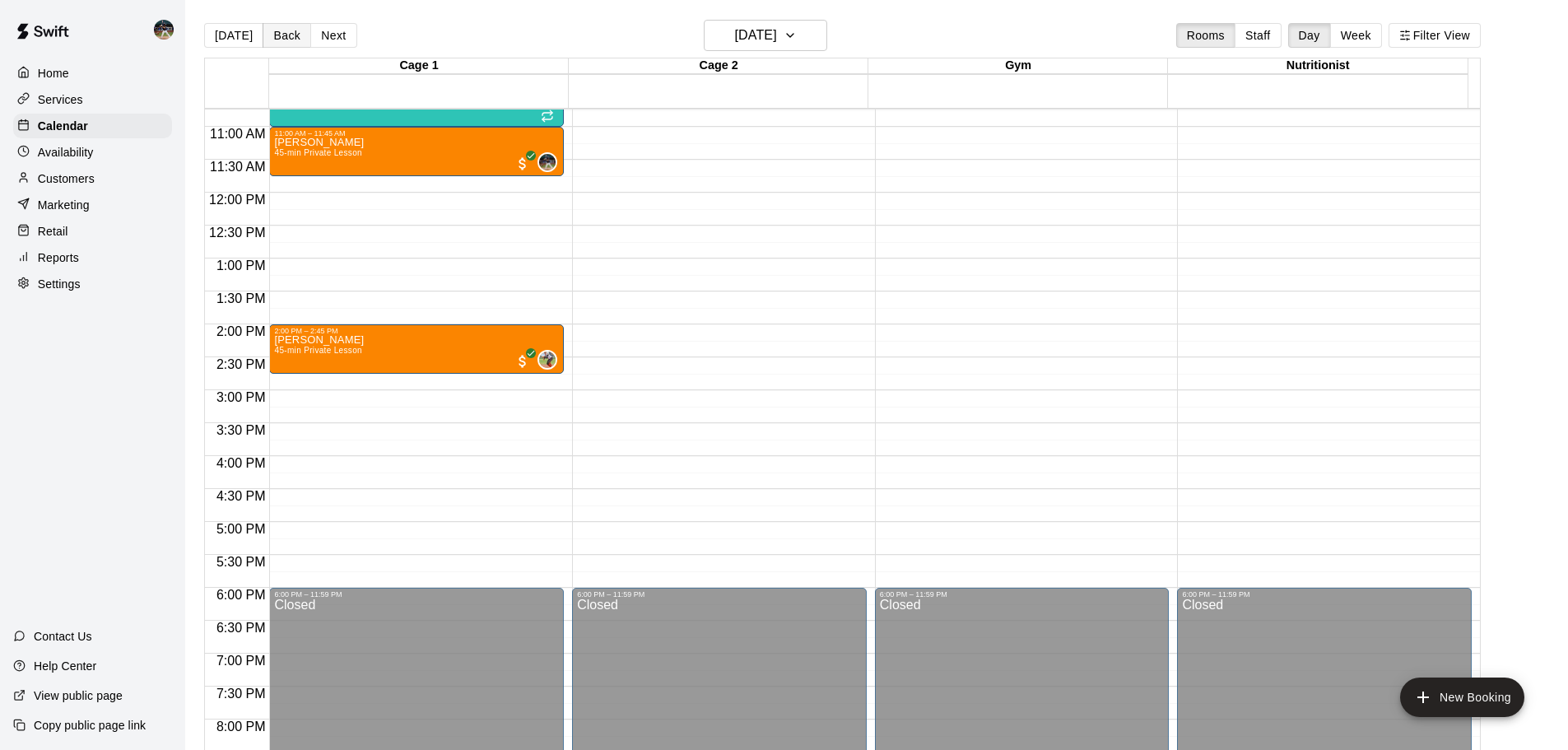
click at [273, 33] on button "Back" at bounding box center [286, 35] width 49 height 25
